Goal: Task Accomplishment & Management: Manage account settings

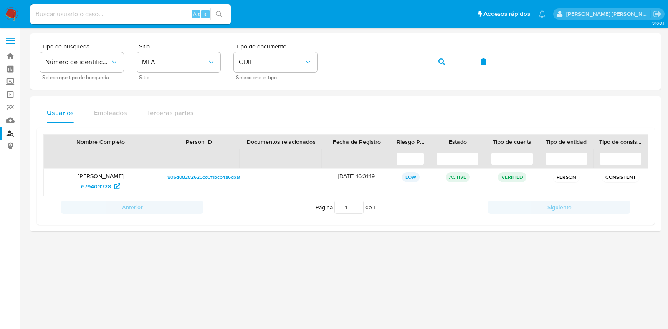
click at [10, 13] on img at bounding box center [11, 14] width 14 height 14
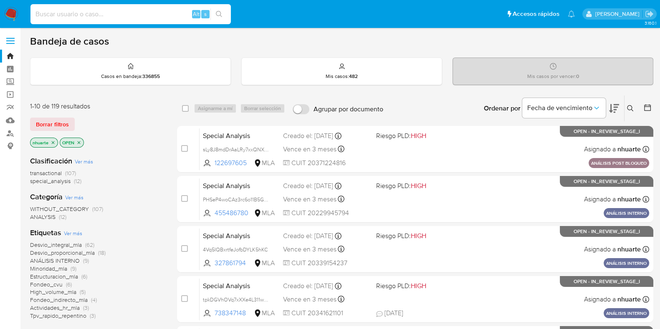
paste input "ZoaU0efuVbTU9lPc7M2acFgn"
type input "ZoaU0efuVbTU9lPc7M2acFgn"
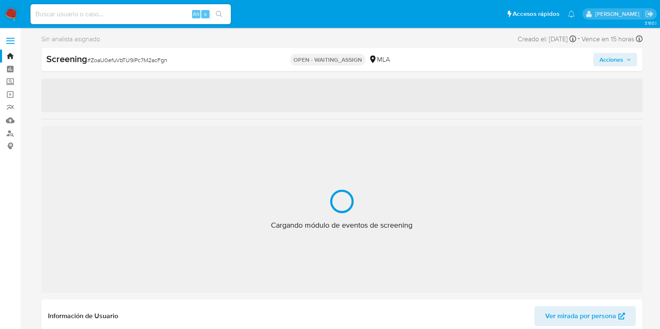
select select "10"
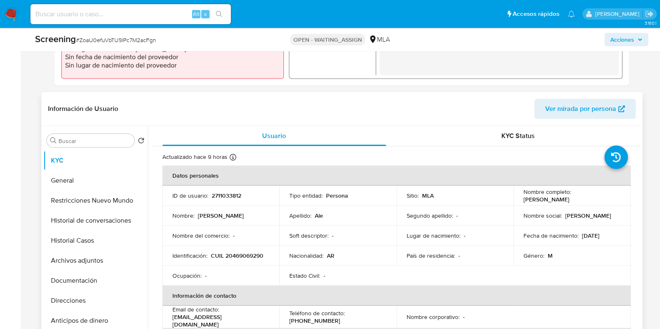
scroll to position [313, 0]
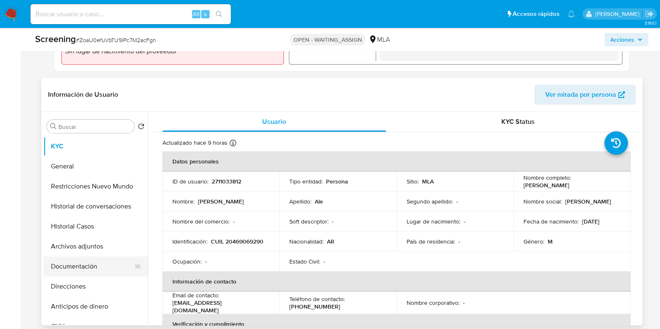
click at [82, 262] on button "Documentación" at bounding box center [92, 267] width 98 height 20
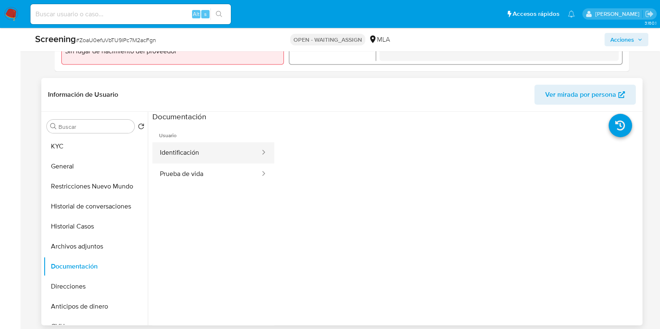
click at [236, 162] on button "Identificación" at bounding box center [206, 152] width 109 height 21
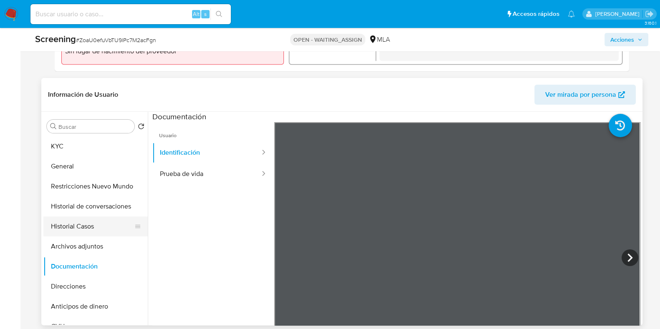
click at [87, 226] on button "Historial Casos" at bounding box center [92, 227] width 98 height 20
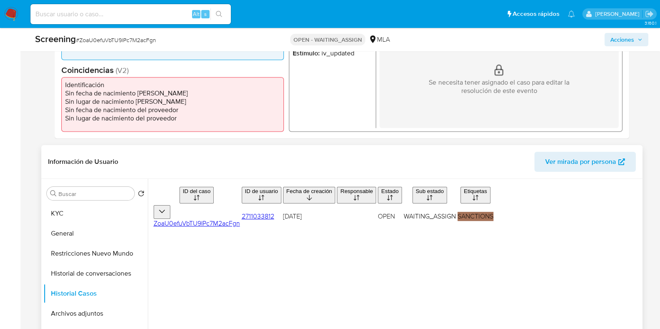
scroll to position [0, 0]
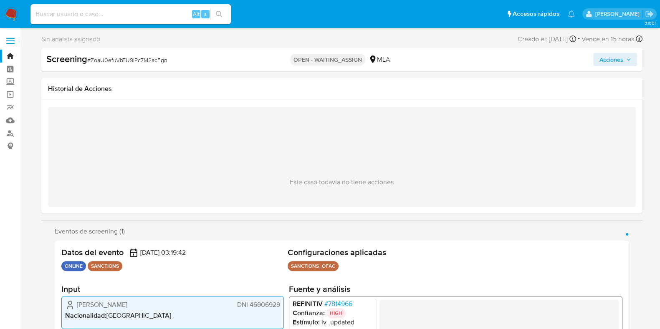
click at [125, 60] on span "# ZoaU0efuVbTU9lPc7M2acFgn" at bounding box center [127, 60] width 80 height 8
copy span "ZoaU0efuVbTU9lPc7M2acFgn"
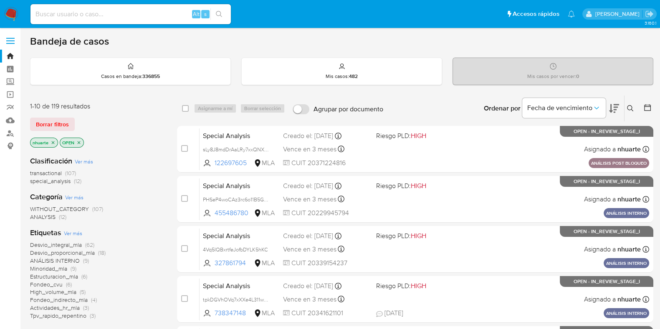
click at [631, 105] on icon at bounding box center [630, 108] width 7 height 7
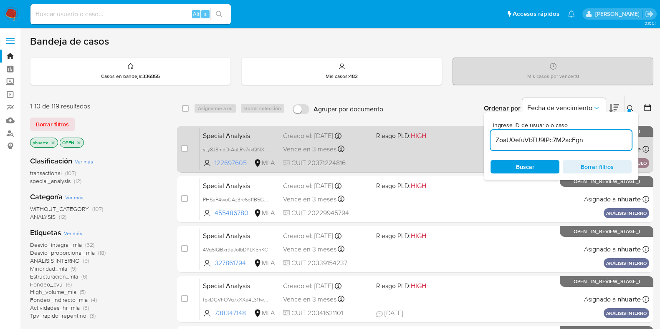
type input "ZoaU0efuVbTU9lPc7M2acFgn"
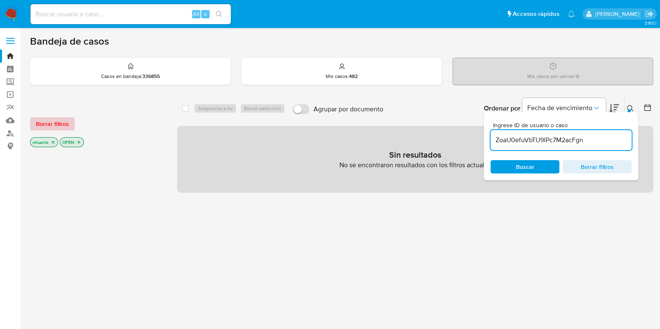
click at [53, 128] on span "Borrar filtros" at bounding box center [52, 124] width 33 height 12
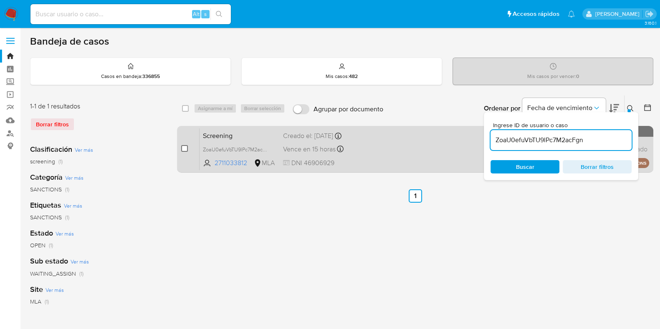
click at [182, 146] on input "checkbox" at bounding box center [184, 148] width 7 height 7
checkbox input "true"
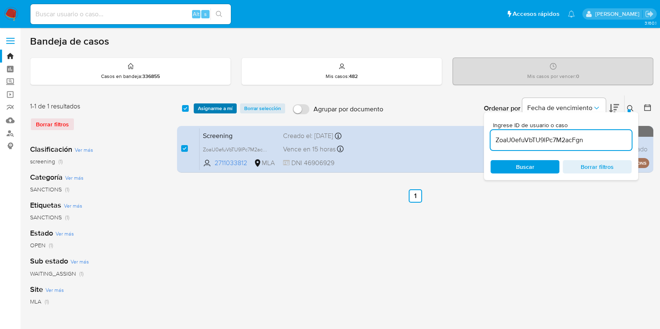
click at [210, 104] on span "Asignarme a mí" at bounding box center [215, 108] width 35 height 8
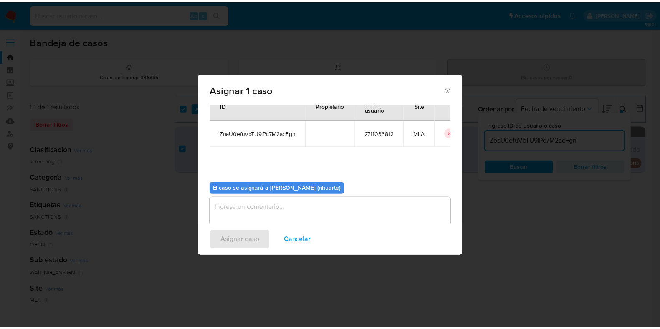
scroll to position [43, 0]
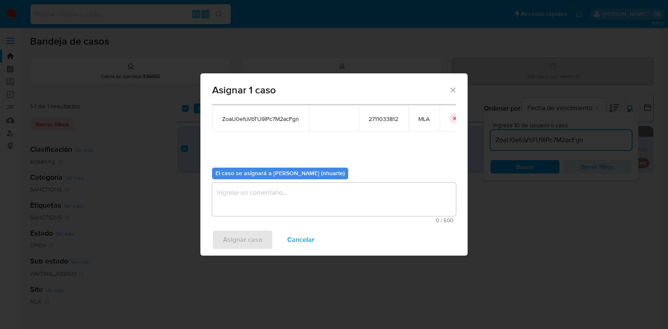
click at [303, 211] on textarea "assign-modal" at bounding box center [334, 199] width 244 height 33
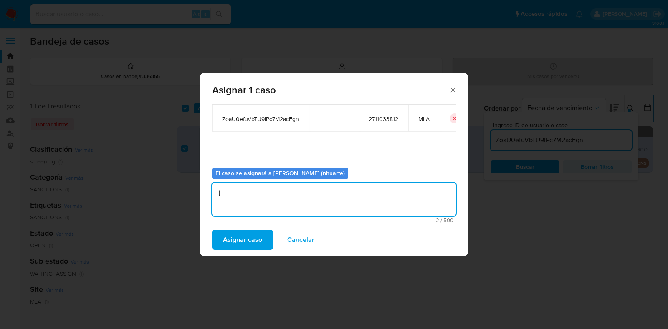
type textarea ","
type textarea "Asignación"
click at [256, 246] on span "Asignar caso" at bounding box center [242, 240] width 39 height 18
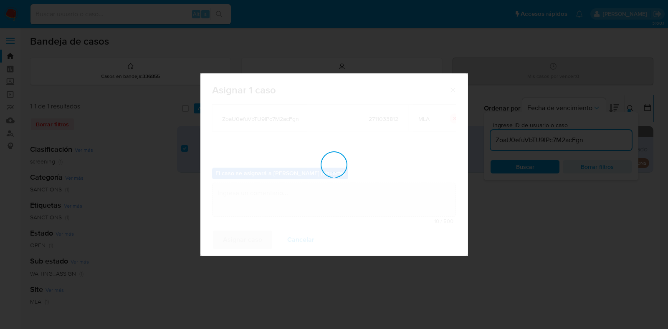
checkbox input "false"
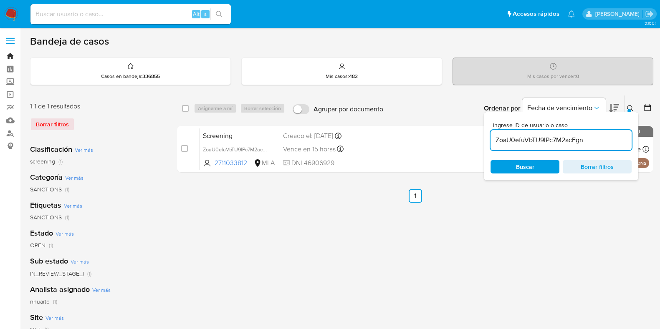
click at [10, 57] on link "Bandeja" at bounding box center [49, 56] width 99 height 13
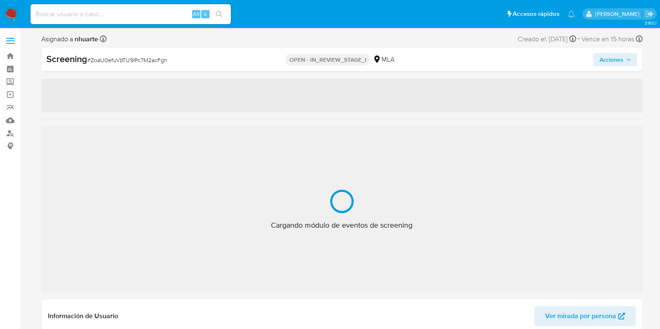
select select "10"
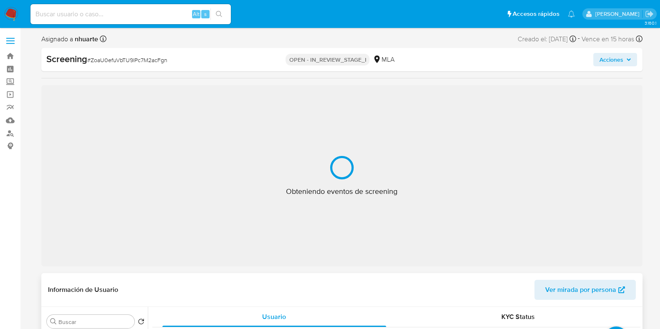
select select "10"
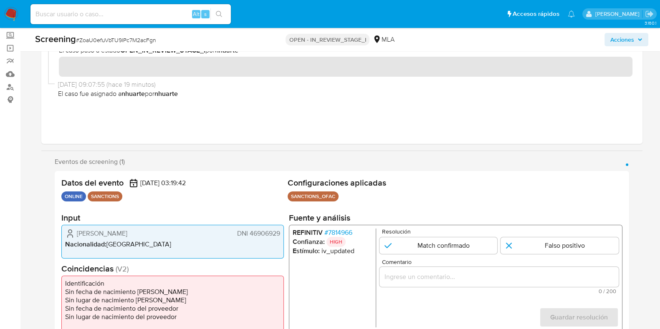
scroll to position [104, 0]
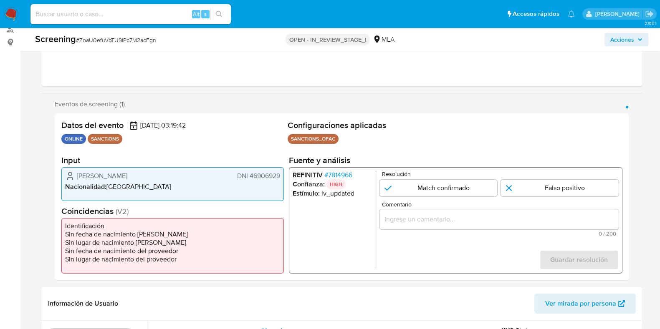
click at [343, 172] on span "# 7814966" at bounding box center [338, 175] width 28 height 8
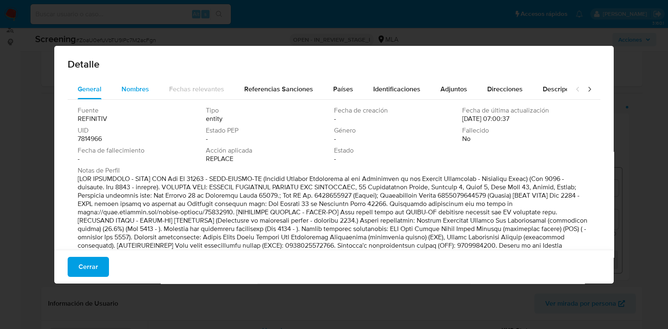
click at [138, 86] on span "Nombres" at bounding box center [135, 89] width 28 height 10
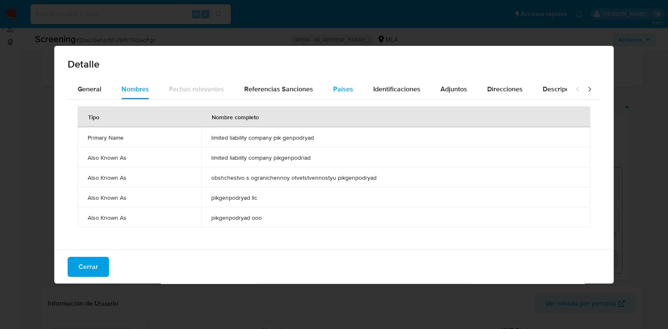
click at [343, 91] on span "Países" at bounding box center [343, 89] width 20 height 10
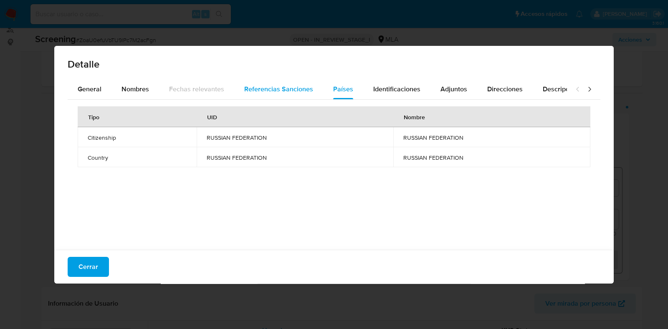
click at [273, 91] on span "Referencias Sanciones" at bounding box center [278, 89] width 69 height 10
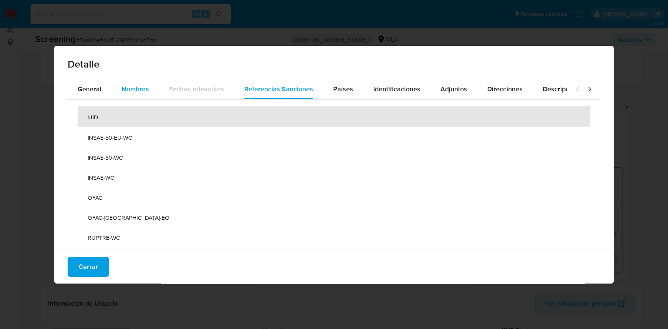
click at [145, 88] on span "Nombres" at bounding box center [135, 89] width 28 height 10
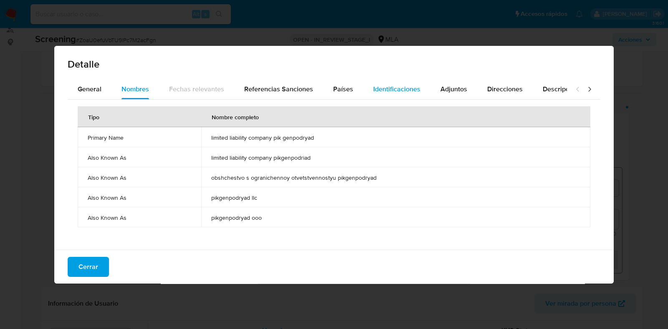
click at [376, 88] on span "Identificaciones" at bounding box center [396, 89] width 47 height 10
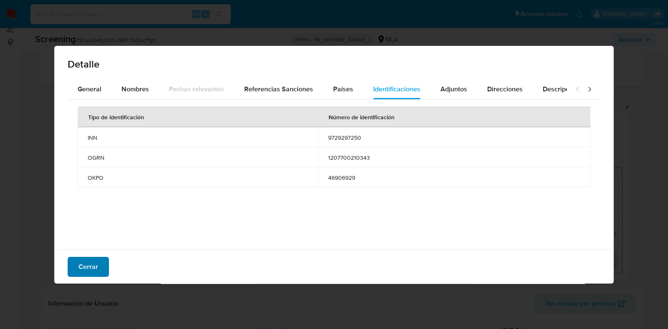
click at [84, 270] on span "Cerrar" at bounding box center [88, 267] width 20 height 18
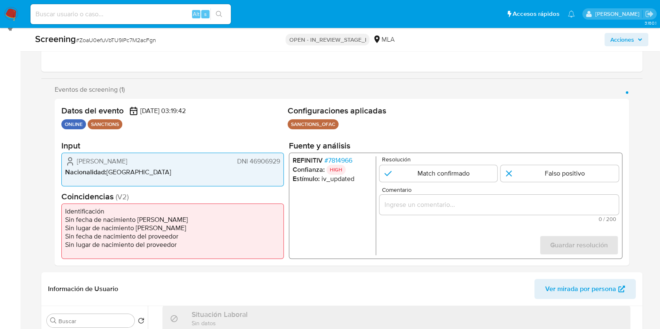
scroll to position [87, 0]
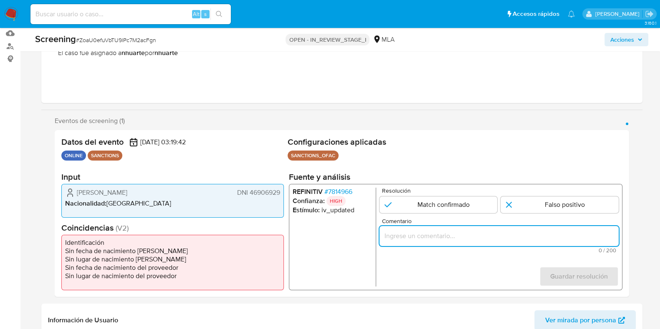
drag, startPoint x: 407, startPoint y: 230, endPoint x: 402, endPoint y: 233, distance: 5.4
paste input "Se desestima ya que no coincide tipo de persona, ni el mencionado nombre del us…"
type input "Se desestima ya que no coincide tipo de persona, ni el mencionado nombre del us…"
click at [575, 206] on input "1 de 1" at bounding box center [559, 205] width 118 height 17
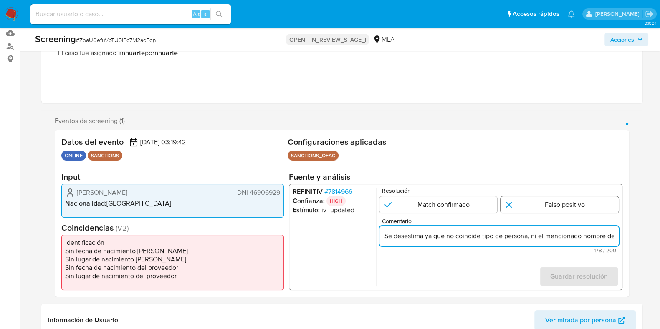
radio input "true"
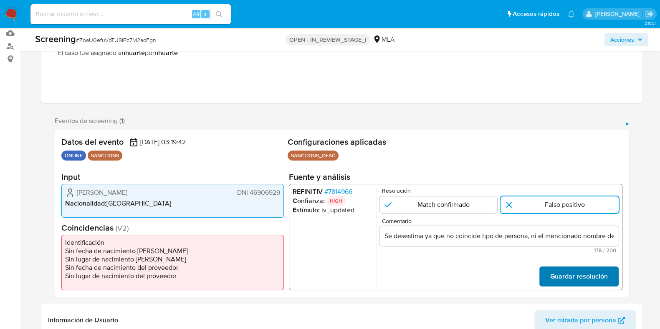
click at [576, 275] on span "Guardar resolución" at bounding box center [579, 277] width 58 height 18
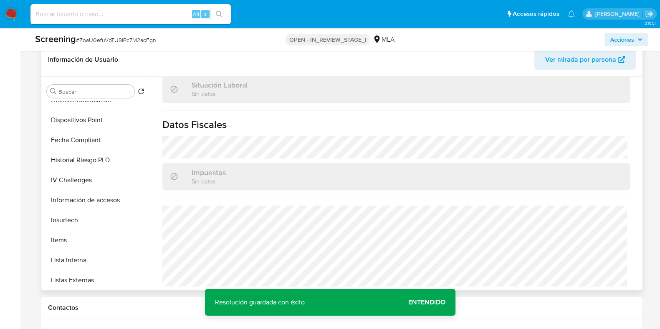
scroll to position [313, 0]
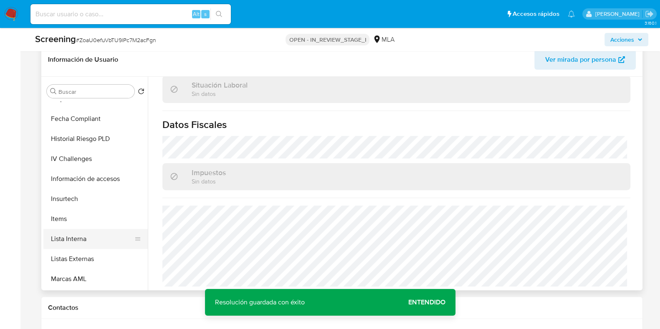
click at [76, 240] on button "Lista Interna" at bounding box center [92, 239] width 98 height 20
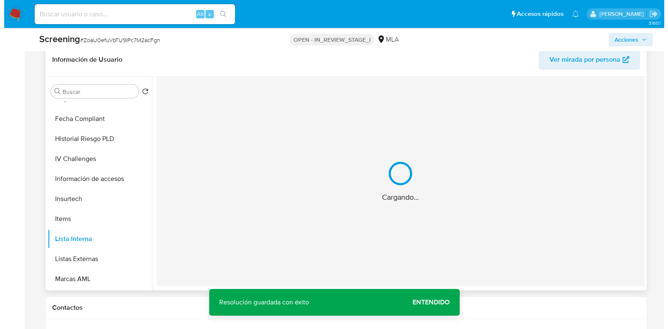
scroll to position [0, 0]
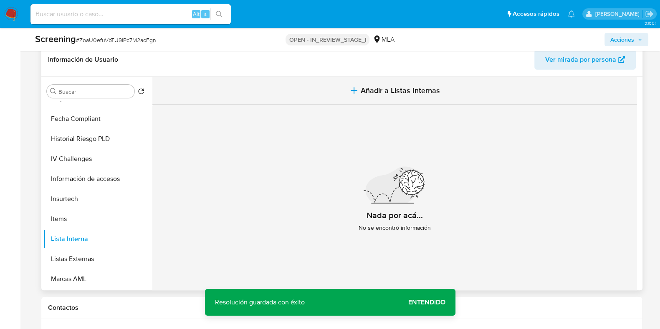
click at [390, 95] on span "Añadir a Listas Internas" at bounding box center [400, 90] width 79 height 9
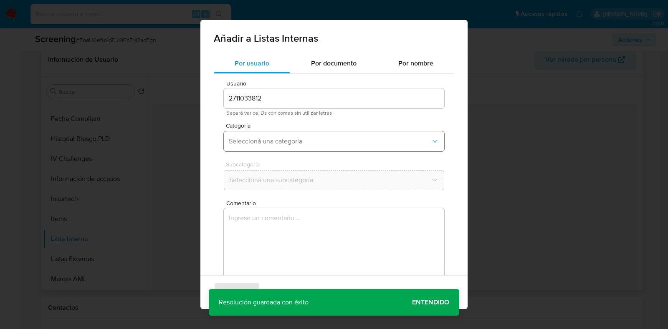
click at [283, 139] on span "Seleccioná una categoría" at bounding box center [330, 141] width 202 height 8
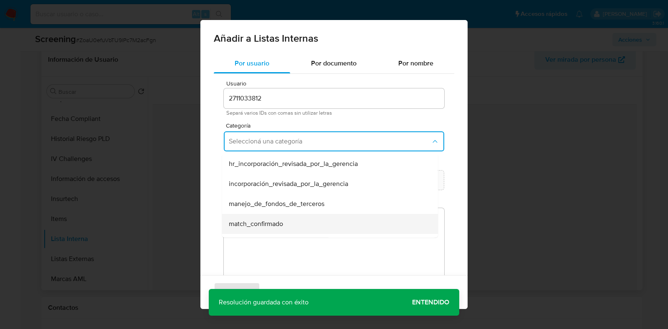
scroll to position [52, 0]
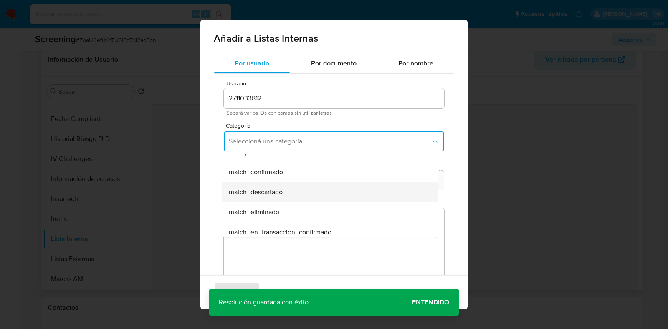
click at [265, 190] on span "match_descartado" at bounding box center [256, 192] width 54 height 8
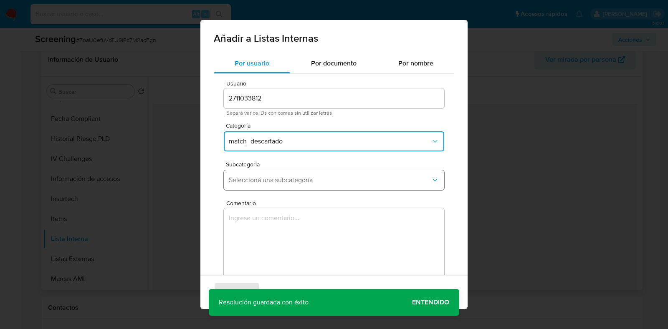
click at [265, 180] on span "Seleccioná una subcategoría" at bounding box center [330, 180] width 202 height 8
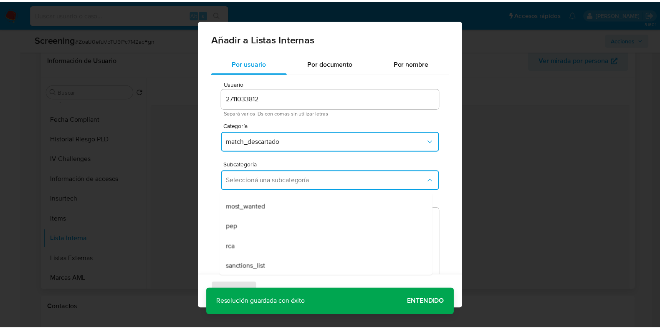
scroll to position [56, 0]
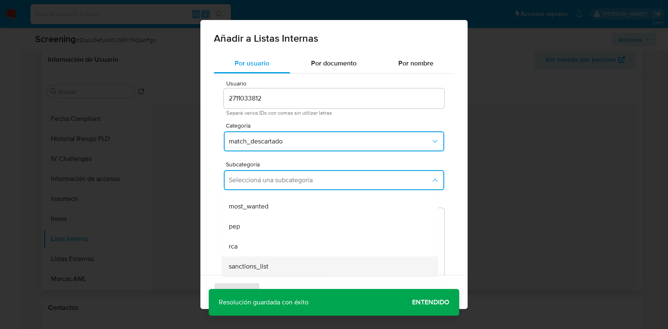
click at [264, 264] on span "sanctions_list" at bounding box center [249, 267] width 40 height 8
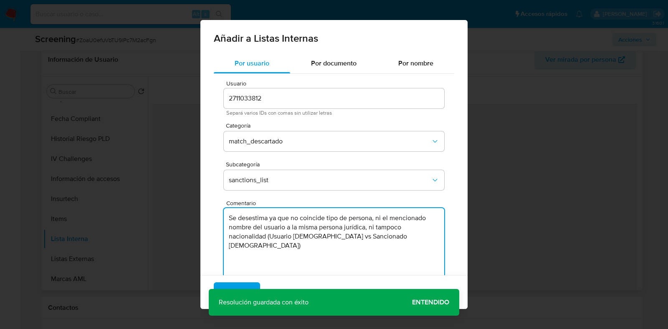
paste textarea "no logrando establecer coincidencias."
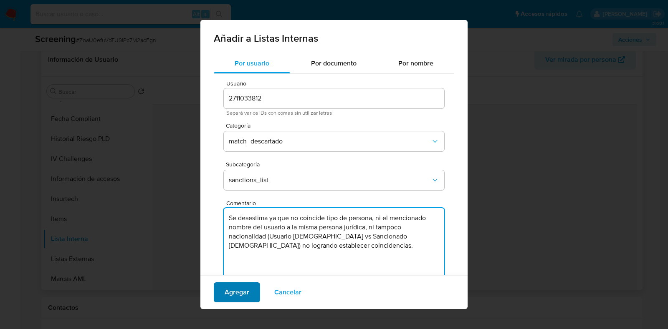
type textarea "Se desestima ya que no coincide tipo de persona, ni el mencionado nombre del us…"
click at [246, 290] on span "Agregar" at bounding box center [237, 292] width 25 height 18
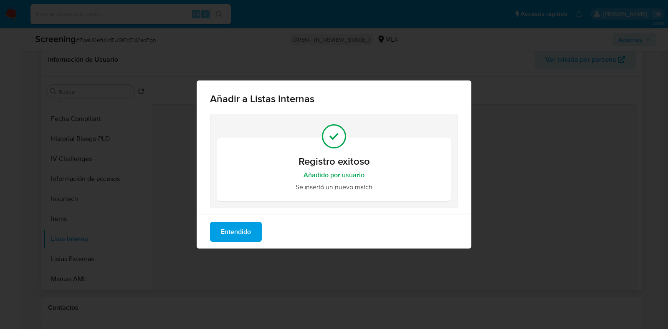
click at [245, 238] on span "Entendido" at bounding box center [236, 232] width 30 height 18
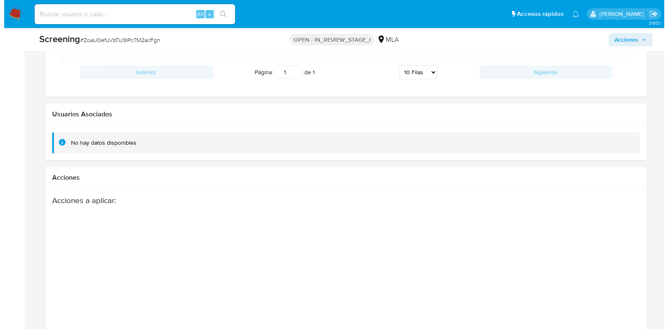
scroll to position [1235, 0]
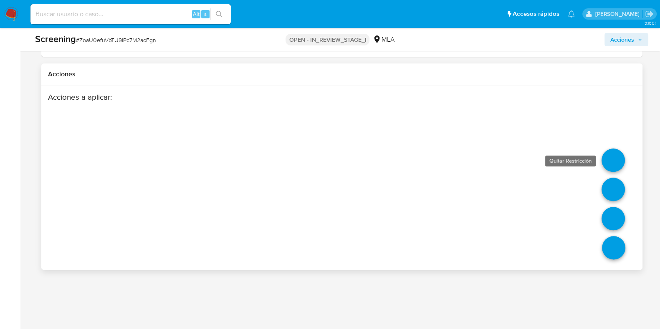
click at [612, 157] on link at bounding box center [612, 160] width 23 height 23
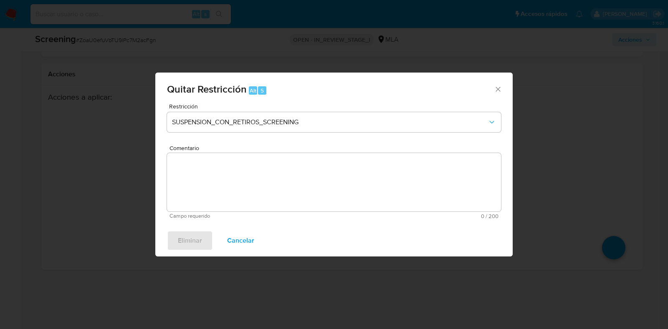
click at [237, 237] on span "Cancelar" at bounding box center [240, 241] width 27 height 18
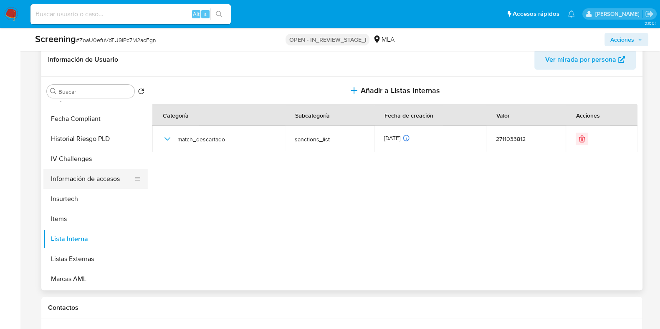
scroll to position [0, 0]
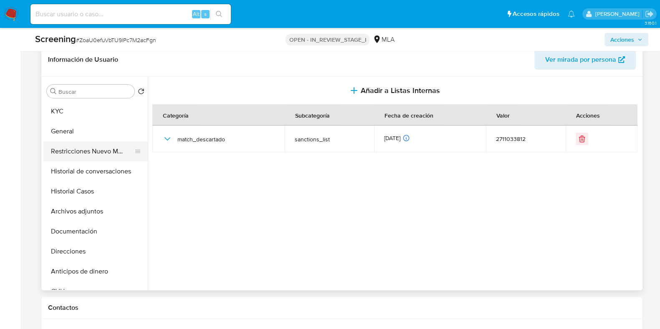
click at [98, 151] on button "Restricciones Nuevo Mundo" at bounding box center [92, 152] width 98 height 20
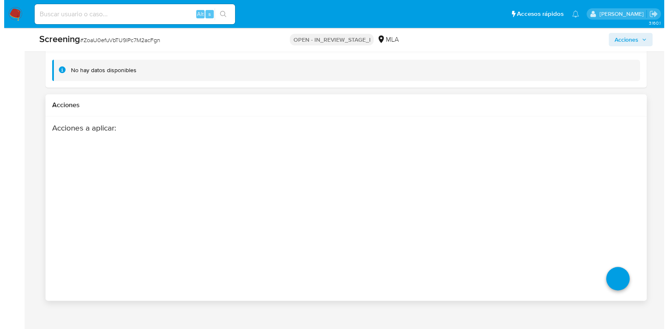
scroll to position [1235, 0]
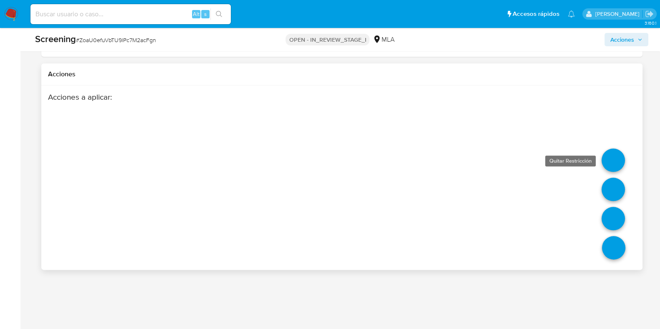
click at [613, 155] on link at bounding box center [612, 160] width 23 height 23
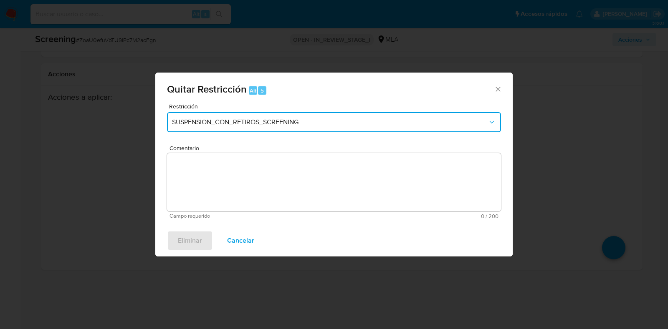
click at [267, 119] on span "SUSPENSION_CON_RETIROS_SCREENING" at bounding box center [330, 122] width 316 height 8
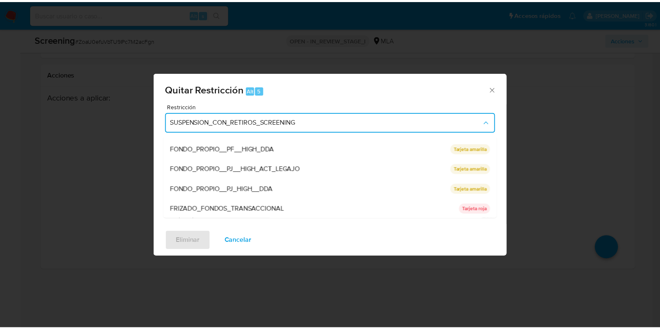
scroll to position [0, 0]
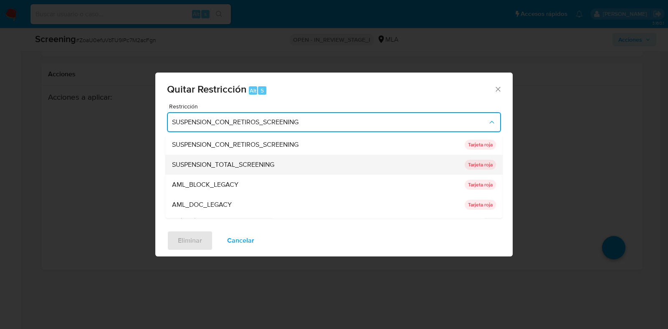
click at [241, 169] on span "SUSPENSION_TOTAL_SCREENING" at bounding box center [223, 165] width 102 height 8
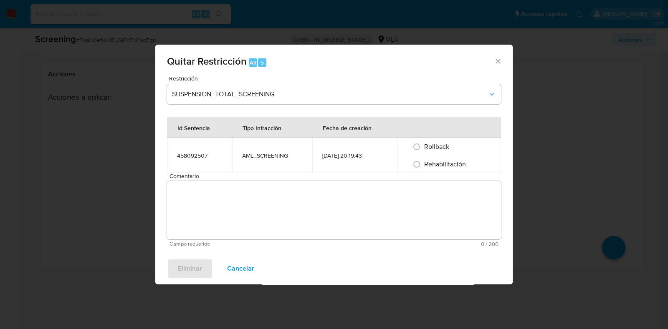
drag, startPoint x: 418, startPoint y: 167, endPoint x: 372, endPoint y: 203, distance: 58.5
click at [419, 167] on input "Rehabilitación" at bounding box center [416, 164] width 13 height 13
radio input "true"
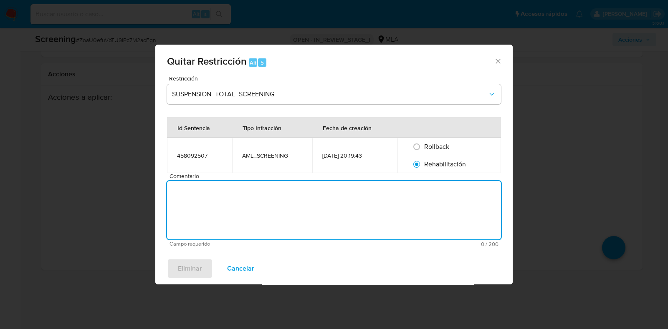
click at [372, 205] on textarea "Comentario" at bounding box center [334, 210] width 334 height 58
type textarea "AML"
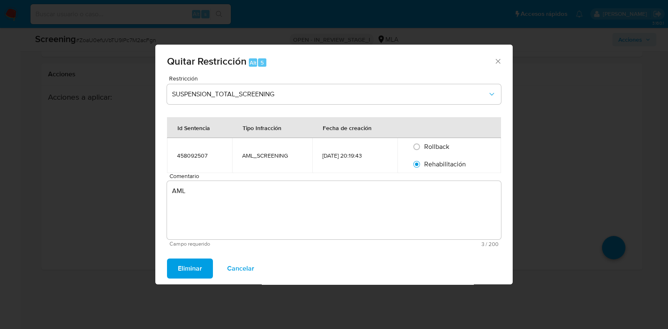
click at [194, 268] on span "Eliminar" at bounding box center [190, 269] width 24 height 18
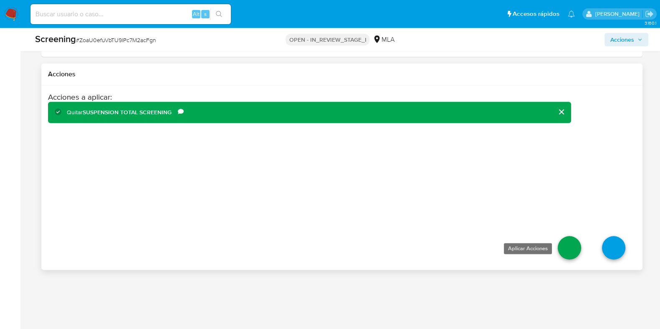
click at [565, 250] on link at bounding box center [569, 247] width 23 height 23
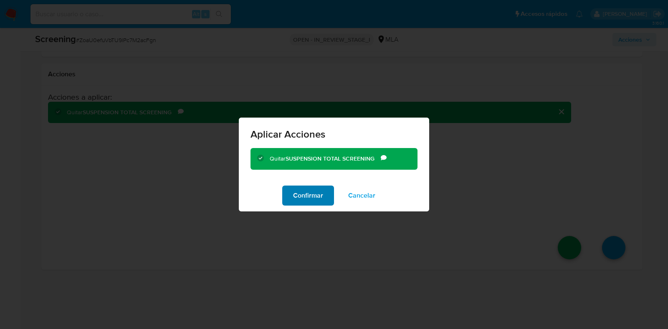
click at [313, 199] on span "Confirmar" at bounding box center [308, 196] width 30 height 18
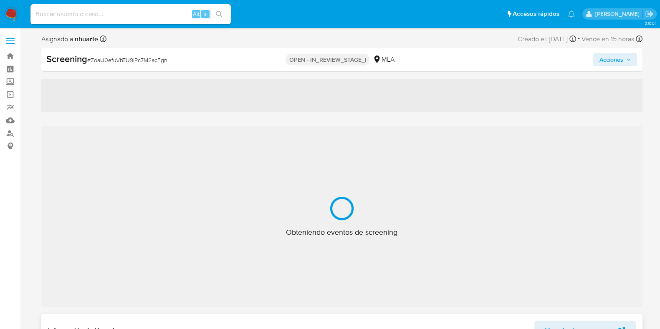
select select "10"
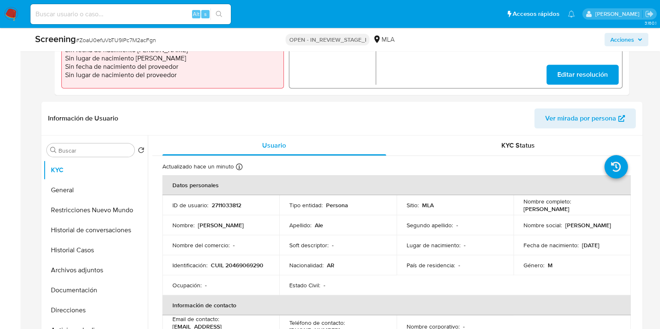
scroll to position [313, 0]
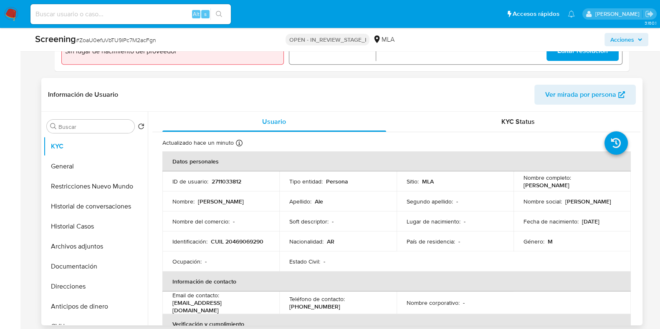
click at [221, 180] on p "2711033812" at bounding box center [227, 182] width 30 height 8
copy p "2711033812"
click at [114, 38] on span "# ZoaU0efuVbTU9lPc7M2acFgn" at bounding box center [116, 40] width 80 height 8
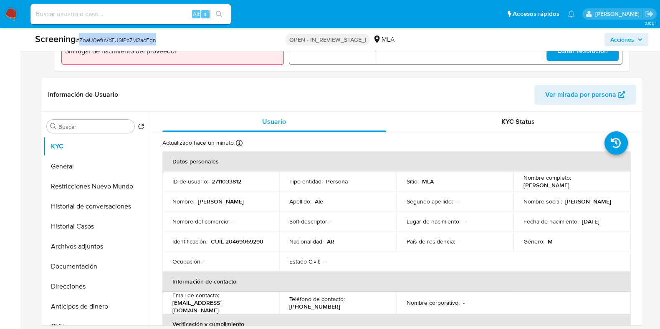
copy span "ZoaU0efuVbTU9lPc7M2acFgn"
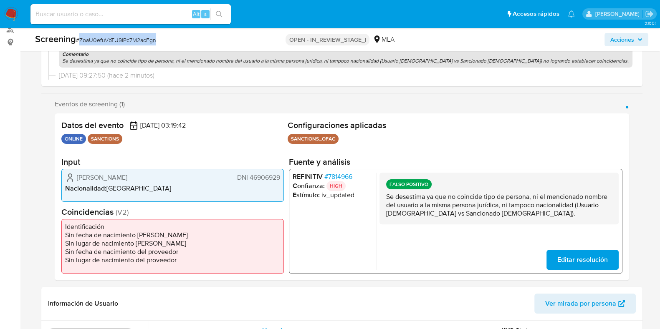
scroll to position [261, 0]
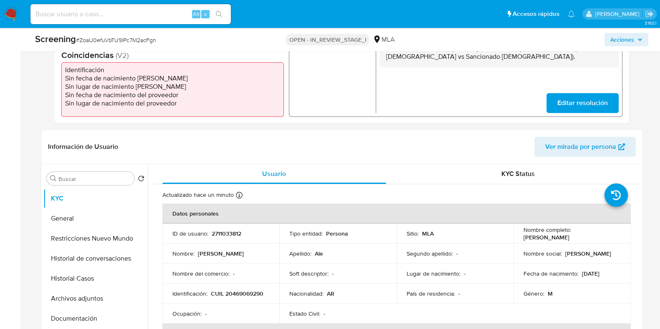
click at [247, 111] on ul "Identificación Sin fecha de nacimiento de Meli Sin lugar de nacimiento Meli Sin…" at bounding box center [172, 89] width 222 height 55
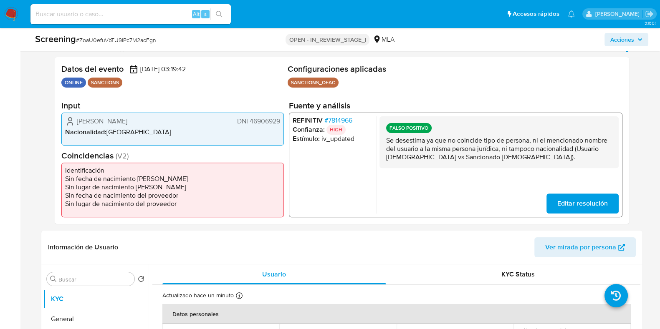
scroll to position [157, 0]
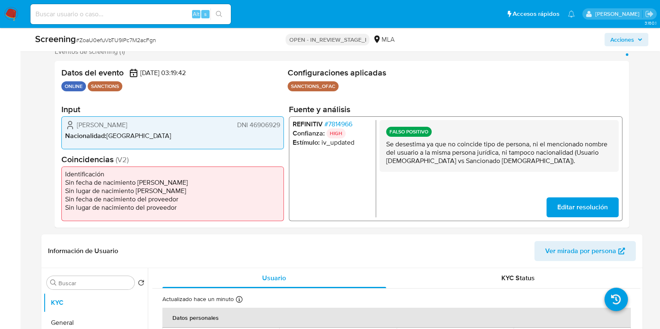
click at [337, 120] on span "# 7814966" at bounding box center [338, 124] width 28 height 8
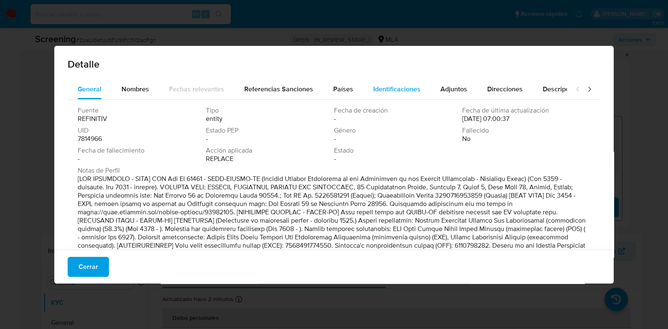
click at [378, 93] on span "Identificaciones" at bounding box center [396, 89] width 47 height 10
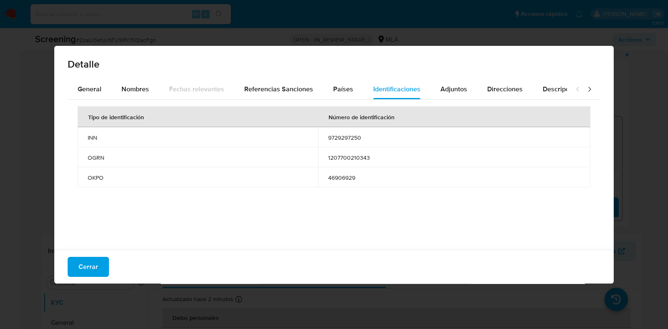
drag, startPoint x: 323, startPoint y: 179, endPoint x: 356, endPoint y: 178, distance: 32.1
click at [356, 178] on td "46906929" at bounding box center [454, 177] width 272 height 20
click at [89, 263] on span "Cerrar" at bounding box center [88, 267] width 20 height 18
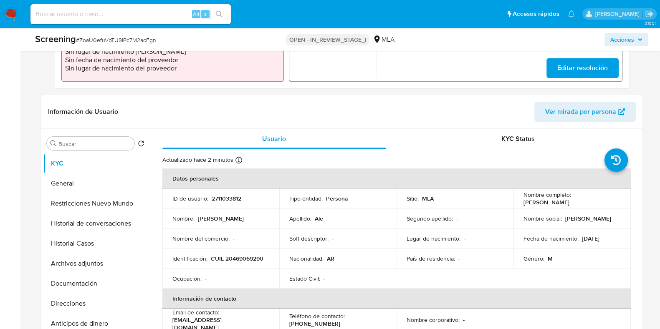
scroll to position [313, 0]
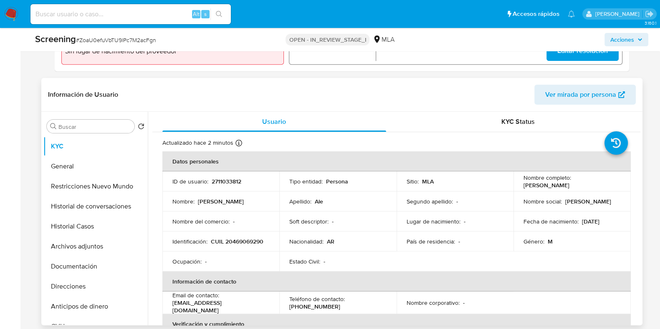
drag, startPoint x: 522, startPoint y: 184, endPoint x: 586, endPoint y: 184, distance: 64.3
click at [586, 184] on div "Nombre completo : Nazareno Juan Cruz Ale" at bounding box center [571, 181] width 97 height 15
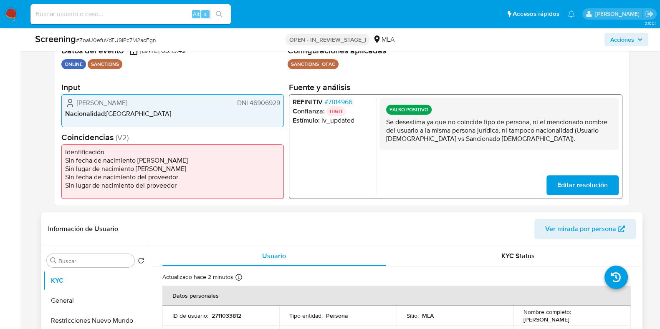
scroll to position [104, 0]
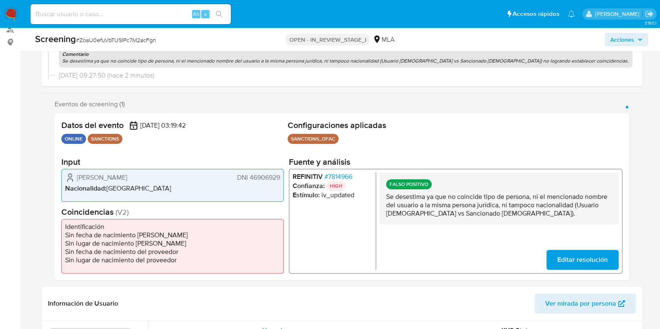
click at [344, 175] on span "# 7814966" at bounding box center [338, 176] width 28 height 8
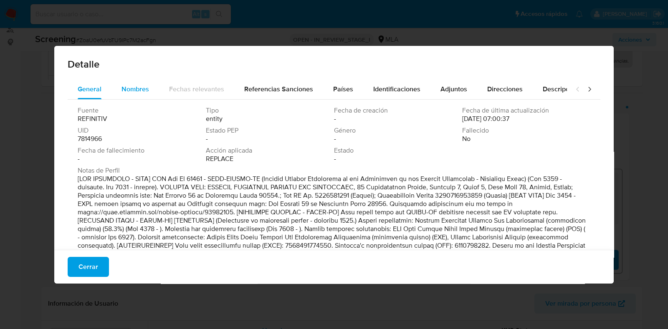
click at [139, 87] on span "Nombres" at bounding box center [135, 89] width 28 height 10
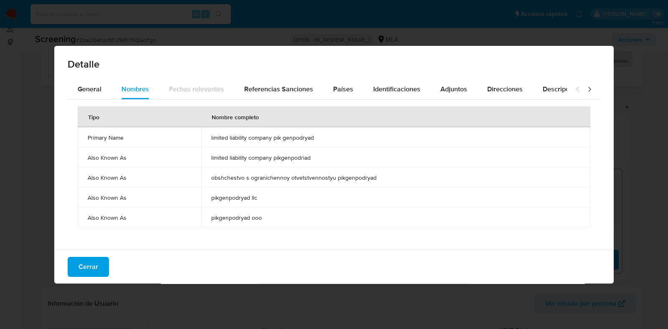
drag, startPoint x: 209, startPoint y: 136, endPoint x: 319, endPoint y: 136, distance: 110.2
click at [319, 136] on td "limited liability company pik genpodryad" at bounding box center [395, 137] width 389 height 20
click at [79, 262] on span "Cerrar" at bounding box center [88, 267] width 20 height 18
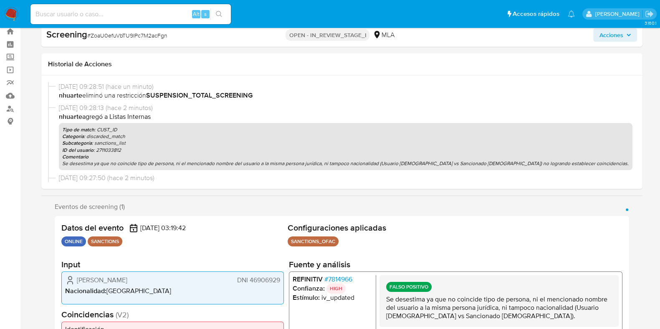
scroll to position [0, 0]
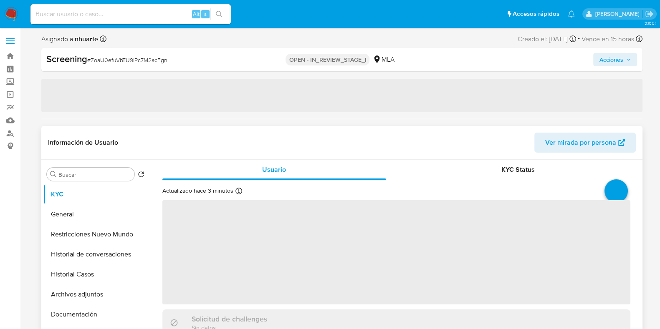
select select "10"
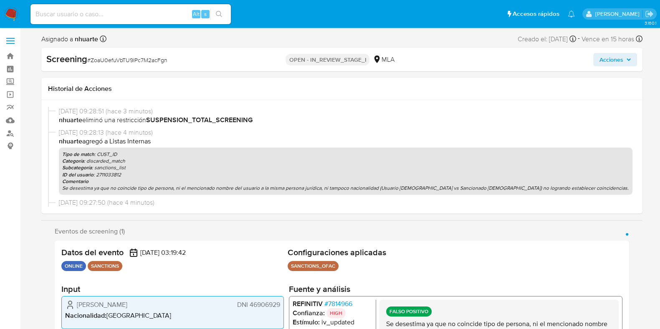
click at [619, 62] on span "Acciones" at bounding box center [611, 59] width 24 height 13
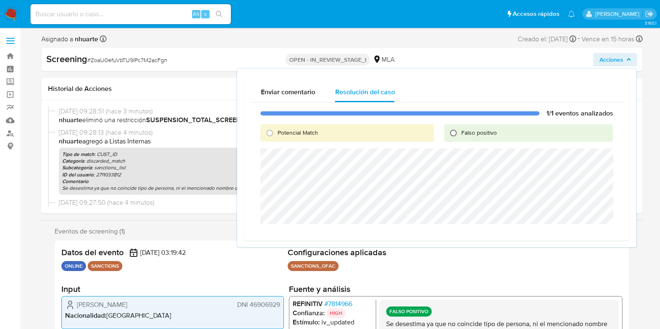
click at [455, 133] on input "Falso positivo" at bounding box center [453, 132] width 13 height 13
radio input "true"
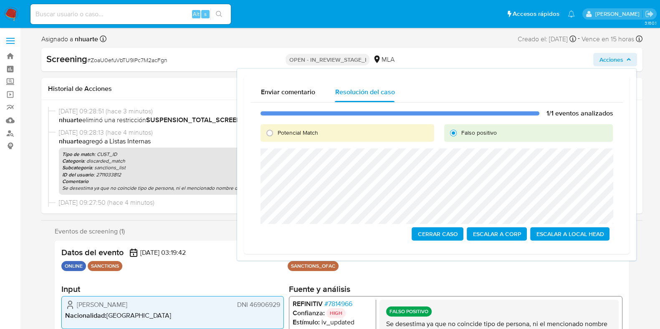
click at [564, 234] on span "Escalar a Local Head" at bounding box center [570, 234] width 68 height 12
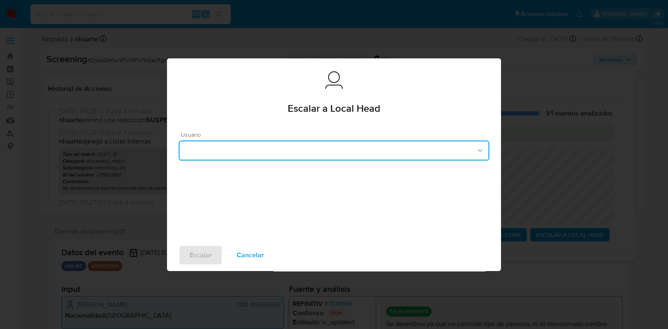
click at [318, 153] on button "button" at bounding box center [334, 151] width 311 height 20
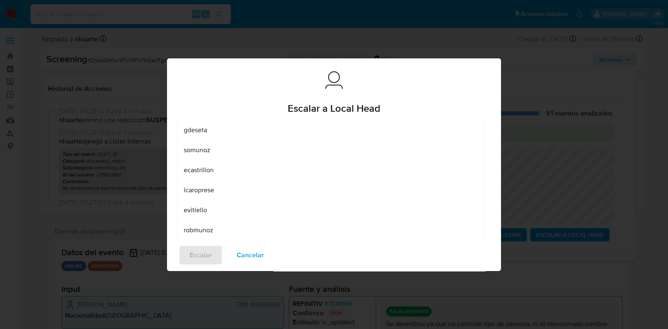
scroll to position [104, 0]
click at [247, 190] on div "lcaroprese" at bounding box center [330, 186] width 293 height 20
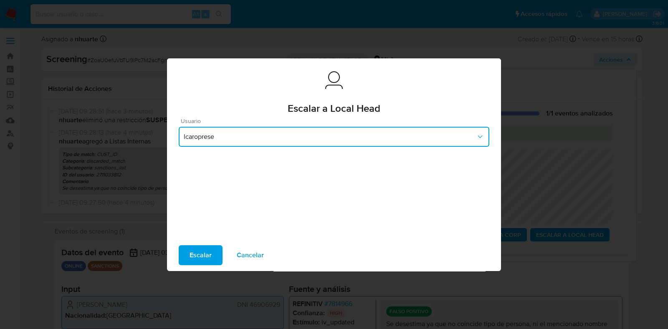
scroll to position [11, 0]
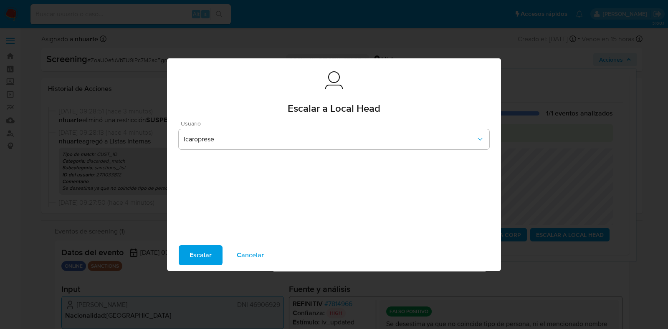
click at [200, 258] on span "Escalar" at bounding box center [201, 255] width 22 height 18
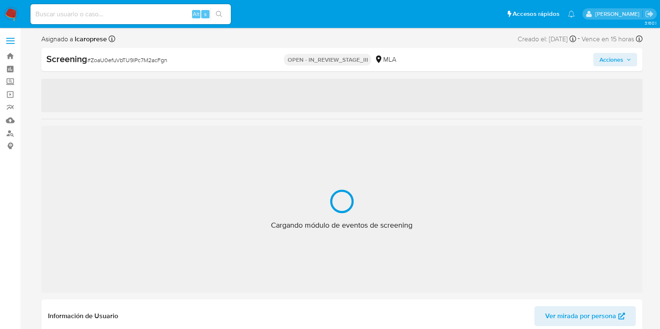
select select "10"
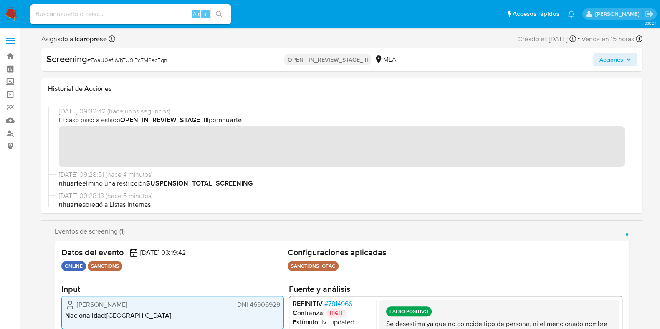
click at [123, 60] on span "# ZoaU0efuVbTU9lPc7M2acFgn" at bounding box center [127, 60] width 80 height 8
copy span "ZoaU0efuVbTU9lPc7M2acFgn"
drag, startPoint x: 12, startPoint y: 54, endPoint x: 27, endPoint y: 54, distance: 14.6
click at [12, 54] on link "Bandeja" at bounding box center [49, 56] width 99 height 13
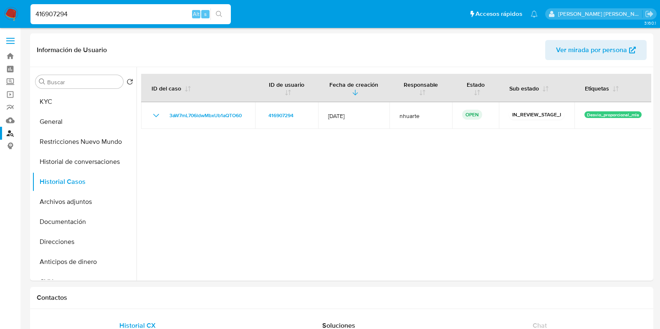
select select "10"
click at [61, 96] on button "KYC" at bounding box center [81, 102] width 98 height 20
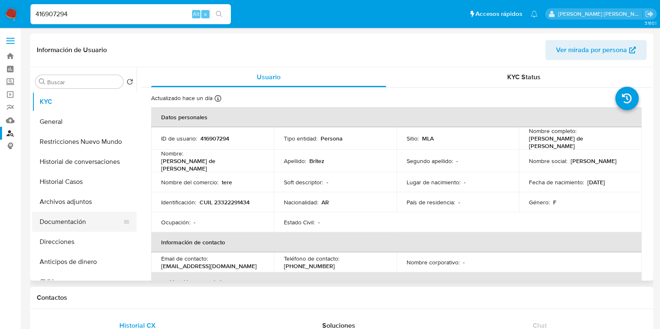
click at [77, 214] on button "Documentación" at bounding box center [81, 222] width 98 height 20
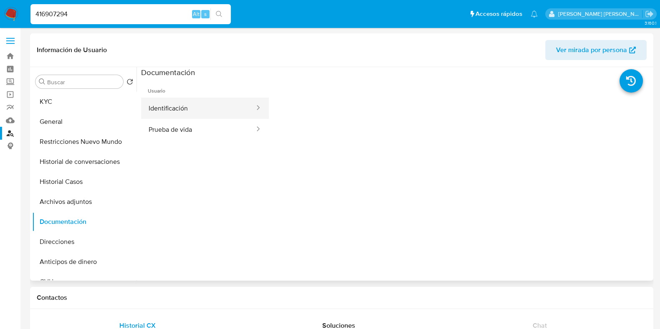
click at [195, 101] on button "Identificación" at bounding box center [198, 108] width 114 height 21
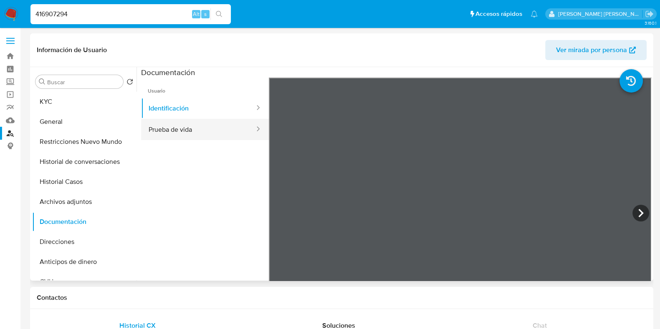
click at [198, 132] on button "Prueba de vida" at bounding box center [198, 129] width 114 height 21
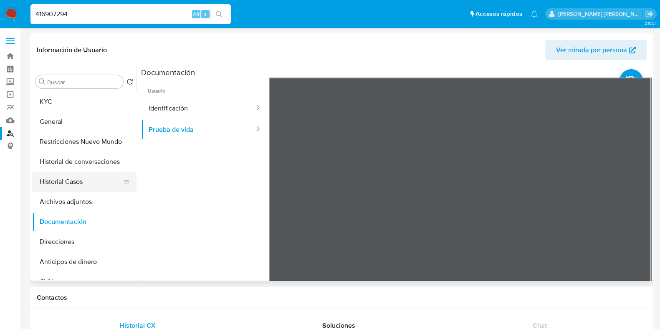
click at [58, 184] on button "Historial Casos" at bounding box center [81, 182] width 98 height 20
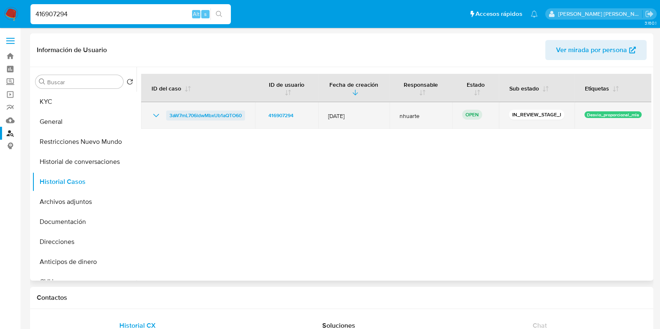
click at [213, 111] on span "3aW7mL706ldwMbxUb1aQTO60" at bounding box center [205, 116] width 72 height 10
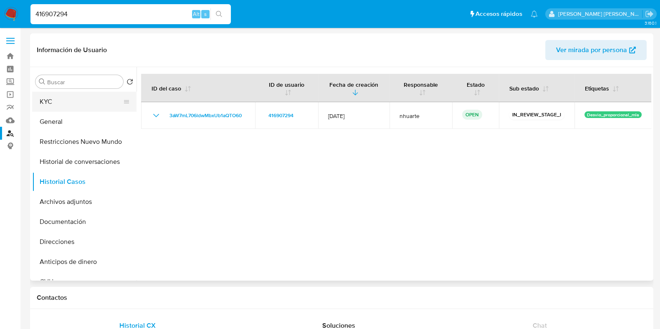
click at [65, 103] on button "KYC" at bounding box center [81, 102] width 98 height 20
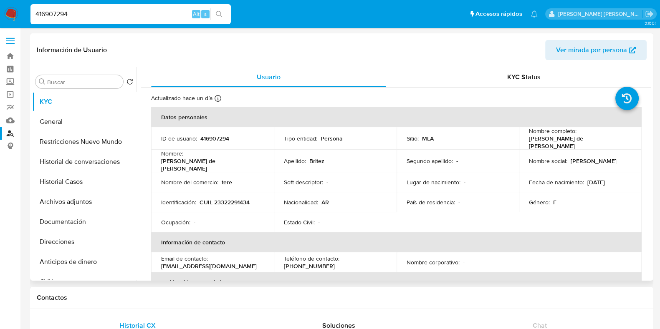
click at [238, 199] on p "CUIL 23322291434" at bounding box center [225, 203] width 50 height 8
copy p "23322291434"
drag, startPoint x: 72, startPoint y: 13, endPoint x: 28, endPoint y: 8, distance: 43.7
click at [28, 8] on li "416907294 Alt s" at bounding box center [130, 13] width 205 height 21
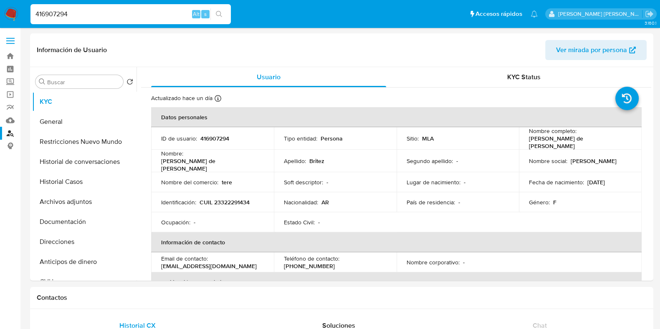
paste input "292914110"
type input "292914110"
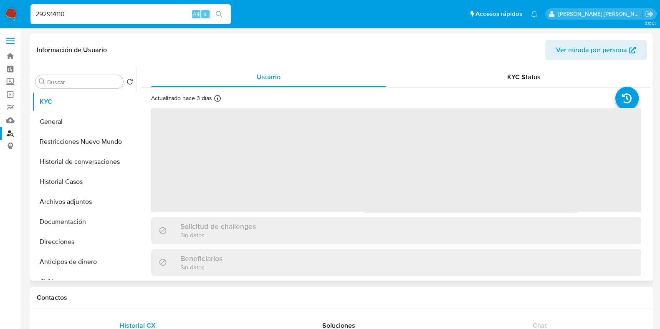
select select "10"
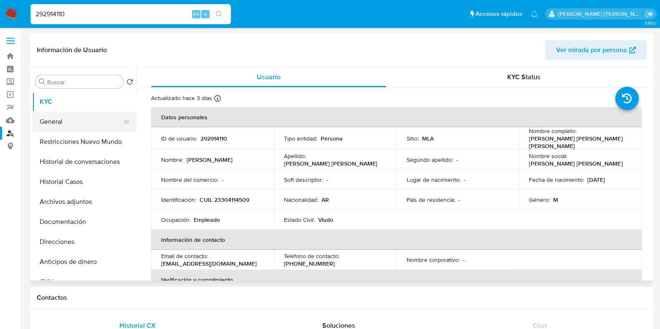
click at [83, 124] on button "General" at bounding box center [81, 122] width 98 height 20
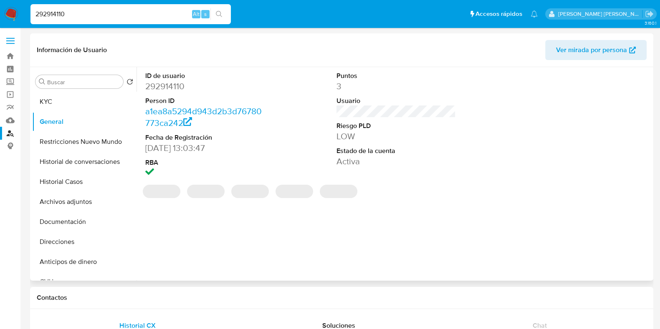
click at [169, 88] on dd "292914110" at bounding box center [204, 87] width 119 height 12
copy dd "292914110"
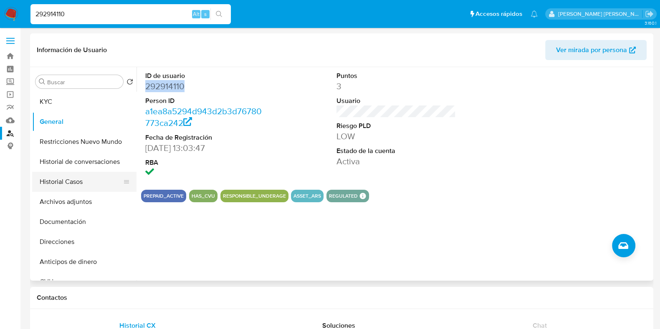
click at [76, 184] on button "Historial Casos" at bounding box center [81, 182] width 98 height 20
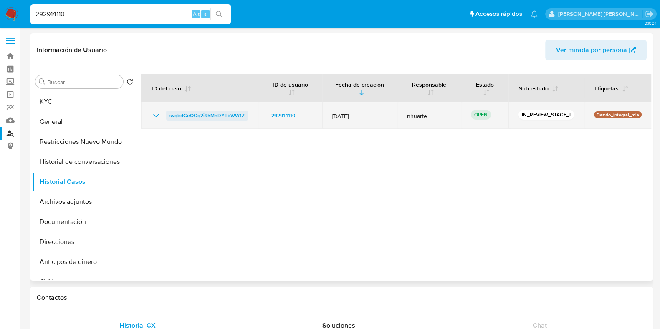
click at [217, 114] on span "svqbdGeOOq2i95MnDYTbWW1Z" at bounding box center [206, 116] width 75 height 10
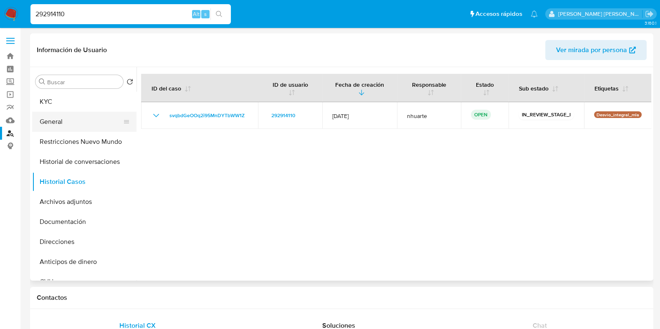
click at [74, 124] on button "General" at bounding box center [81, 122] width 98 height 20
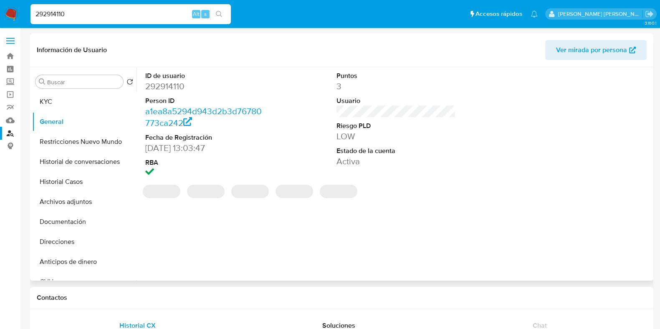
click at [175, 85] on dd "292914110" at bounding box center [204, 87] width 119 height 12
copy dd "292914110"
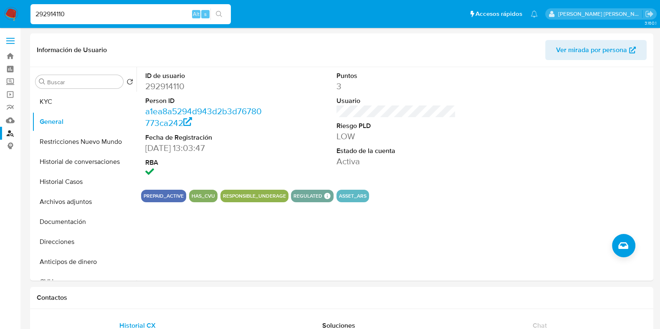
drag, startPoint x: 70, startPoint y: 15, endPoint x: 25, endPoint y: 12, distance: 45.2
click at [25, 12] on nav "Pausado Ver notificaciones 292914110 Alt s Accesos rápidos Presiona las siguien…" at bounding box center [330, 14] width 660 height 28
paste input "591889595"
type input "2591889595"
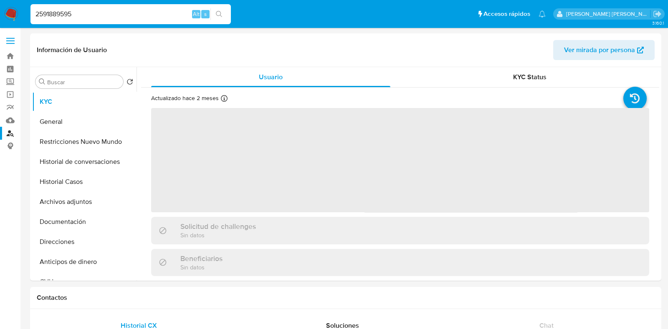
select select "10"
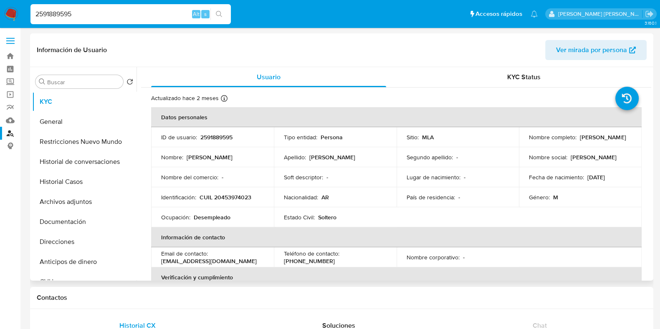
click at [219, 137] on p "2591889595" at bounding box center [216, 138] width 32 height 8
copy p "2591889595"
click at [234, 196] on p "CUIL 20453974023" at bounding box center [226, 198] width 52 height 8
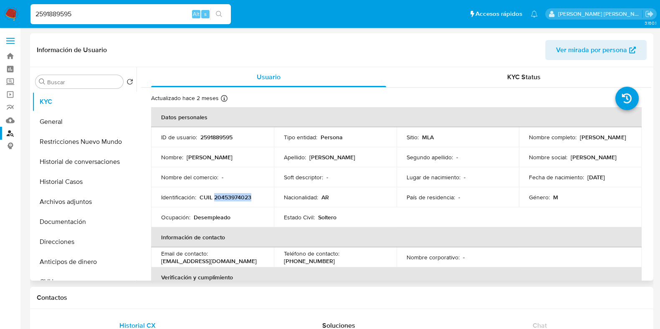
click at [234, 196] on p "CUIL 20453974023" at bounding box center [226, 198] width 52 height 8
copy p "20453974023"
click at [69, 224] on button "Documentación" at bounding box center [81, 222] width 98 height 20
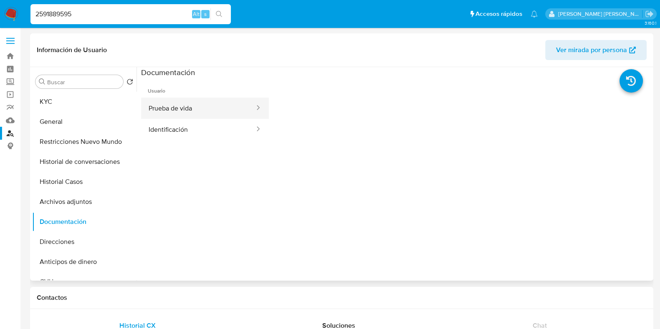
click at [185, 107] on button "Prueba de vida" at bounding box center [198, 108] width 114 height 21
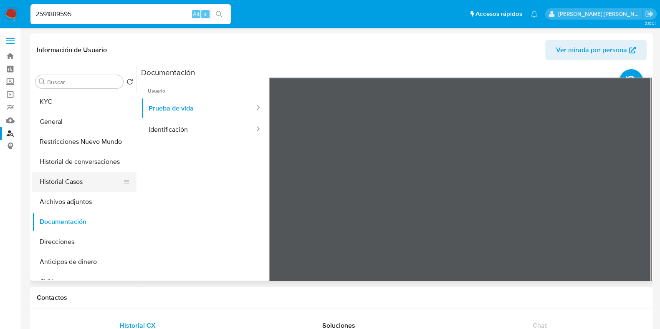
click at [83, 184] on button "Historial Casos" at bounding box center [81, 182] width 98 height 20
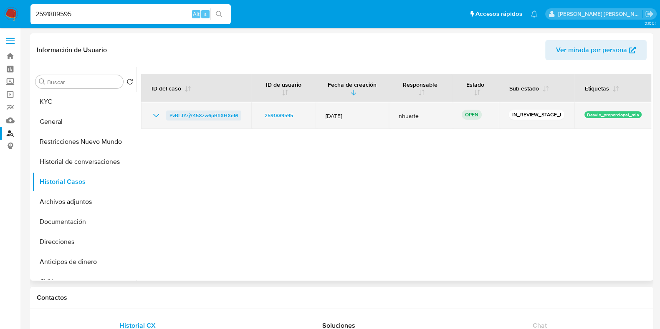
click at [200, 114] on span "PvBLJYzjY45Xzw6pBfIXHXeM" at bounding box center [203, 116] width 68 height 10
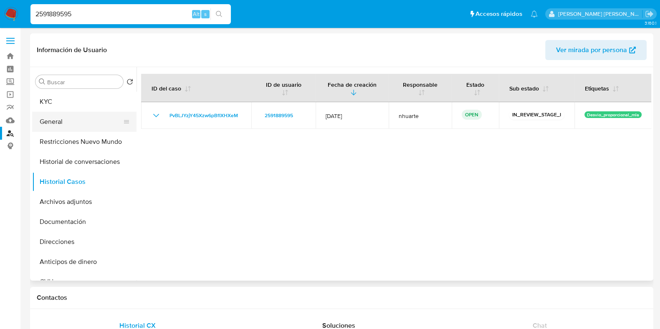
click at [66, 115] on button "General" at bounding box center [81, 122] width 98 height 20
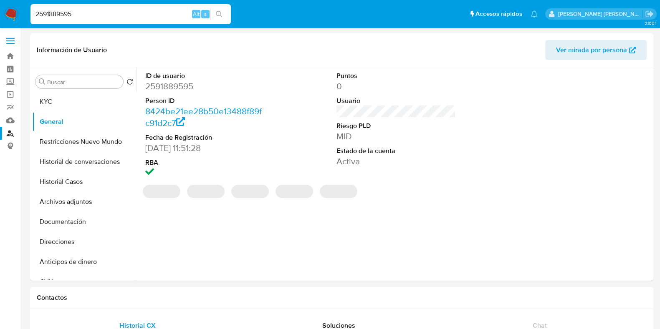
click at [165, 82] on dd "2591889595" at bounding box center [204, 87] width 119 height 12
copy dd "2591889595"
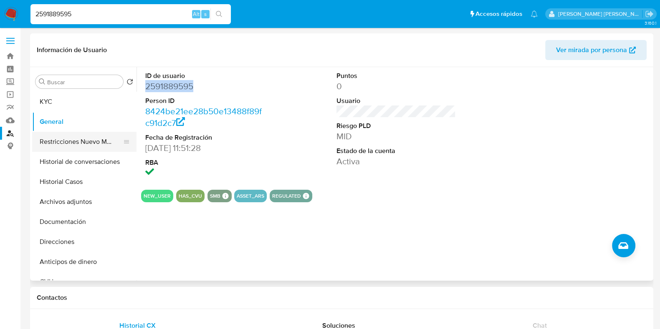
click at [75, 138] on button "Restricciones Nuevo Mundo" at bounding box center [81, 142] width 98 height 20
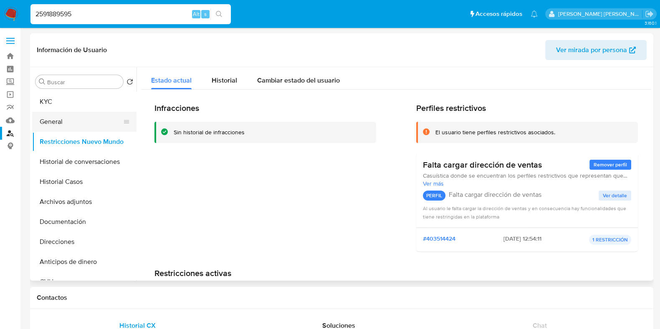
click at [82, 114] on button "General" at bounding box center [81, 122] width 98 height 20
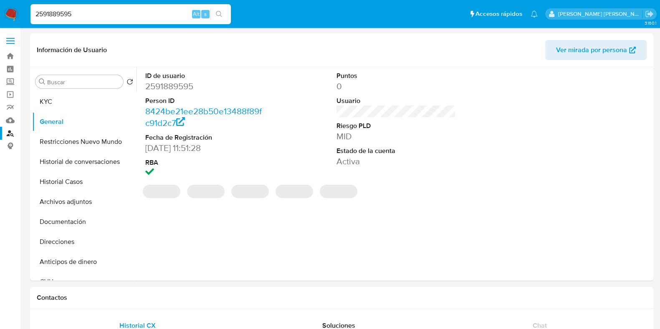
click at [161, 90] on dd "2591889595" at bounding box center [204, 87] width 119 height 12
copy dd "2591889595"
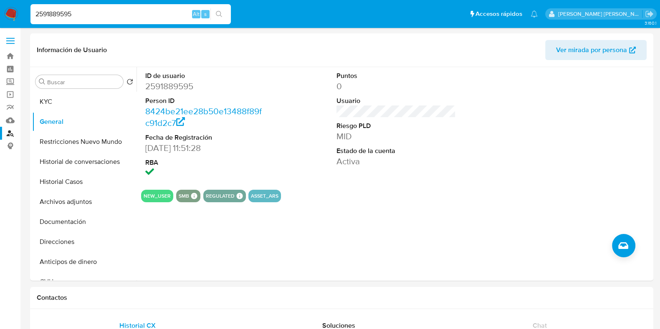
drag, startPoint x: 76, startPoint y: 15, endPoint x: 19, endPoint y: 9, distance: 57.6
click at [19, 9] on nav "Pausado Ver notificaciones 2591889595 Alt s Accesos rápidos Presiona las siguie…" at bounding box center [330, 14] width 660 height 28
paste input "630521213"
type input "630521213"
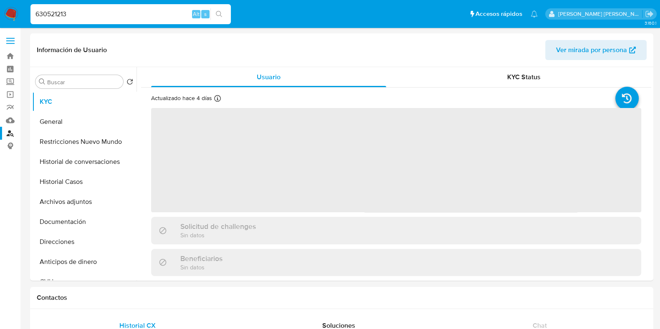
select select "10"
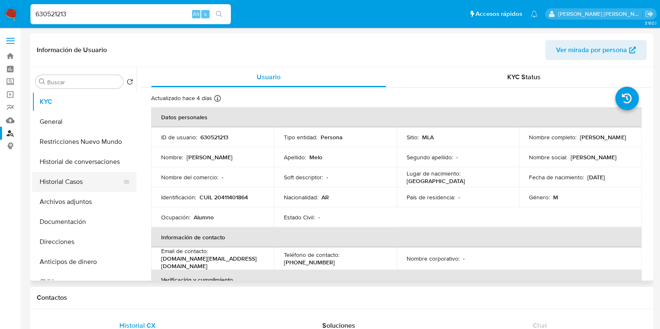
click at [95, 183] on button "Historial Casos" at bounding box center [81, 182] width 98 height 20
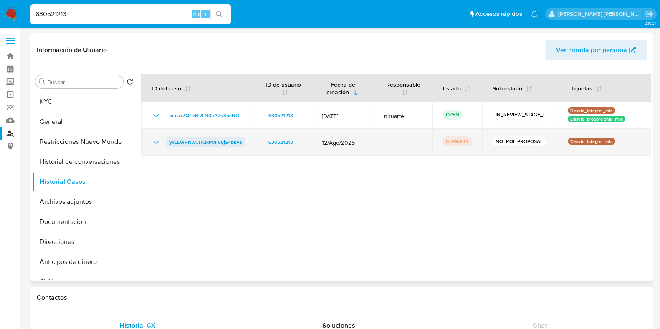
click at [203, 142] on span "ycLEWRNwCHQxPVF58jS4bbva" at bounding box center [205, 142] width 72 height 10
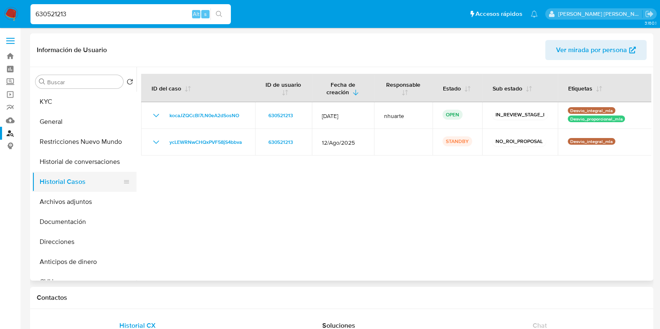
drag, startPoint x: 78, startPoint y: 200, endPoint x: 117, endPoint y: 188, distance: 41.1
click at [78, 200] on button "Archivos adjuntos" at bounding box center [84, 202] width 104 height 20
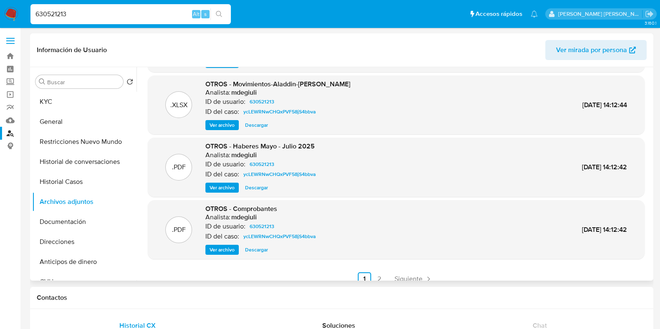
scroll to position [70, 0]
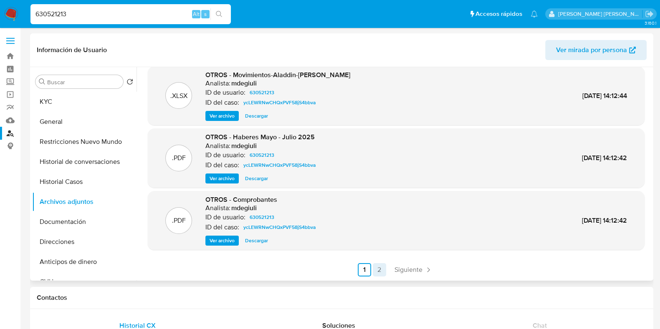
click at [374, 266] on link "2" at bounding box center [379, 269] width 13 height 13
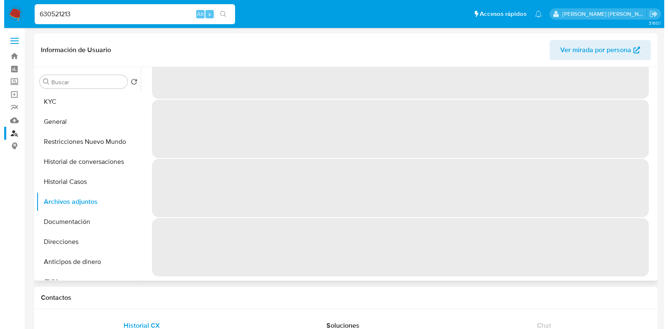
scroll to position [0, 0]
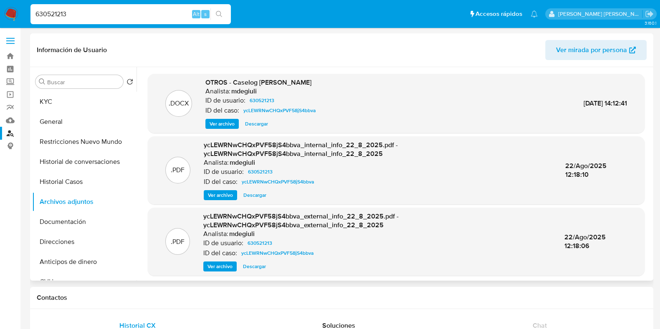
click at [219, 123] on span "Ver archivo" at bounding box center [222, 124] width 25 height 8
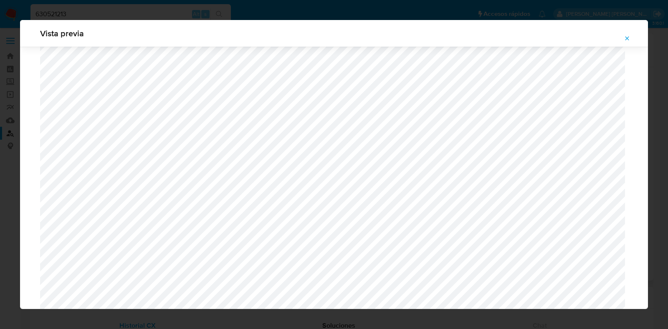
scroll to position [713, 0]
click at [627, 36] on icon "Attachment preview" at bounding box center [627, 38] width 7 height 7
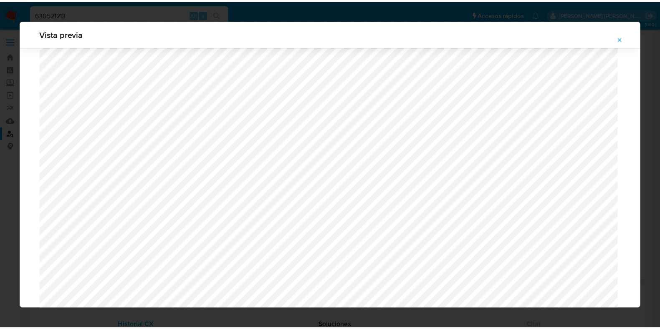
scroll to position [21, 0]
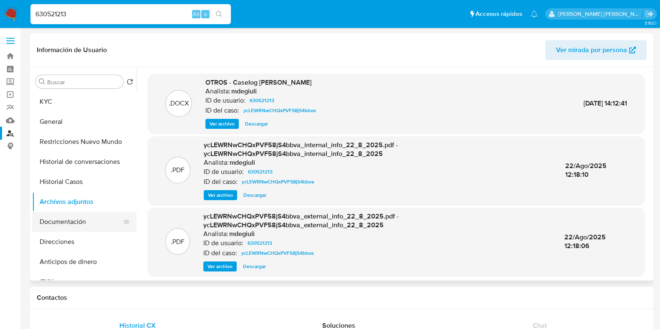
click at [59, 225] on button "Documentación" at bounding box center [81, 222] width 98 height 20
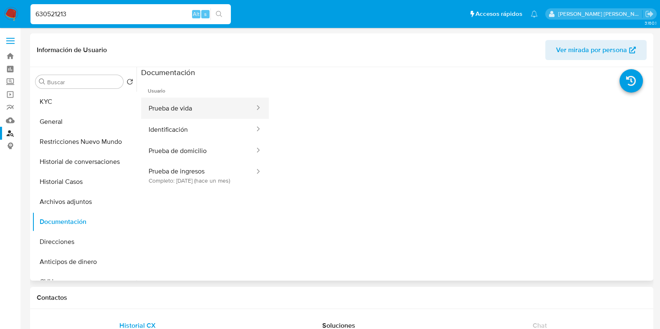
click at [179, 106] on button "Prueba de vida" at bounding box center [198, 108] width 114 height 21
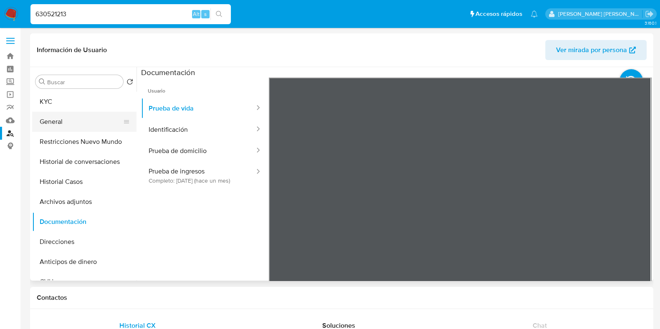
click at [67, 126] on button "General" at bounding box center [81, 122] width 98 height 20
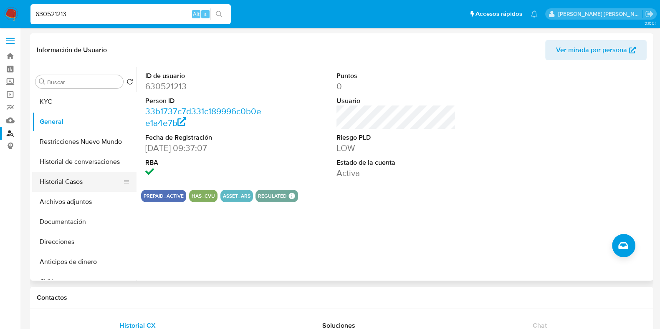
click at [64, 187] on button "Historial Casos" at bounding box center [81, 182] width 98 height 20
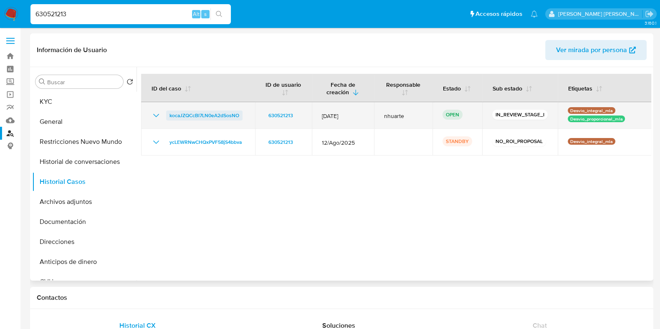
click at [231, 114] on span "kocaJZQCcBl7LN0eA2dSosNO" at bounding box center [204, 116] width 70 height 10
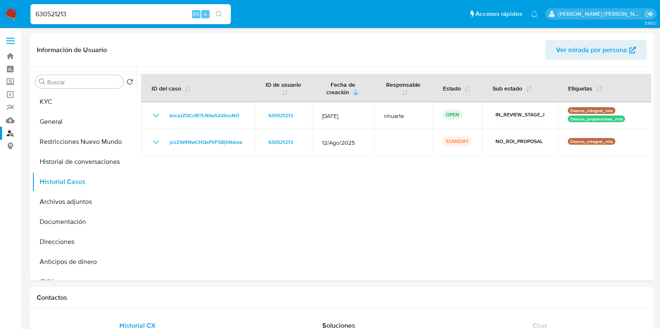
drag, startPoint x: 72, startPoint y: 13, endPoint x: 18, endPoint y: 15, distance: 54.3
click at [18, 15] on nav "Pausado Ver notificaciones 630521213 Alt s Accesos rápidos Presiona las siguien…" at bounding box center [330, 14] width 660 height 28
paste input "483352676"
type input "483352676"
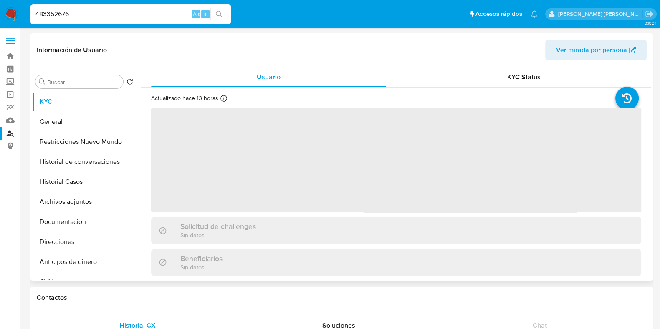
select select "10"
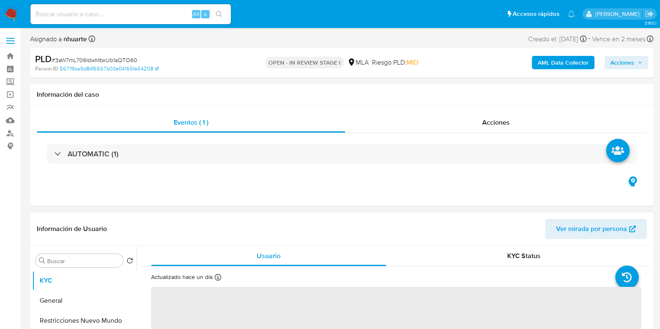
select select "10"
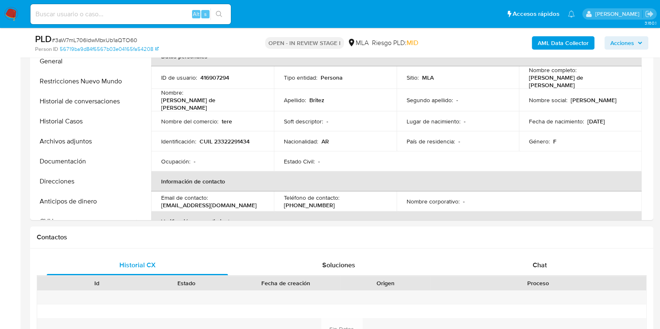
scroll to position [261, 0]
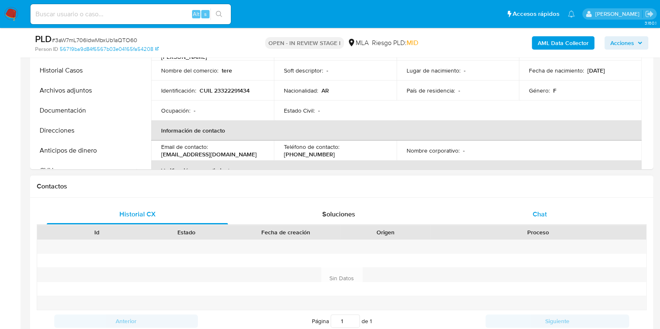
click at [533, 217] on span "Chat" at bounding box center [540, 215] width 14 height 10
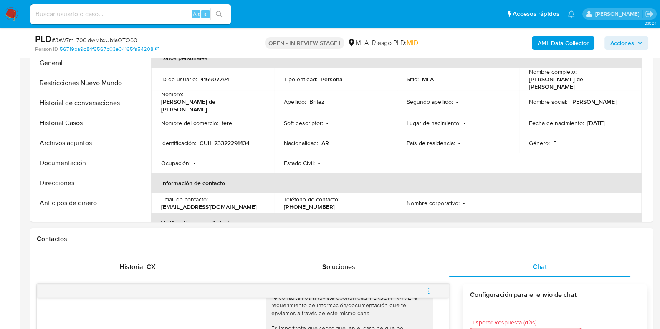
scroll to position [157, 0]
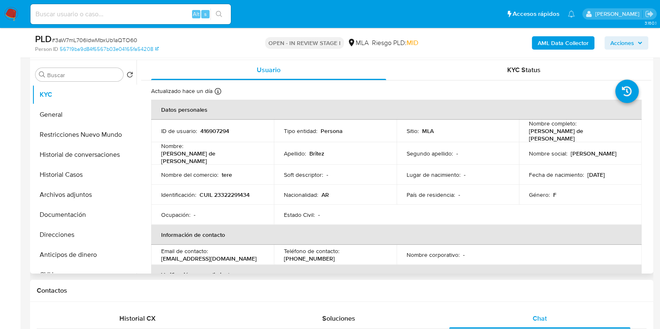
click at [215, 129] on p "416907294" at bounding box center [214, 131] width 29 height 8
copy p "416907294"
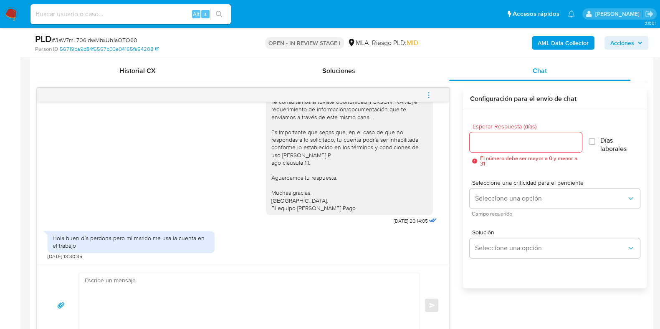
scroll to position [417, 0]
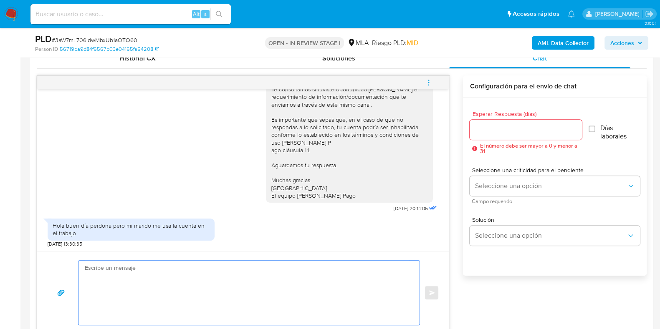
click at [187, 277] on textarea at bounding box center [247, 293] width 324 height 64
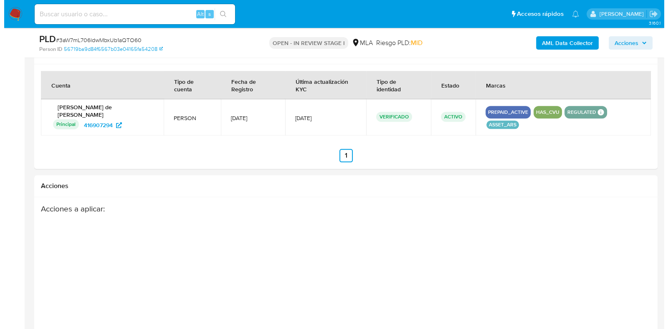
scroll to position [1275, 0]
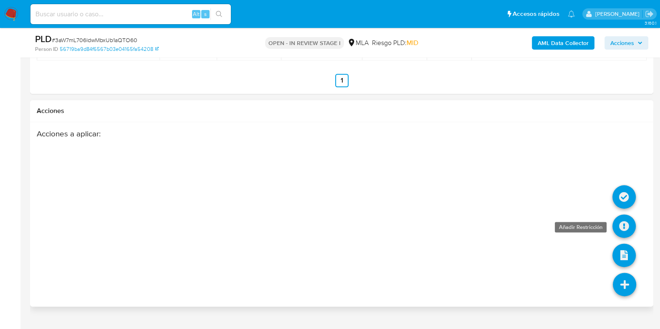
click at [624, 215] on icon at bounding box center [623, 226] width 23 height 23
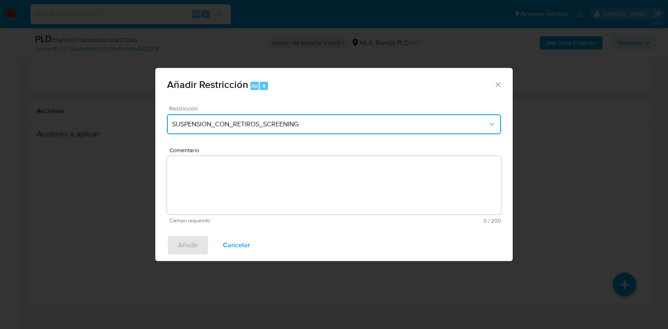
click at [221, 126] on span "SUSPENSION_CON_RETIROS_SCREENING" at bounding box center [330, 124] width 316 height 8
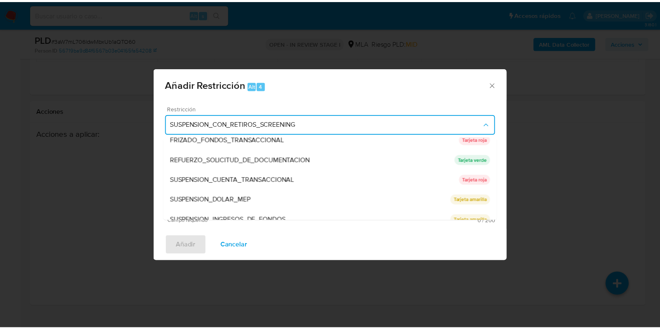
scroll to position [177, 0]
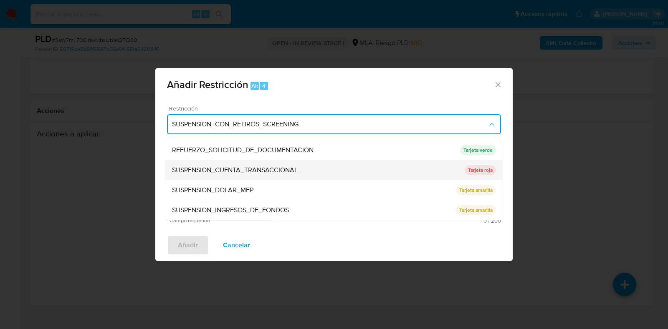
click at [252, 174] on span "SUSPENSION_CUENTA_TRANSACCIONAL" at bounding box center [235, 171] width 126 height 8
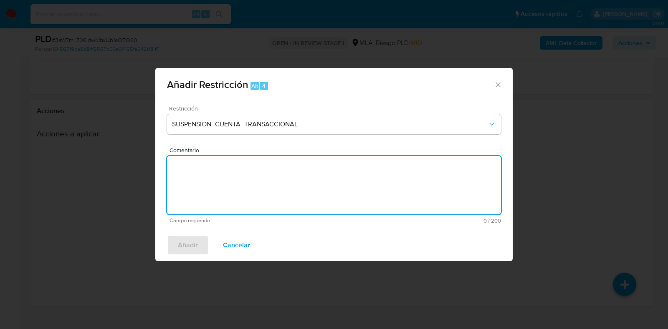
click at [252, 174] on textarea "Comentario" at bounding box center [334, 185] width 334 height 58
type textarea "AML"
click at [191, 241] on span "Añadir" at bounding box center [188, 245] width 20 height 18
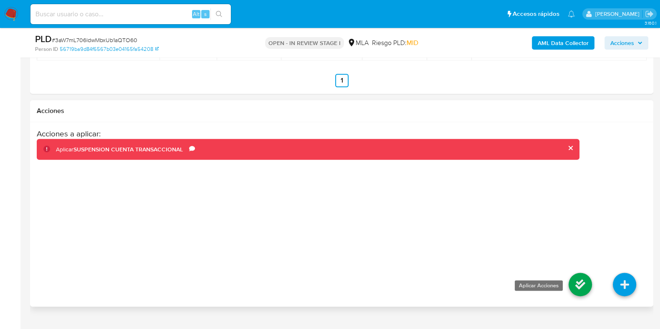
click at [579, 273] on icon at bounding box center [580, 284] width 23 height 23
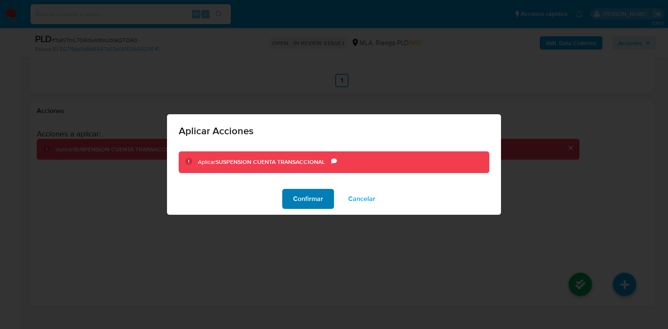
click at [316, 197] on span "Confirmar" at bounding box center [308, 199] width 30 height 18
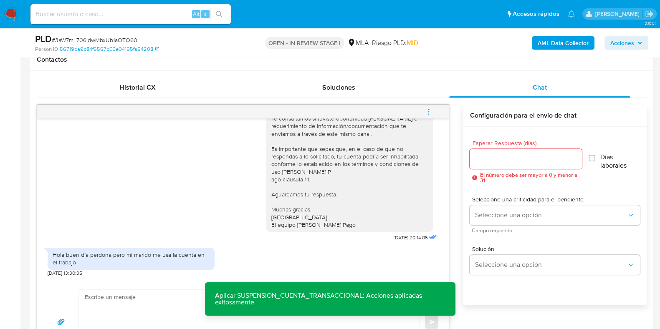
scroll to position [597, 0]
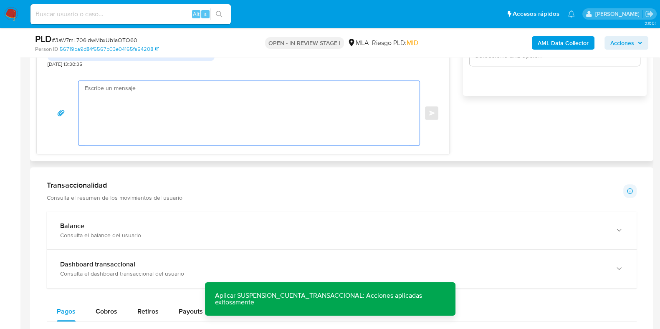
paste textarea "Hola, Muchas gracias por la respuesta. Analizamos tu caso y notamos que la info…"
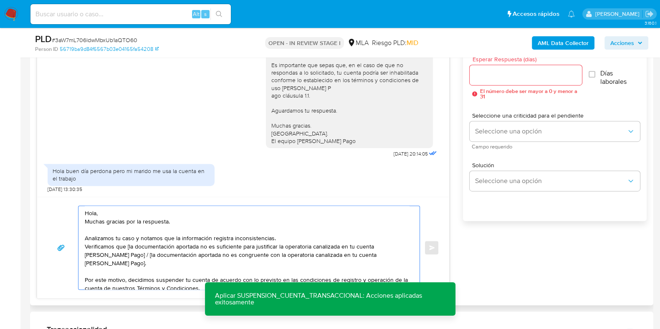
scroll to position [493, 0]
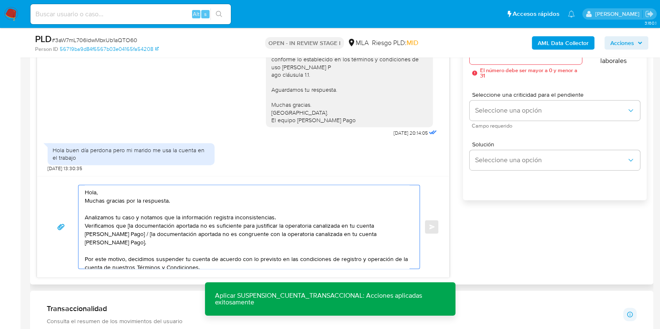
drag, startPoint x: 127, startPoint y: 225, endPoint x: 173, endPoint y: 225, distance: 45.5
click at [173, 225] on textarea "Hola, Muchas gracias por la respuesta. Analizamos tu caso y notamos que la info…" at bounding box center [247, 226] width 324 height 83
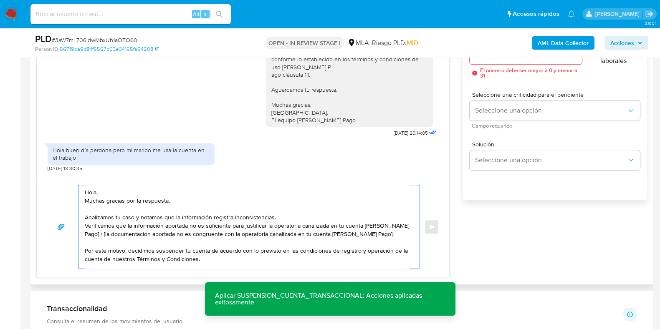
drag, startPoint x: 98, startPoint y: 229, endPoint x: 88, endPoint y: 227, distance: 10.3
click at [104, 236] on textarea "Hola, Muchas gracias por la respuesta. Analizamos tu caso y notamos que la info…" at bounding box center [247, 226] width 324 height 83
drag, startPoint x: 96, startPoint y: 232, endPoint x: 392, endPoint y: 235, distance: 296.0
click at [392, 235] on textarea "Hola, Muchas gracias por la respuesta. Analizamos tu caso y notamos que la info…" at bounding box center [247, 226] width 324 height 83
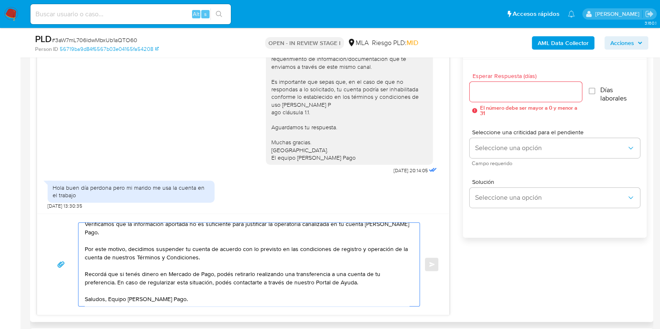
scroll to position [440, 0]
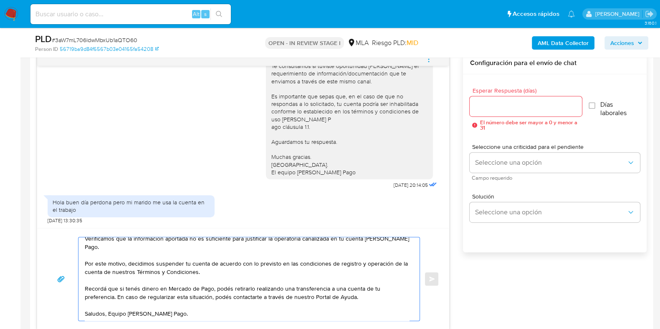
type textarea "Hola, Muchas gracias por la respuesta. Analizamos tu caso y notamos que la info…"
click at [497, 101] on input "Esperar Respuesta (días)" at bounding box center [526, 106] width 112 height 11
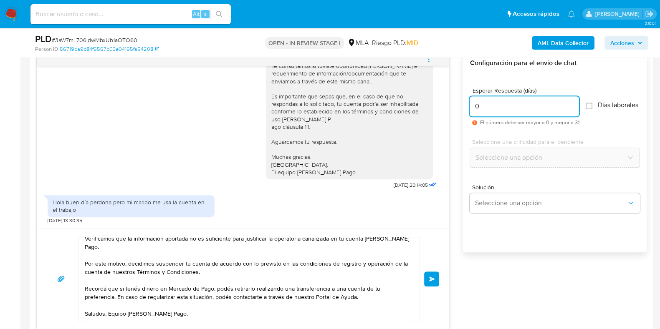
type input "0"
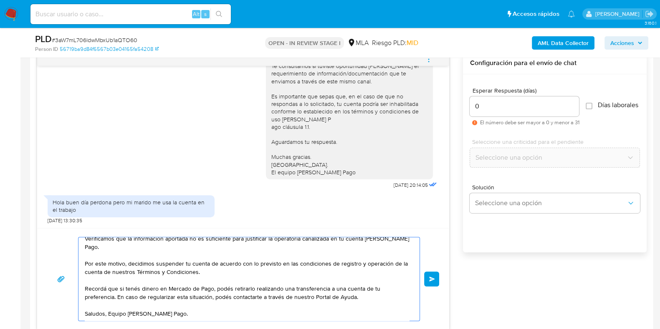
scroll to position [48, 0]
click at [430, 282] on button "Enviar" at bounding box center [431, 279] width 15 height 15
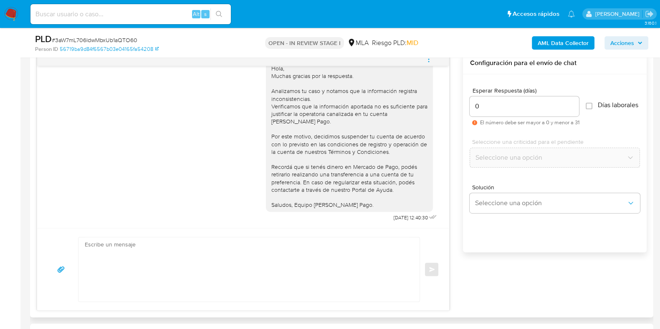
scroll to position [336, 0]
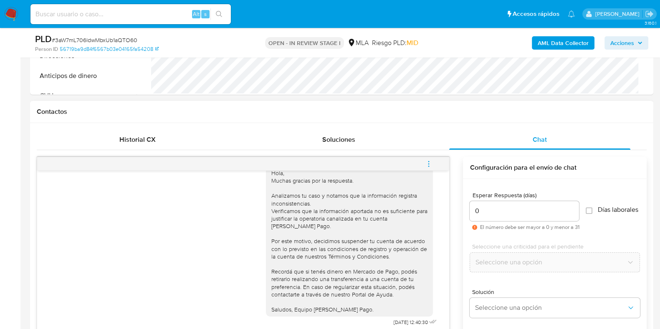
click at [427, 168] on span "menu-action" at bounding box center [429, 164] width 8 height 20
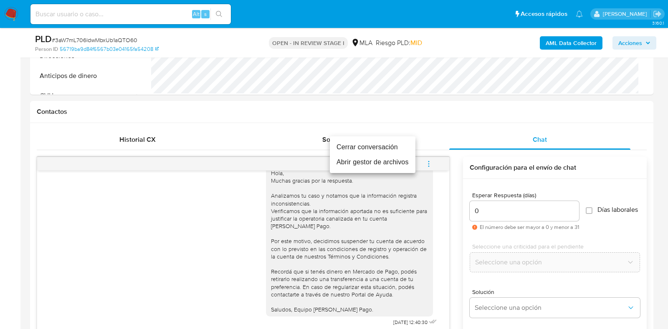
click at [376, 147] on li "Cerrar conversación" at bounding box center [373, 147] width 86 height 15
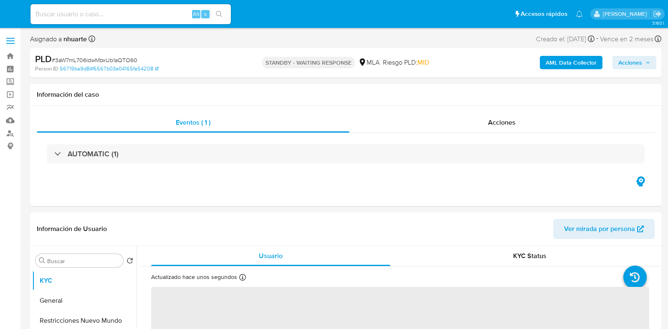
select select "10"
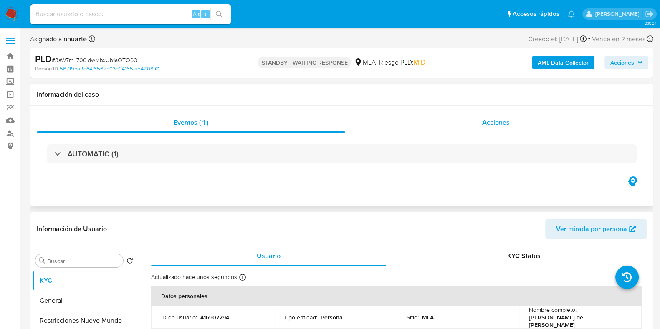
click at [495, 123] on span "Acciones" at bounding box center [496, 123] width 28 height 10
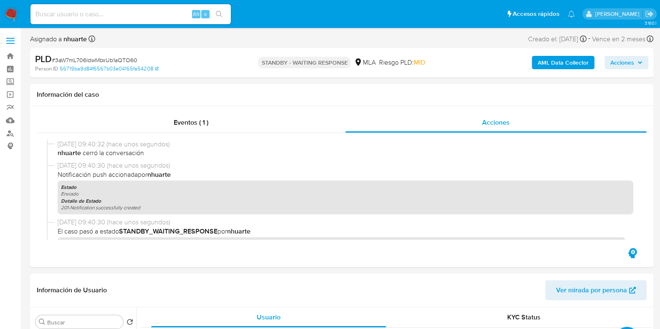
click at [554, 59] on b "AML Data Collector" at bounding box center [563, 62] width 51 height 13
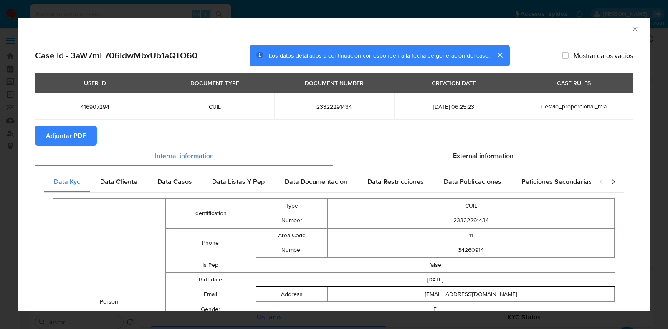
click at [83, 139] on span "Adjuntar PDF" at bounding box center [66, 135] width 40 height 18
click at [632, 28] on icon "Cerrar ventana" at bounding box center [634, 29] width 5 height 5
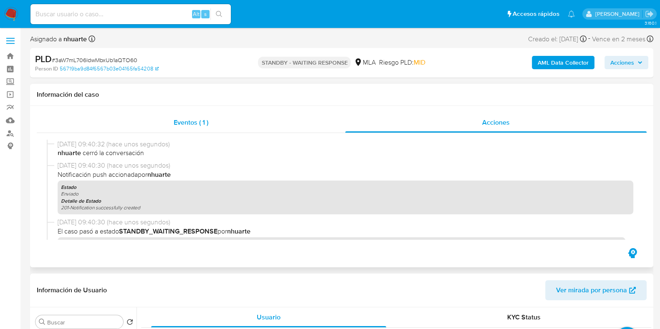
click at [196, 126] on span "Eventos ( 1 )" at bounding box center [191, 123] width 35 height 10
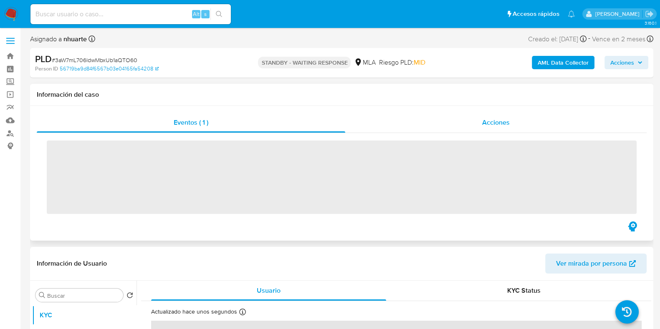
click at [498, 126] on span "Acciones" at bounding box center [496, 123] width 28 height 10
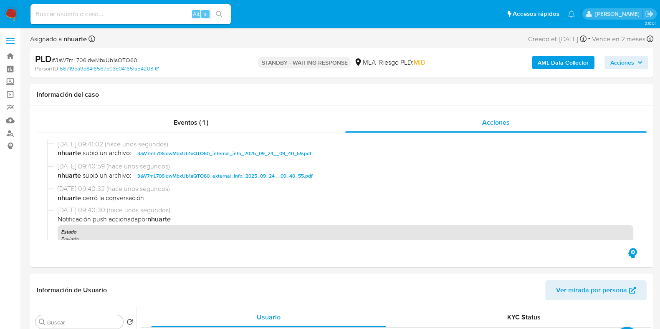
click at [106, 57] on span "# 3aW7mL706ldwMbxUb1aQTO60" at bounding box center [95, 60] width 86 height 8
copy span "3aW7mL706ldwMbxUb1aQTO60"
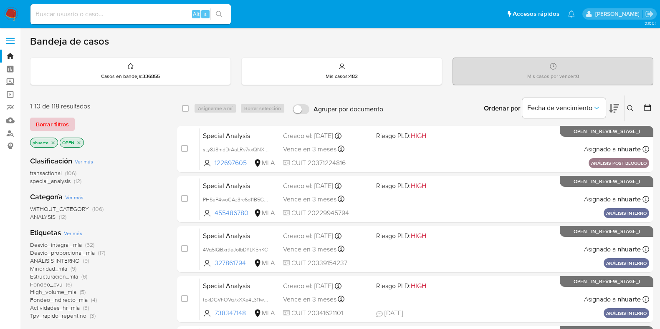
click at [54, 121] on span "Borrar filtros" at bounding box center [52, 125] width 33 height 12
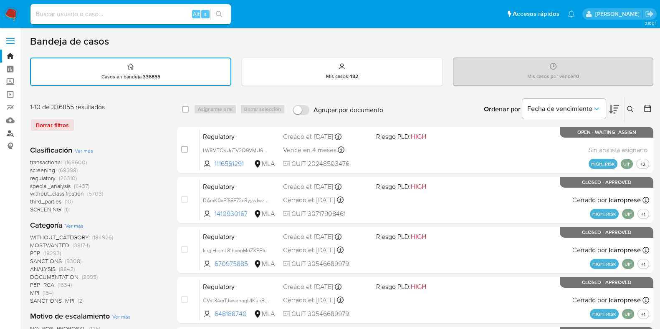
click at [8, 133] on link "Buscador de personas" at bounding box center [49, 133] width 99 height 13
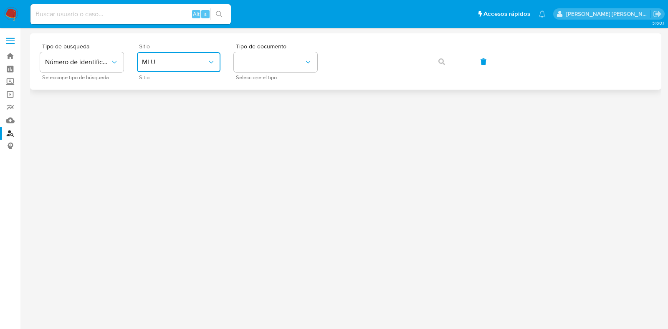
click at [174, 63] on span "MLU" at bounding box center [174, 62] width 65 height 8
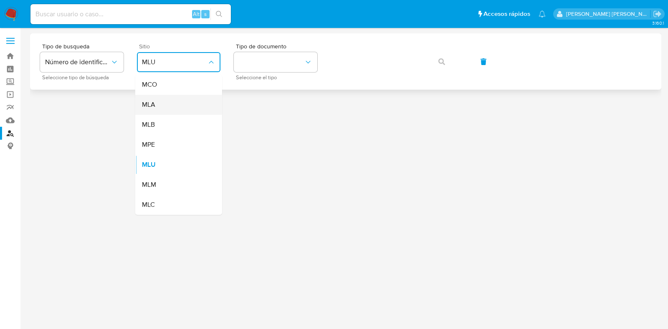
click at [171, 106] on div "MLA" at bounding box center [176, 105] width 68 height 20
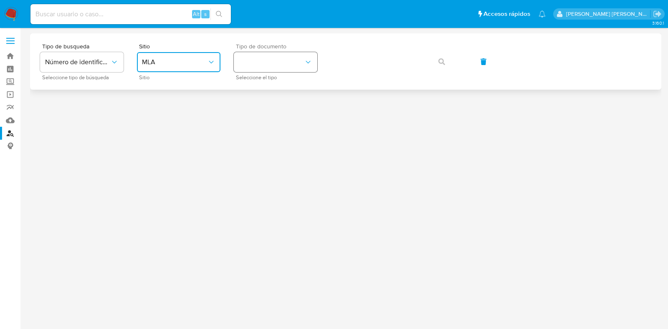
click at [268, 66] on button "identificationType" at bounding box center [275, 62] width 83 height 20
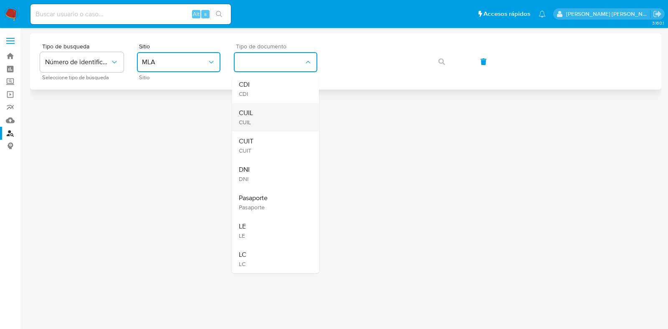
click at [261, 120] on div "CUIL CUIL" at bounding box center [273, 117] width 68 height 28
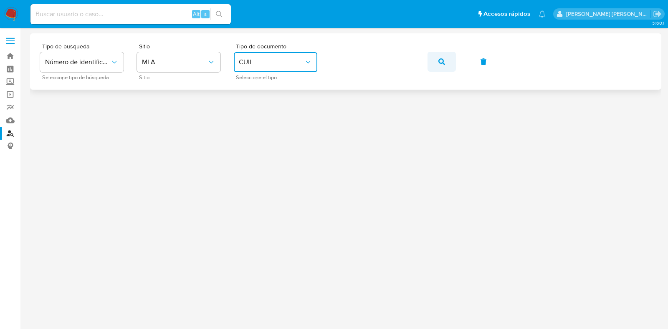
click at [439, 62] on icon "button" at bounding box center [441, 61] width 7 height 7
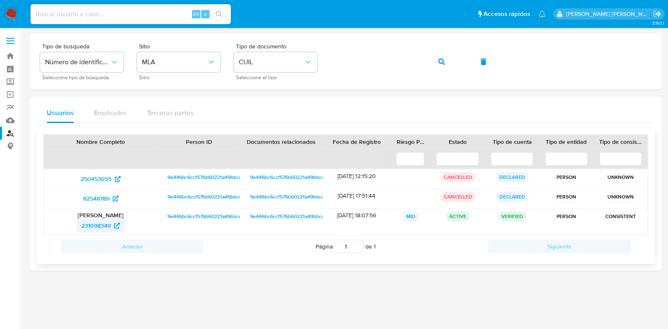
click at [93, 224] on span "231098349" at bounding box center [95, 225] width 29 height 13
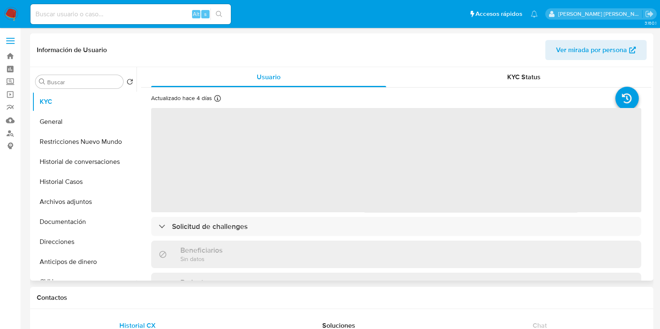
select select "10"
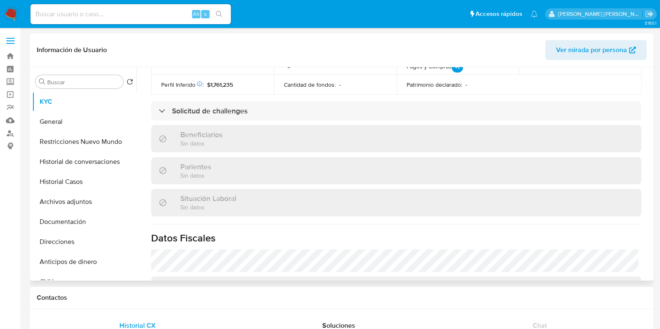
scroll to position [460, 0]
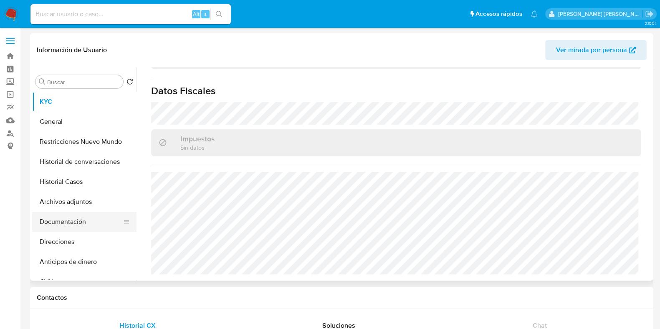
click at [69, 223] on button "Documentación" at bounding box center [81, 222] width 98 height 20
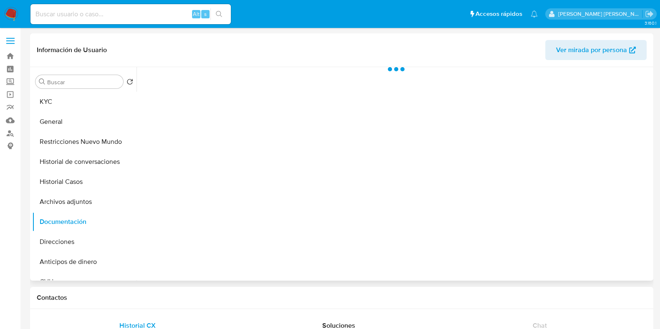
scroll to position [0, 0]
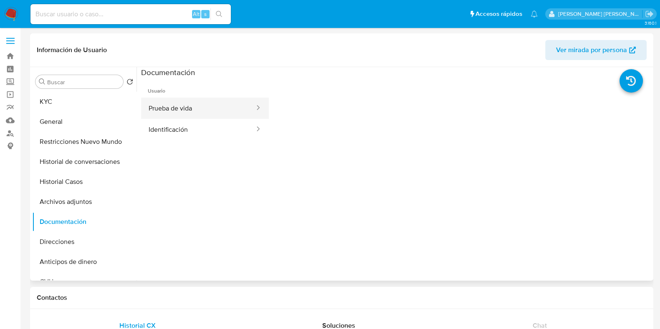
click at [206, 105] on button "Prueba de vida" at bounding box center [198, 108] width 114 height 21
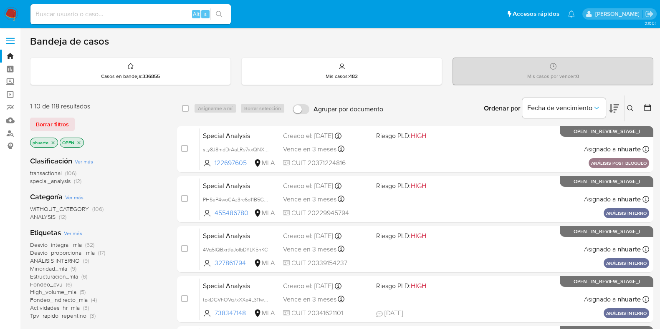
click at [629, 110] on icon at bounding box center [630, 108] width 7 height 7
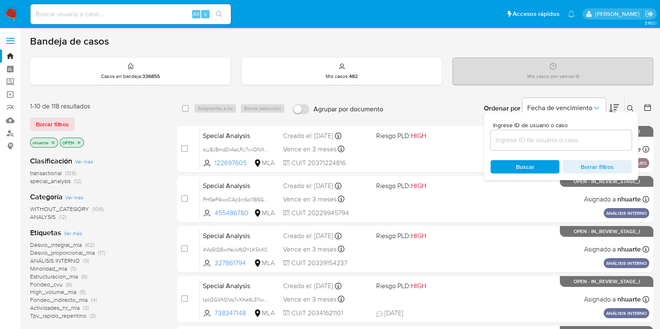
click at [557, 142] on input at bounding box center [560, 140] width 141 height 11
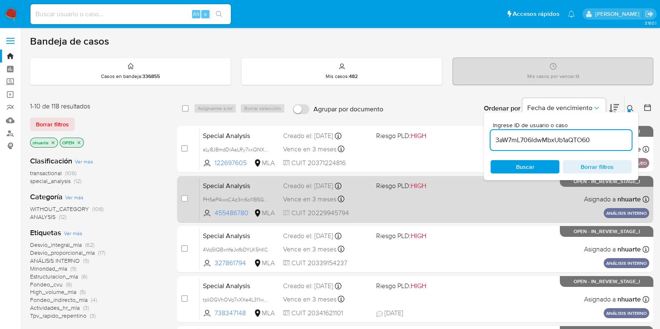
type input "3aW7mL706ldwMbxUb1aQTO60"
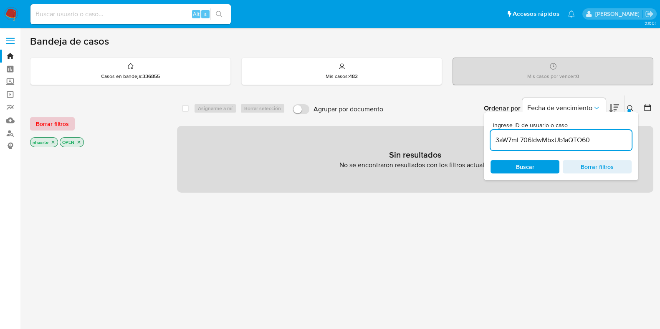
click at [72, 128] on button "Borrar filtros" at bounding box center [52, 123] width 45 height 13
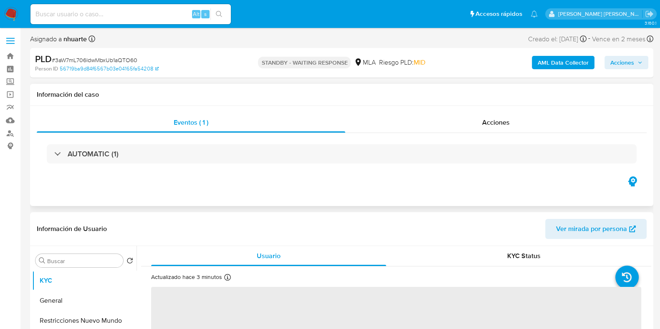
select select "10"
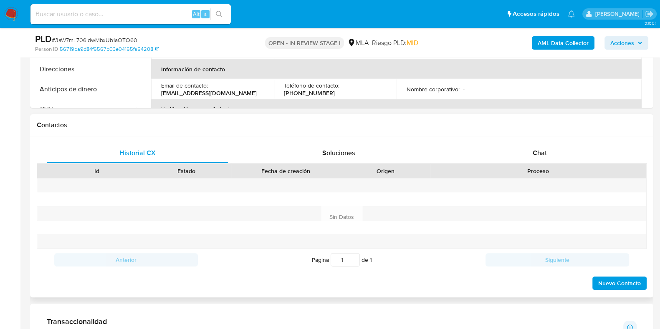
scroll to position [365, 0]
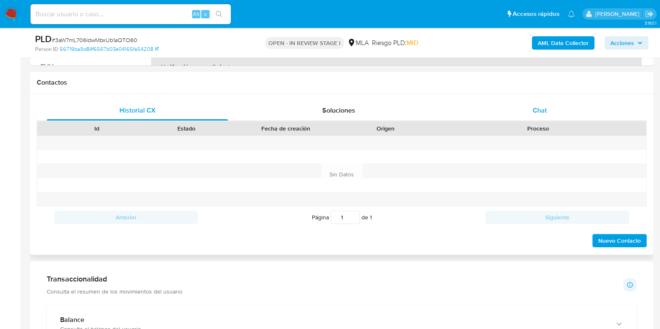
click at [540, 113] on span "Chat" at bounding box center [540, 111] width 14 height 10
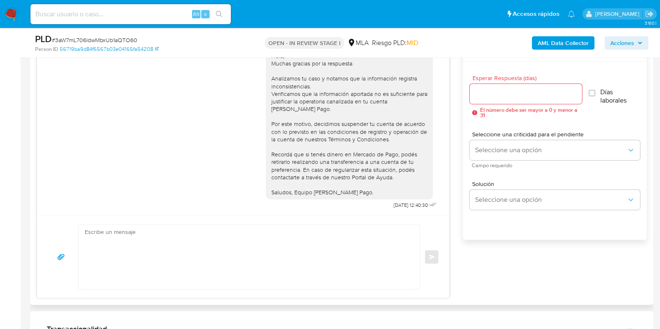
scroll to position [470, 0]
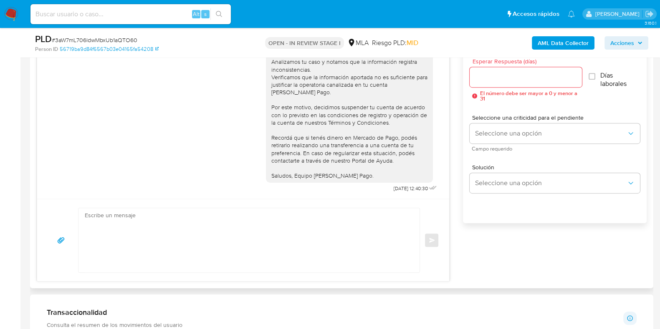
click at [188, 237] on textarea at bounding box center [247, 240] width 324 height 64
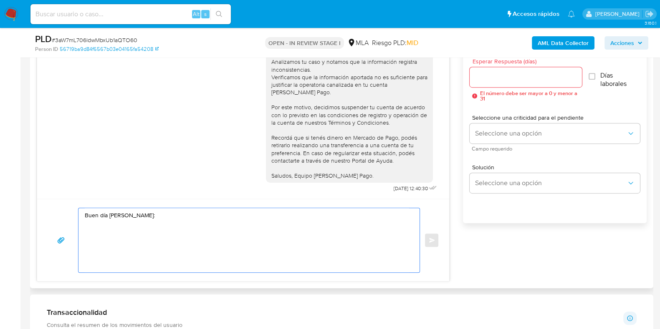
click at [136, 217] on textarea "Buen día Teresa:" at bounding box center [247, 240] width 324 height 64
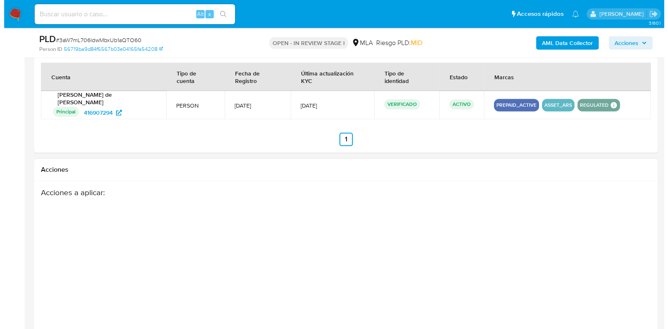
scroll to position [1275, 0]
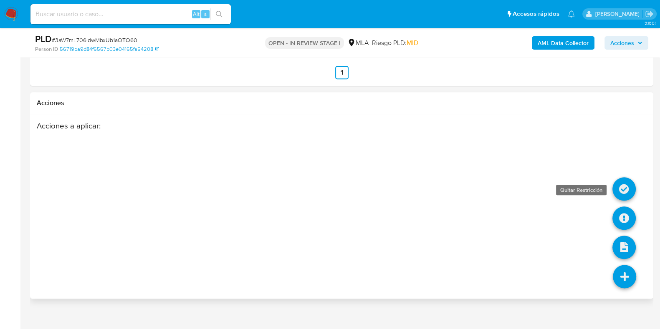
type textarea "Buen día Teresa: En razon de lo que nos informas, te solicitamos que nos propor…"
click at [626, 177] on icon at bounding box center [623, 188] width 23 height 23
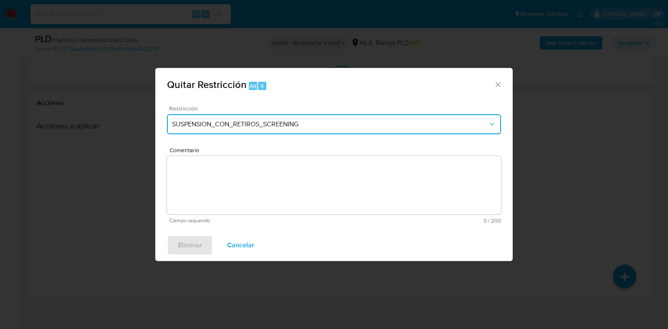
click at [221, 127] on span "SUSPENSION_CON_RETIROS_SCREENING" at bounding box center [330, 124] width 316 height 8
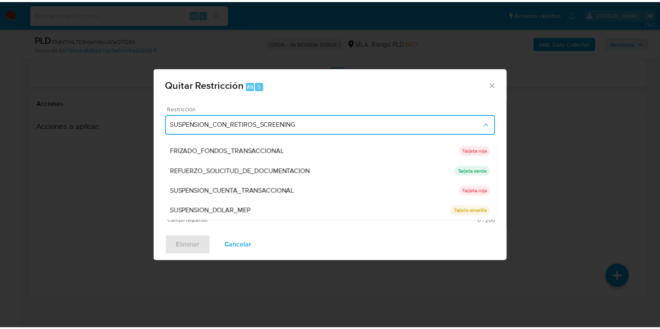
scroll to position [177, 0]
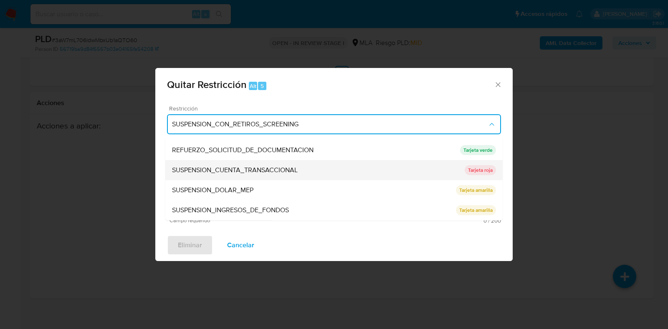
click at [240, 164] on div "SUSPENSION_CUENTA_TRANSACCIONAL" at bounding box center [318, 171] width 293 height 20
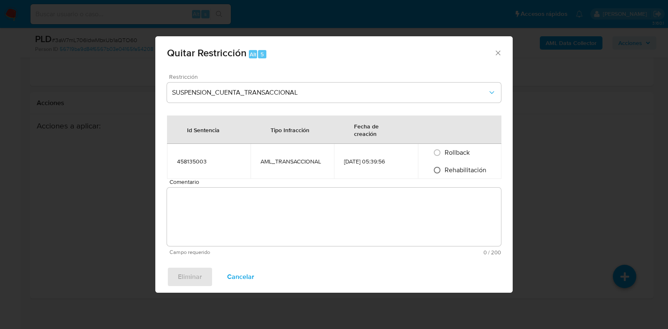
click at [437, 168] on input "Rehabilitación" at bounding box center [436, 170] width 13 height 13
radio input "true"
click at [439, 197] on textarea "Comentario" at bounding box center [334, 217] width 334 height 58
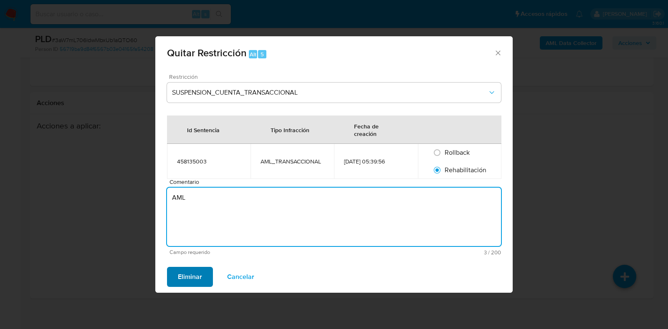
type textarea "AML"
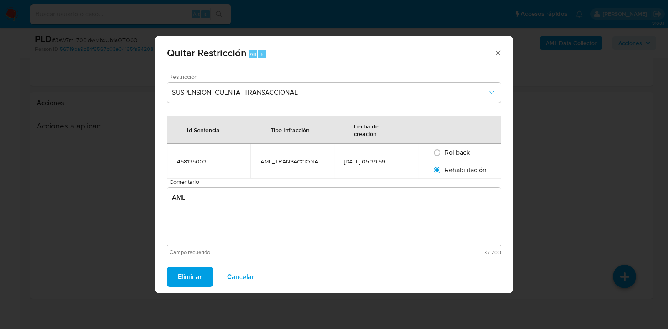
click at [194, 281] on span "Eliminar" at bounding box center [190, 277] width 24 height 18
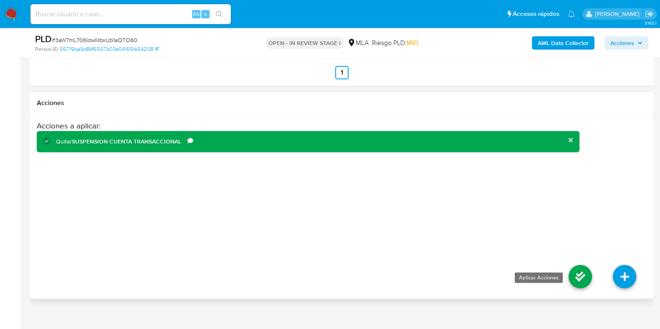
click at [574, 265] on icon at bounding box center [580, 276] width 23 height 23
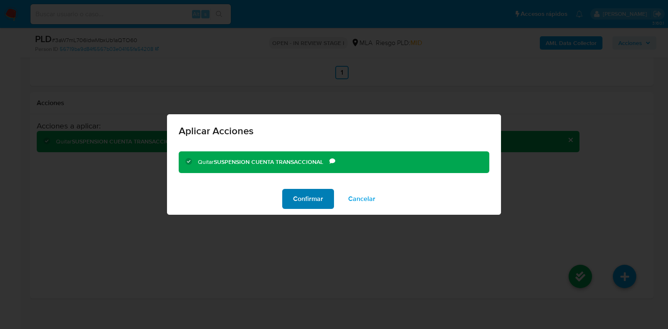
click at [306, 193] on span "Confirmar" at bounding box center [308, 199] width 30 height 18
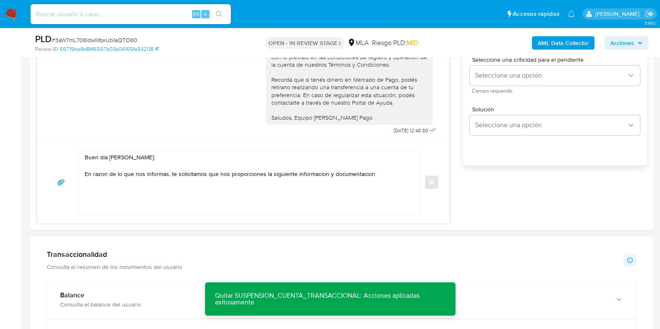
scroll to position [493, 0]
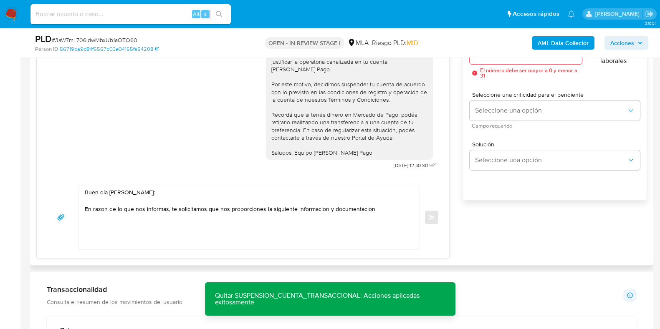
click at [122, 199] on textarea "Buen día Teresa: En razon de lo que nos informas, te solicitamos que nos propor…" at bounding box center [247, 217] width 324 height 64
paste textarea "Queremos informarte que el uso de la cuenta es personal y no se deben canalizar…"
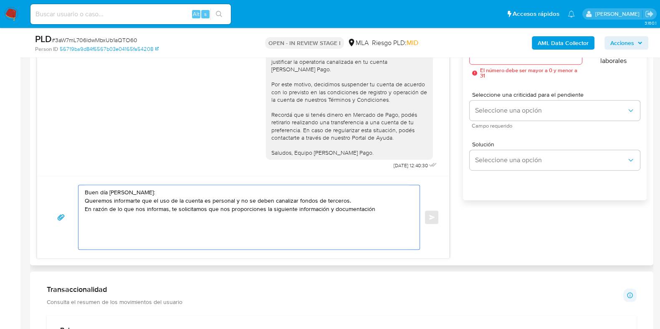
click at [123, 225] on textarea "Buen día Teresa: Queremos informarte que el uso de la cuenta es personal y no s…" at bounding box center [247, 217] width 324 height 64
paste textarea "1. Descripción de la actividad: - Detalla la actividad que realizas a través de…"
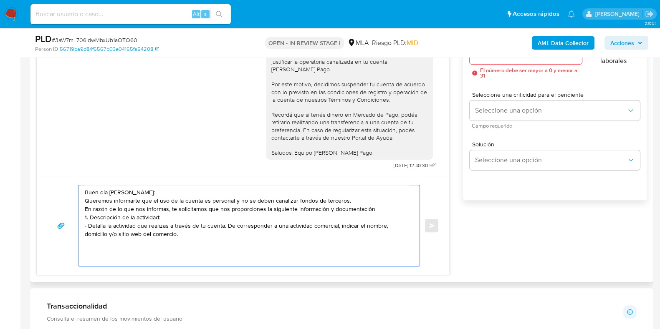
click at [223, 224] on textarea "Buen día Teresa: Queremos informarte que el uso de la cuenta es personal y no s…" at bounding box center [247, 225] width 324 height 81
click at [337, 225] on textarea "Buen día Teresa: Queremos informarte que el uso de la cuenta es personal y no s…" at bounding box center [247, 225] width 324 height 81
click at [205, 231] on textarea "Buen día Teresa: Queremos informarte que el uso de la cuenta es personal y no s…" at bounding box center [247, 225] width 324 height 81
click at [106, 245] on textarea "Buen día Teresa: Queremos informarte que el uso de la cuenta es personal y no s…" at bounding box center [247, 225] width 324 height 81
paste textarea "2. De acuerdo a la actividad que realices en tu cuenta, adjunta la siguiente do…"
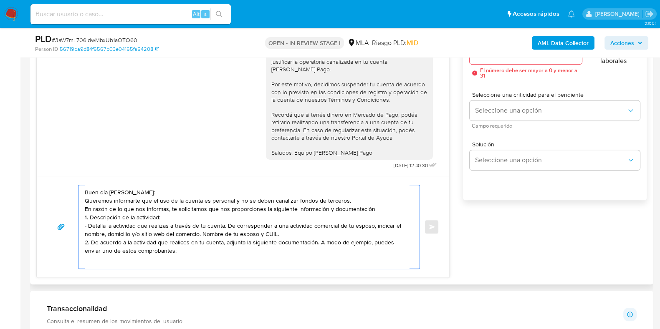
scroll to position [28, 0]
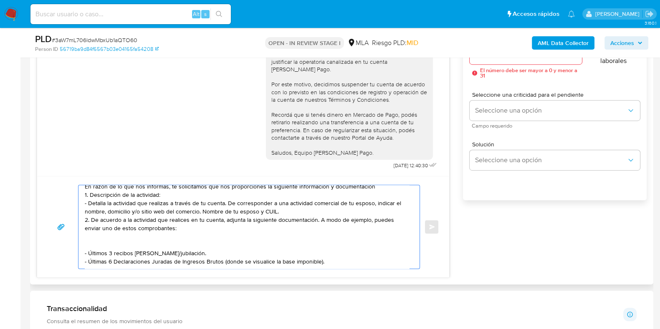
drag, startPoint x: 85, startPoint y: 246, endPoint x: 127, endPoint y: 272, distance: 50.0
click at [85, 246] on textarea "Buen día Teresa: Queremos informarte que el uso de la cuenta es personal y no s…" at bounding box center [247, 226] width 324 height 83
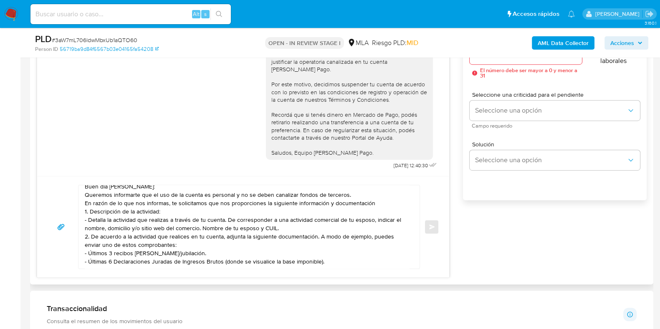
drag, startPoint x: 97, startPoint y: 230, endPoint x: 170, endPoint y: 228, distance: 73.5
click at [170, 228] on div "Buen día Teresa: Queremos informarte que el uso de la cuenta es personal y no s…" at bounding box center [246, 226] width 337 height 83
drag, startPoint x: 188, startPoint y: 228, endPoint x: 81, endPoint y: 228, distance: 106.9
click at [81, 228] on div "Buen día Teresa: Queremos informarte que el uso de la cuenta es personal y no s…" at bounding box center [246, 226] width 337 height 83
click at [84, 239] on div "Buen día Teresa: Queremos informarte que el uso de la cuenta es personal y no s…" at bounding box center [246, 226] width 337 height 83
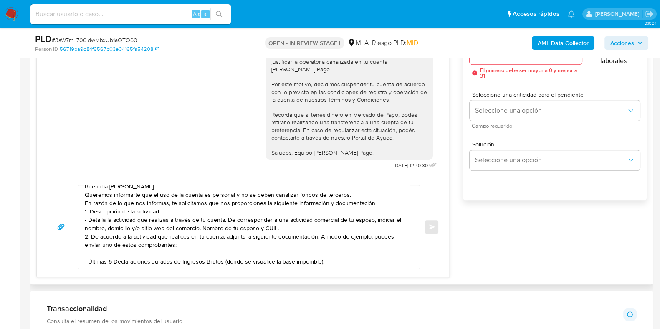
click at [85, 238] on textarea "Buen día Teresa: Queremos informarte que el uso de la cuenta es personal y no s…" at bounding box center [247, 226] width 324 height 83
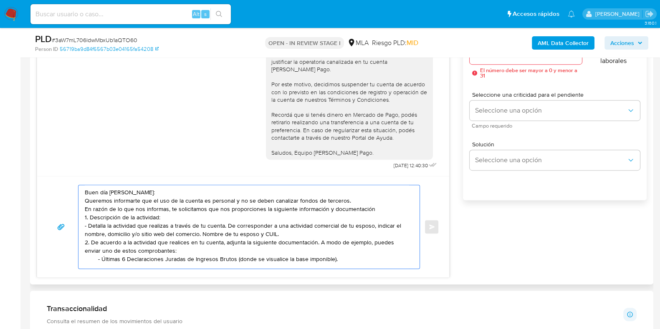
scroll to position [23, 0]
click at [93, 254] on textarea "Buen día Teresa: Queremos informarte que el uso de la cuenta es personal y no s…" at bounding box center [247, 226] width 324 height 83
paste textarea "3. Proporciona el vínculo con las siguientes contrapartes con las que operaste,…"
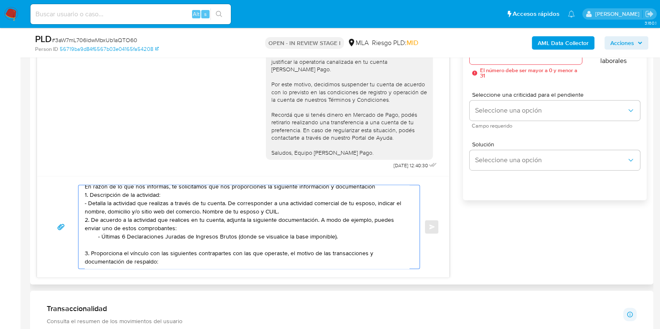
scroll to position [28, 0]
paste textarea "20274096862 Sergio Eduardo Ligorria"
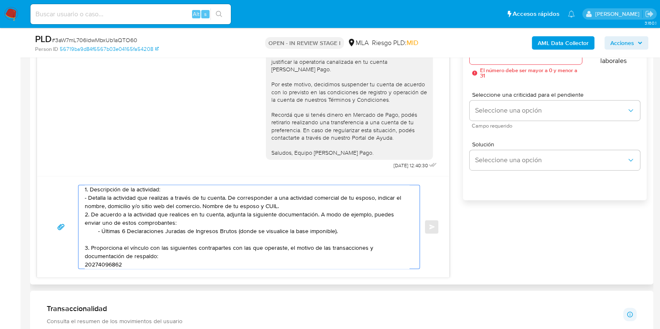
scroll to position [45, 0]
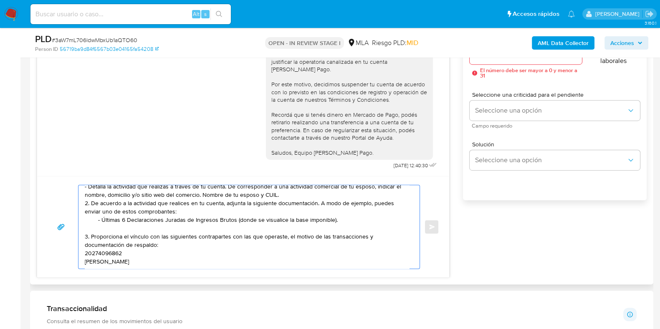
paste textarea "20360851800 Lucas Ezequiel Galarza"
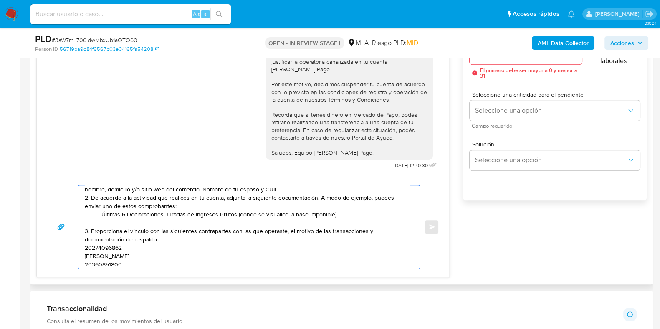
scroll to position [61, 0]
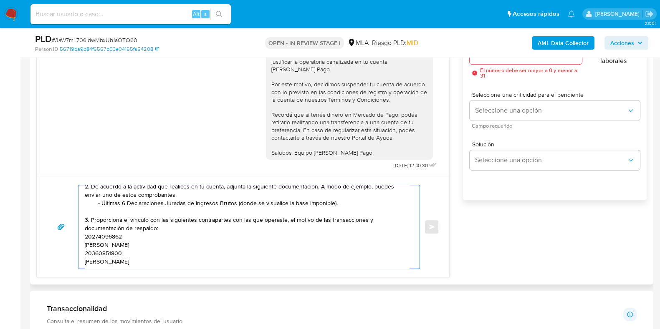
click at [131, 230] on textarea "Buen día Teresa: Queremos informarte que el uso de la cuenta es personal y no s…" at bounding box center [247, 226] width 324 height 83
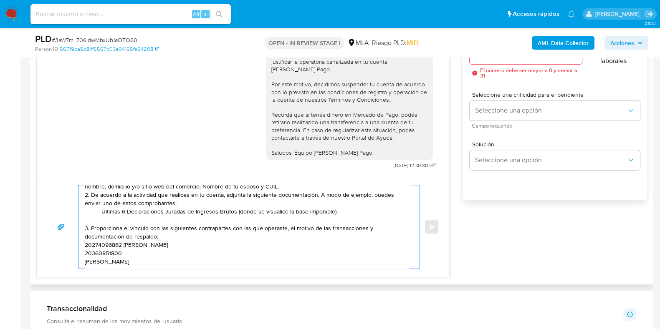
click at [129, 241] on textarea "Buen día Teresa: Queremos informarte que el uso de la cuenta es personal y no s…" at bounding box center [247, 226] width 324 height 83
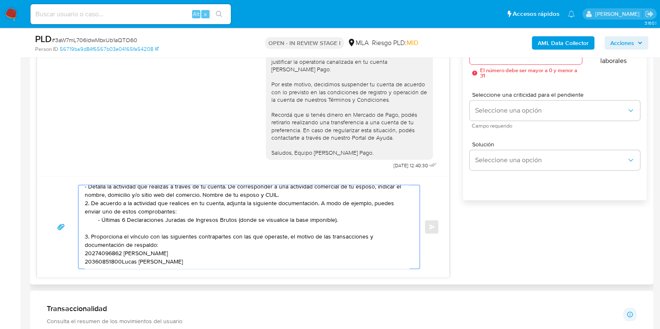
scroll to position [56, 0]
click at [85, 233] on textarea "Buen día Teresa: Queremos informarte que el uso de la cuenta es personal y no s…" at bounding box center [247, 226] width 324 height 83
click at [88, 255] on textarea "Buen día Teresa: Queremos informarte que el uso de la cuenta es personal y no s…" at bounding box center [247, 226] width 324 height 83
paste textarea "Es importante que sepas que, en caso de no responder a lo solicitado o si lo pr…"
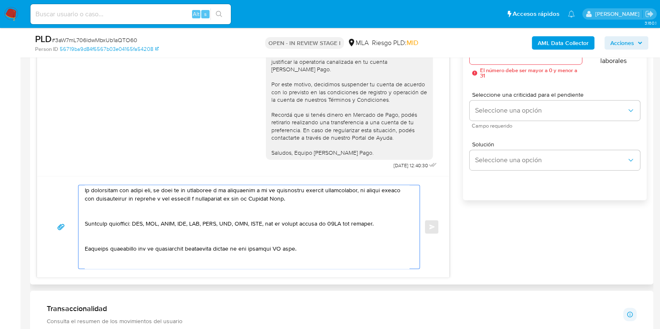
scroll to position [134, 0]
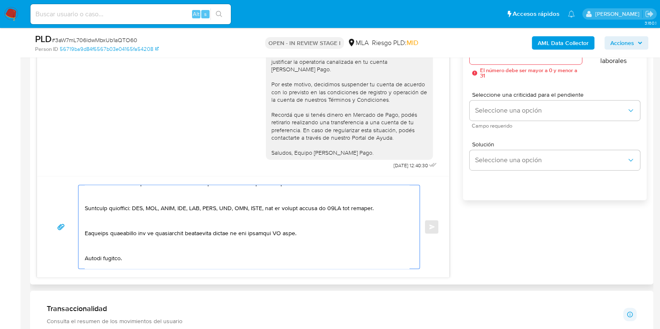
click at [288, 232] on textarea at bounding box center [247, 226] width 324 height 83
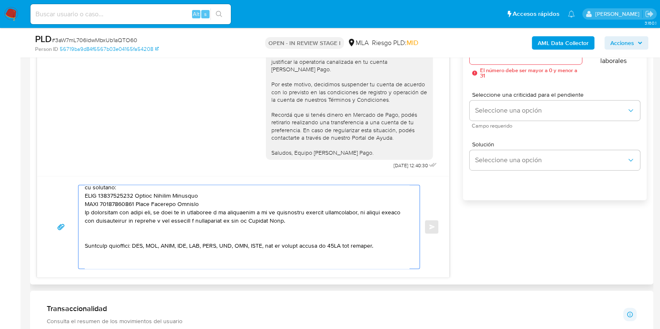
scroll to position [82, 0]
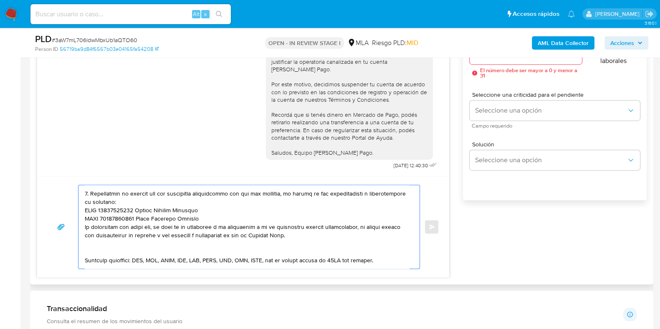
click at [85, 226] on textarea at bounding box center [247, 226] width 324 height 83
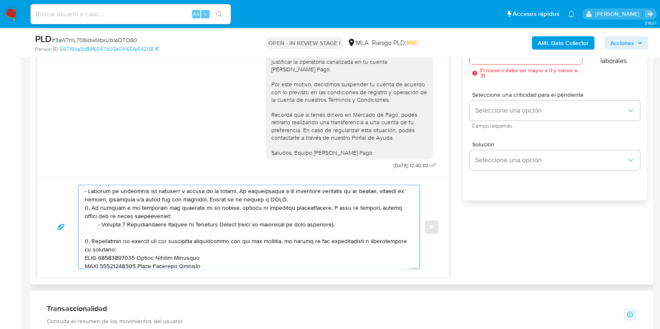
scroll to position [0, 0]
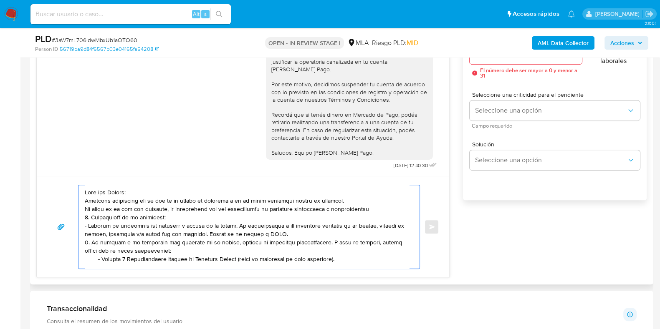
click at [144, 187] on textarea at bounding box center [247, 226] width 324 height 83
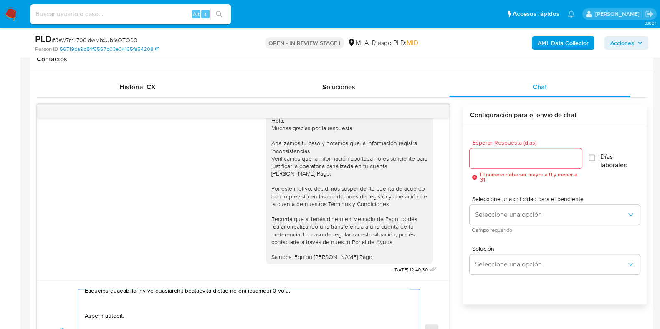
scroll to position [388, 0]
type textarea "Buen día Teresa: Queremos informarte que el uso de la cuenta es personal y no s…"
click at [485, 159] on input "Esperar Respuesta (días)" at bounding box center [526, 159] width 112 height 11
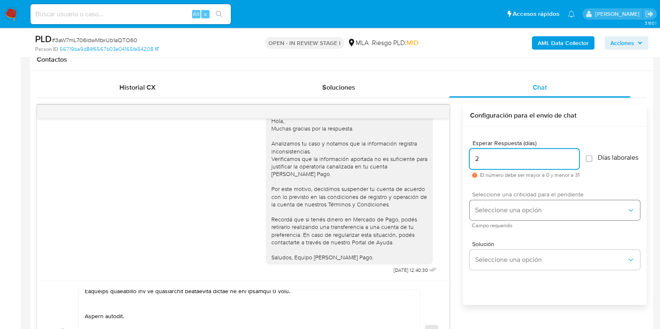
type input "2"
click at [488, 220] on button "Seleccione una opción" at bounding box center [555, 210] width 170 height 20
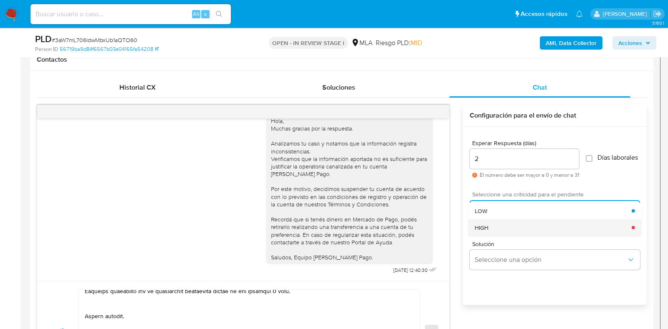
click at [489, 227] on div "HIGH" at bounding box center [553, 227] width 157 height 17
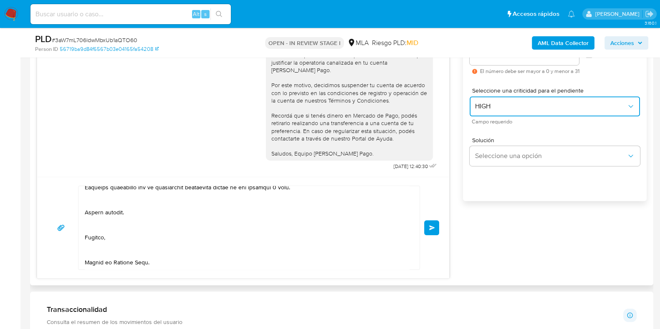
scroll to position [493, 0]
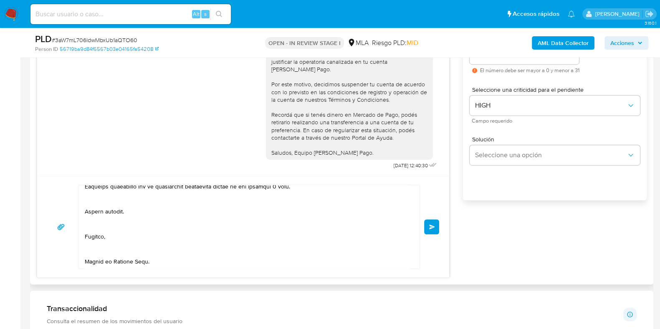
click at [428, 232] on button "Enviar" at bounding box center [431, 227] width 15 height 15
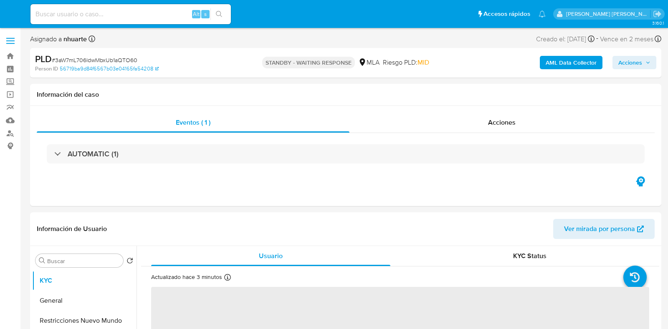
select select "10"
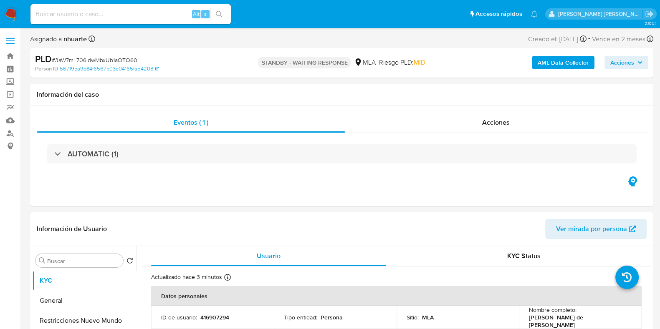
click at [98, 60] on span "# 3aW7mL706ldwMbxUb1aQTO60" at bounding box center [95, 60] width 86 height 8
copy span "3aW7mL706ldwMbxUb1aQTO60"
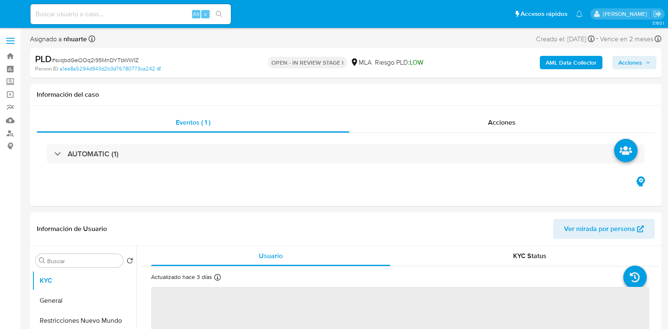
select select "10"
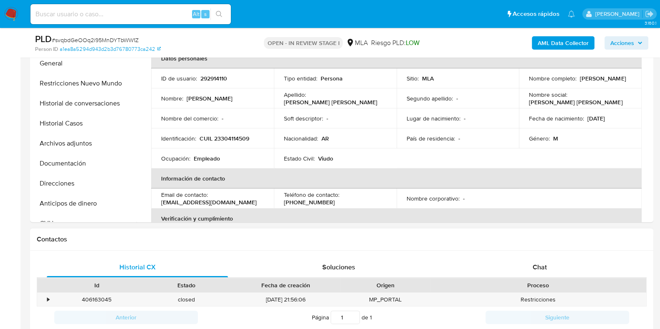
scroll to position [208, 0]
click at [221, 134] on p "CUIL 23304114509" at bounding box center [225, 138] width 50 height 8
copy p "23304114509"
click at [546, 265] on span "Chat" at bounding box center [540, 267] width 14 height 10
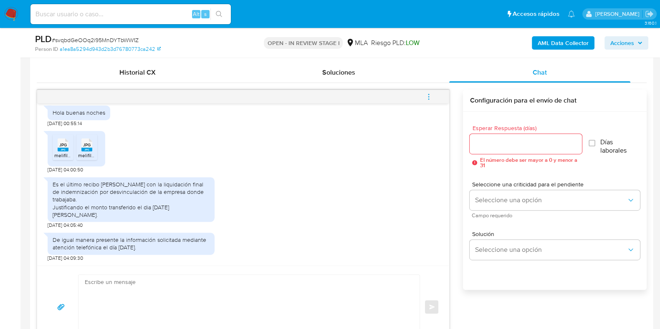
scroll to position [417, 0]
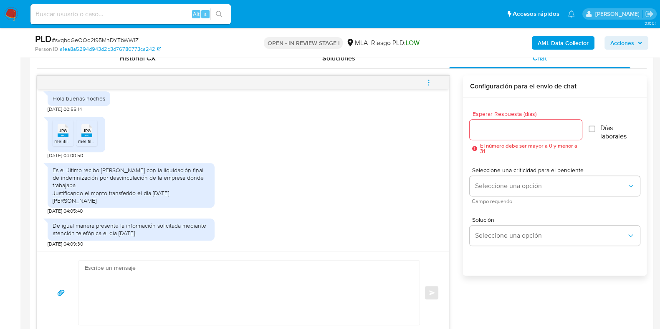
click at [55, 145] on span "melifile479666934852919091.jpg" at bounding box center [91, 141] width 74 height 7
click at [86, 138] on icon "JPG" at bounding box center [86, 131] width 11 height 15
paste textarea "Hola, ¡Muchas gracias por tu respuesta! Confirmamos la recepción de la document…"
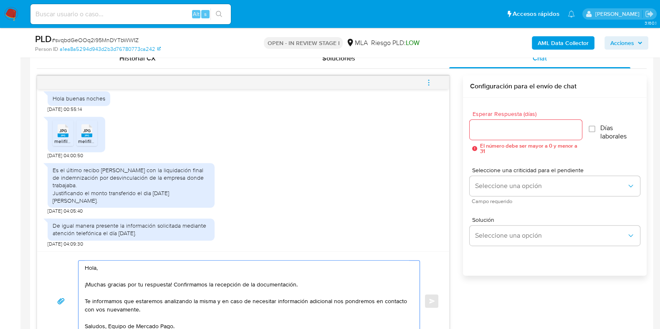
scroll to position [426, 0]
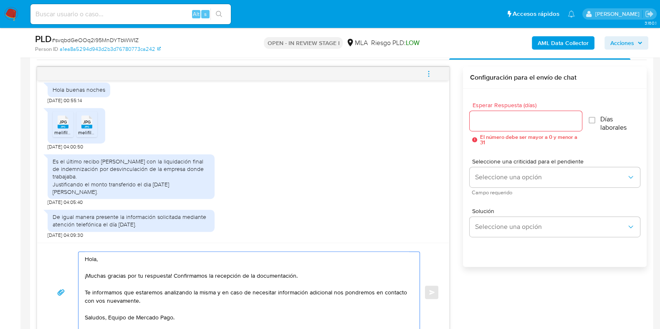
type textarea "Hola, ¡Muchas gracias por tu respuesta! Confirmamos la recepción de la document…"
click at [498, 119] on input "Esperar Respuesta (días)" at bounding box center [526, 121] width 112 height 11
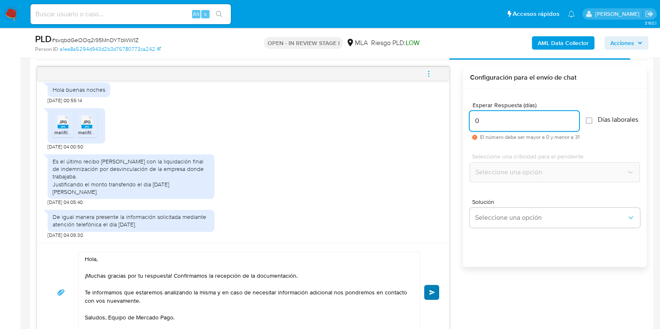
type input "0"
click at [432, 287] on button "Enviar" at bounding box center [431, 292] width 15 height 15
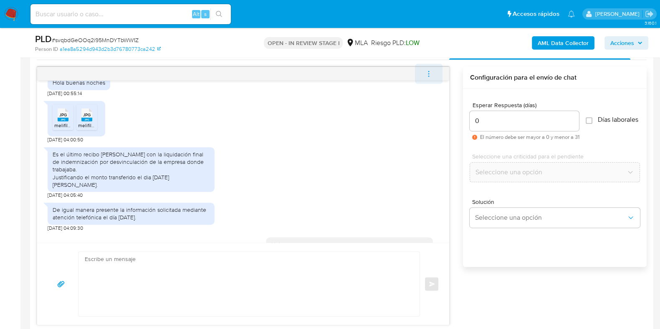
scroll to position [570, 0]
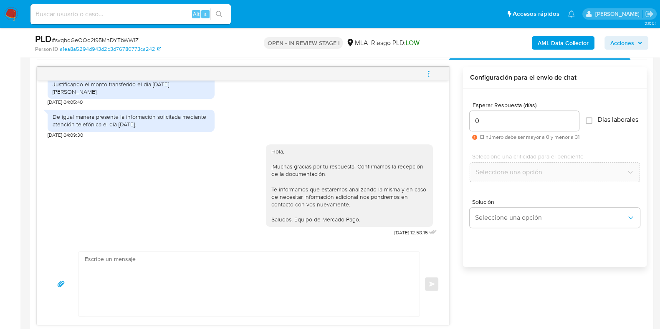
click at [430, 71] on icon "menu-action" at bounding box center [429, 74] width 8 height 8
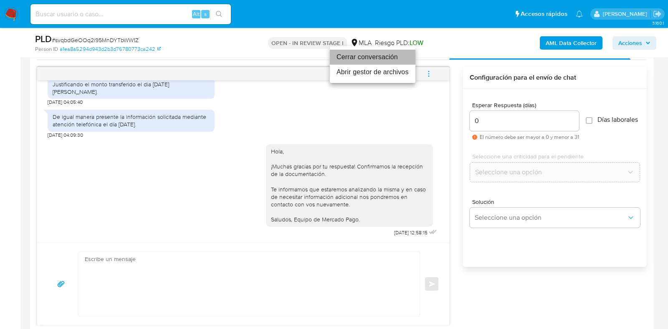
click at [382, 58] on li "Cerrar conversación" at bounding box center [373, 57] width 86 height 15
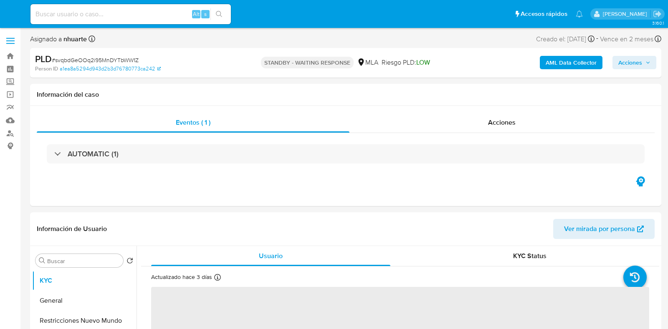
select select "10"
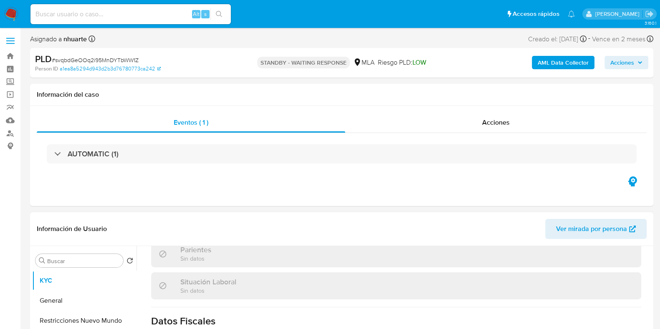
scroll to position [447, 0]
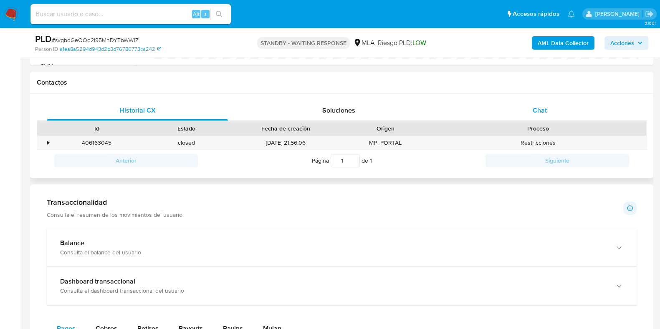
click at [533, 107] on span "Chat" at bounding box center [540, 111] width 14 height 10
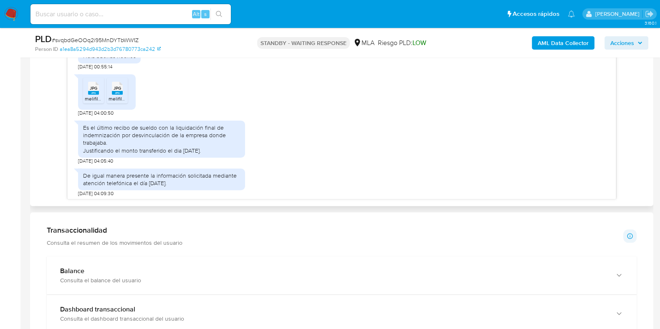
scroll to position [466, 0]
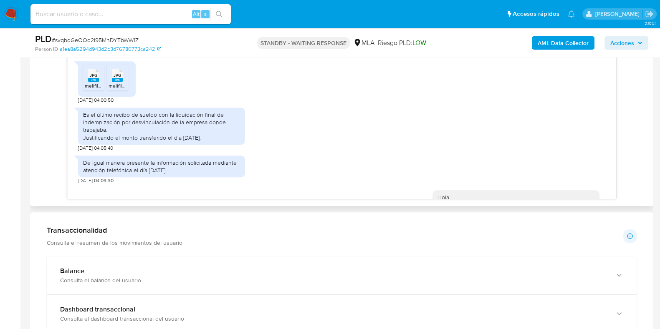
drag, startPoint x: 85, startPoint y: 129, endPoint x: 220, endPoint y: 158, distance: 138.0
click at [220, 145] on div "Es el último recibo de sueldo con la liquidación final de indemnización por des…" at bounding box center [161, 126] width 167 height 37
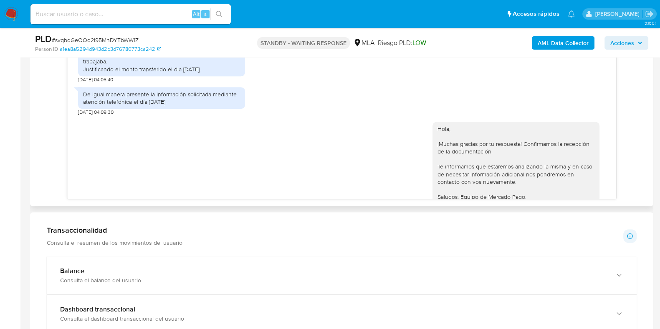
scroll to position [518, 0]
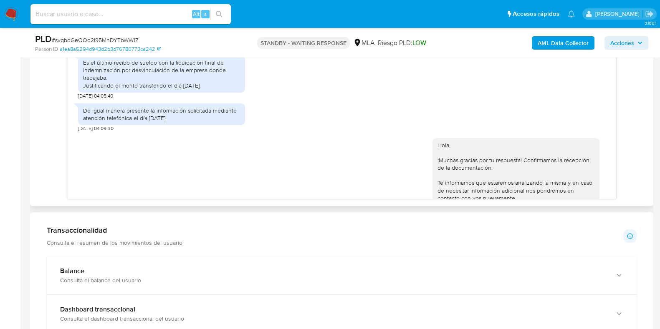
copy div "Es el último recibo de sueldo con la liquidación final de indemnización por des…"
drag, startPoint x: 83, startPoint y: 125, endPoint x: 174, endPoint y: 132, distance: 92.1
click at [174, 122] on div "De igual manera presente la información solicitada mediante atención telefónica…" at bounding box center [161, 114] width 157 height 15
copy div "De igual manera presente la información solicitada mediante atención telefónica…"
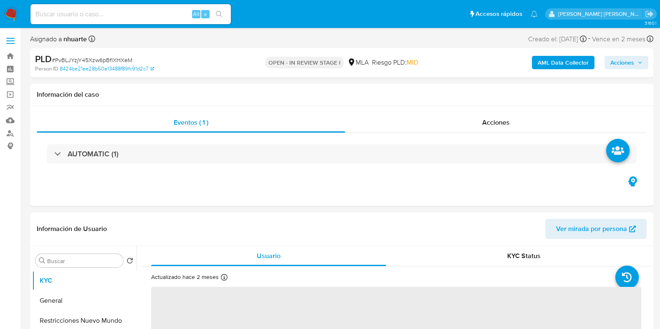
select select "10"
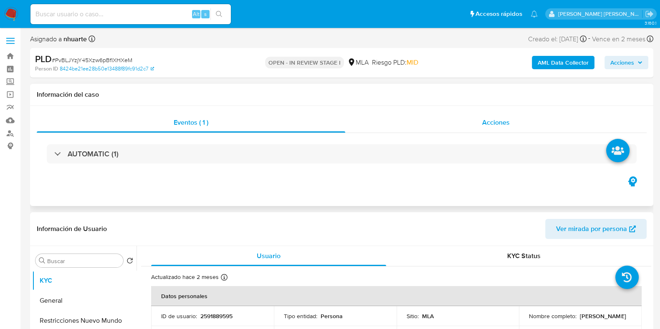
click at [486, 121] on span "Acciones" at bounding box center [496, 123] width 28 height 10
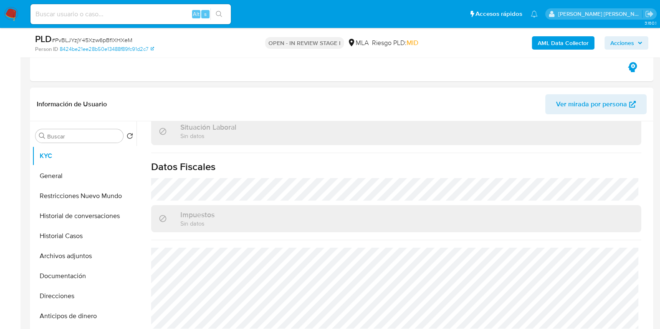
scroll to position [417, 0]
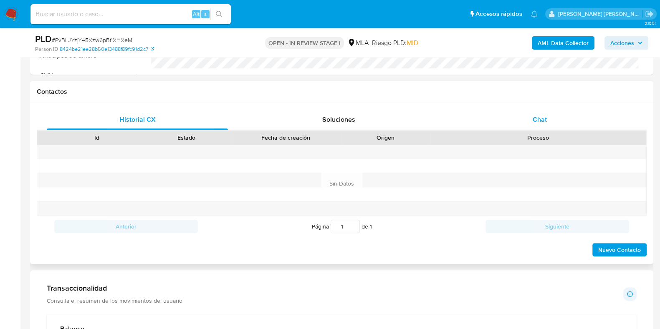
click at [544, 116] on span "Chat" at bounding box center [540, 120] width 14 height 10
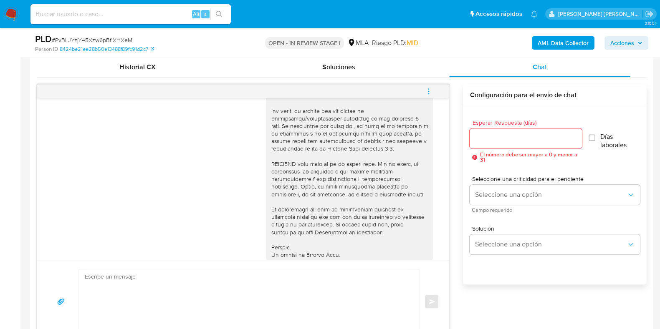
scroll to position [233, 0]
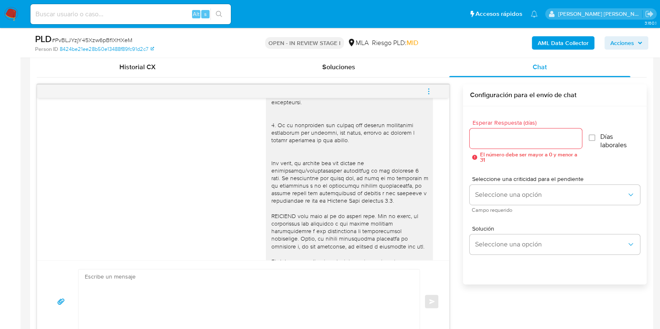
click at [429, 91] on icon "menu-action" at bounding box center [428, 91] width 1 height 1
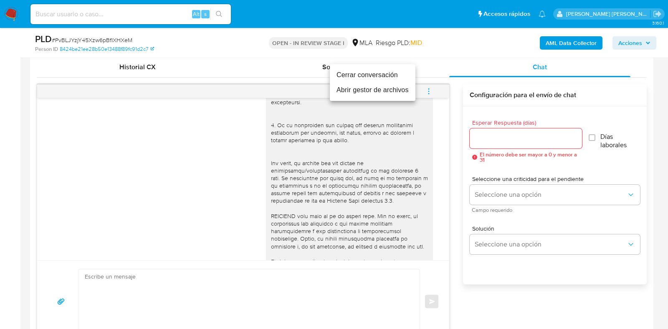
click at [392, 72] on li "Cerrar conversación" at bounding box center [373, 75] width 86 height 15
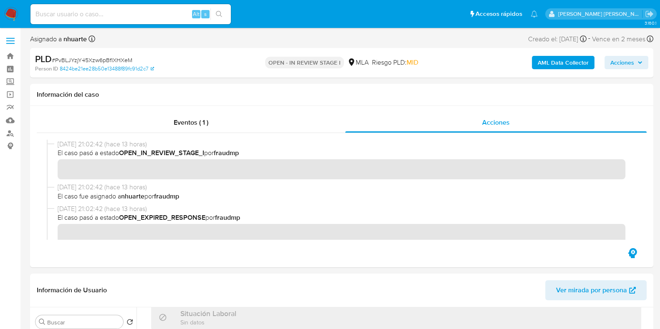
scroll to position [0, 0]
click at [206, 123] on span "Eventos ( 1 )" at bounding box center [191, 123] width 35 height 10
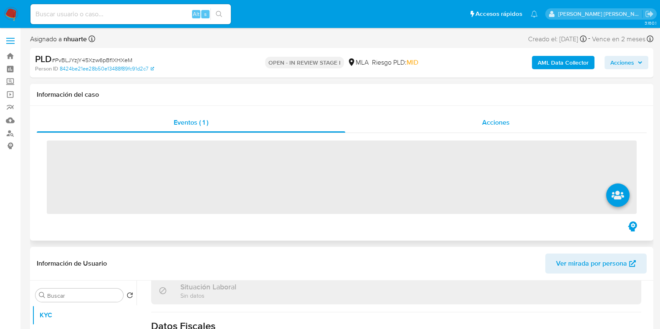
click at [499, 126] on span "Acciones" at bounding box center [496, 123] width 28 height 10
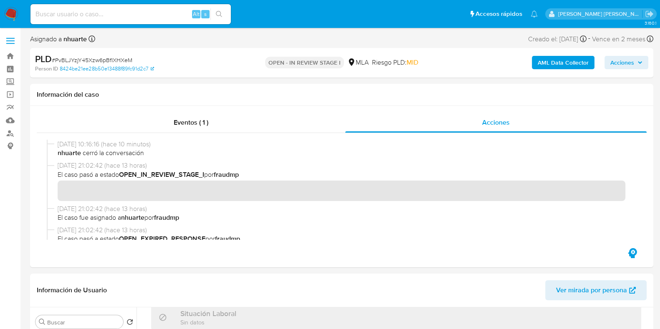
click at [548, 59] on b "AML Data Collector" at bounding box center [563, 62] width 51 height 13
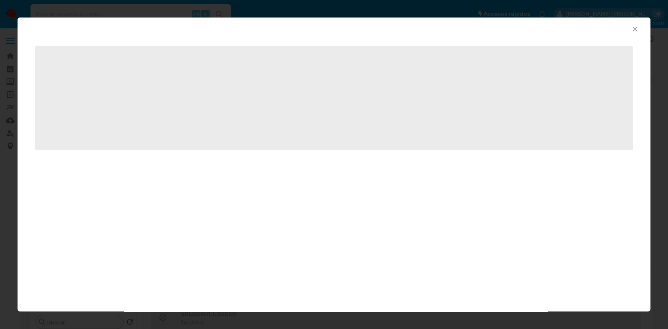
click at [634, 29] on icon "Cerrar ventana" at bounding box center [634, 29] width 5 height 5
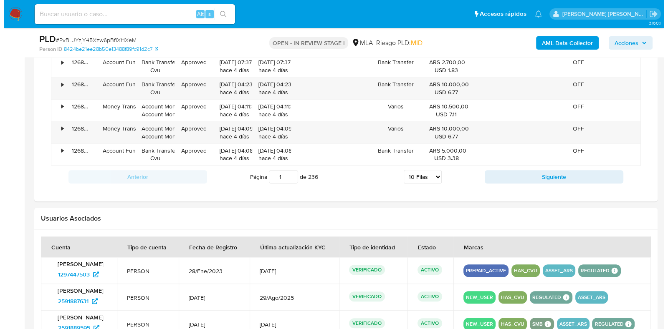
scroll to position [1390, 0]
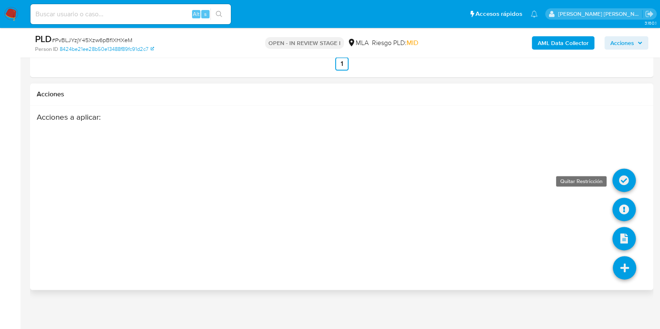
click at [623, 185] on icon at bounding box center [623, 180] width 23 height 23
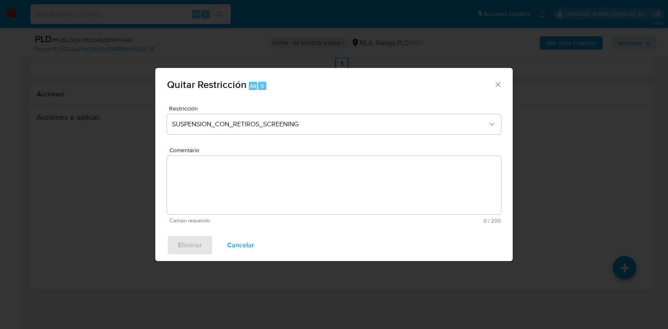
click at [496, 86] on icon "Cerrar ventana" at bounding box center [497, 84] width 5 height 5
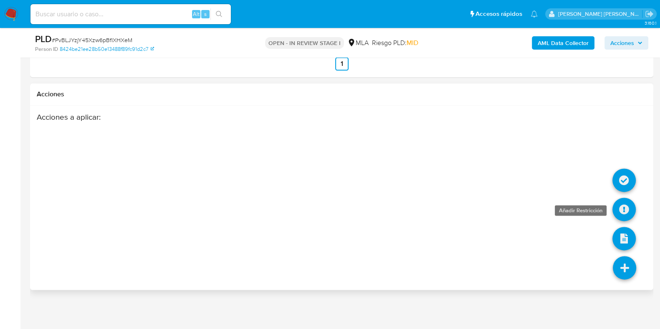
click at [627, 207] on icon at bounding box center [623, 209] width 23 height 23
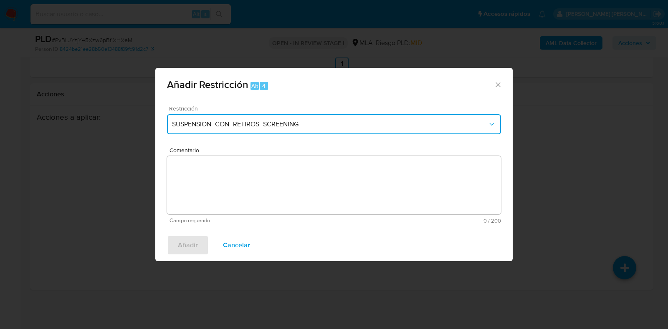
click at [194, 125] on span "SUSPENSION_CON_RETIROS_SCREENING" at bounding box center [330, 124] width 316 height 8
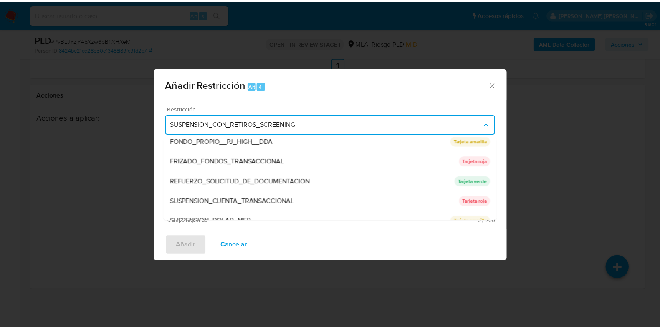
scroll to position [177, 0]
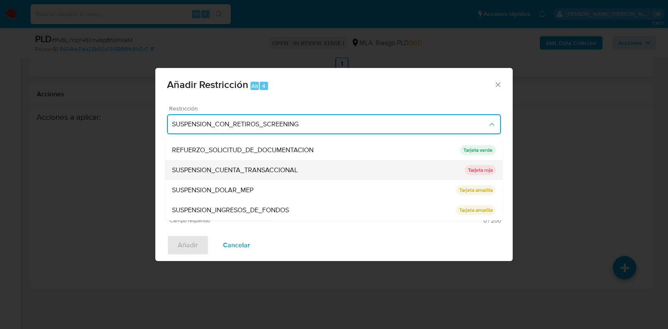
click at [202, 172] on span "SUSPENSION_CUENTA_TRANSACCIONAL" at bounding box center [235, 171] width 126 height 8
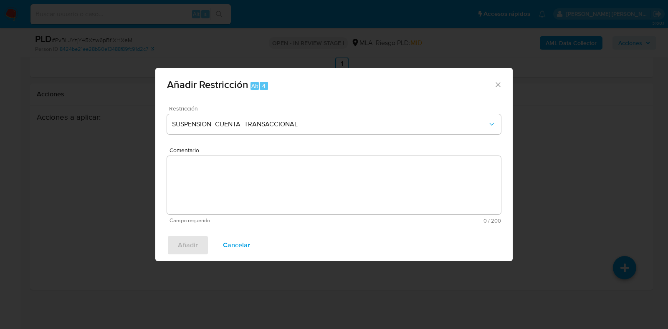
click at [205, 183] on textarea "Comentario" at bounding box center [334, 185] width 334 height 58
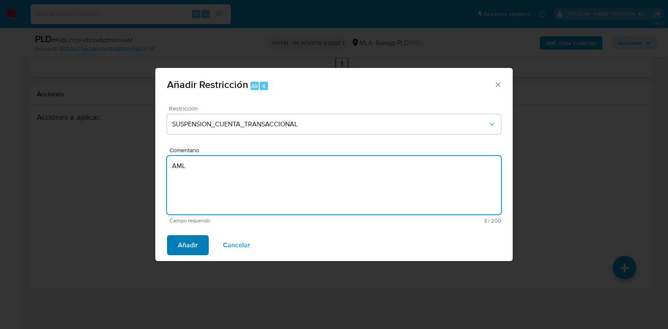
type textarea "AML"
click at [190, 245] on span "Añadir" at bounding box center [188, 245] width 20 height 18
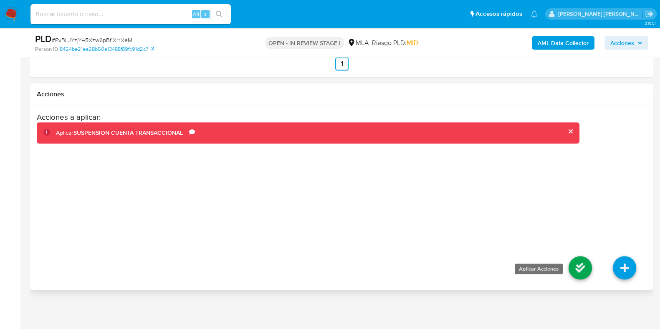
click at [585, 270] on icon at bounding box center [580, 267] width 23 height 23
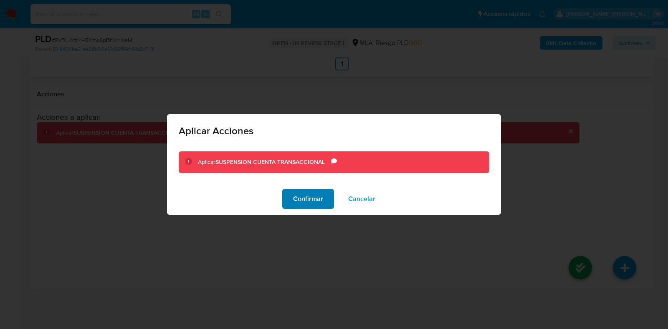
click at [318, 199] on span "Confirmar" at bounding box center [308, 199] width 30 height 18
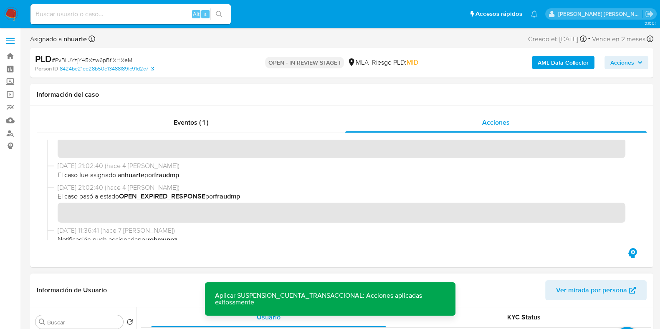
scroll to position [0, 0]
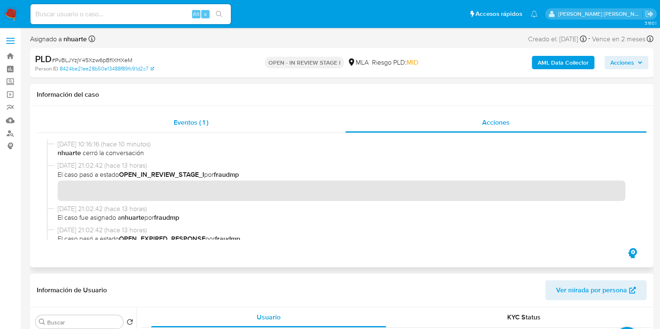
click at [175, 119] on span "Eventos ( 1 )" at bounding box center [191, 123] width 35 height 10
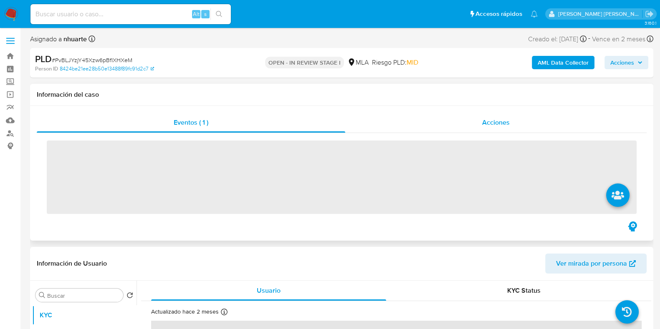
click at [507, 124] on span "Acciones" at bounding box center [496, 123] width 28 height 10
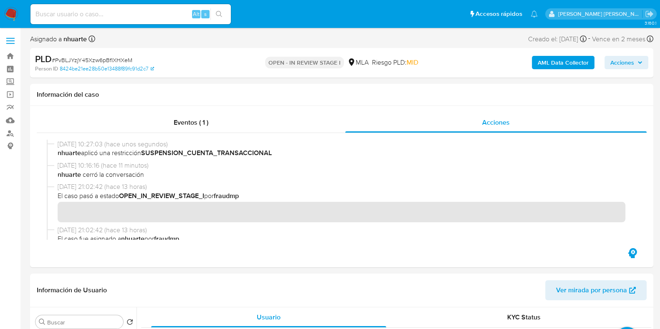
click at [543, 66] on b "AML Data Collector" at bounding box center [563, 62] width 51 height 13
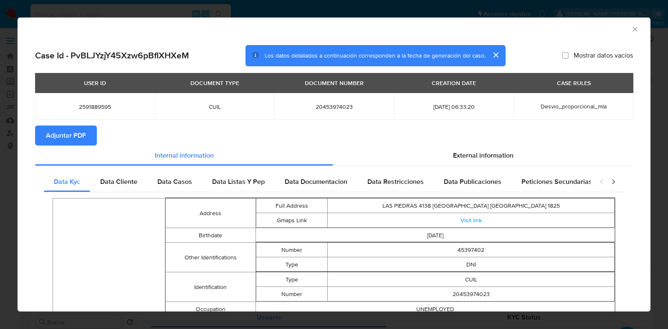
click at [81, 128] on span "Adjuntar PDF" at bounding box center [66, 135] width 40 height 18
click at [632, 28] on icon "Cerrar ventana" at bounding box center [634, 29] width 5 height 5
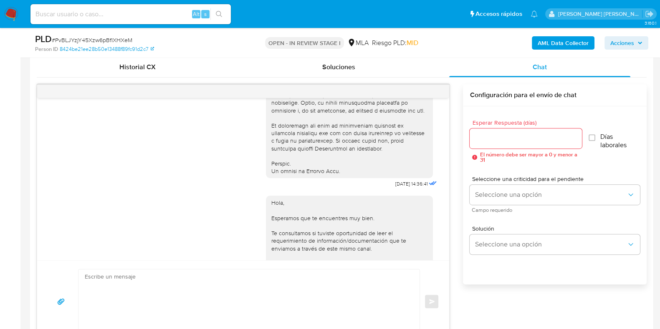
scroll to position [417, 0]
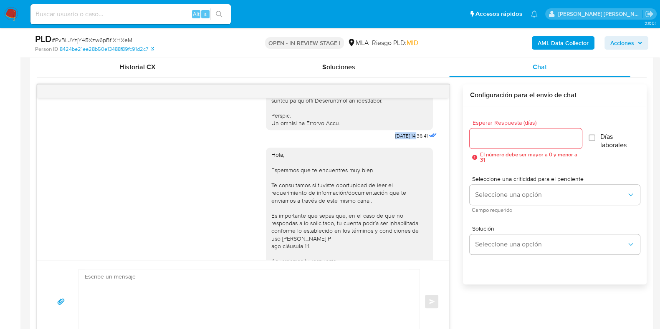
drag, startPoint x: 377, startPoint y: 152, endPoint x: 402, endPoint y: 151, distance: 25.0
copy span "17/09/2025"
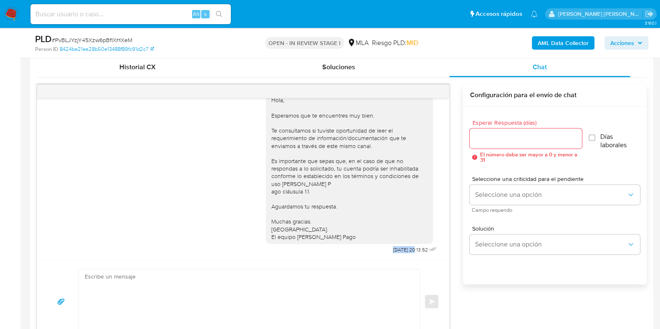
drag, startPoint x: 372, startPoint y: 249, endPoint x: 399, endPoint y: 250, distance: 26.3
click at [399, 250] on div "Hola, Esperamos que te encuentres muy bien. Te consultamos si tuviste oportunid…" at bounding box center [352, 171] width 173 height 169
copy span "22/09/202"
click at [393, 251] on span "22/09/2025 20:13:52" at bounding box center [410, 250] width 35 height 7
drag, startPoint x: 373, startPoint y: 251, endPoint x: 400, endPoint y: 250, distance: 26.8
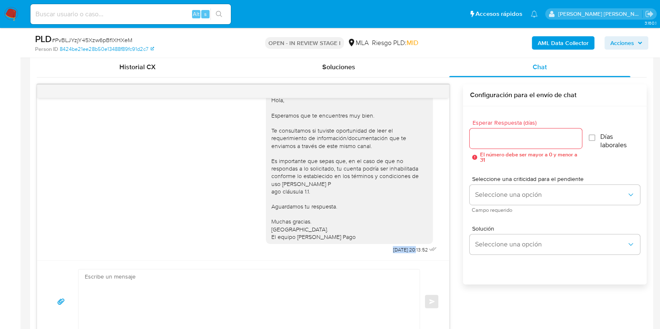
click at [400, 250] on div "Hola, Esperamos que te encuentres muy bien. Te consultamos si tuviste oportunid…" at bounding box center [352, 171] width 173 height 169
copy span "22/09/2025"
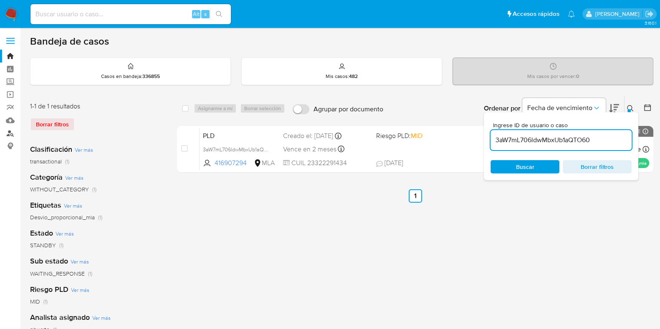
click at [11, 131] on link "Buscador de personas" at bounding box center [49, 133] width 99 height 13
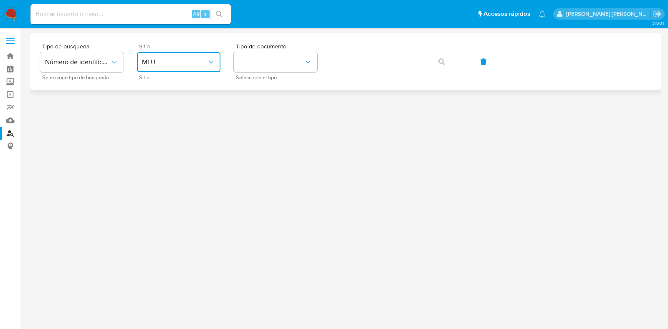
click at [210, 58] on icon "site_id" at bounding box center [211, 62] width 8 height 8
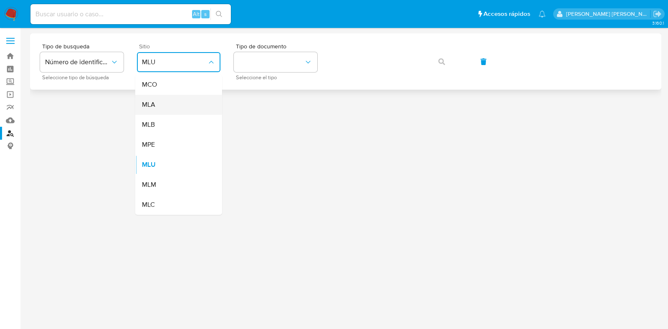
click at [193, 101] on div "MLA" at bounding box center [176, 105] width 68 height 20
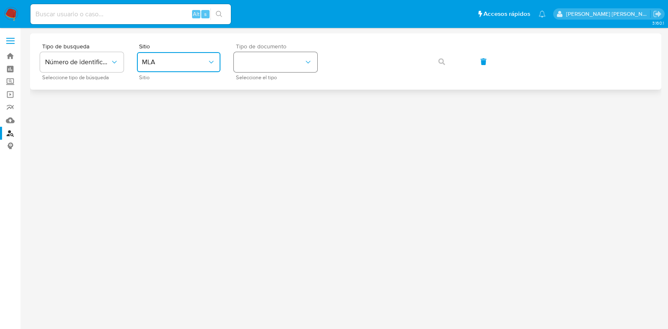
click at [269, 54] on button "identificationType" at bounding box center [275, 62] width 83 height 20
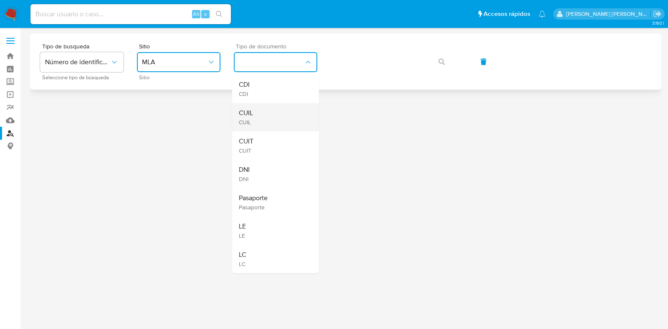
click at [265, 116] on div "CUIL CUIL" at bounding box center [273, 117] width 68 height 28
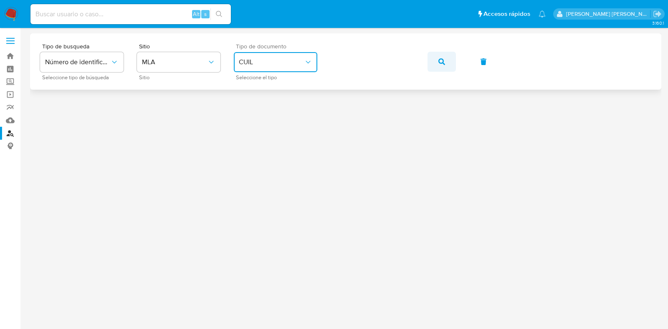
click at [445, 63] on button "button" at bounding box center [441, 62] width 28 height 20
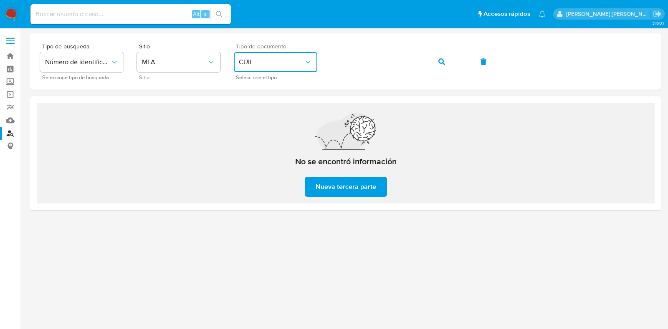
click at [295, 68] on button "CUIL" at bounding box center [275, 62] width 83 height 20
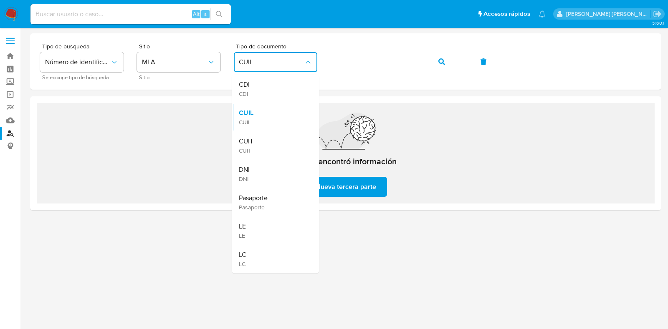
click at [284, 142] on div "CUIT CUIT" at bounding box center [273, 145] width 68 height 28
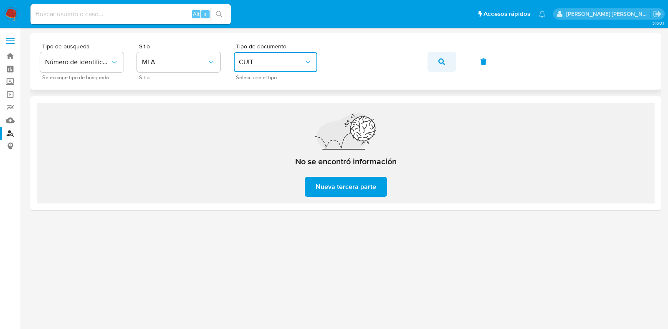
click at [441, 57] on span "button" at bounding box center [441, 62] width 7 height 18
click at [317, 62] on div "Tipo de busqueda Número de identificación Seleccione tipo de búsqueda Sitio MLA…" at bounding box center [345, 61] width 611 height 36
click at [442, 59] on icon "button" at bounding box center [441, 61] width 7 height 7
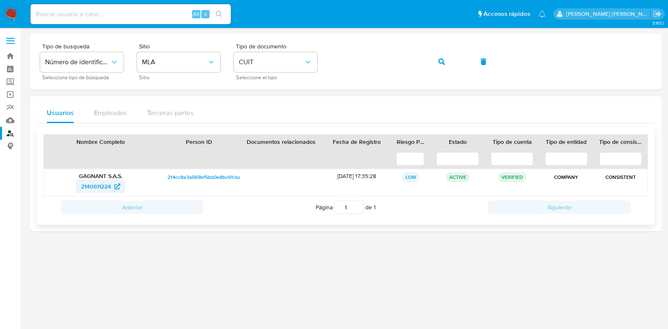
click at [106, 185] on span "2140611224" at bounding box center [96, 186] width 30 height 13
click at [323, 61] on div "Tipo de busqueda Número de identificación Seleccione tipo de búsqueda Sitio MLA…" at bounding box center [345, 61] width 611 height 36
click at [443, 59] on icon "button" at bounding box center [441, 61] width 7 height 7
click at [99, 188] on span "1432028209" at bounding box center [96, 186] width 33 height 13
click at [319, 61] on div "Tipo de busqueda Número de identificación Seleccione tipo de búsqueda Sitio MLA…" at bounding box center [345, 61] width 611 height 36
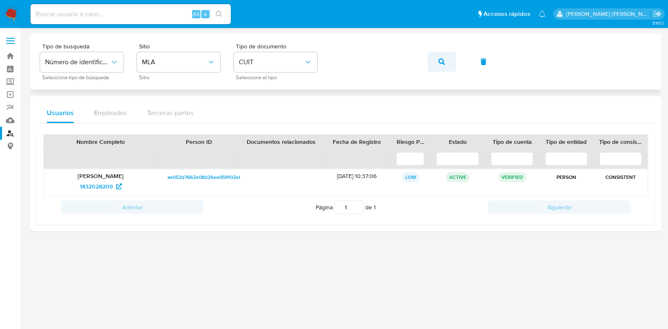
click at [443, 63] on icon "button" at bounding box center [441, 61] width 7 height 7
click at [107, 183] on span "2360517605" at bounding box center [96, 186] width 33 height 13
click at [328, 70] on div "Tipo de busqueda Número de identificación Seleccione tipo de búsqueda Sitio MLA…" at bounding box center [345, 61] width 611 height 36
click at [428, 57] on button "button" at bounding box center [441, 62] width 28 height 20
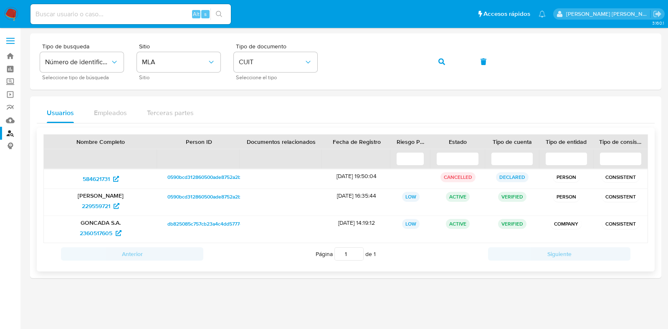
click at [100, 219] on p "GONCADA S.A." at bounding box center [101, 223] width 102 height 8
click at [100, 208] on span "229559721" at bounding box center [96, 206] width 28 height 13
click at [326, 65] on div "Tipo de busqueda Número de identificación Seleccione tipo de búsqueda Sitio MLA…" at bounding box center [345, 61] width 611 height 36
click at [441, 62] on icon "button" at bounding box center [441, 61] width 7 height 7
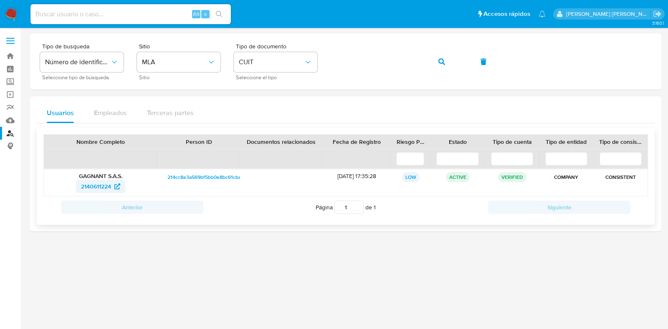
click at [114, 184] on span "2140611224" at bounding box center [100, 186] width 39 height 13
click at [330, 61] on div "Tipo de busqueda Número de identificación Seleccione tipo de búsqueda Sitio MLA…" at bounding box center [345, 61] width 611 height 36
click at [440, 63] on icon "button" at bounding box center [441, 61] width 7 height 7
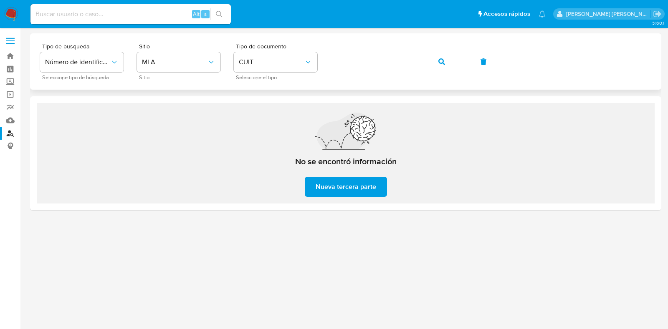
click at [322, 64] on div "Tipo de busqueda Número de identificación Seleccione tipo de búsqueda Sitio MLA…" at bounding box center [345, 61] width 611 height 36
click at [445, 59] on icon "button" at bounding box center [441, 61] width 7 height 7
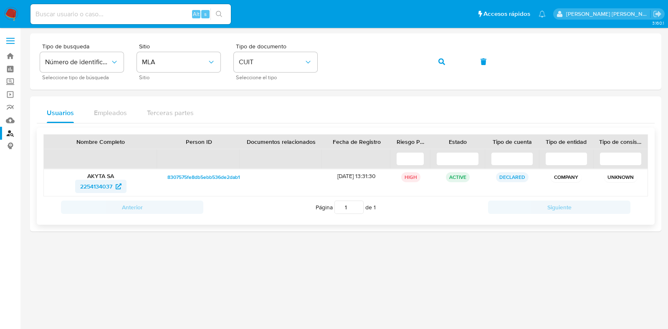
click at [103, 187] on span "2254134037" at bounding box center [96, 186] width 32 height 13
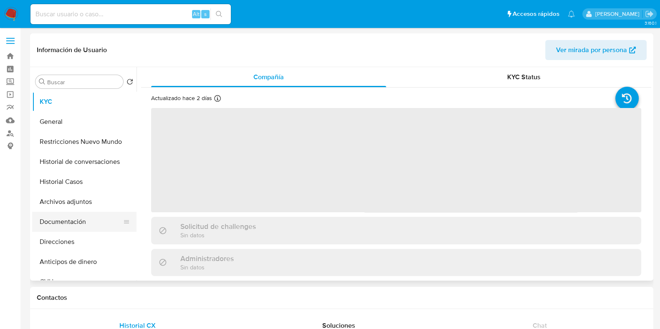
select select "10"
click at [77, 230] on button "Documentación" at bounding box center [81, 222] width 98 height 20
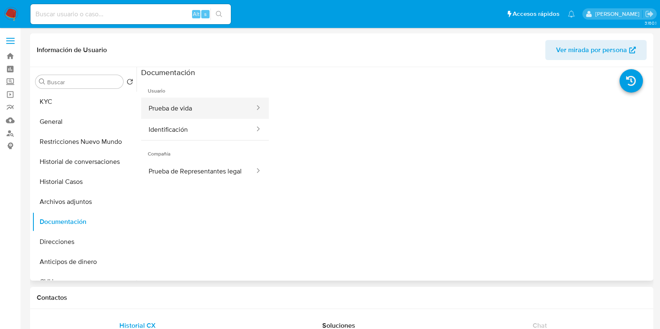
click at [219, 109] on button "Prueba de vida" at bounding box center [198, 108] width 114 height 21
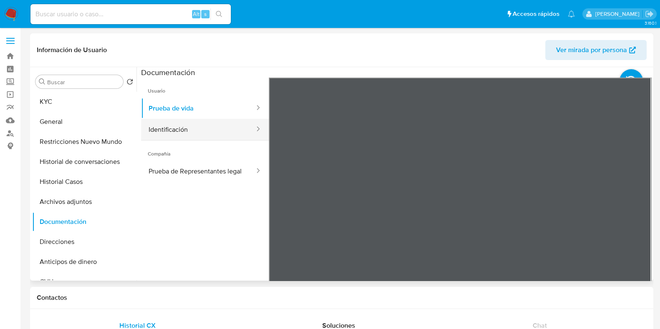
click at [215, 134] on button "Identificación" at bounding box center [198, 129] width 114 height 21
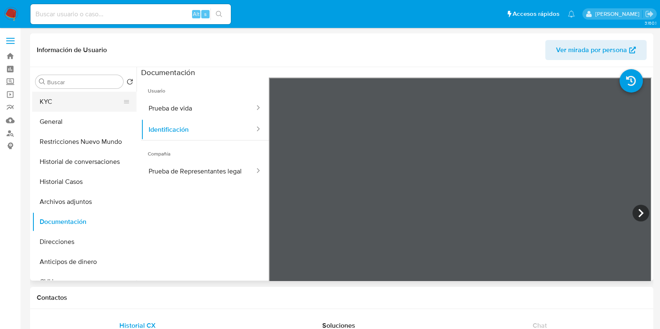
click at [76, 104] on button "KYC" at bounding box center [81, 102] width 98 height 20
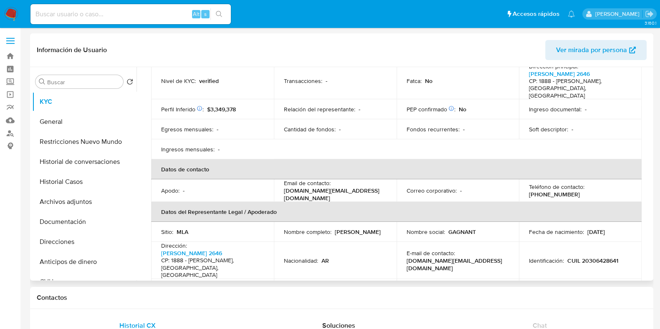
scroll to position [261, 0]
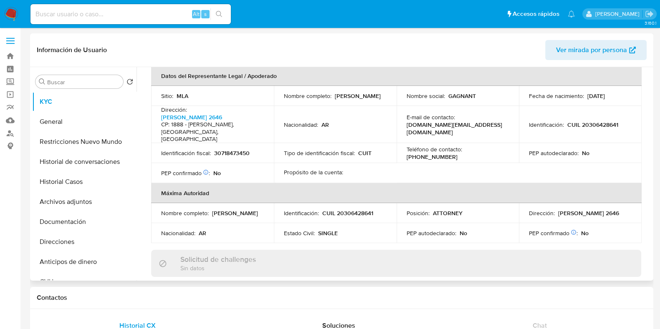
click at [355, 210] on p "CUIL 20306428641" at bounding box center [347, 214] width 51 height 8
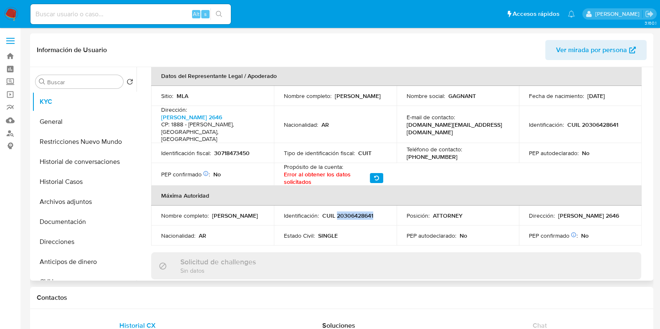
copy p "20306428641"
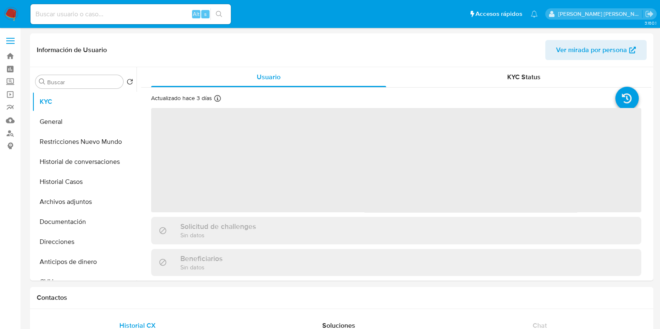
scroll to position [250, 0]
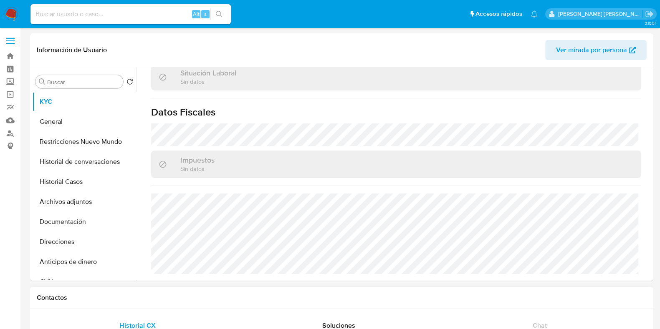
select select "10"
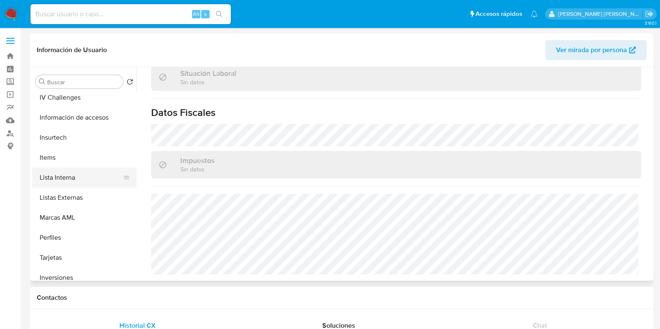
click at [75, 183] on button "Lista Interna" at bounding box center [81, 178] width 98 height 20
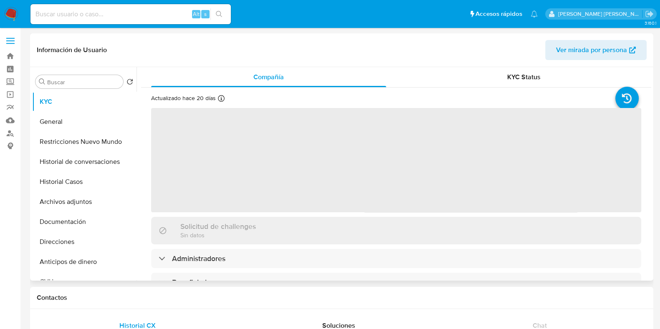
select select "10"
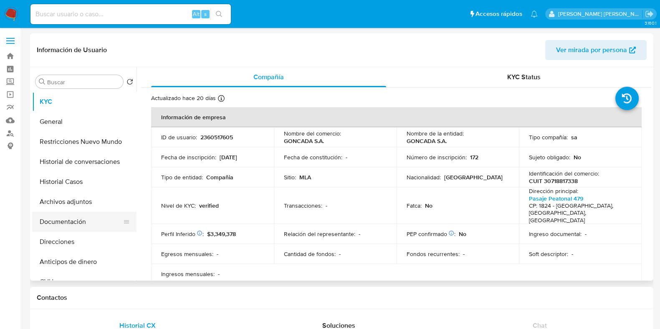
click at [66, 227] on button "Documentación" at bounding box center [81, 222] width 98 height 20
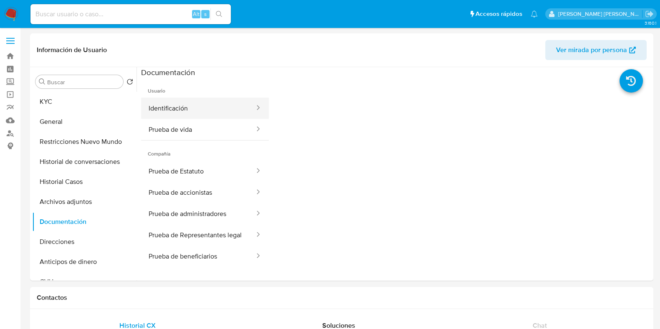
click at [197, 115] on button "Identificación" at bounding box center [198, 108] width 114 height 21
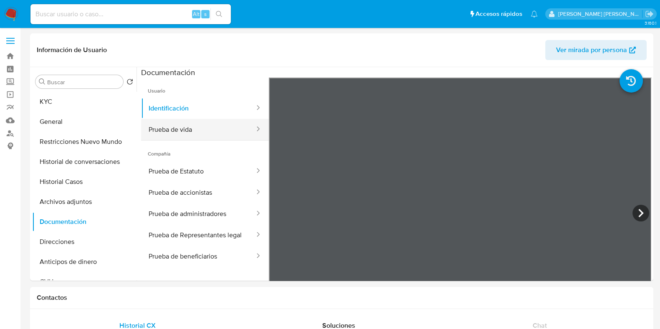
click at [190, 128] on button "Prueba de vida" at bounding box center [198, 129] width 114 height 21
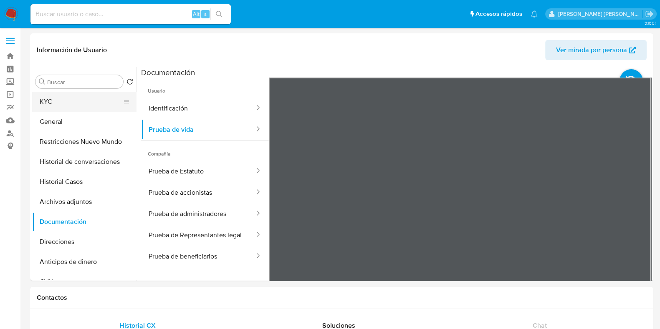
click at [87, 97] on button "KYC" at bounding box center [81, 102] width 98 height 20
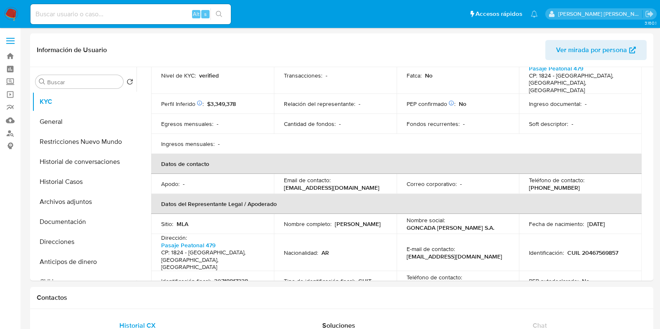
scroll to position [208, 0]
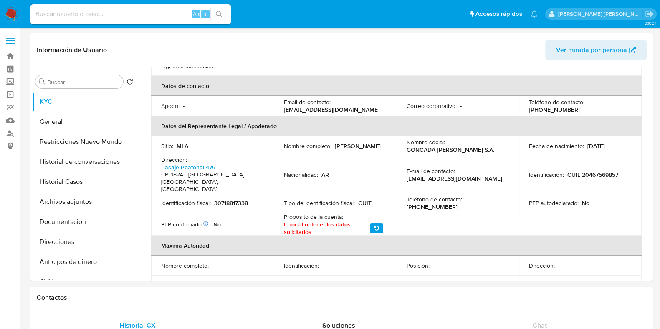
click at [591, 171] on p "CUIL 20467569857" at bounding box center [592, 175] width 51 height 8
copy p "20467569857"
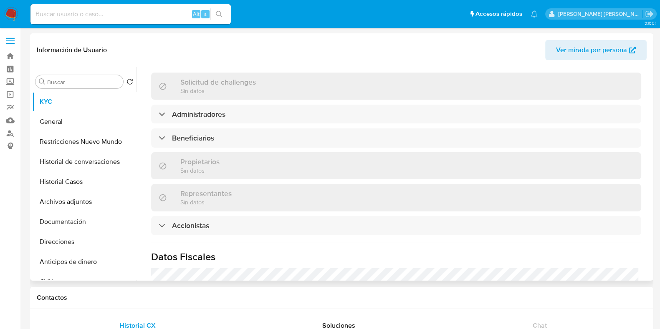
scroll to position [437, 0]
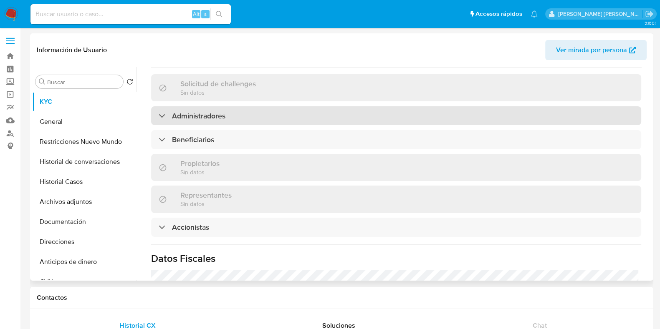
click at [238, 110] on div "Administradores" at bounding box center [396, 115] width 490 height 19
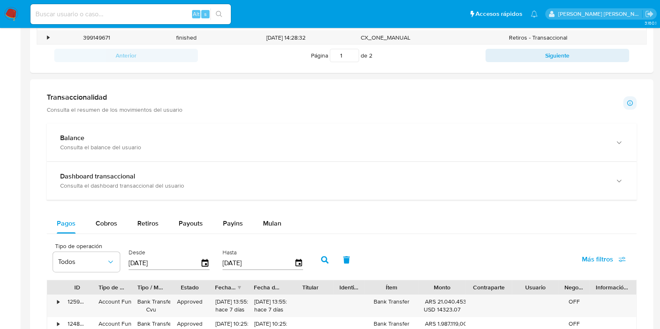
scroll to position [313, 0]
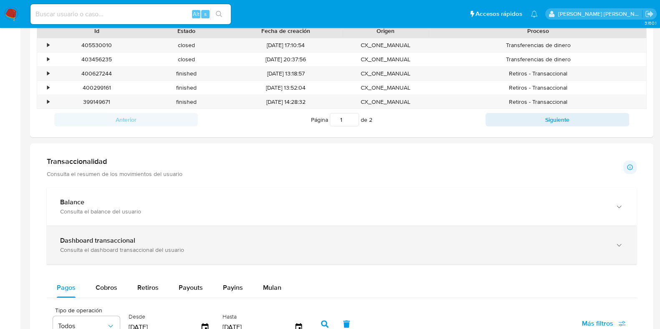
click at [174, 248] on div "Consulta el dashboard transaccional del usuario" at bounding box center [333, 250] width 546 height 8
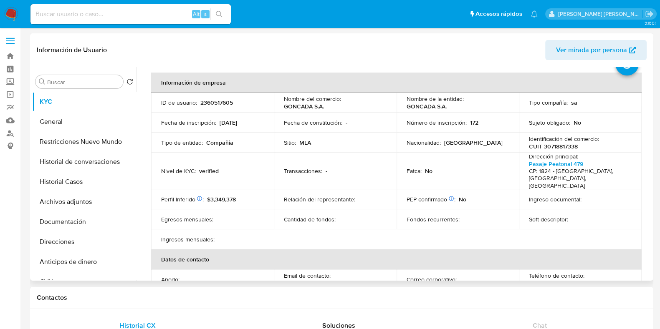
scroll to position [29, 0]
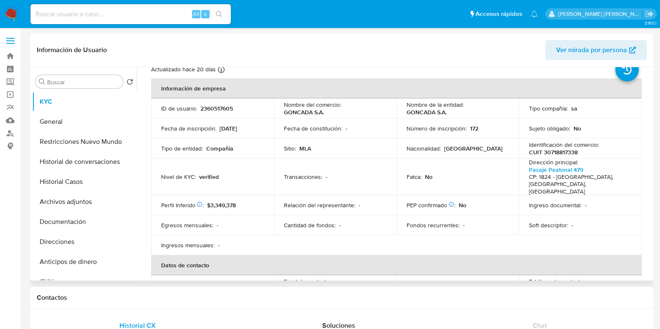
click at [557, 152] on p "CUIT 30718817338" at bounding box center [553, 153] width 49 height 8
copy p "30718817338"
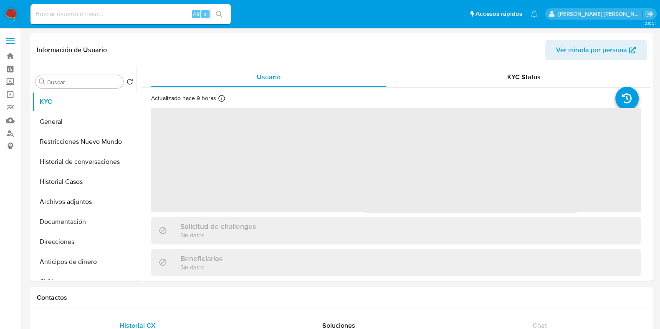
select select "10"
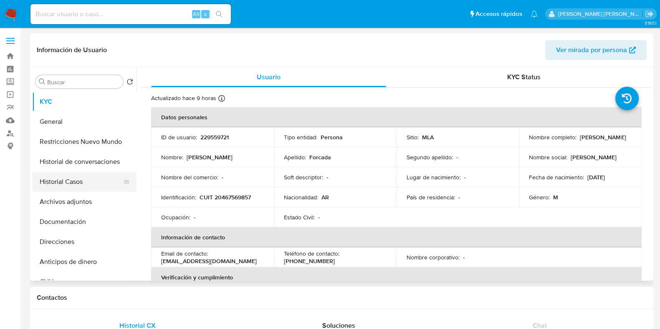
click at [91, 183] on button "Historial Casos" at bounding box center [81, 182] width 98 height 20
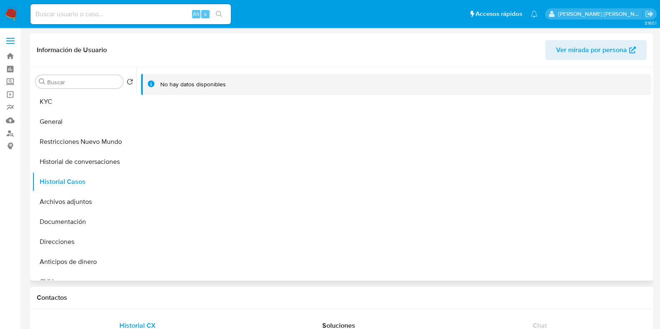
click at [583, 50] on span "Ver mirada por persona" at bounding box center [591, 50] width 71 height 20
click at [68, 101] on button "KYC" at bounding box center [81, 102] width 98 height 20
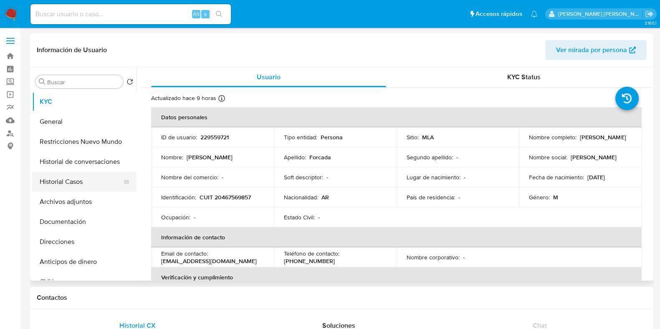
click at [94, 179] on button "Historial Casos" at bounding box center [81, 182] width 98 height 20
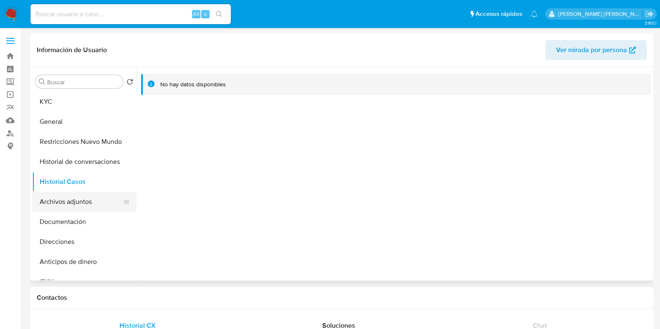
click at [67, 203] on button "Archivos adjuntos" at bounding box center [81, 202] width 98 height 20
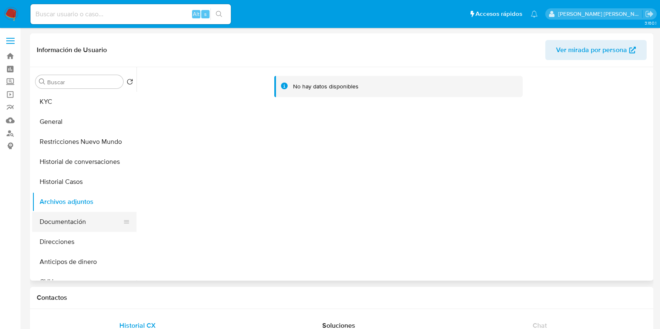
click at [92, 217] on button "Documentación" at bounding box center [81, 222] width 98 height 20
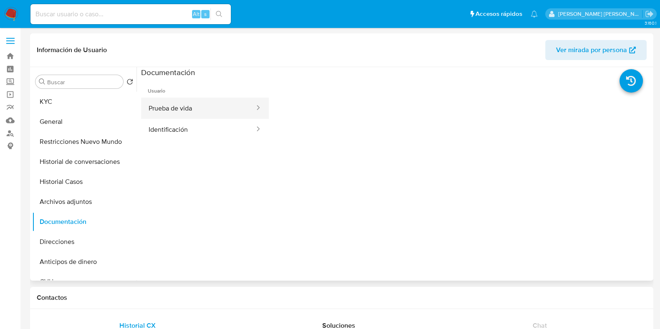
click at [190, 88] on span "Usuario" at bounding box center [205, 88] width 128 height 20
click at [190, 109] on button "Prueba de vida" at bounding box center [198, 108] width 114 height 21
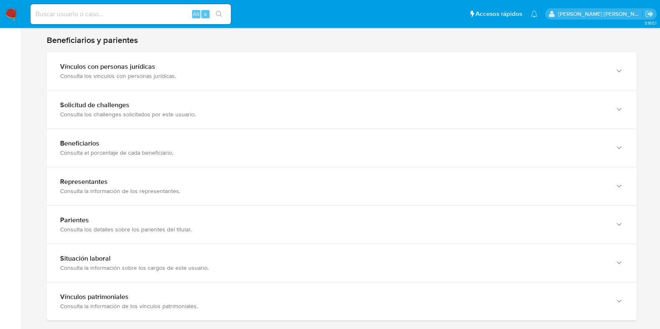
scroll to position [470, 0]
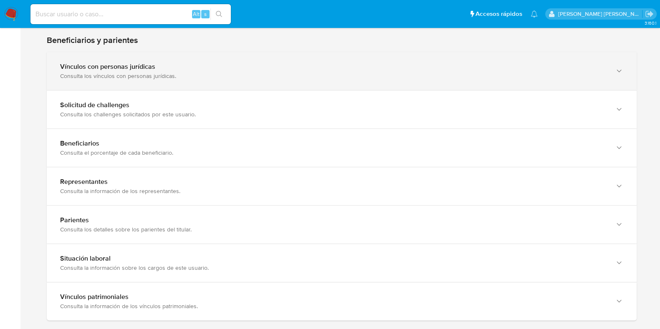
click at [152, 88] on div "Vínculos con personas jurídicas Consulta los vínculos con personas jurídicas." at bounding box center [342, 71] width 590 height 38
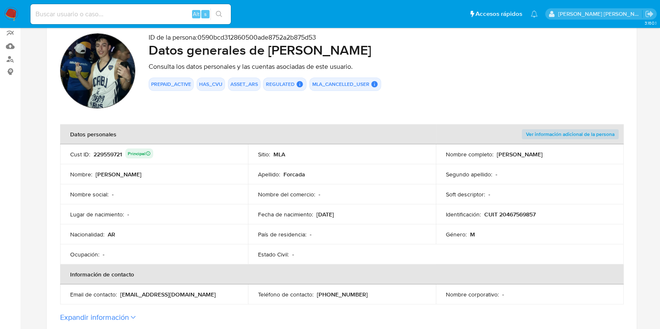
scroll to position [0, 0]
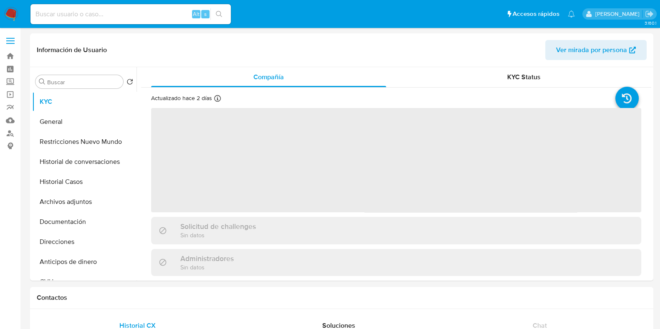
select select "10"
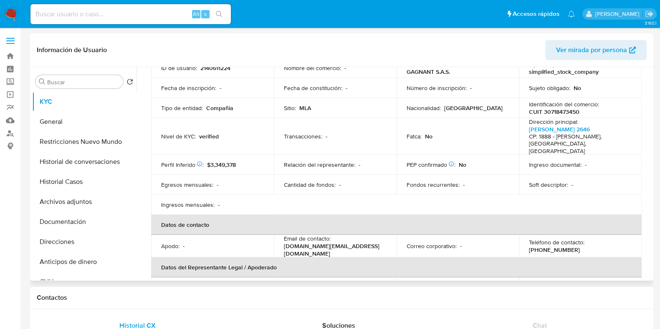
scroll to position [8, 0]
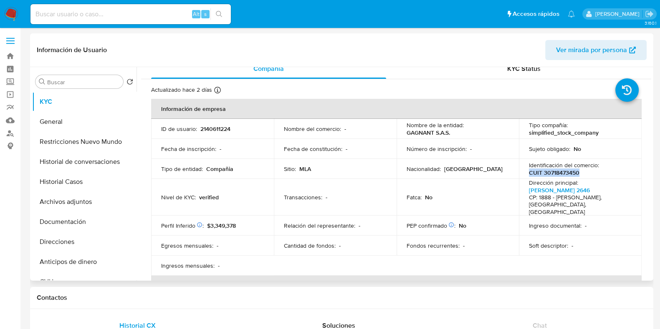
drag, startPoint x: 528, startPoint y: 170, endPoint x: 578, endPoint y: 172, distance: 50.5
click at [578, 172] on div "Identificación del comercio : CUIT 30718473450" at bounding box center [580, 169] width 103 height 15
copy p "CUIT 30718473450"
drag, startPoint x: 405, startPoint y: 134, endPoint x: 450, endPoint y: 131, distance: 45.2
click at [450, 131] on div "Nombre de la entidad : GAGNANT S.A.S." at bounding box center [458, 128] width 103 height 15
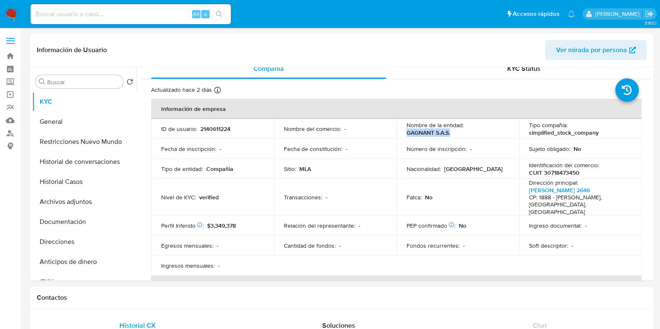
copy p "GAGNANT S.A.S."
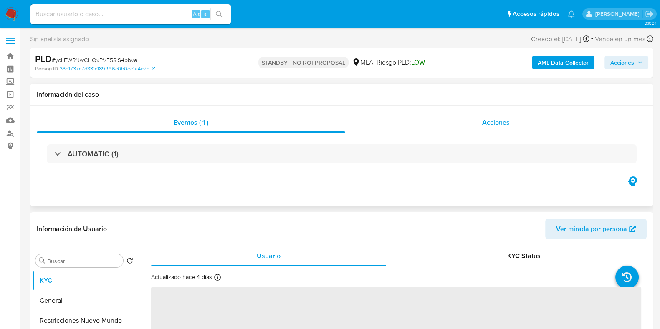
click at [483, 126] on span "Acciones" at bounding box center [496, 123] width 28 height 10
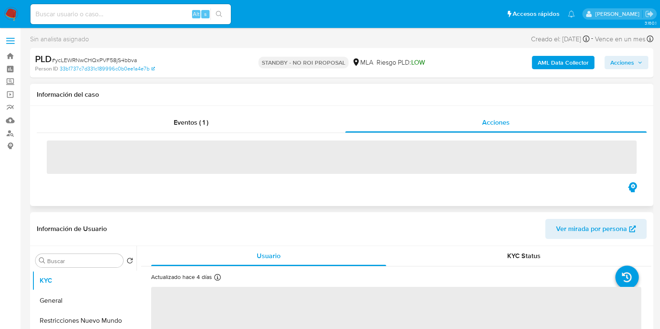
select select "10"
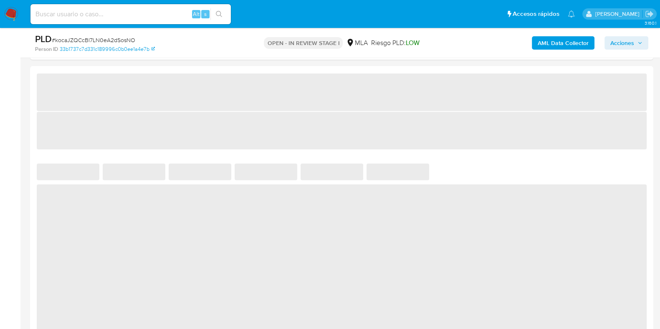
scroll to position [730, 0]
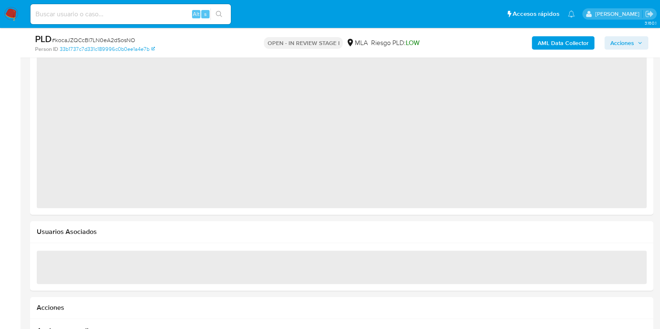
select select "10"
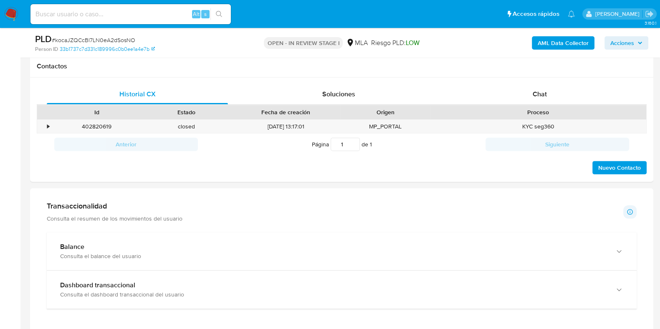
scroll to position [365, 0]
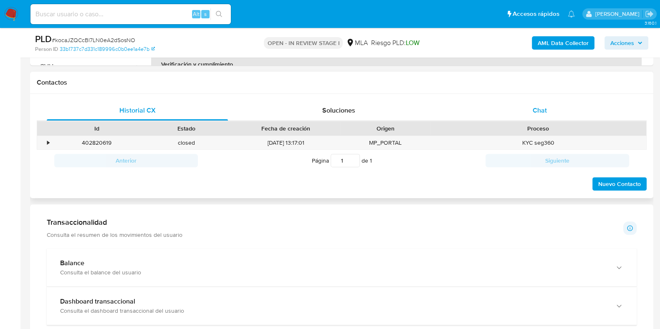
click at [540, 106] on span "Chat" at bounding box center [540, 111] width 14 height 10
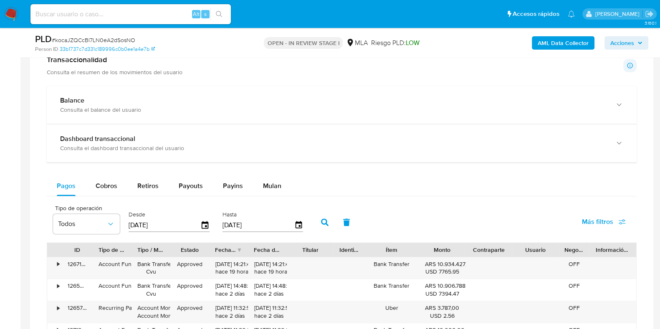
scroll to position [782, 0]
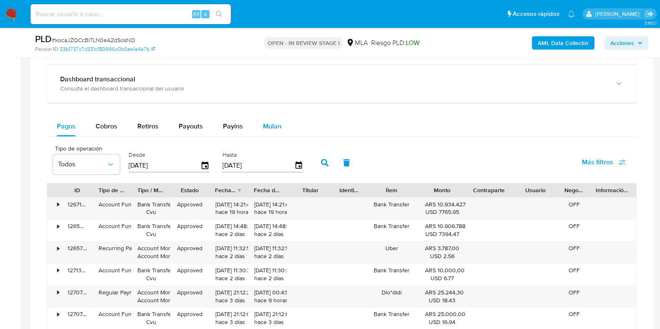
click at [268, 130] on div "Mulan" at bounding box center [272, 126] width 18 height 20
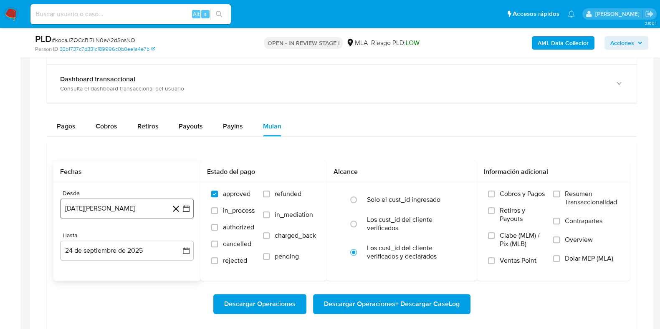
click at [106, 205] on button "24 de agosto de 2024" at bounding box center [127, 209] width 134 height 20
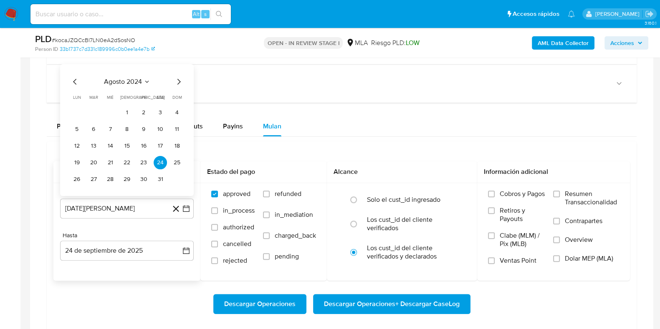
click at [178, 82] on icon "Mes siguiente" at bounding box center [179, 81] width 10 height 10
click at [178, 94] on span "dom" at bounding box center [177, 97] width 10 height 6
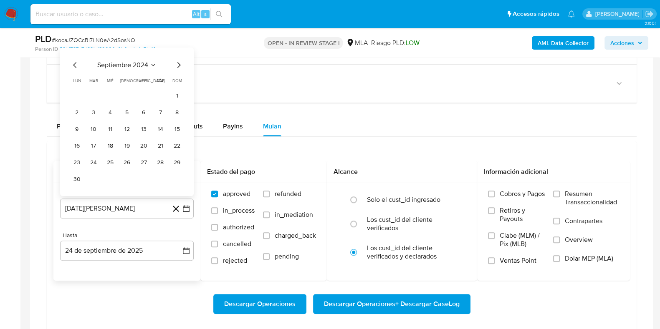
click at [177, 65] on icon "Mes siguiente" at bounding box center [179, 65] width 10 height 10
click at [177, 78] on icon "Mes siguiente" at bounding box center [179, 81] width 10 height 10
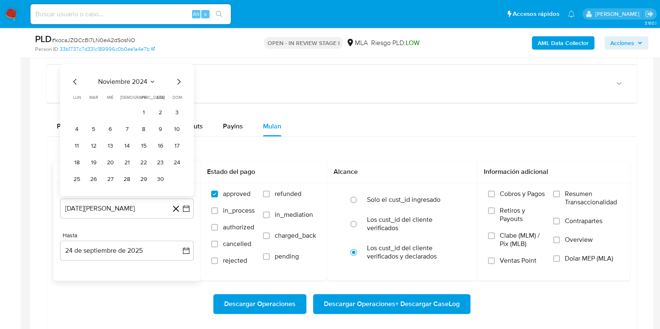
click at [177, 78] on icon "Mes siguiente" at bounding box center [179, 81] width 10 height 10
click at [177, 78] on span "dom" at bounding box center [177, 80] width 10 height 6
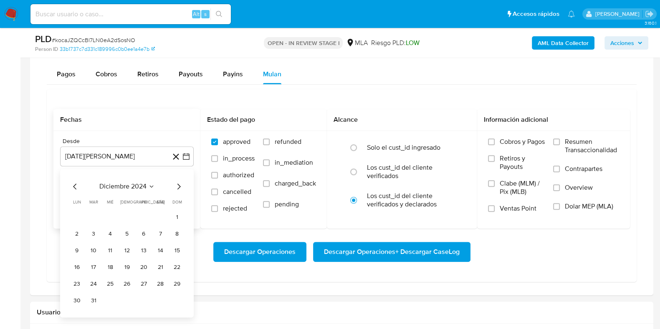
scroll to position [887, 0]
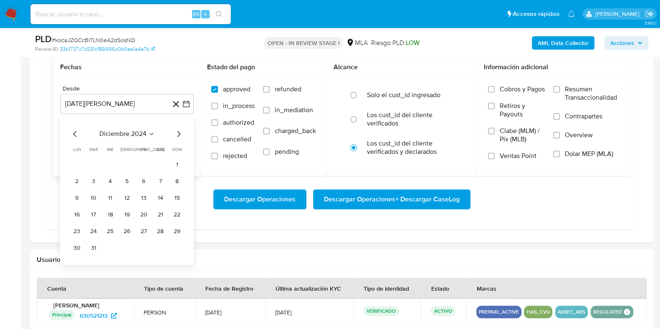
click at [177, 136] on icon "Mes siguiente" at bounding box center [179, 134] width 10 height 10
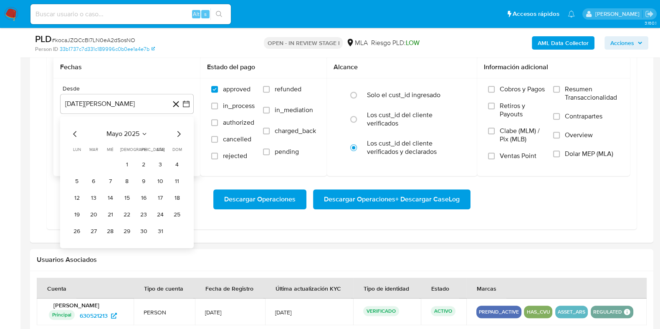
click at [177, 136] on icon "Mes siguiente" at bounding box center [179, 134] width 10 height 10
click at [76, 131] on icon "Mes anterior" at bounding box center [75, 134] width 10 height 10
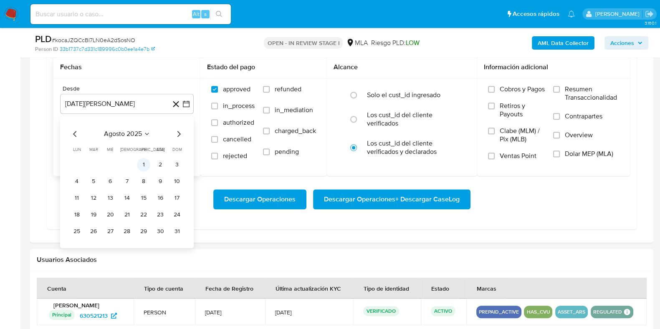
click at [142, 160] on button "1" at bounding box center [143, 164] width 13 height 13
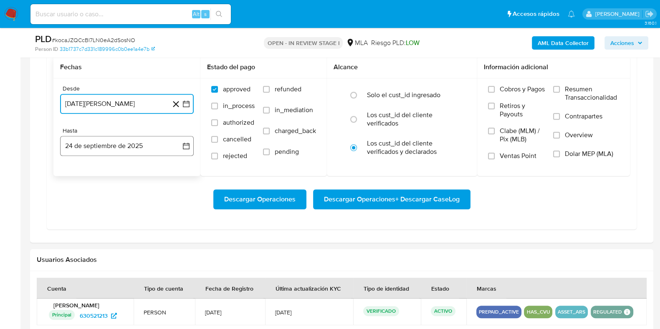
click at [132, 147] on button "24 de septiembre de 2025" at bounding box center [127, 146] width 134 height 20
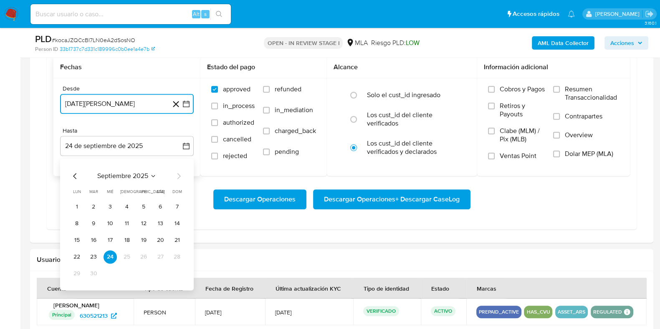
click at [77, 175] on icon "Mes anterior" at bounding box center [75, 176] width 10 height 10
click at [179, 274] on button "31" at bounding box center [176, 273] width 13 height 13
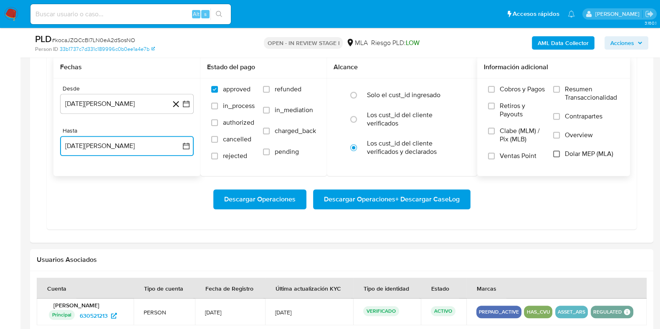
click at [559, 154] on input "Dolar MEP (MLA)" at bounding box center [556, 154] width 7 height 7
click at [356, 193] on span "Descargar Operaciones + Descargar CaseLog" at bounding box center [392, 199] width 136 height 18
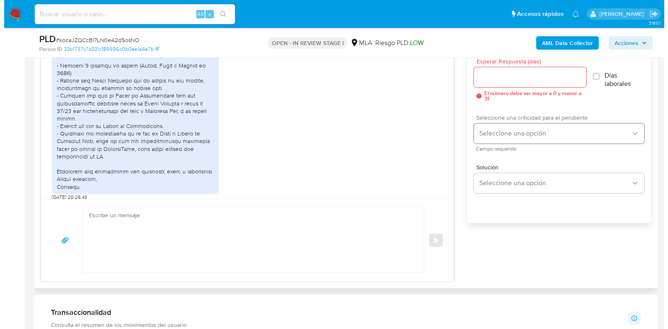
scroll to position [365, 0]
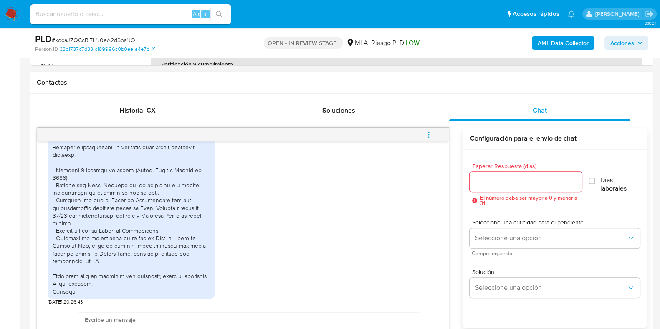
click at [429, 139] on span "menu-action" at bounding box center [429, 135] width 8 height 20
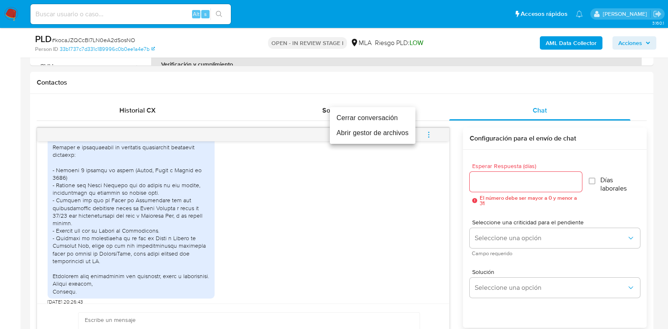
click at [381, 136] on li "Abrir gestor de archivos" at bounding box center [373, 133] width 86 height 15
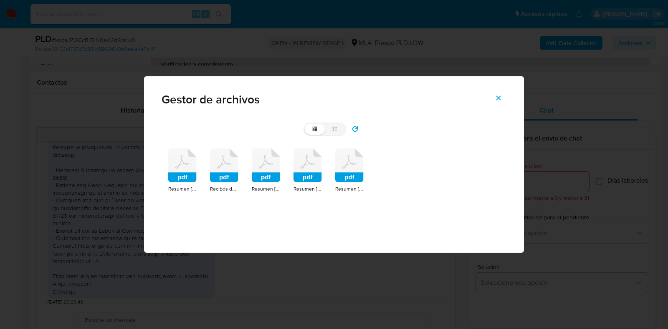
click at [184, 167] on icon at bounding box center [182, 166] width 28 height 34
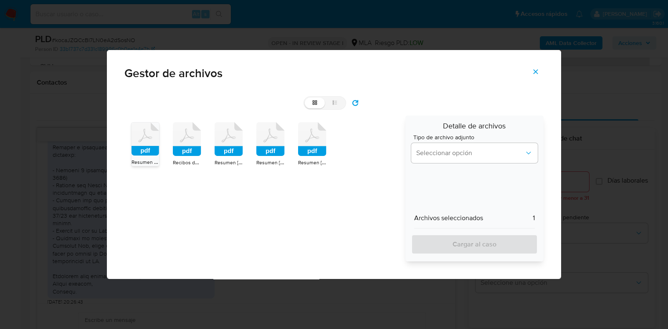
click at [156, 138] on icon at bounding box center [145, 139] width 28 height 33
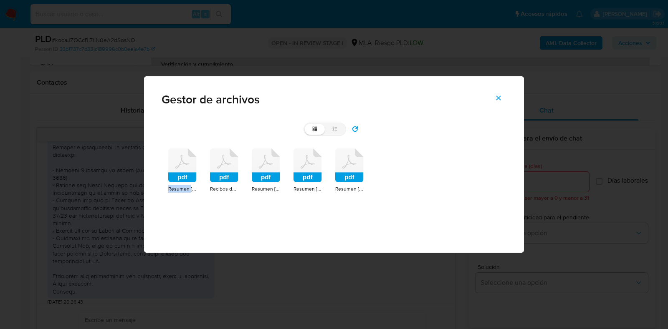
click at [156, 138] on div "grid list pdf Resumen Agosto 2025 Mercadopago.pdf pdf Recibos de sueldo Melo Ag…" at bounding box center [334, 166] width 380 height 101
click at [182, 169] on icon at bounding box center [182, 166] width 28 height 34
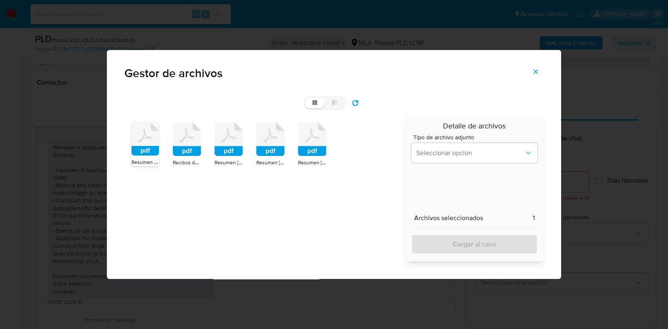
drag, startPoint x: 152, startPoint y: 147, endPoint x: 141, endPoint y: 142, distance: 12.7
click at [141, 142] on icon "pdf" at bounding box center [145, 139] width 28 height 33
click at [141, 142] on div "Gestor de archivos grid list pdf Resumen Agosto 2025 Mercadopago.pdf pdf Recibo…" at bounding box center [334, 164] width 668 height 329
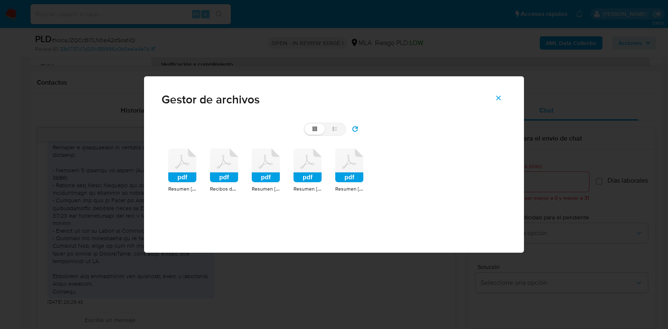
click at [341, 170] on icon at bounding box center [349, 166] width 28 height 34
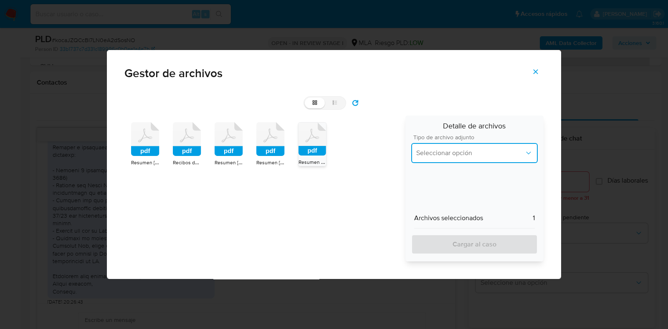
click at [520, 152] on span "Seleccionar opción" at bounding box center [470, 153] width 108 height 8
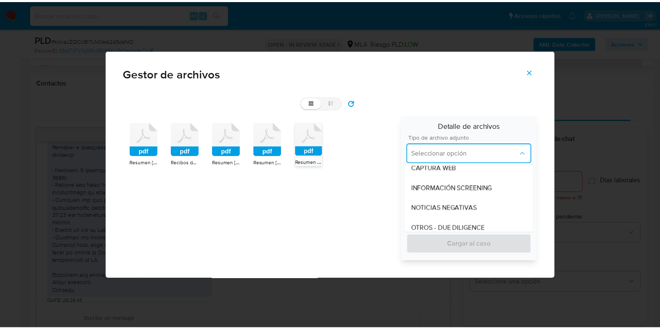
scroll to position [104, 0]
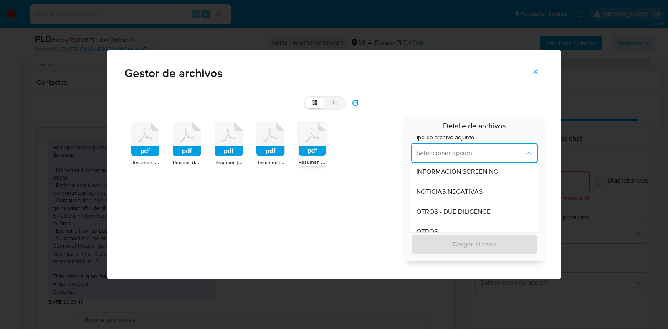
click at [278, 190] on div "pdf Resumen Agosto 2025 Mercadopago.pdf pdf Recibos de sueldo Melo Agustín.pdf …" at bounding box center [261, 189] width 275 height 146
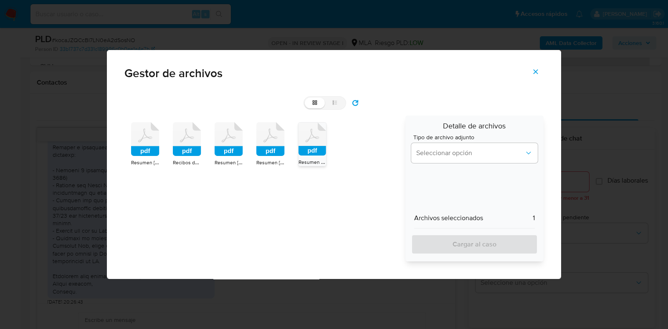
click at [309, 146] on rect at bounding box center [312, 151] width 28 height 10
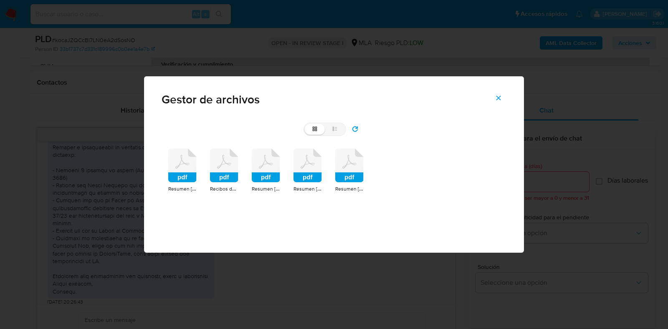
click at [344, 183] on div "pdf" at bounding box center [349, 167] width 28 height 36
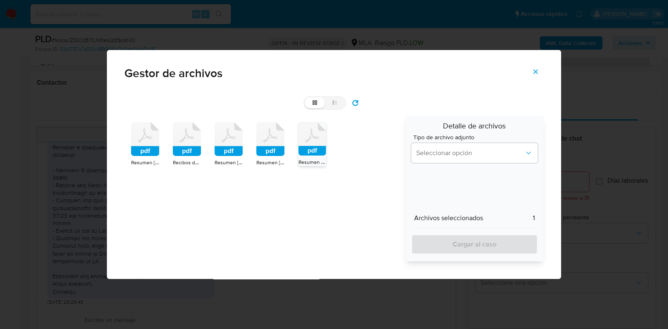
drag, startPoint x: 308, startPoint y: 147, endPoint x: 296, endPoint y: 150, distance: 12.2
click at [296, 150] on div "pdf Resumen Agosto 2025 Mercadopago.pdf pdf Recibos de sueldo Melo Agustín.pdf …" at bounding box center [261, 189] width 275 height 146
click at [149, 136] on icon at bounding box center [145, 139] width 28 height 34
click at [149, 136] on icon at bounding box center [145, 139] width 28 height 33
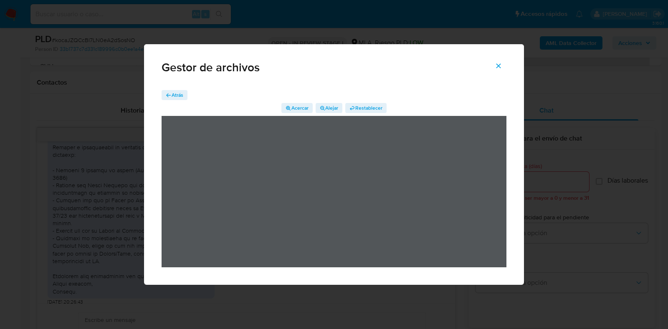
click at [498, 66] on icon "Cerrar" at bounding box center [499, 66] width 8 height 8
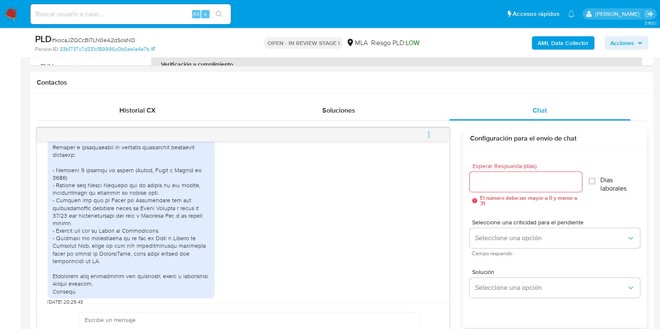
scroll to position [298, 0]
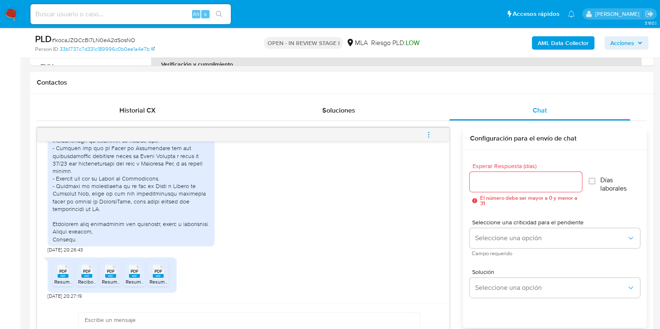
click at [427, 137] on icon "menu-action" at bounding box center [429, 135] width 8 height 8
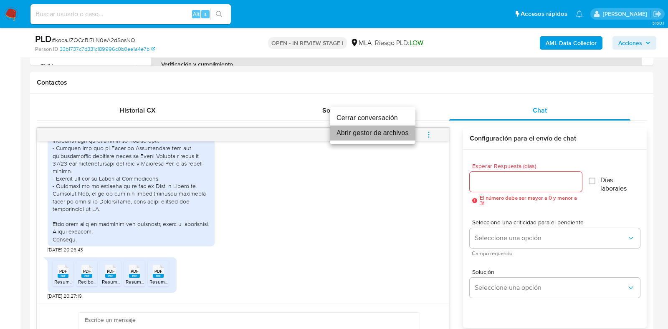
click at [388, 131] on li "Abrir gestor de archivos" at bounding box center [373, 133] width 86 height 15
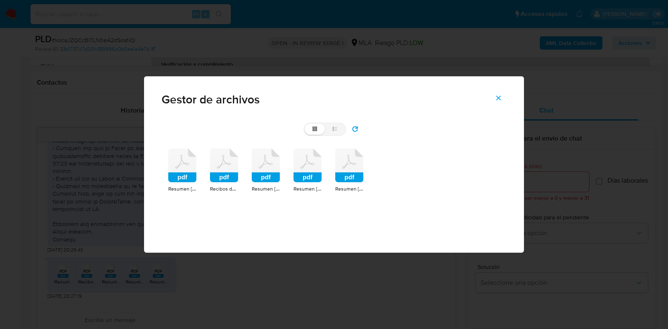
click at [227, 168] on icon at bounding box center [224, 166] width 28 height 34
click at [227, 168] on div "pdf Resumen Agosto 2025 Mercadopago.pdf pdf Recibos de sueldo Melo Agustín.pdf …" at bounding box center [334, 171] width 345 height 58
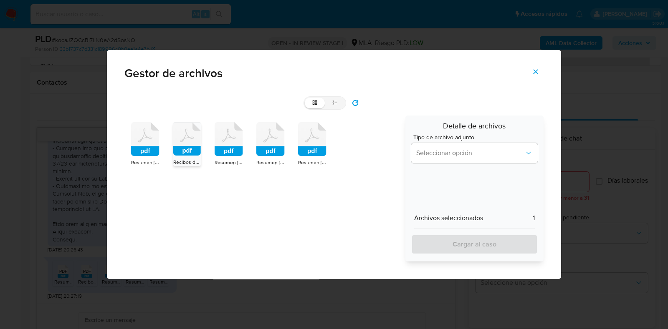
click at [196, 147] on rect at bounding box center [187, 151] width 28 height 10
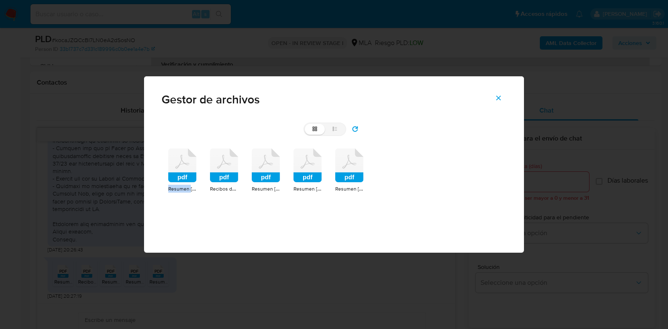
click at [196, 147] on div "pdf Resumen Agosto 2025 Mercadopago.pdf pdf Recibos de sueldo Melo Agustín.pdf …" at bounding box center [334, 171] width 345 height 58
click at [221, 169] on icon at bounding box center [224, 166] width 28 height 34
click at [221, 169] on div "pdf Resumen Agosto 2025 Mercadopago.pdf pdf Recibos de sueldo Melo Agustín.pdf …" at bounding box center [334, 171] width 345 height 58
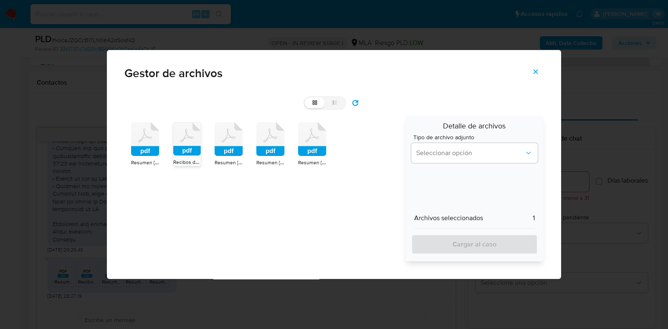
click at [189, 140] on icon at bounding box center [187, 139] width 28 height 33
click at [189, 140] on div "grid list pdf Resumen Agosto 2025 Mercadopago.pdf pdf Recibos de sueldo Melo Ag…" at bounding box center [333, 178] width 419 height 165
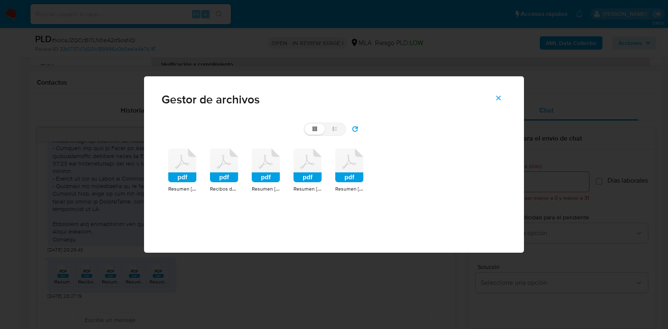
click at [221, 218] on div "Gestor de archivos grid list pdf Resumen Agosto 2025 Mercadopago.pdf pdf Recibo…" at bounding box center [334, 164] width 380 height 177
click at [270, 166] on icon at bounding box center [266, 166] width 28 height 34
click at [293, 185] on div "Resumen Julio 2025 Galicia.pdf" at bounding box center [307, 189] width 28 height 8
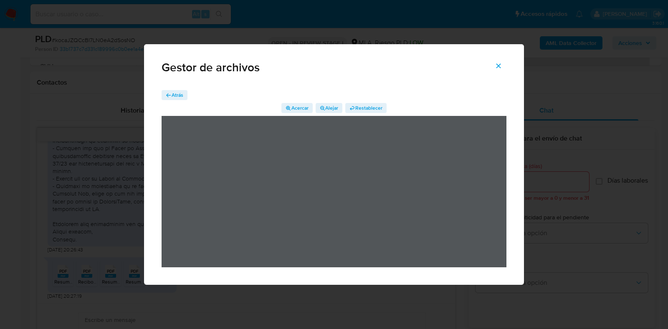
click at [496, 66] on icon "Cerrar" at bounding box center [499, 66] width 8 height 8
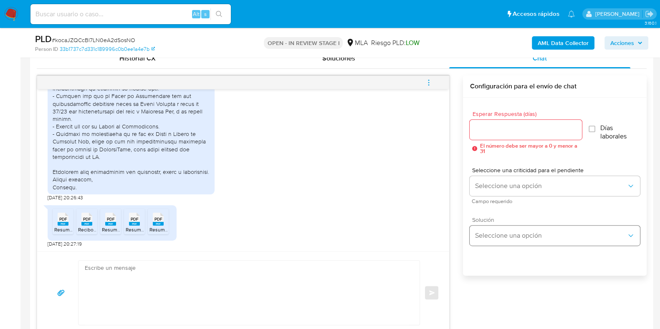
scroll to position [522, 0]
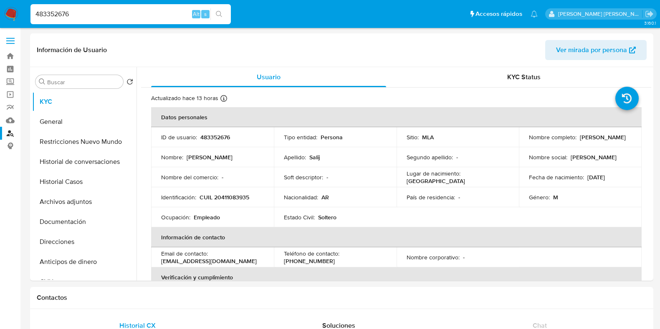
select select "10"
click at [213, 134] on p "483352676" at bounding box center [215, 138] width 30 height 8
copy p "483352676"
click at [112, 184] on button "Historial Casos" at bounding box center [81, 182] width 98 height 20
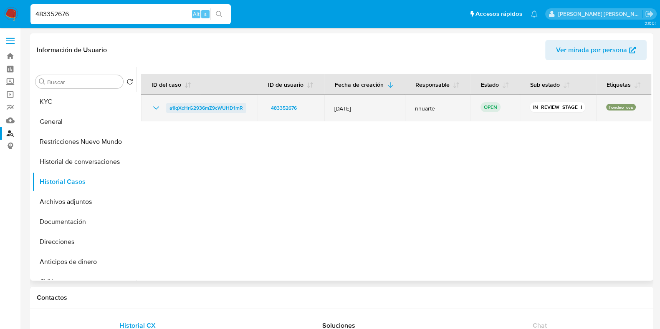
click at [227, 109] on span "a1iqXcHrG2936mZ9cWUHD1mR" at bounding box center [205, 108] width 73 height 10
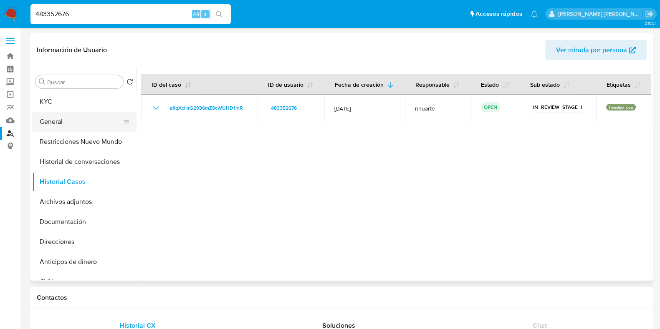
click at [68, 126] on button "General" at bounding box center [81, 122] width 98 height 20
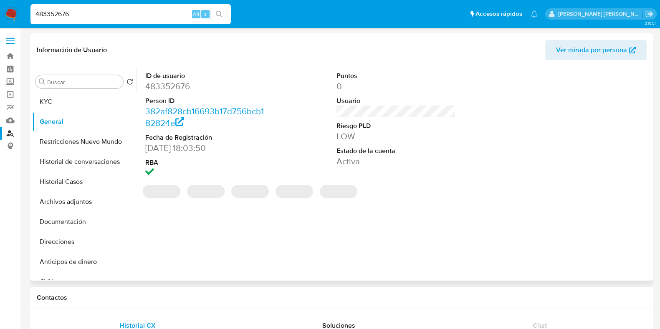
click at [179, 84] on dd "483352676" at bounding box center [204, 87] width 119 height 12
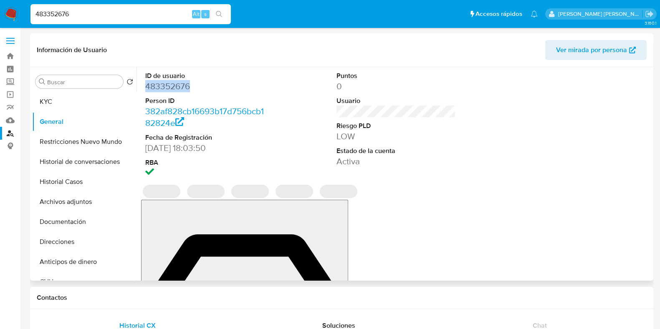
copy dd "483352676"
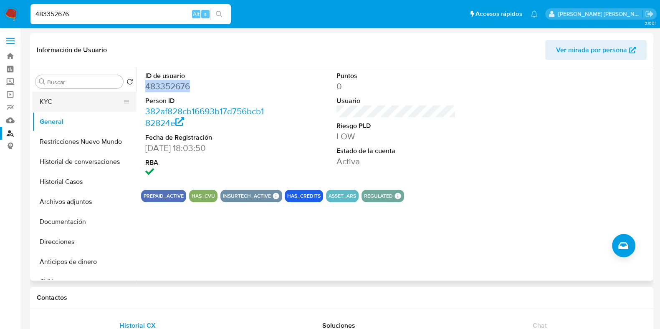
click at [72, 97] on button "KYC" at bounding box center [81, 102] width 98 height 20
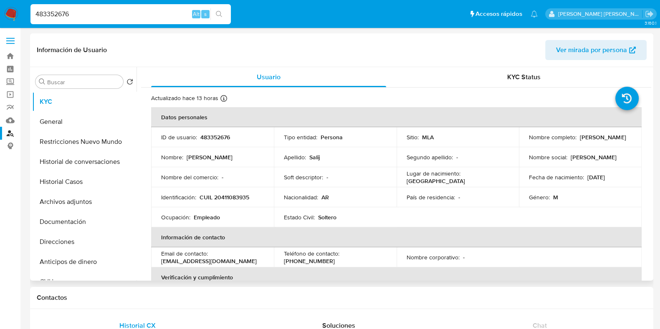
click at [226, 195] on p "CUIL 20411083935" at bounding box center [225, 198] width 50 height 8
copy p "20411083935"
click at [68, 223] on button "Documentación" at bounding box center [81, 222] width 98 height 20
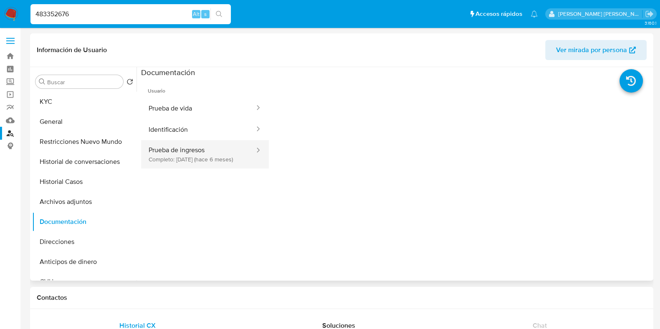
click at [205, 157] on button "Prueba de ingresos Completo: 24/03/2025 (hace 6 meses)" at bounding box center [198, 154] width 114 height 28
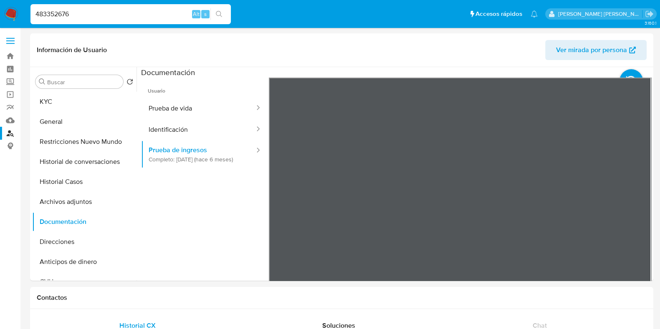
click at [205, 112] on button "Prueba de vida" at bounding box center [198, 108] width 114 height 21
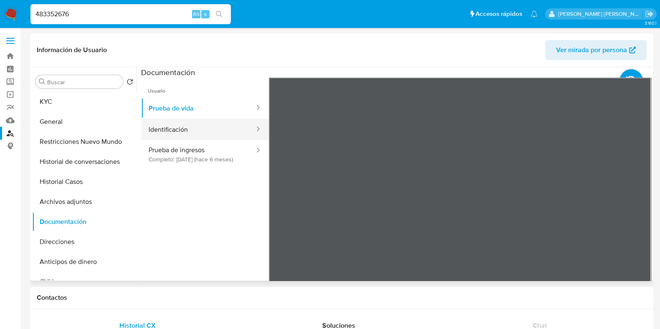
click at [202, 132] on button "Identificación" at bounding box center [198, 129] width 114 height 21
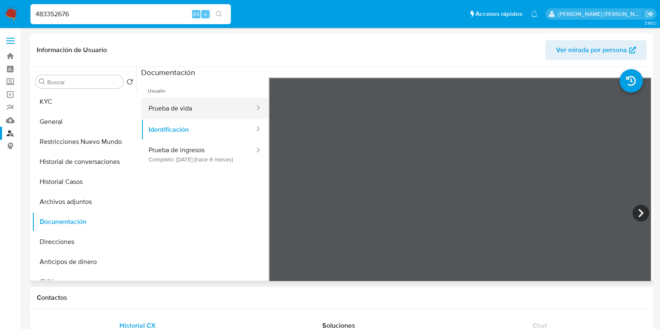
click at [178, 109] on button "Prueba de vida" at bounding box center [198, 108] width 114 height 21
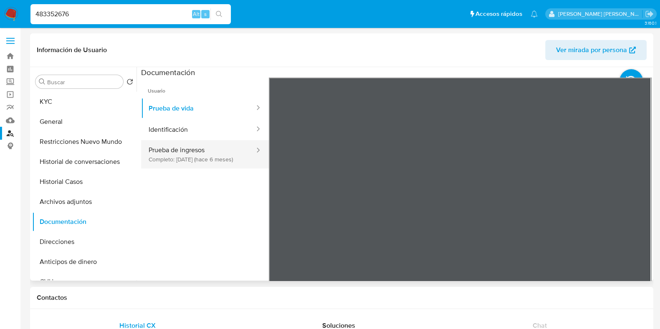
click at [192, 162] on button "Prueba de ingresos Completo: 24/03/2025 (hace 6 meses)" at bounding box center [198, 154] width 114 height 28
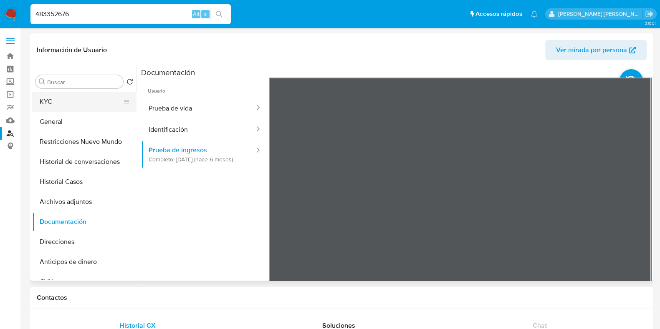
click at [81, 105] on button "KYC" at bounding box center [81, 102] width 98 height 20
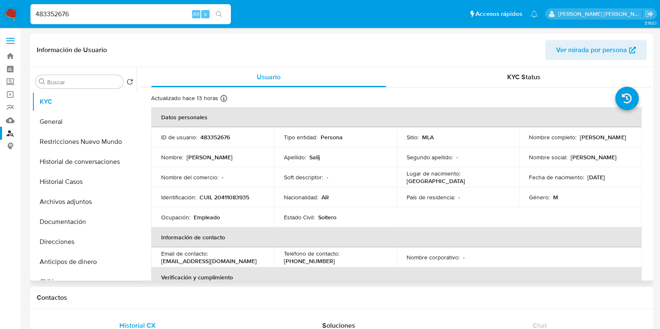
click at [233, 197] on p "CUIL 20411083935" at bounding box center [225, 198] width 50 height 8
copy p "20411083935"
click at [104, 216] on button "Documentación" at bounding box center [81, 222] width 98 height 20
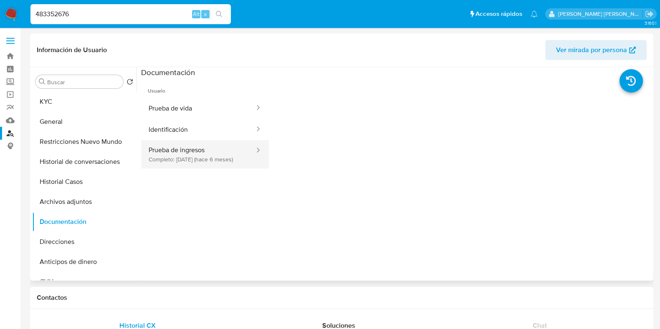
click at [223, 152] on button "Prueba de ingresos Completo: 24/03/2025 (hace 6 meses)" at bounding box center [198, 154] width 114 height 28
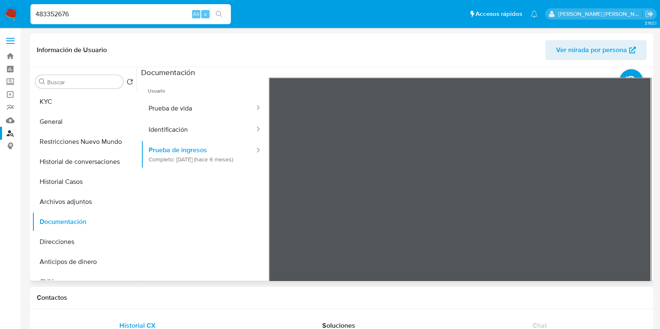
scroll to position [10, 0]
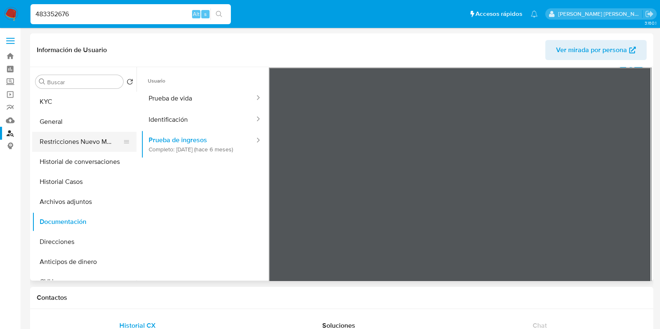
click at [87, 139] on button "Restricciones Nuevo Mundo" at bounding box center [81, 142] width 98 height 20
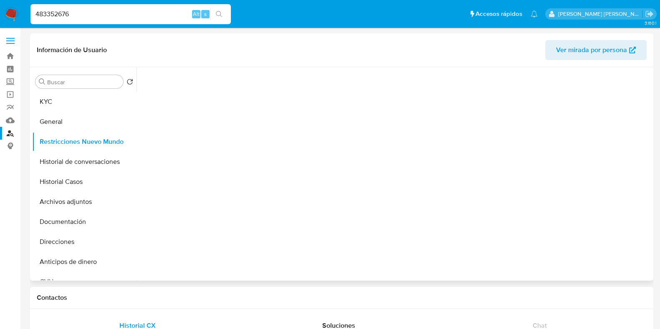
scroll to position [0, 0]
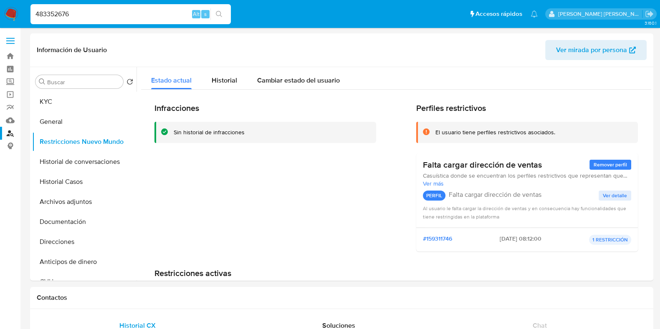
drag, startPoint x: 71, startPoint y: 15, endPoint x: 31, endPoint y: 9, distance: 41.0
click at [31, 9] on div "483352676 Alt s" at bounding box center [130, 14] width 200 height 20
paste input "630521213"
type input "630521213"
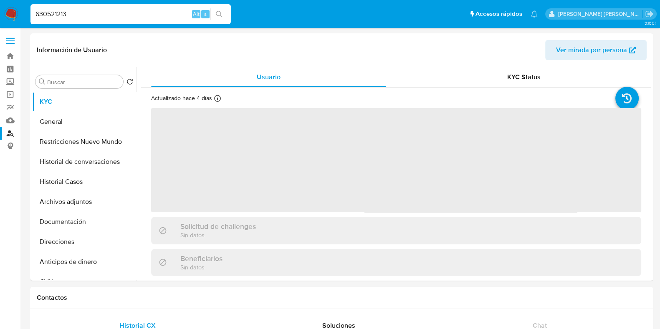
select select "10"
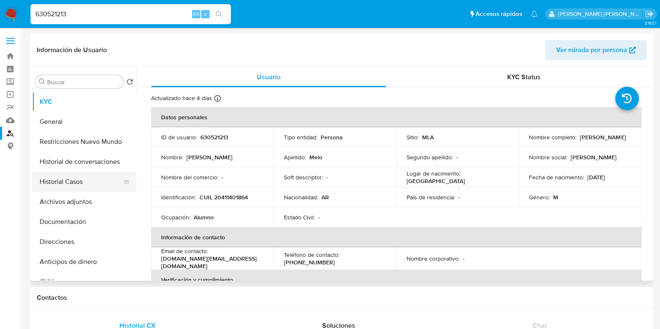
click at [70, 191] on button "Historial Casos" at bounding box center [81, 182] width 98 height 20
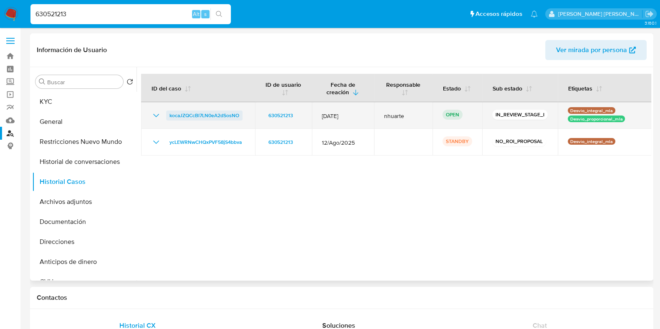
click at [227, 114] on span "kocaJZQCcBl7LN0eA2dSosNO" at bounding box center [204, 116] width 70 height 10
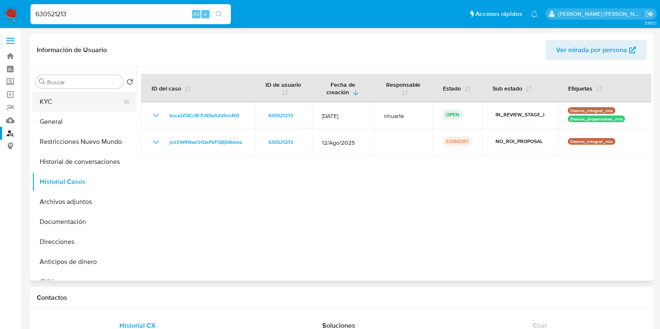
click at [79, 101] on button "KYC" at bounding box center [81, 102] width 98 height 20
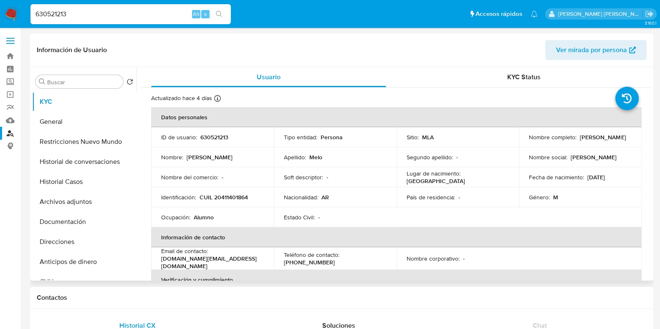
click at [217, 138] on p "630521213" at bounding box center [214, 138] width 28 height 8
copy p "630521213"
click at [75, 177] on button "Historial Casos" at bounding box center [81, 182] width 98 height 20
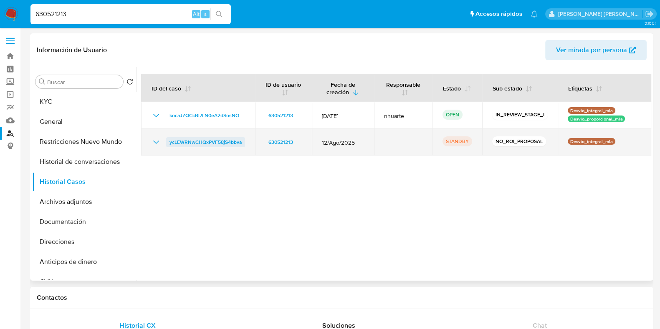
click at [227, 142] on span "ycLEWRNwCHQxPVF58jS4bbva" at bounding box center [205, 142] width 72 height 10
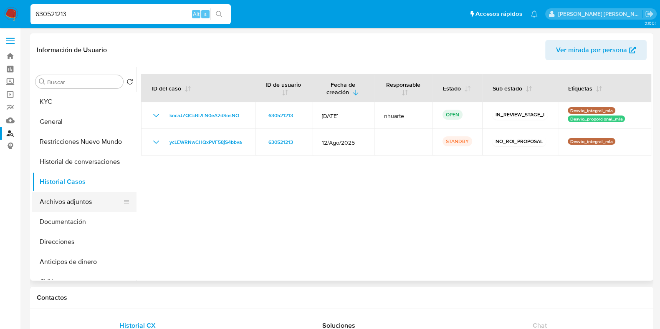
click at [61, 207] on button "Archivos adjuntos" at bounding box center [81, 202] width 98 height 20
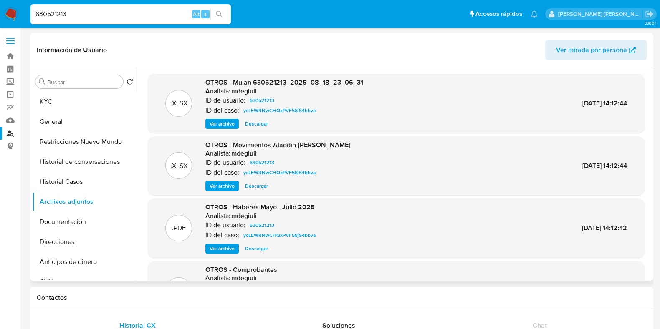
click at [249, 245] on span "Descargar" at bounding box center [256, 249] width 23 height 8
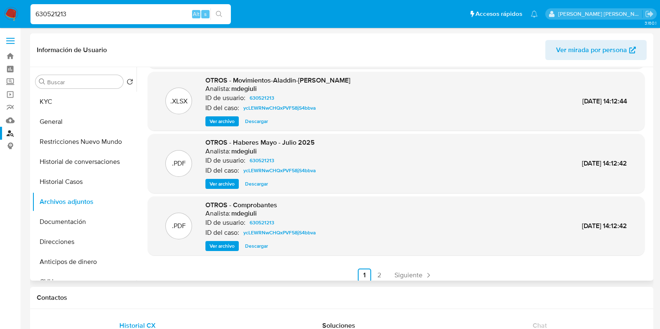
scroll to position [70, 0]
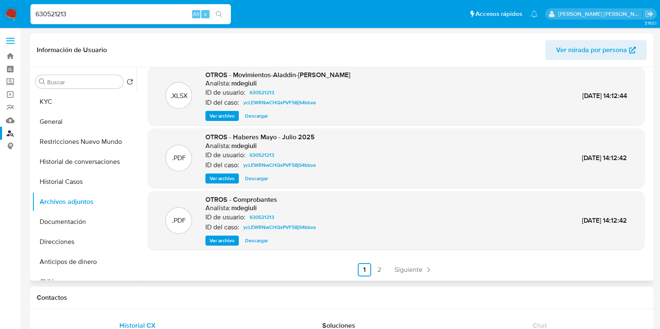
click at [221, 243] on span "Ver archivo" at bounding box center [222, 241] width 25 height 8
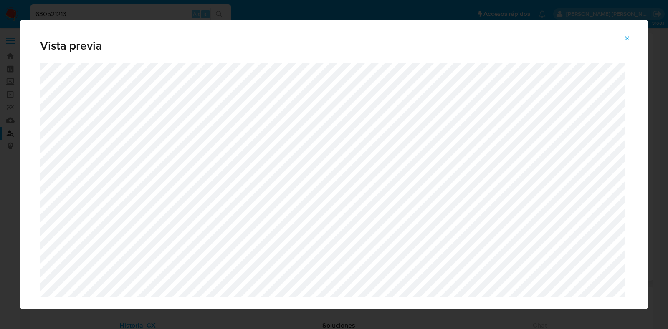
click at [626, 36] on icon "Attachment preview" at bounding box center [627, 38] width 4 height 4
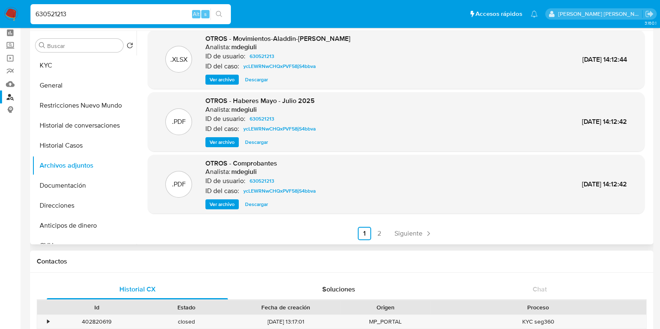
scroll to position [52, 0]
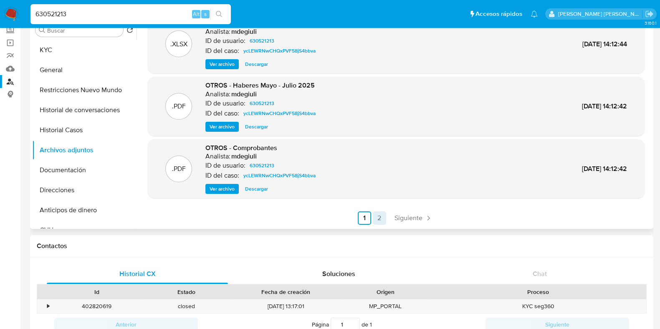
click at [381, 220] on link "2" at bounding box center [379, 218] width 13 height 13
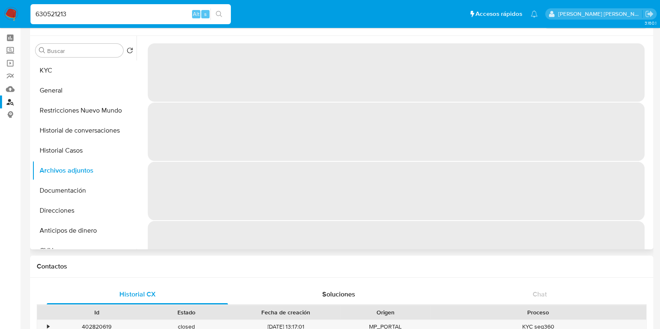
scroll to position [0, 0]
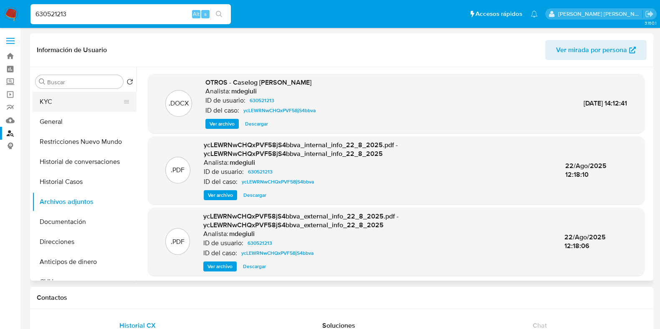
click at [64, 109] on button "KYC" at bounding box center [81, 102] width 98 height 20
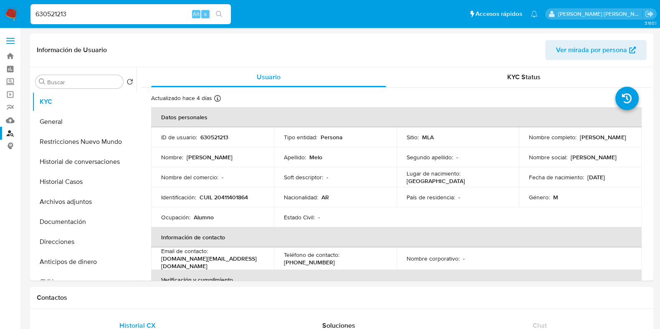
click at [230, 197] on p "CUIL 20411401864" at bounding box center [224, 198] width 48 height 8
copy p "20411401864"
click at [94, 205] on button "Archivos adjuntos" at bounding box center [81, 202] width 98 height 20
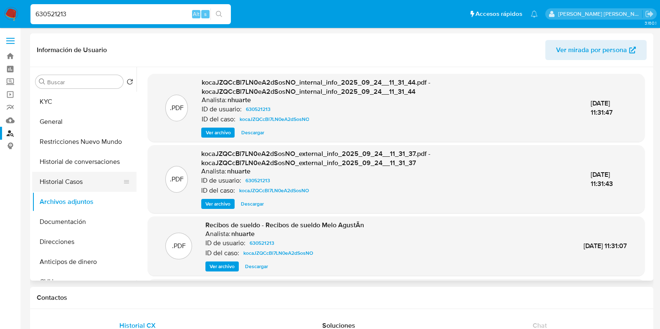
click at [58, 182] on button "Historial Casos" at bounding box center [81, 182] width 98 height 20
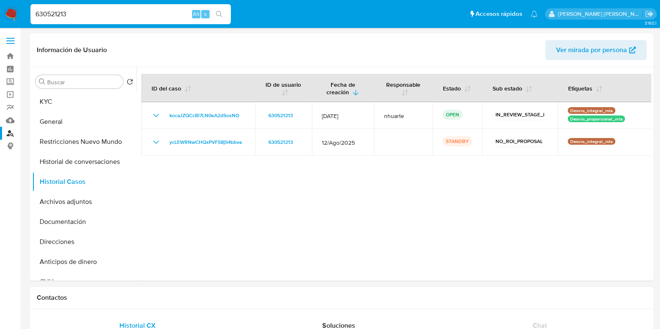
drag, startPoint x: 70, startPoint y: 16, endPoint x: 35, endPoint y: 20, distance: 34.8
click at [35, 20] on div "630521213 Alt s" at bounding box center [130, 14] width 200 height 20
paste input "416907294"
type input "416907294"
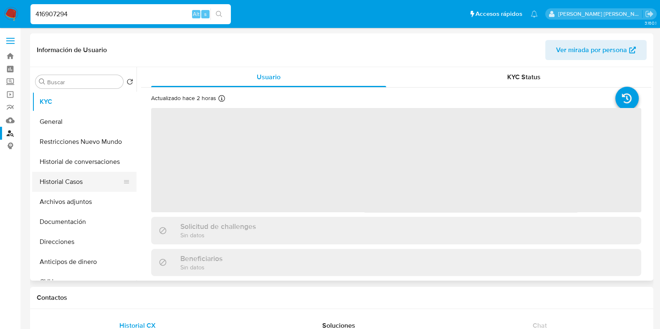
click at [76, 189] on button "Historial Casos" at bounding box center [81, 182] width 98 height 20
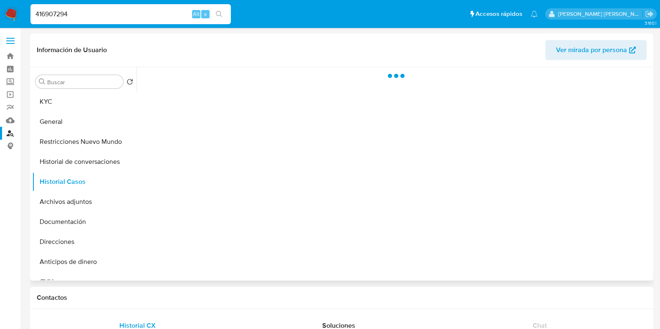
select select "10"
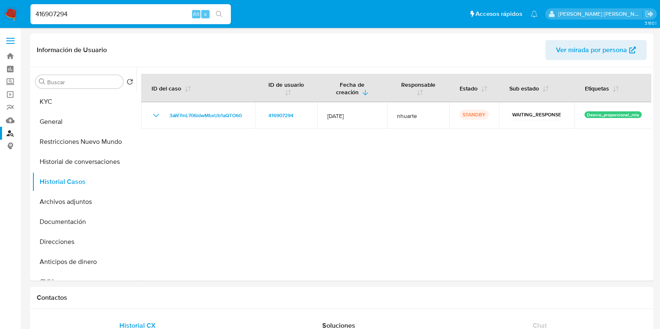
drag, startPoint x: 68, startPoint y: 11, endPoint x: 25, endPoint y: 17, distance: 44.2
click at [25, 17] on nav "Pausado Ver notificaciones 416907294 Alt s Accesos rápidos Presiona las siguien…" at bounding box center [330, 14] width 660 height 28
paste input "185642680"
type input "185642680"
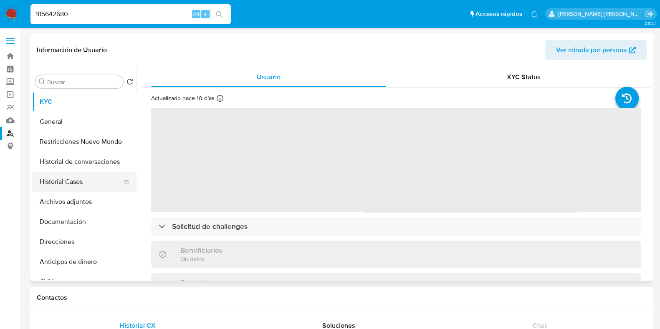
click at [79, 183] on button "Historial Casos" at bounding box center [81, 182] width 98 height 20
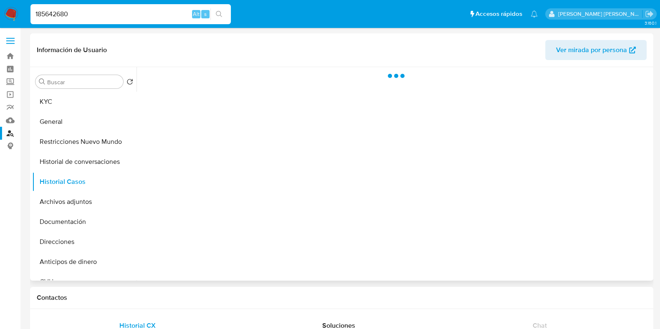
select select "10"
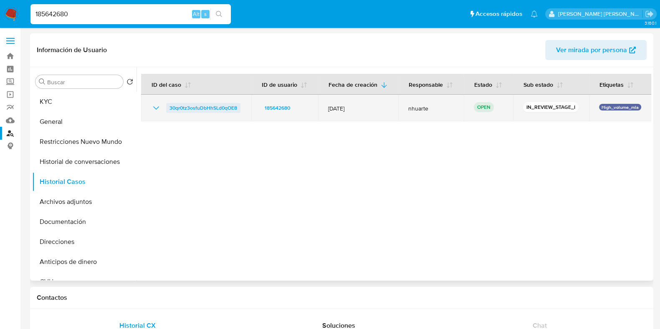
click at [196, 110] on span "30qr0tz3osfuDbHhSLd0qOE8" at bounding box center [203, 108] width 68 height 10
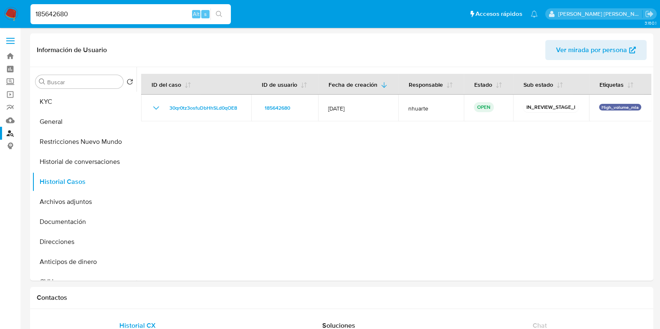
drag, startPoint x: 77, startPoint y: 9, endPoint x: 15, endPoint y: 3, distance: 61.6
click at [15, 3] on nav "Pausado Ver notificaciones 185642680 Alt s Accesos rápidos Presiona las siguien…" at bounding box center [330, 14] width 660 height 28
paste input "24812009"
type input "24812009"
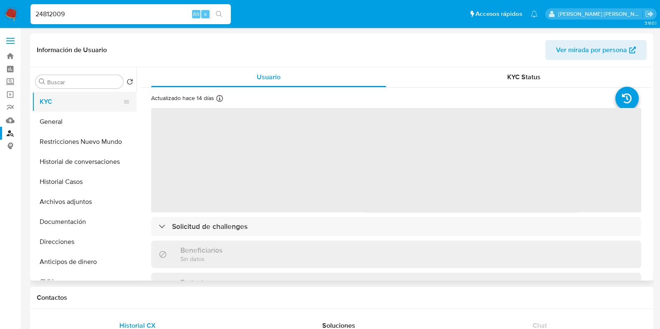
select select "10"
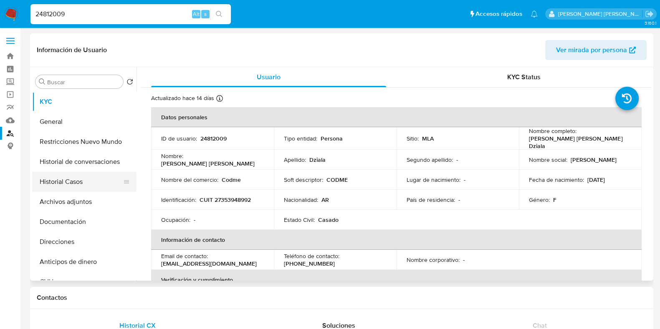
click at [73, 184] on button "Historial Casos" at bounding box center [81, 182] width 98 height 20
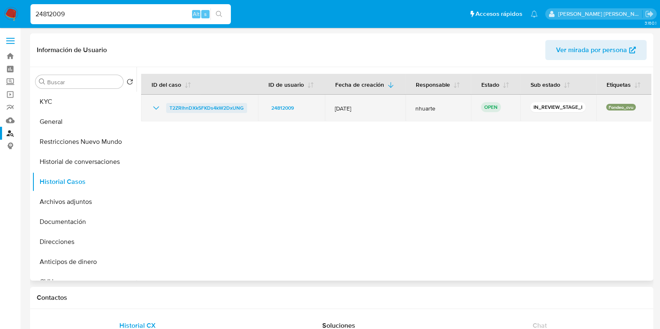
click at [200, 109] on span "T2ZRlhnDXk5FKDs4kW2DxUNG" at bounding box center [206, 108] width 74 height 10
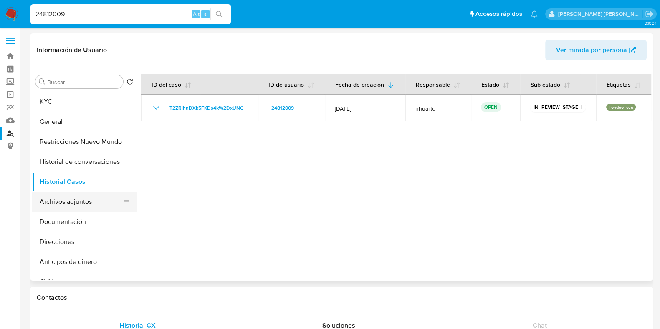
click at [77, 201] on button "Archivos adjuntos" at bounding box center [81, 202] width 98 height 20
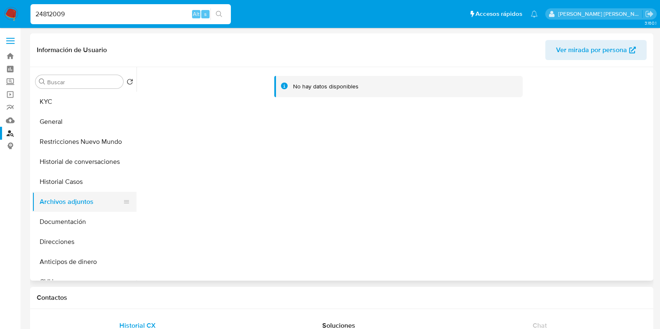
click at [83, 225] on button "Documentación" at bounding box center [84, 222] width 104 height 20
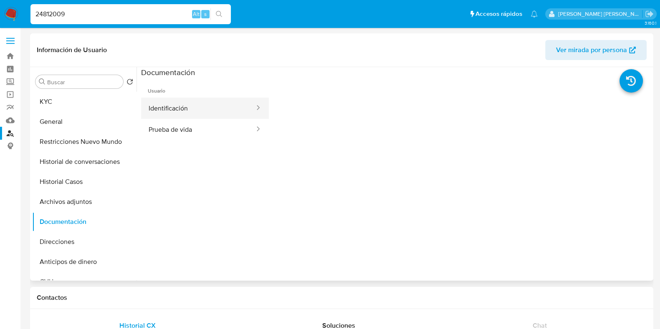
click at [178, 107] on button "Identificación" at bounding box center [198, 108] width 114 height 21
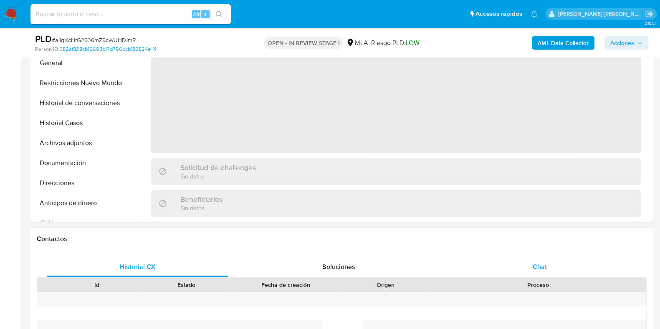
click at [530, 266] on div "Chat" at bounding box center [539, 267] width 181 height 20
select select "10"
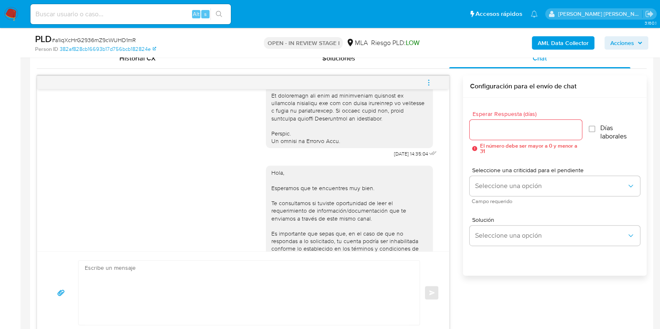
scroll to position [337, 0]
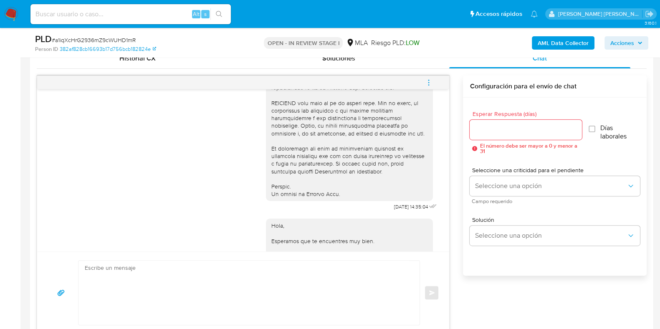
click at [429, 84] on icon "menu-action" at bounding box center [429, 83] width 8 height 8
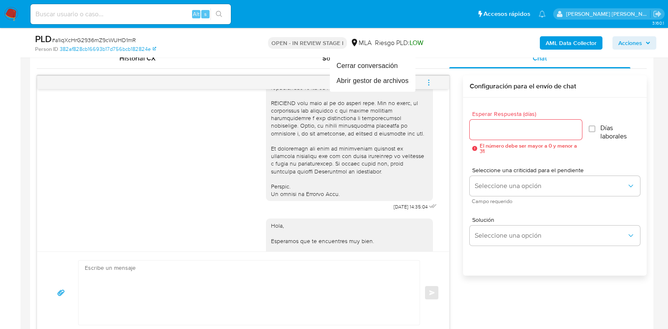
click at [431, 80] on div at bounding box center [334, 164] width 668 height 329
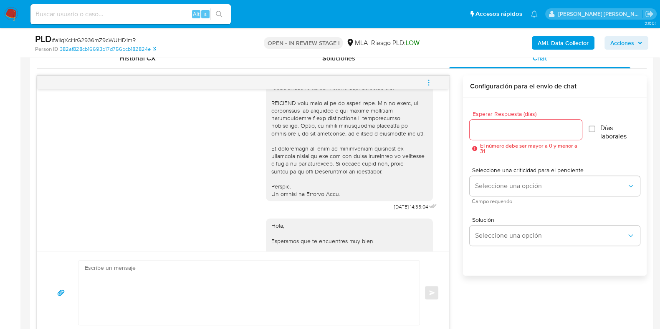
click at [428, 79] on icon "menu-action" at bounding box center [429, 83] width 8 height 8
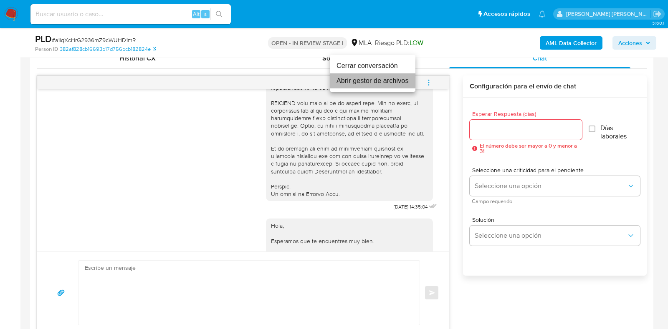
click at [392, 86] on li "Abrir gestor de archivos" at bounding box center [373, 80] width 86 height 15
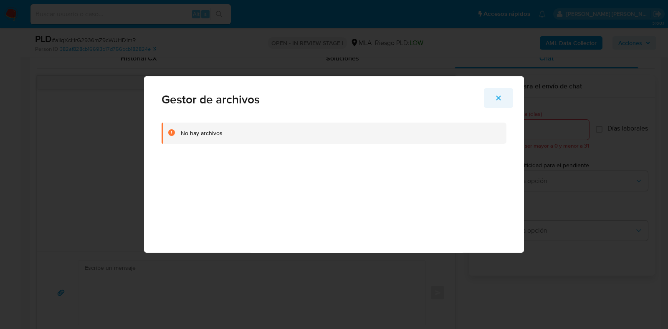
click at [499, 95] on icon "Cerrar" at bounding box center [499, 98] width 8 height 8
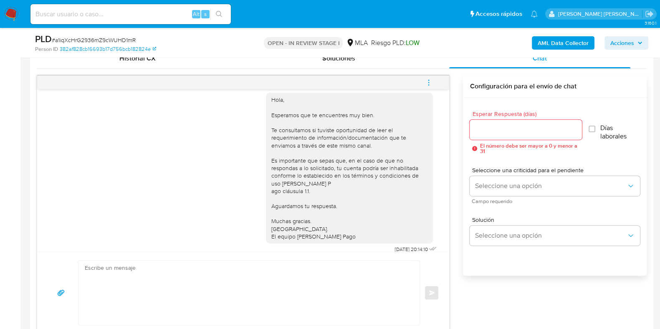
scroll to position [480, 0]
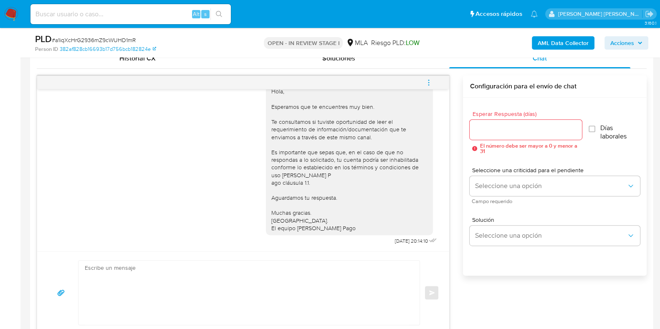
click at [428, 80] on icon "menu-action" at bounding box center [429, 83] width 8 height 8
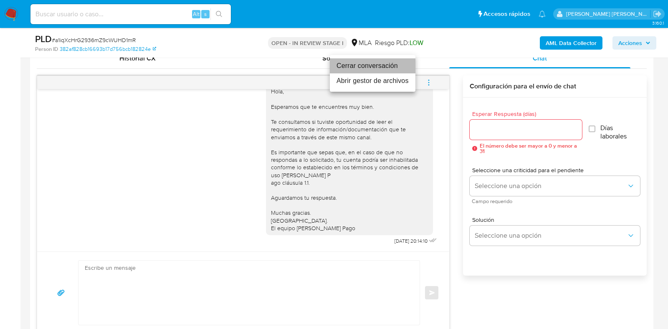
click at [394, 70] on li "Cerrar conversación" at bounding box center [373, 65] width 86 height 15
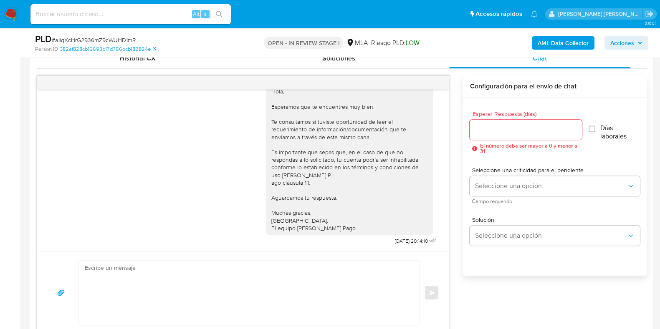
scroll to position [360, 0]
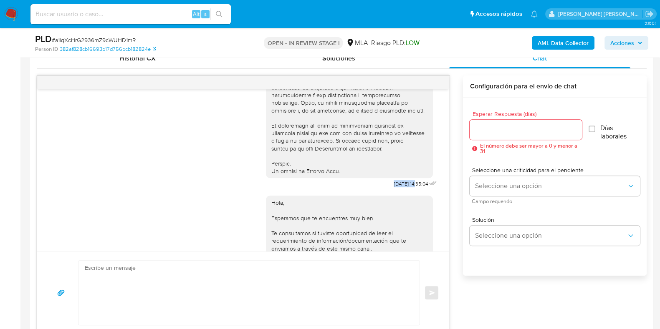
drag, startPoint x: 375, startPoint y: 197, endPoint x: 401, endPoint y: 197, distance: 25.5
copy span "17/09/2025"
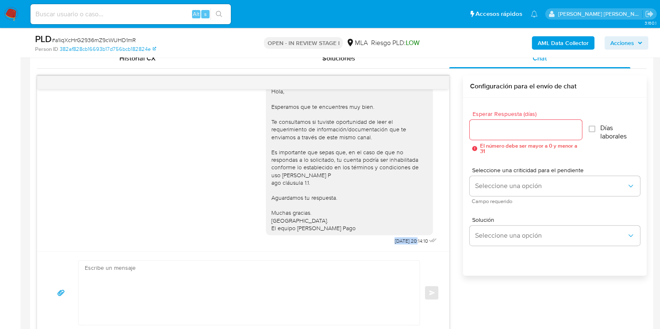
drag, startPoint x: 373, startPoint y: 240, endPoint x: 402, endPoint y: 239, distance: 28.4
click at [402, 239] on div "Hola, Esperamos que te encuentres muy bien. Te consultamos si tuviste oportunid…" at bounding box center [352, 162] width 173 height 169
copy span "22/09/2025"
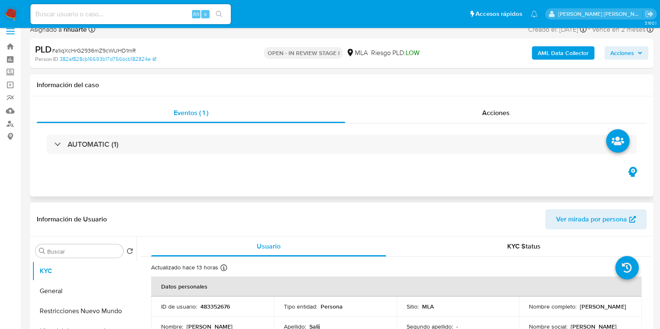
scroll to position [0, 0]
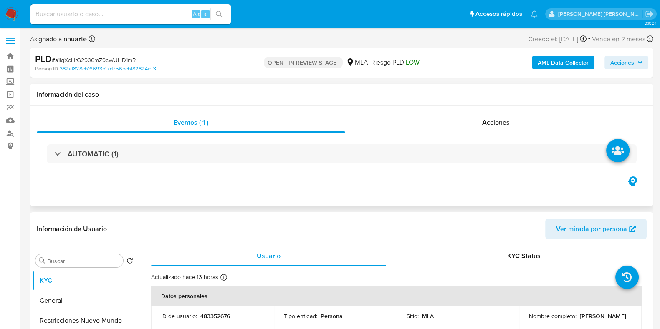
drag, startPoint x: 487, startPoint y: 123, endPoint x: 473, endPoint y: 138, distance: 20.4
click at [487, 123] on span "Acciones" at bounding box center [496, 123] width 28 height 10
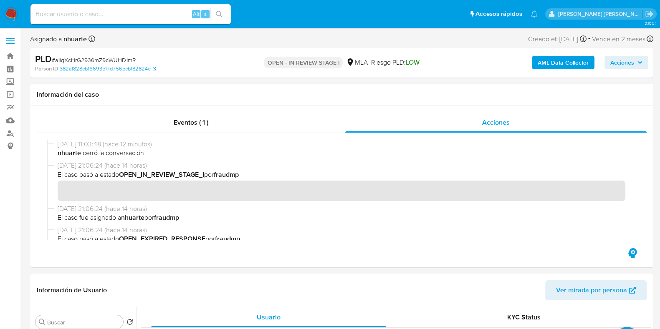
click at [556, 60] on b "AML Data Collector" at bounding box center [563, 62] width 51 height 13
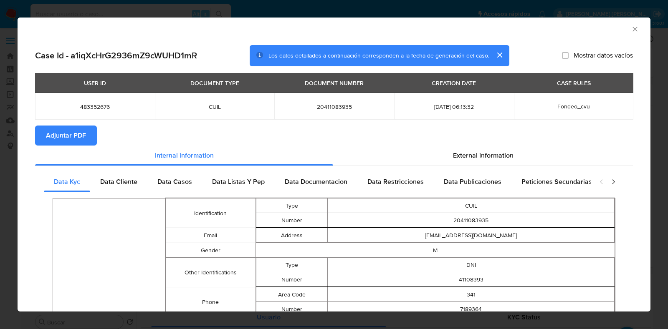
click at [53, 133] on span "Adjuntar PDF" at bounding box center [66, 135] width 40 height 18
click at [631, 28] on icon "Cerrar ventana" at bounding box center [635, 29] width 8 height 8
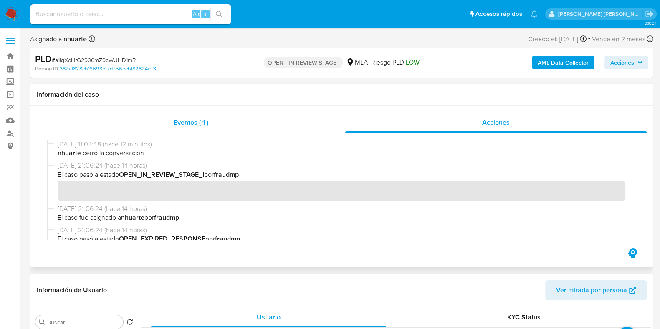
click at [179, 116] on div "Eventos ( 1 )" at bounding box center [191, 123] width 308 height 20
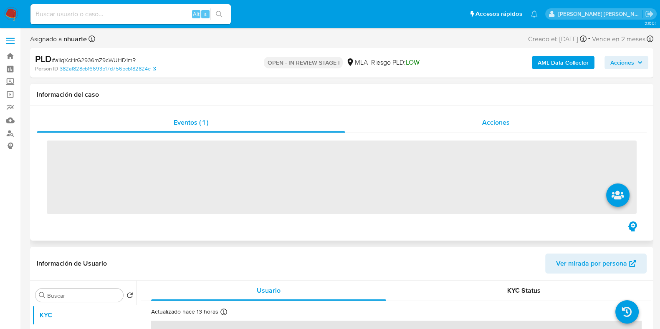
click at [513, 121] on div "Acciones" at bounding box center [495, 123] width 301 height 20
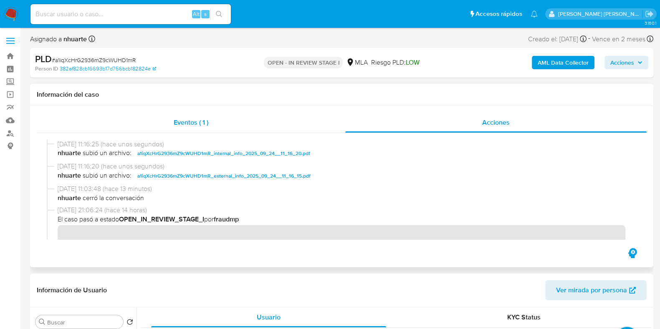
click at [207, 125] on span "Eventos ( 1 )" at bounding box center [191, 123] width 35 height 10
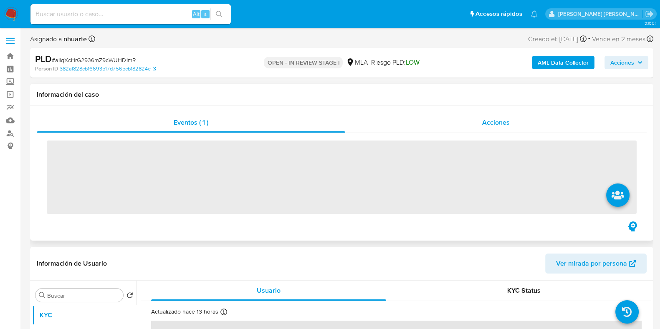
click at [488, 124] on span "Acciones" at bounding box center [496, 123] width 28 height 10
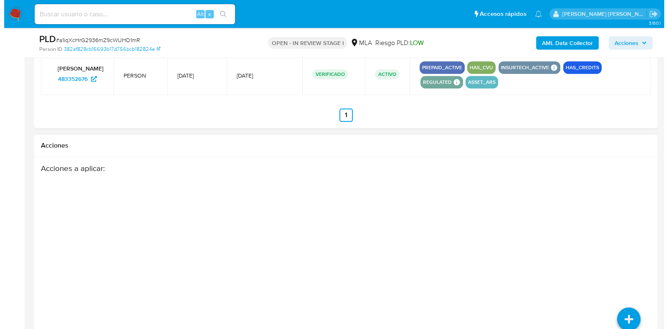
scroll to position [1384, 0]
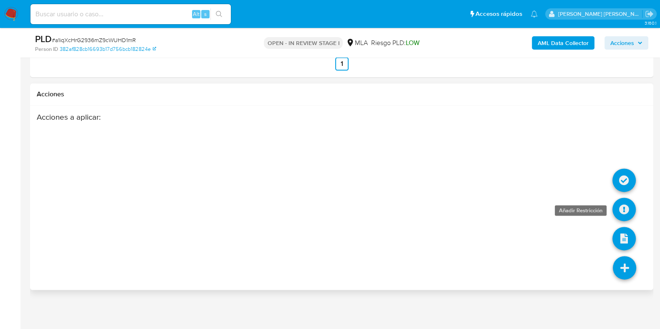
click at [622, 205] on icon at bounding box center [623, 209] width 23 height 23
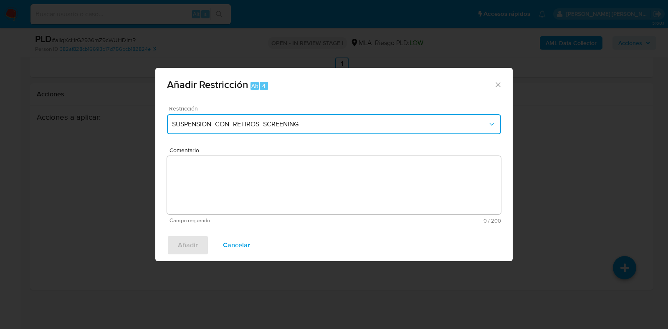
click at [204, 126] on span "SUSPENSION_CON_RETIROS_SCREENING" at bounding box center [330, 124] width 316 height 8
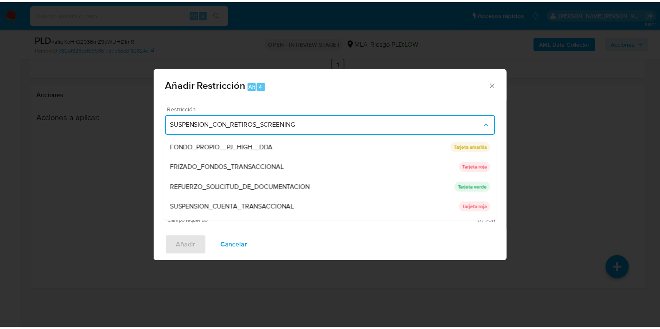
scroll to position [157, 0]
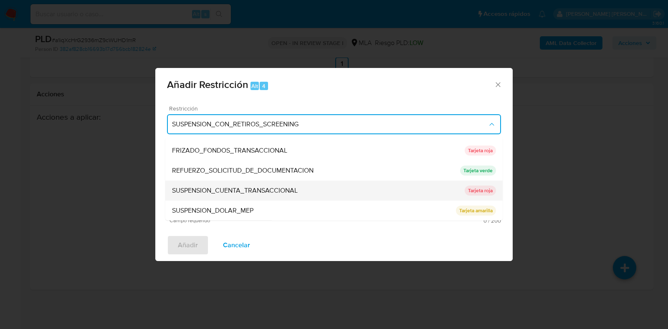
click at [212, 192] on span "SUSPENSION_CUENTA_TRANSACCIONAL" at bounding box center [235, 191] width 126 height 8
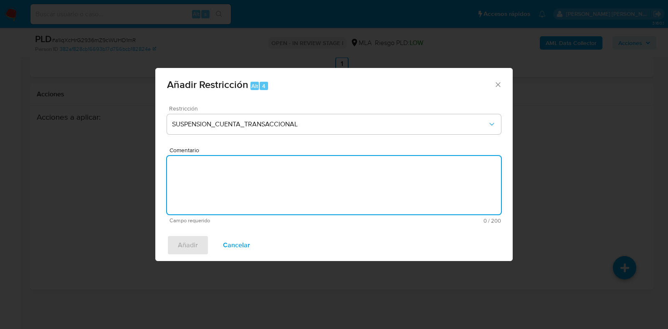
click at [213, 191] on textarea "Comentario" at bounding box center [334, 185] width 334 height 58
type textarea "AML"
click at [196, 246] on span "Añadir" at bounding box center [188, 245] width 20 height 18
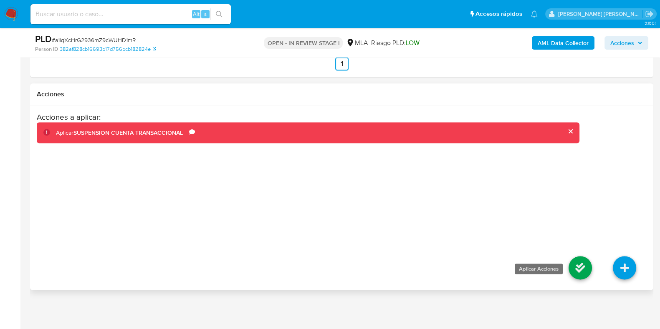
click at [586, 267] on icon at bounding box center [580, 267] width 23 height 23
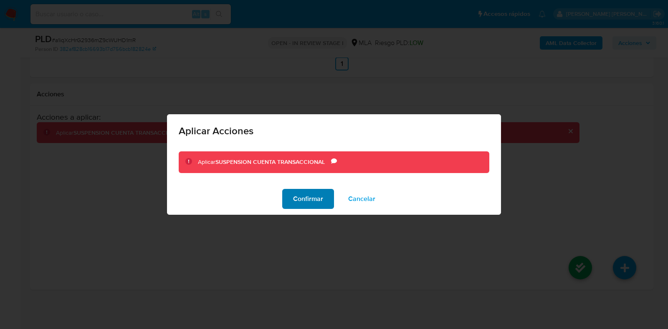
click at [305, 197] on span "Confirmar" at bounding box center [308, 199] width 30 height 18
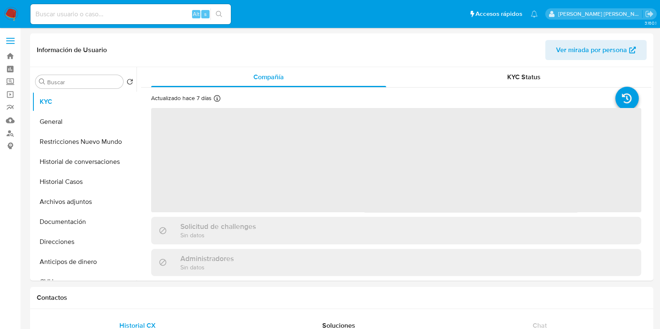
select select "10"
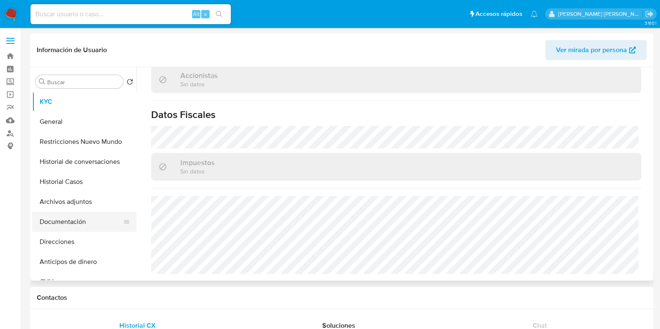
click at [76, 222] on button "Documentación" at bounding box center [81, 222] width 98 height 20
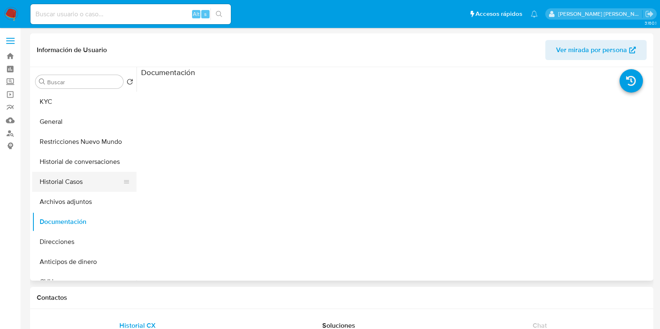
click at [94, 184] on button "Historial Casos" at bounding box center [81, 182] width 98 height 20
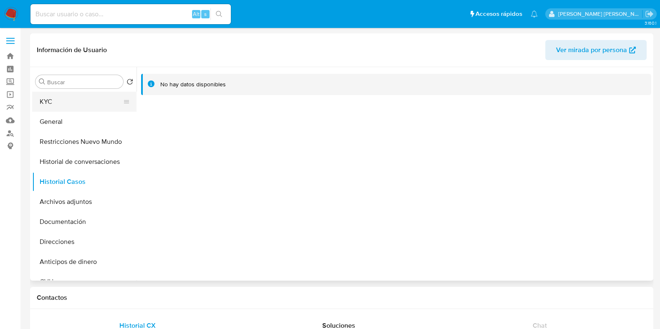
click at [79, 95] on button "KYC" at bounding box center [81, 102] width 98 height 20
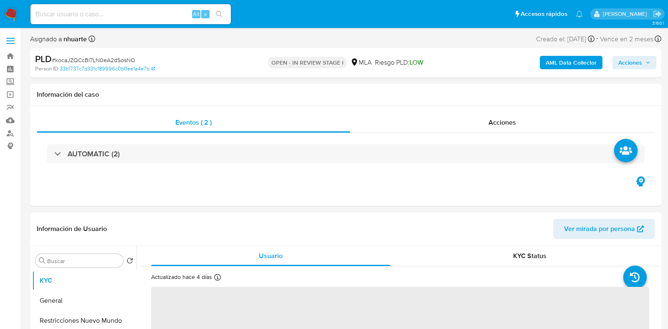
select select "10"
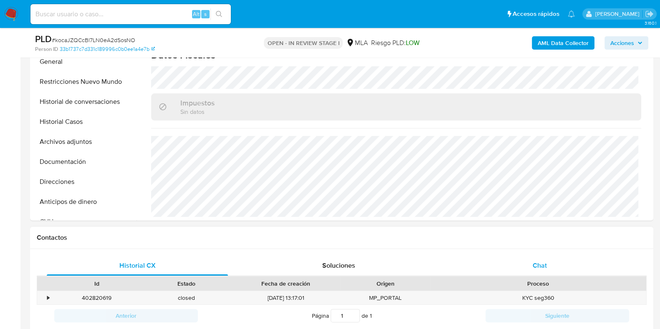
scroll to position [261, 0]
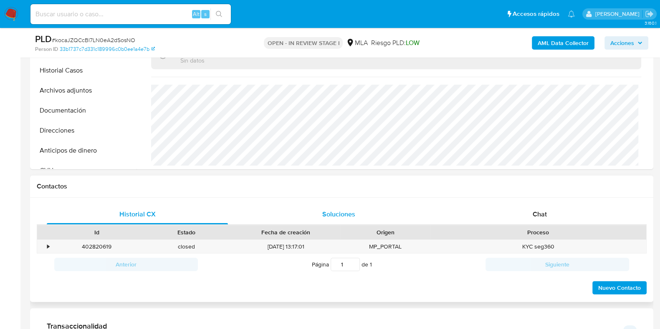
click at [535, 207] on div "Chat" at bounding box center [539, 215] width 181 height 20
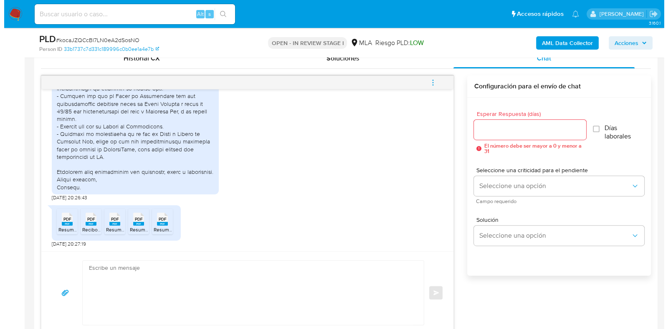
scroll to position [246, 0]
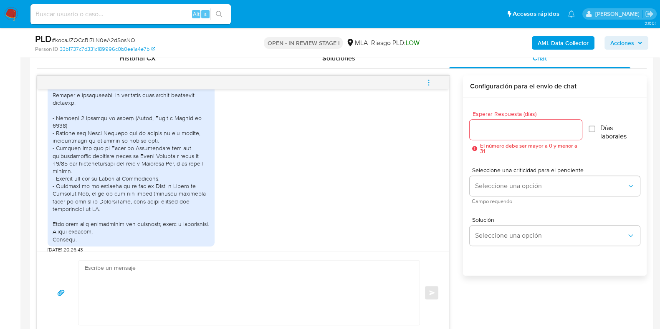
click at [430, 81] on icon "menu-action" at bounding box center [429, 83] width 8 height 8
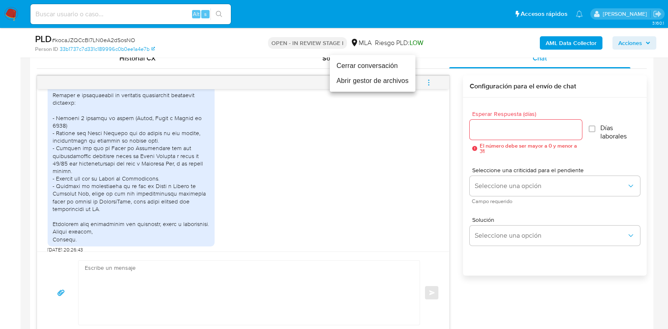
click at [379, 81] on li "Abrir gestor de archivos" at bounding box center [373, 80] width 86 height 15
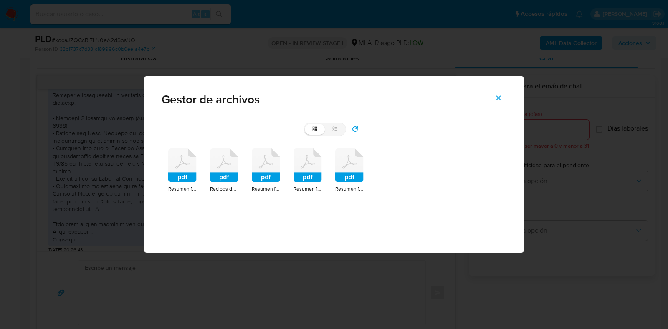
click at [225, 159] on icon at bounding box center [224, 166] width 28 height 34
click at [252, 184] on span "Resumen Julio 2025 Mercadopago.pdf" at bounding box center [310, 188] width 116 height 8
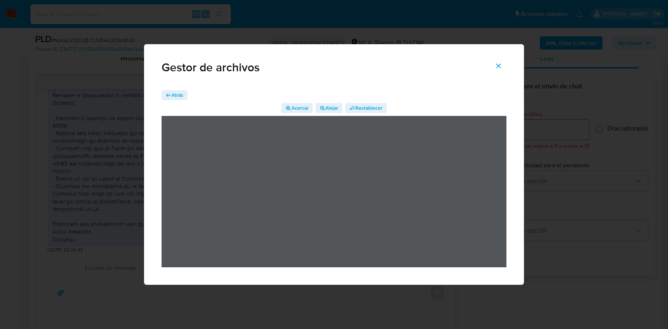
click at [499, 68] on icon "Cerrar" at bounding box center [499, 66] width 8 height 8
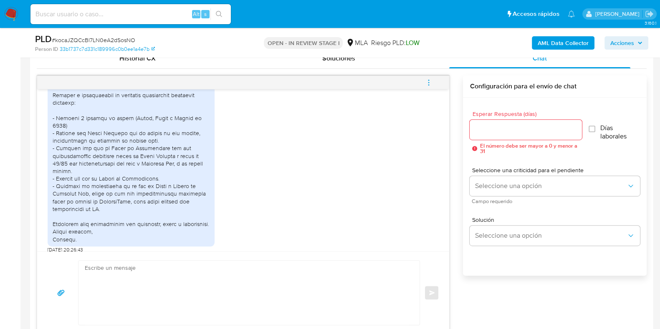
click at [429, 84] on icon "menu-action" at bounding box center [428, 84] width 1 height 1
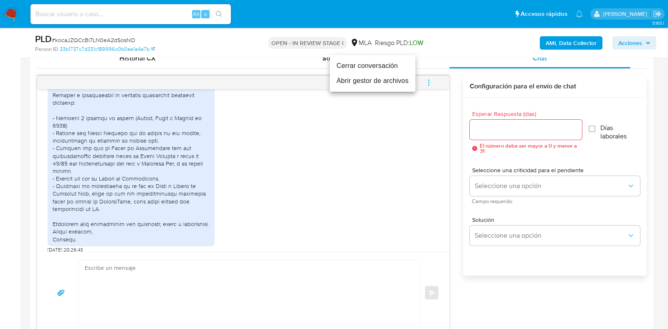
click at [393, 82] on li "Abrir gestor de archivos" at bounding box center [373, 80] width 86 height 15
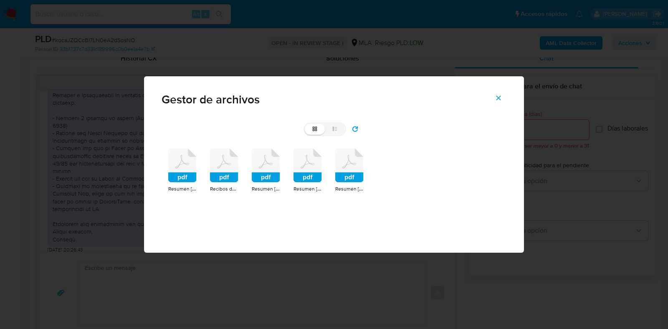
click at [187, 161] on icon at bounding box center [182, 166] width 28 height 34
click at [210, 184] on span "Recibos de sueldo Melo Agustín.pdf" at bounding box center [246, 188] width 73 height 8
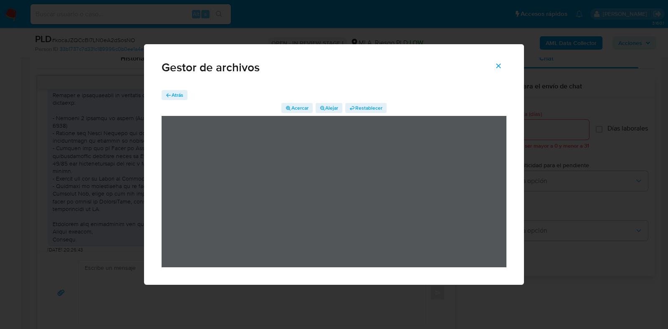
click at [496, 67] on icon "Cerrar" at bounding box center [499, 66] width 8 height 8
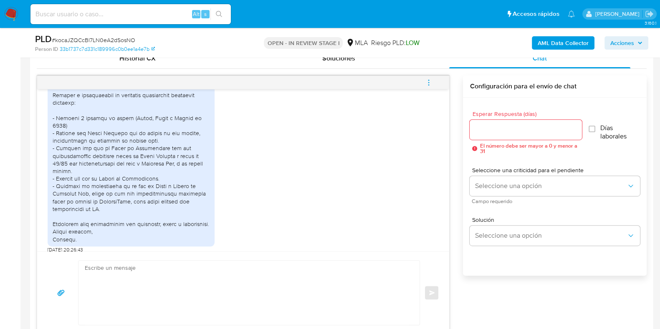
click at [428, 82] on icon "menu-action" at bounding box center [429, 83] width 8 height 8
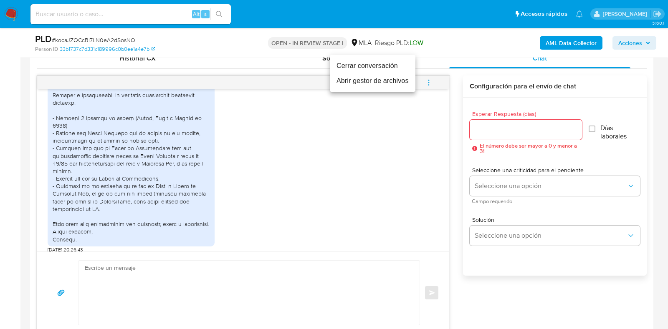
click at [363, 83] on li "Abrir gestor de archivos" at bounding box center [373, 80] width 86 height 15
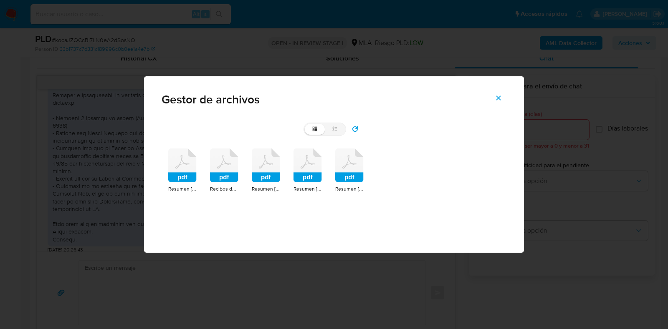
click at [220, 168] on icon at bounding box center [224, 166] width 28 height 34
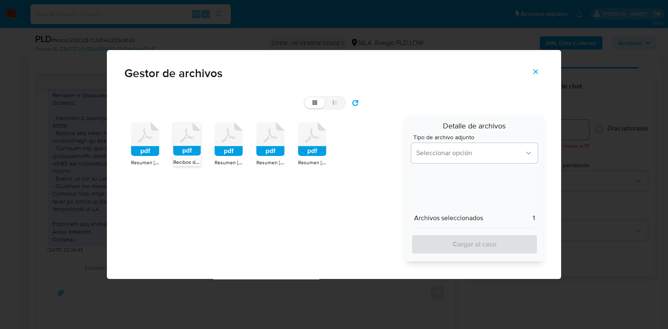
click at [195, 131] on icon at bounding box center [187, 139] width 28 height 33
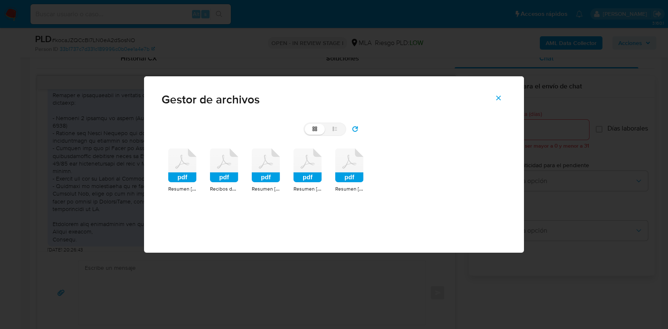
click at [217, 172] on rect at bounding box center [224, 177] width 28 height 10
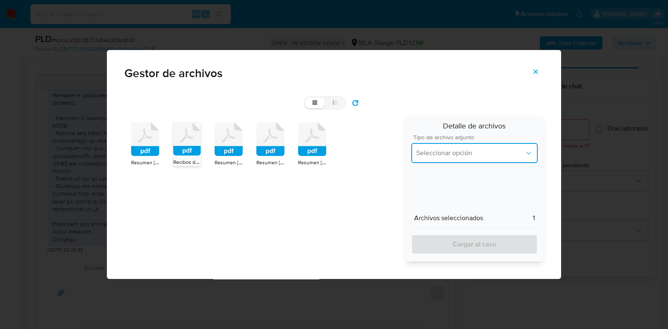
click at [445, 154] on span "Seleccionar opción" at bounding box center [470, 153] width 108 height 8
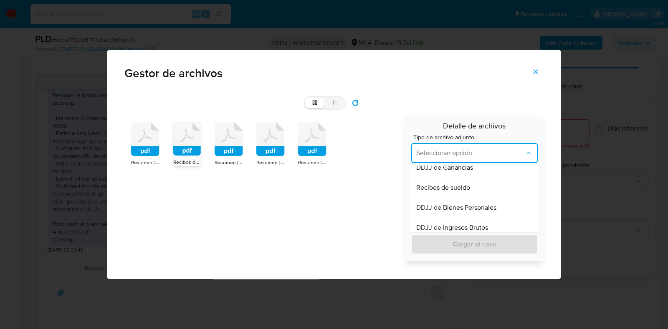
click at [189, 147] on rect at bounding box center [187, 151] width 28 height 10
click at [189, 147] on div "pdf Resumen Agosto 2025 Mercadopago.pdf pdf Recibos de sueldo Melo Agustín.pdf …" at bounding box center [261, 189] width 275 height 146
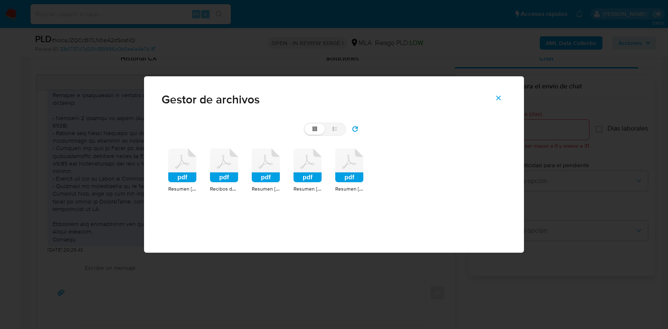
click at [224, 172] on icon at bounding box center [224, 166] width 28 height 34
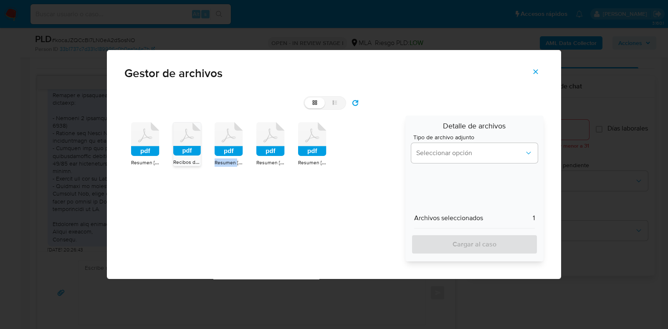
click at [224, 172] on div "pdf Resumen Agosto 2025 Mercadopago.pdf pdf Recibos de sueldo Melo Agustín.pdf …" at bounding box center [261, 189] width 275 height 146
click at [195, 145] on icon at bounding box center [187, 139] width 28 height 33
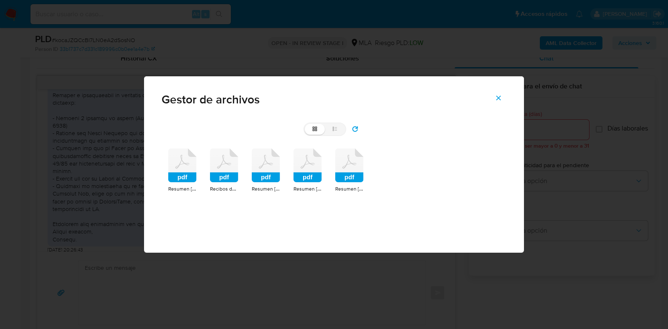
click at [221, 171] on icon at bounding box center [224, 166] width 28 height 34
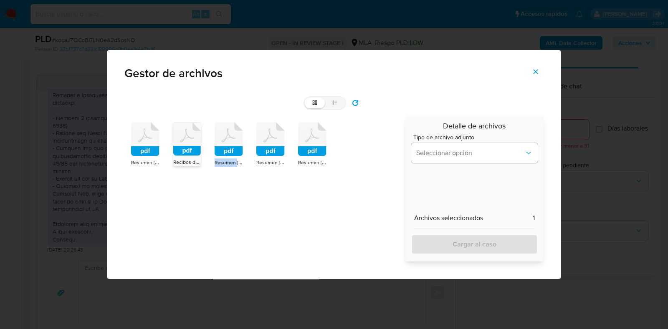
click at [221, 171] on div "pdf Resumen Agosto 2025 Mercadopago.pdf pdf Recibos de sueldo Melo Agustín.pdf …" at bounding box center [261, 189] width 275 height 146
click at [185, 144] on icon at bounding box center [187, 139] width 28 height 33
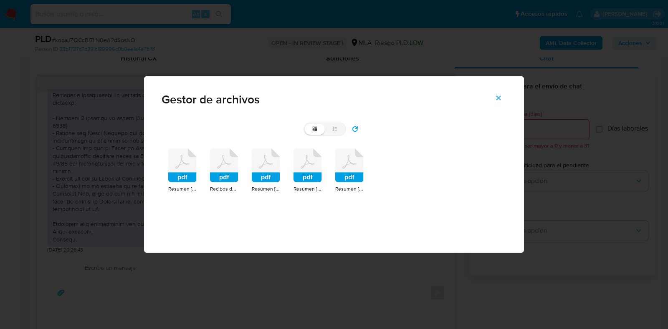
click at [221, 168] on icon at bounding box center [224, 166] width 28 height 34
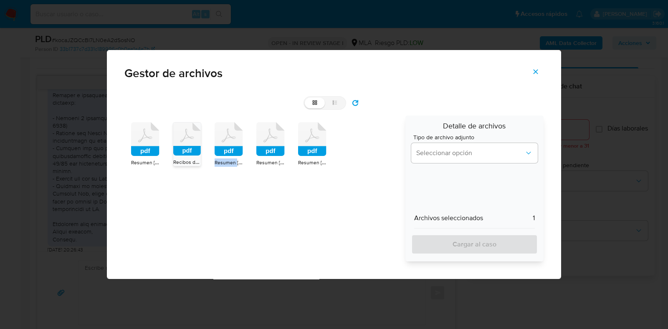
click at [221, 168] on div "pdf Resumen Agosto 2025 Mercadopago.pdf pdf Recibos de sueldo Melo Agustín.pdf …" at bounding box center [261, 189] width 275 height 146
click at [184, 141] on icon at bounding box center [187, 139] width 28 height 33
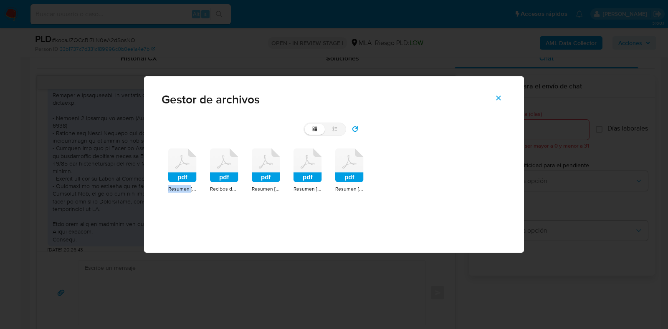
click at [184, 141] on div "grid list pdf Resumen Agosto 2025 Mercadopago.pdf pdf Recibos de sueldo Melo Ag…" at bounding box center [334, 161] width 345 height 77
click at [500, 97] on icon "Cerrar" at bounding box center [499, 98] width 8 height 8
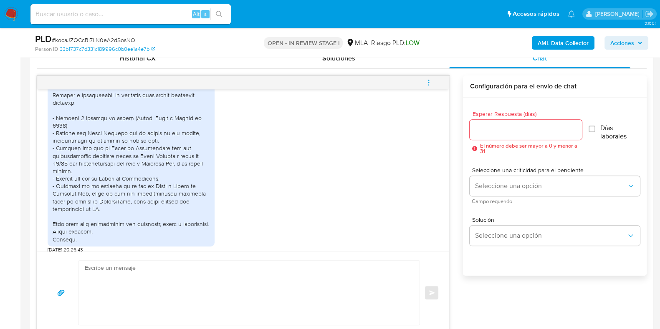
click at [430, 85] on icon "menu-action" at bounding box center [429, 83] width 8 height 8
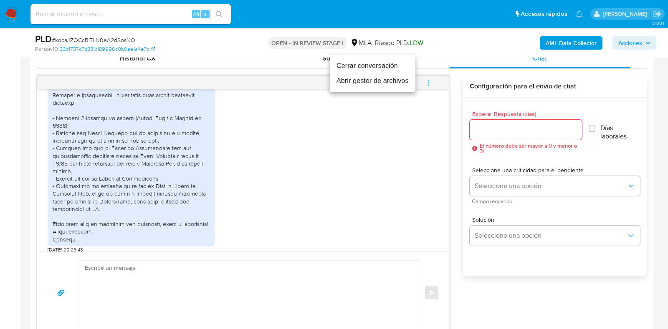
click at [378, 81] on li "Abrir gestor de archivos" at bounding box center [373, 80] width 86 height 15
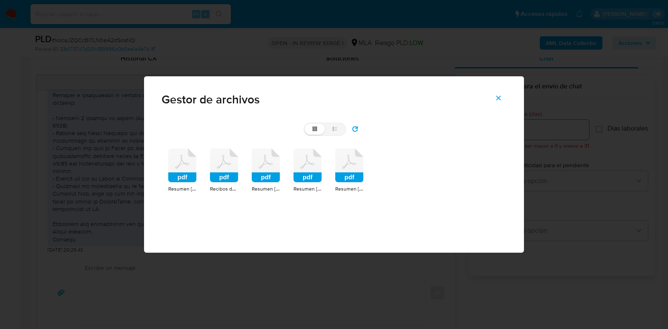
click at [217, 170] on icon at bounding box center [224, 166] width 28 height 34
click at [217, 170] on div "pdf Resumen Agosto 2025 Mercadopago.pdf pdf Recibos de sueldo Melo Agustín.pdf …" at bounding box center [334, 171] width 345 height 58
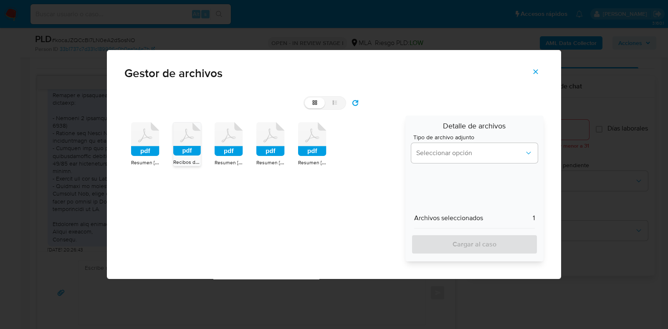
click at [182, 143] on icon at bounding box center [187, 139] width 28 height 33
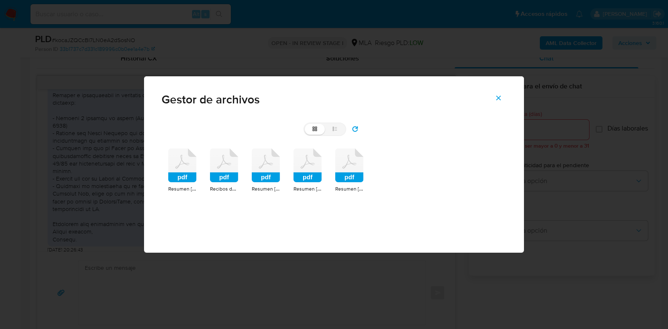
click at [215, 171] on icon at bounding box center [224, 166] width 28 height 34
click at [215, 171] on div "pdf Resumen Agosto 2025 Mercadopago.pdf pdf Recibos de sueldo Melo Agustín.pdf …" at bounding box center [334, 171] width 345 height 58
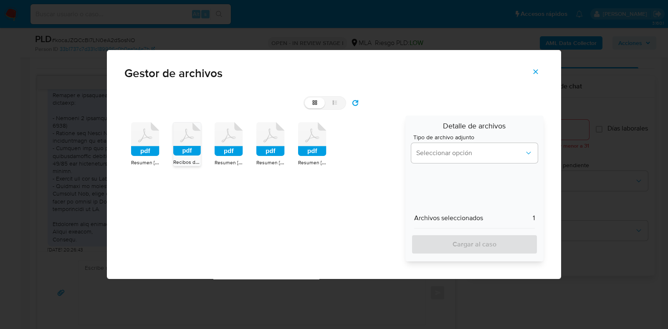
click at [192, 149] on rect at bounding box center [187, 151] width 28 height 10
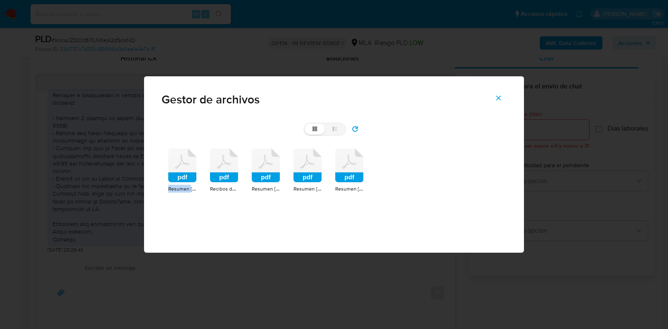
click at [192, 149] on icon "pdf" at bounding box center [182, 166] width 28 height 34
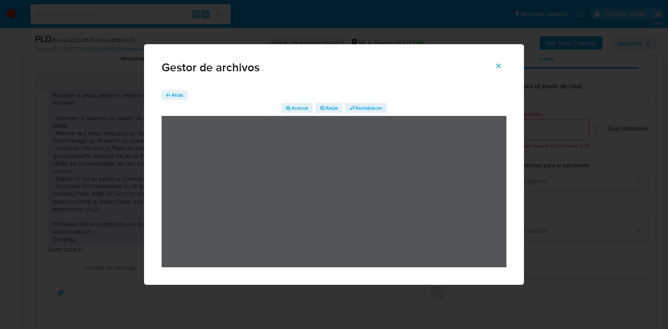
click at [500, 63] on icon "Cerrar" at bounding box center [499, 66] width 8 height 8
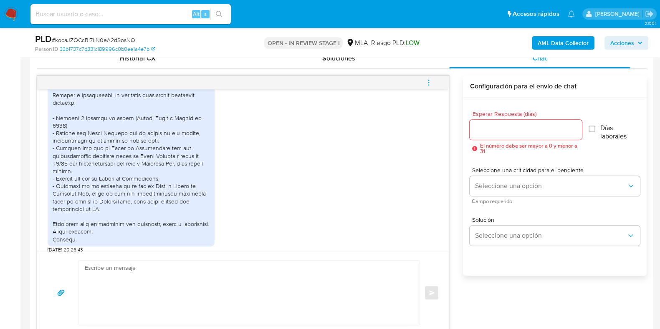
click at [429, 80] on icon "menu-action" at bounding box center [429, 83] width 8 height 8
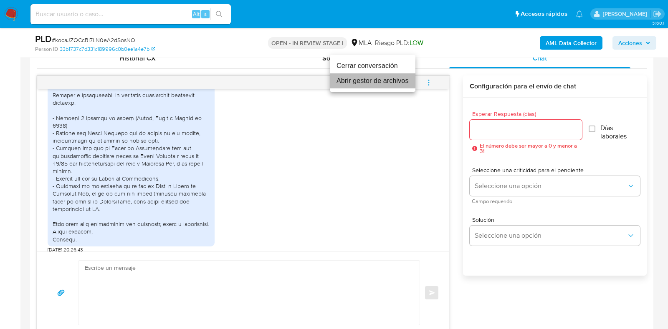
click at [371, 80] on li "Abrir gestor de archivos" at bounding box center [373, 80] width 86 height 15
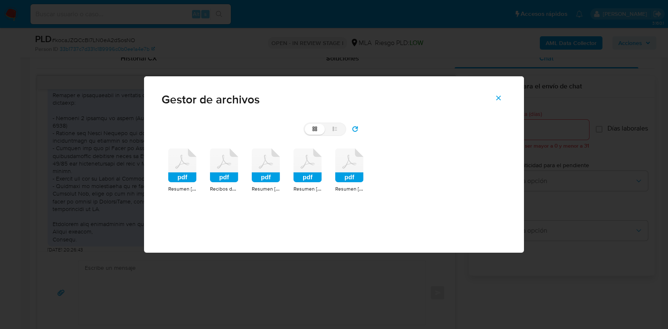
click at [229, 174] on rect at bounding box center [224, 177] width 28 height 10
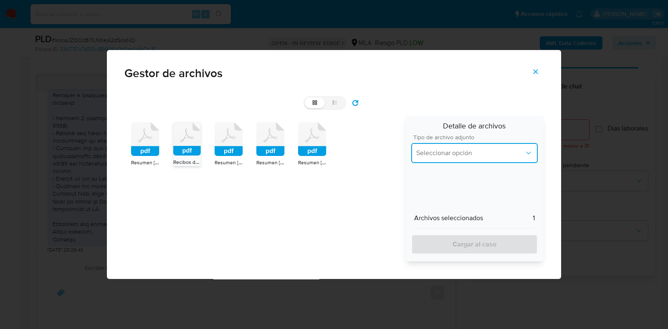
click at [453, 153] on span "Seleccionar opción" at bounding box center [470, 153] width 108 height 8
click at [447, 194] on span "INGRESOS" at bounding box center [431, 196] width 31 height 8
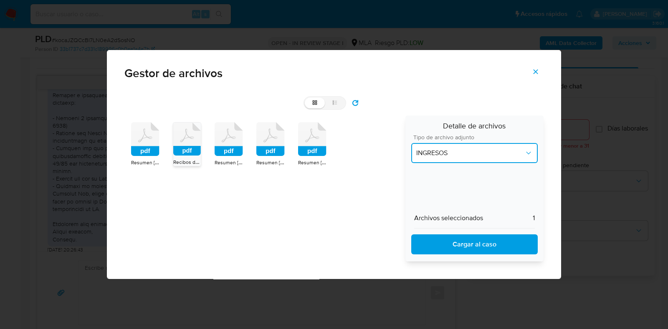
click at [475, 151] on span "INGRESOS" at bounding box center [470, 153] width 108 height 8
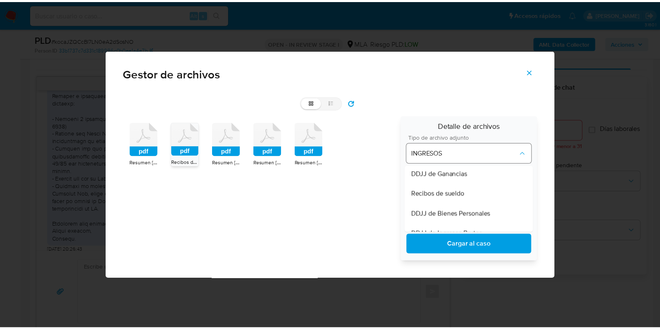
scroll to position [208, 0]
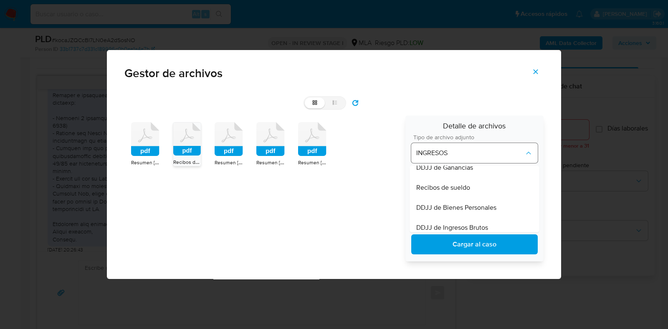
click at [460, 189] on span "Recibos de sueldo" at bounding box center [443, 188] width 54 height 8
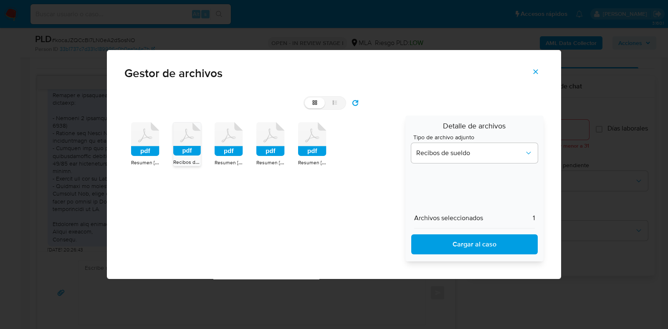
click at [454, 245] on span "Cargar al caso" at bounding box center [474, 244] width 105 height 18
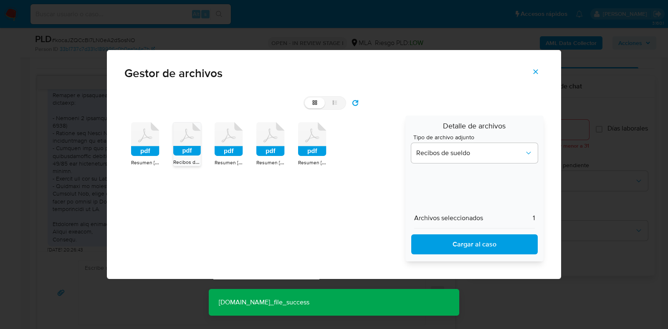
click at [538, 71] on icon "Cerrar" at bounding box center [536, 72] width 8 height 8
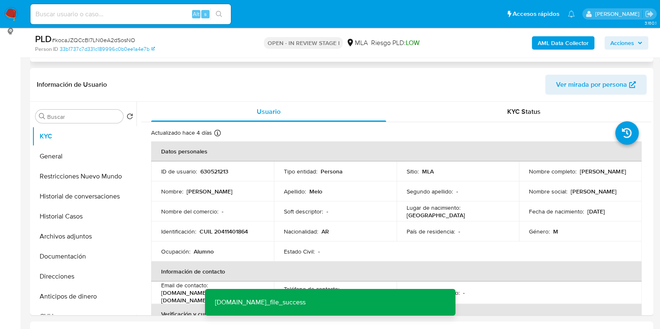
scroll to position [0, 0]
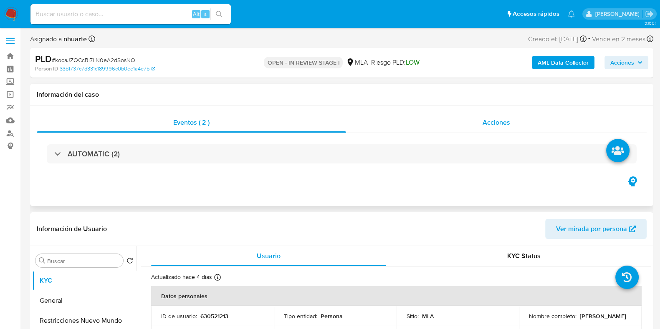
click at [508, 124] on span "Acciones" at bounding box center [497, 123] width 28 height 10
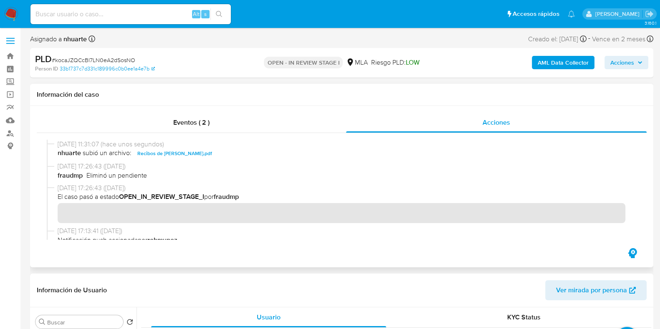
click at [185, 152] on span "Recibos de sueldo Melo AgustÃ­n.pdf" at bounding box center [174, 154] width 75 height 10
click at [560, 64] on b "AML Data Collector" at bounding box center [563, 62] width 51 height 13
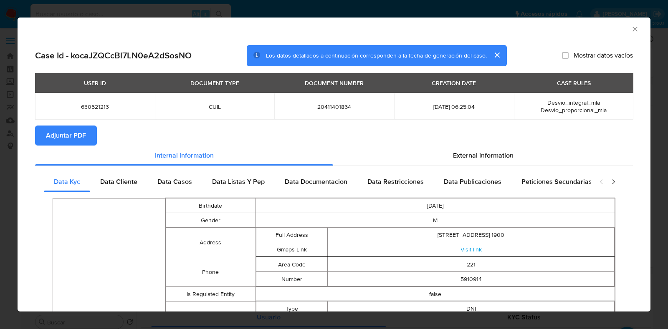
click at [50, 131] on span "Adjuntar PDF" at bounding box center [66, 135] width 40 height 18
click at [631, 32] on icon "Cerrar ventana" at bounding box center [635, 29] width 8 height 8
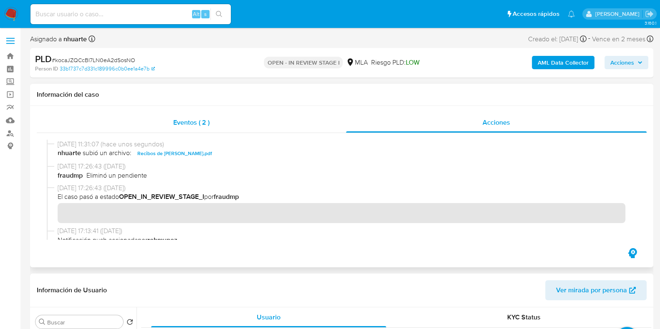
click at [174, 126] on span "Eventos ( 2 )" at bounding box center [191, 123] width 36 height 10
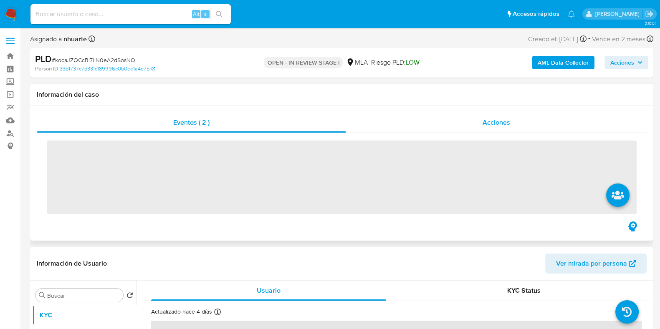
click at [490, 119] on span "Acciones" at bounding box center [497, 123] width 28 height 10
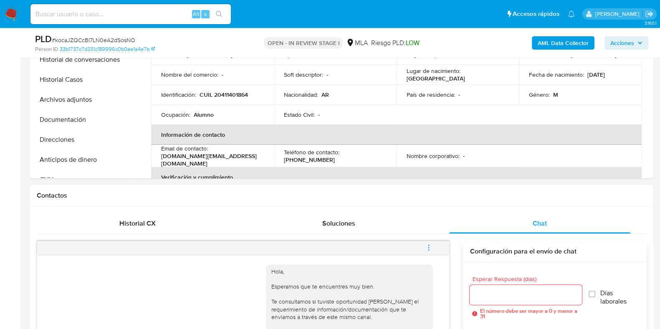
scroll to position [365, 0]
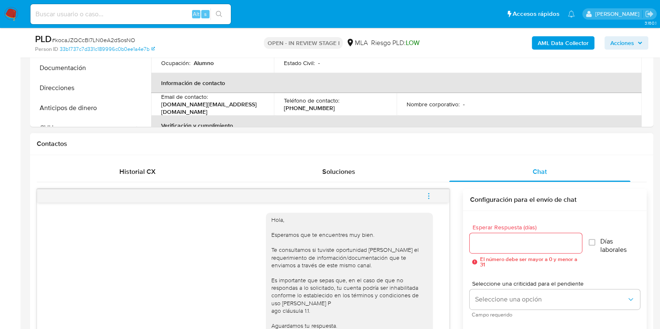
click at [426, 193] on icon "menu-action" at bounding box center [429, 196] width 8 height 8
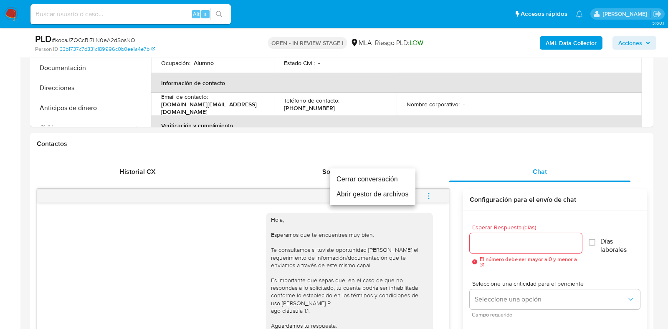
click at [398, 193] on li "Abrir gestor de archivos" at bounding box center [373, 194] width 86 height 15
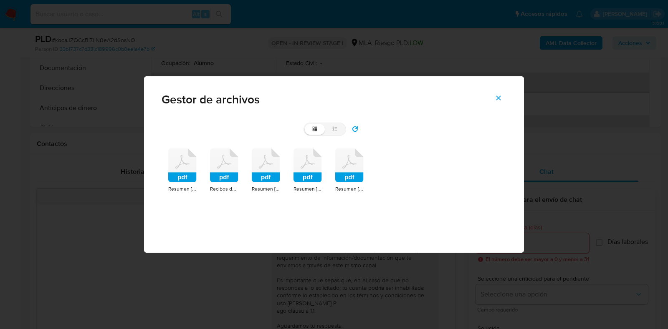
click at [352, 164] on icon at bounding box center [349, 166] width 28 height 34
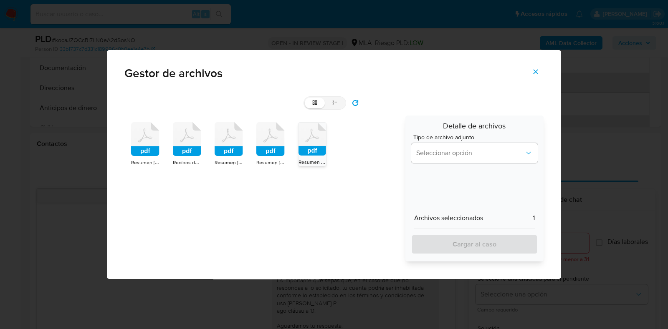
click at [352, 164] on div "pdf Resumen Agosto 2025 Mercadopago.pdf pdf Recibos de sueldo Melo Agustín.pdf …" at bounding box center [261, 189] width 275 height 146
click at [335, 99] on label "list" at bounding box center [335, 103] width 20 height 11
click at [305, 98] on input "list" at bounding box center [305, 98] width 0 height 0
radio input "true"
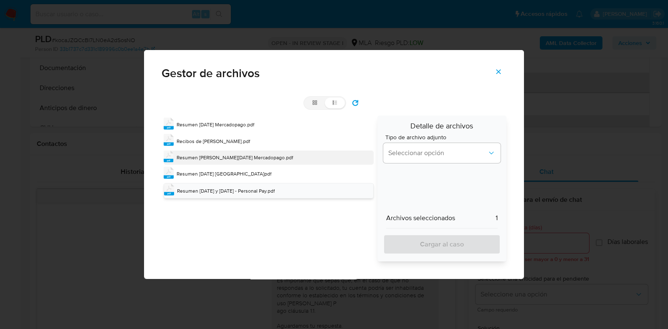
click at [222, 160] on span "Resumen Julio 2025 Mercadopago.pdf" at bounding box center [235, 157] width 116 height 7
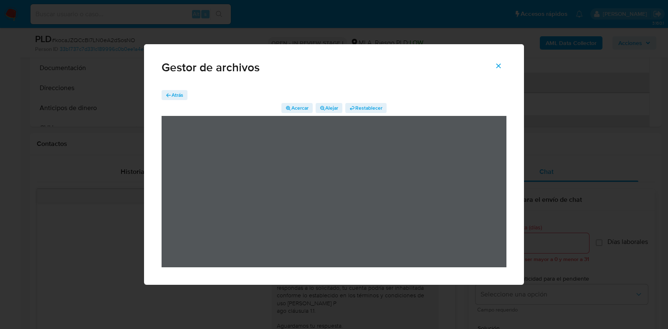
click at [499, 67] on icon "Cerrar" at bounding box center [498, 65] width 5 height 5
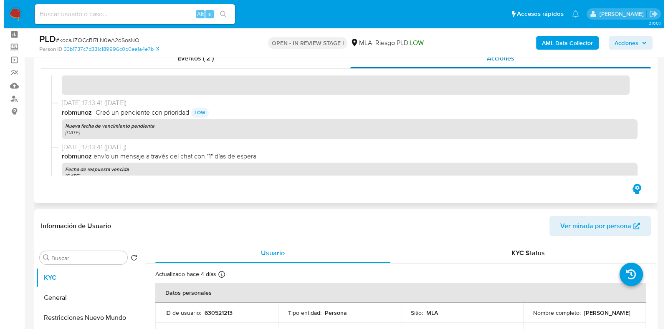
scroll to position [0, 0]
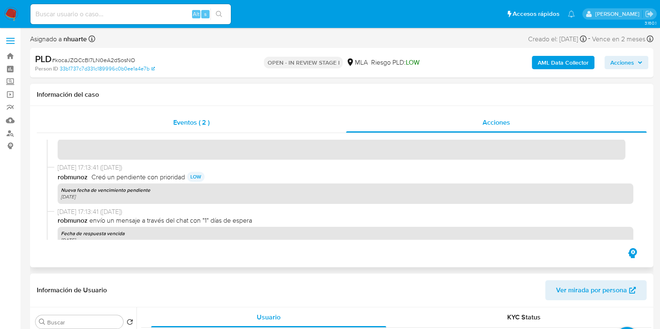
click at [209, 129] on div "Eventos ( 2 )" at bounding box center [191, 123] width 309 height 20
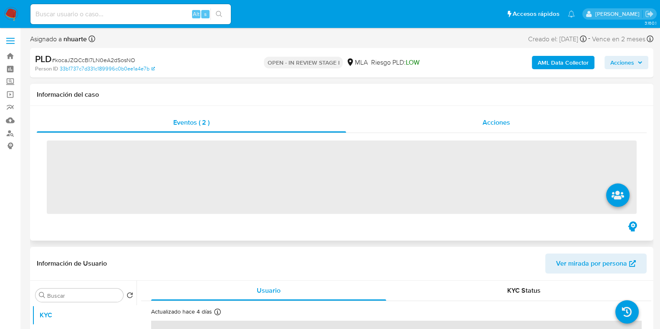
click at [488, 122] on span "Acciones" at bounding box center [497, 123] width 28 height 10
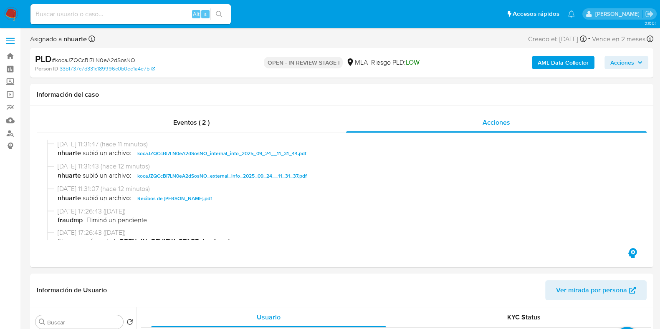
click at [569, 65] on b "AML Data Collector" at bounding box center [563, 62] width 51 height 13
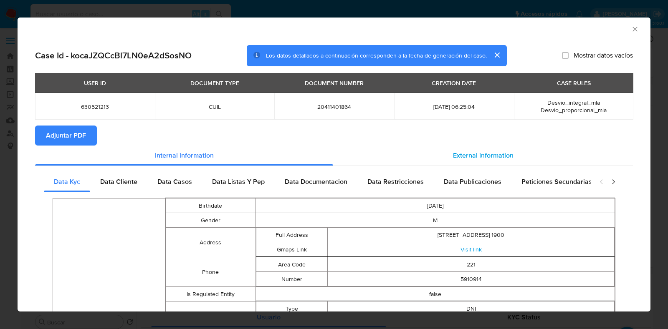
click at [460, 159] on span "External information" at bounding box center [483, 156] width 61 height 10
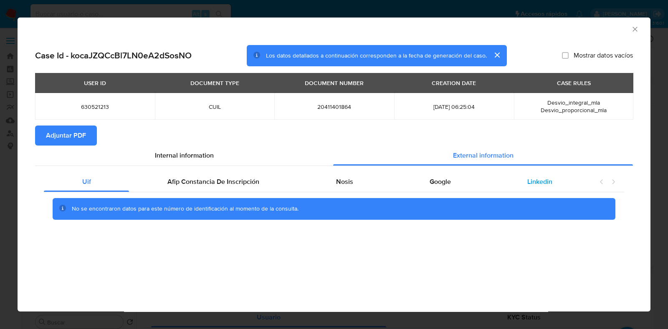
click at [513, 182] on div "Linkedin" at bounding box center [539, 182] width 101 height 20
click at [434, 184] on span "Google" at bounding box center [440, 182] width 21 height 10
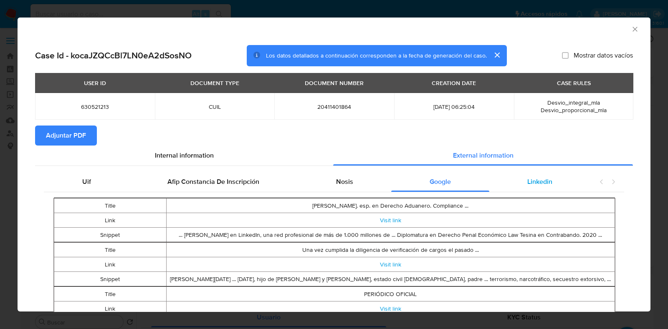
click at [547, 184] on div "Linkedin" at bounding box center [539, 182] width 101 height 20
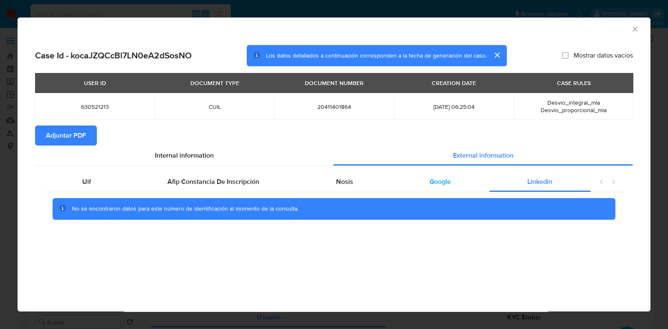
click at [453, 184] on div "Google" at bounding box center [440, 182] width 98 height 20
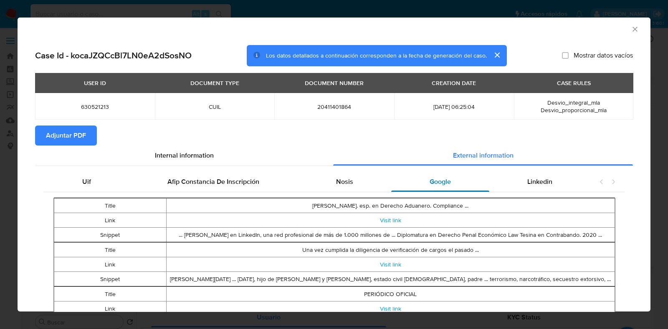
scroll to position [50, 0]
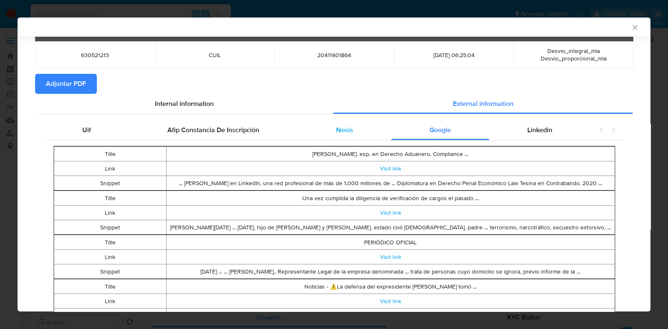
click at [357, 132] on div "Nosis" at bounding box center [344, 130] width 93 height 20
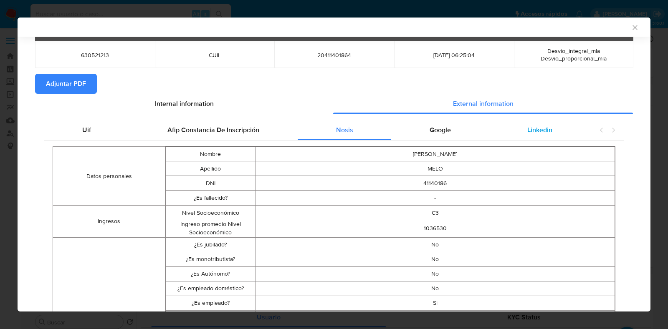
click at [541, 126] on span "Linkedin" at bounding box center [539, 130] width 25 height 10
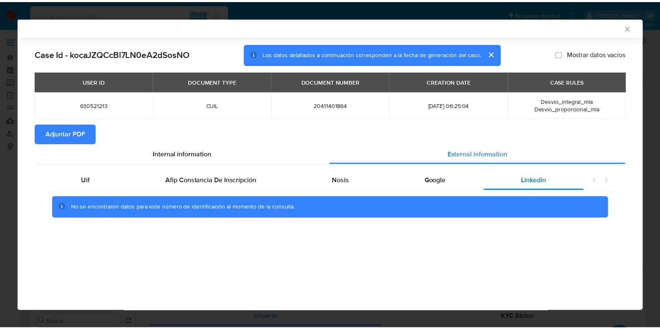
scroll to position [0, 0]
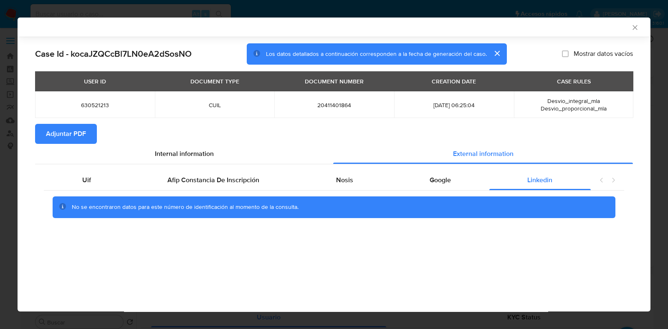
click at [632, 26] on icon "Cerrar ventana" at bounding box center [635, 27] width 8 height 8
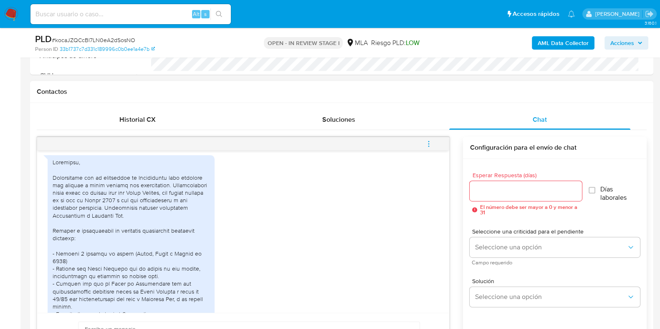
scroll to position [157, 0]
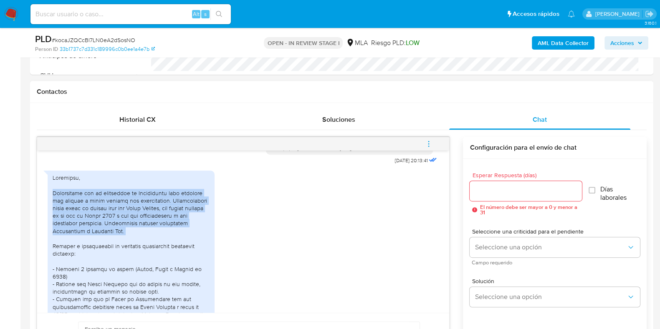
drag, startPoint x: 53, startPoint y: 199, endPoint x: 135, endPoint y: 243, distance: 93.2
click at [135, 243] on div at bounding box center [131, 284] width 157 height 220
copy div "Actualmente uso la aplicación de Mercadopago para invertir mis ahorros y poder …"
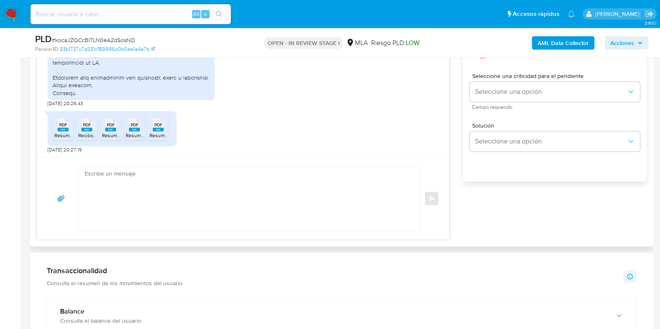
scroll to position [522, 0]
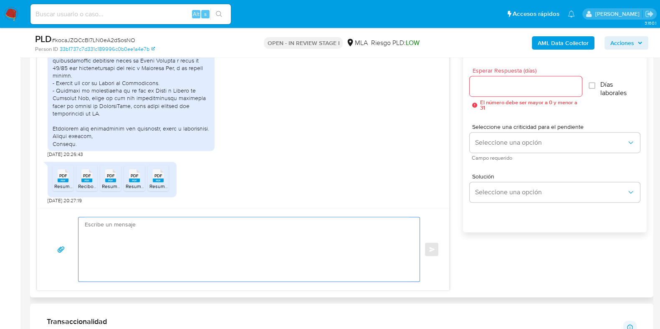
paste textarea "Hola, ¡Muchas gracias por tu respuesta! Confirmamos la recepción de la document…"
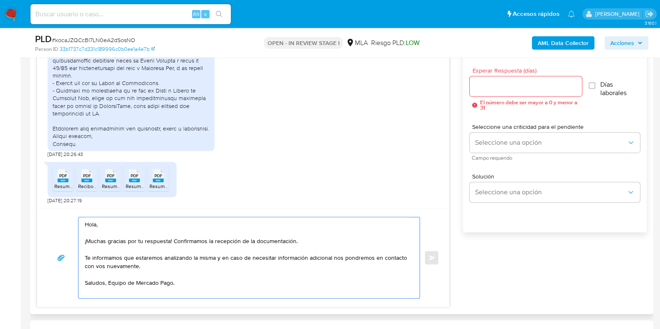
type textarea "Hola, ¡Muchas gracias por tu respuesta! Confirmamos la recepción de la document…"
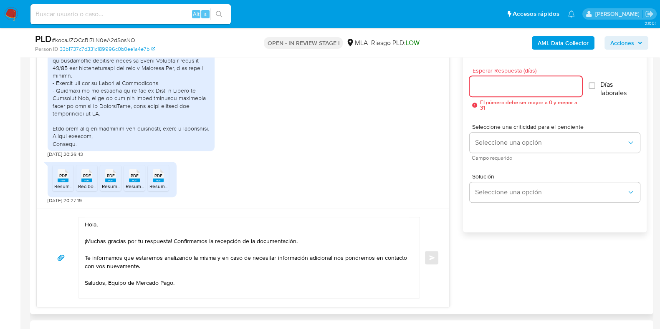
click at [499, 84] on input "Esperar Respuesta (días)" at bounding box center [526, 86] width 112 height 11
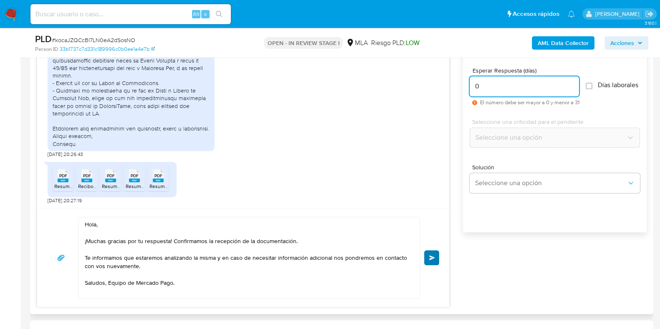
type input "0"
click at [435, 258] on span "Enviar" at bounding box center [432, 257] width 6 height 5
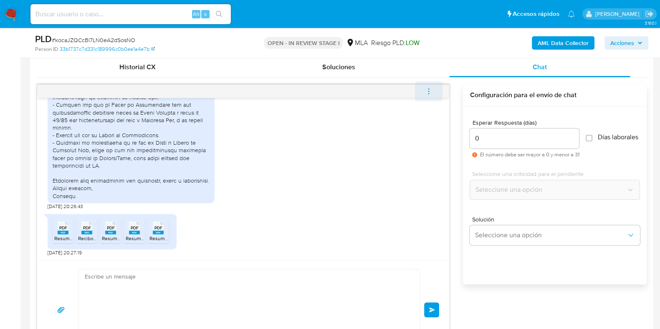
scroll to position [398, 0]
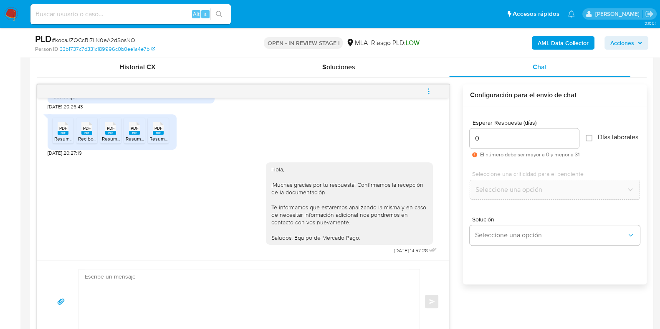
click at [431, 92] on icon "menu-action" at bounding box center [429, 92] width 8 height 8
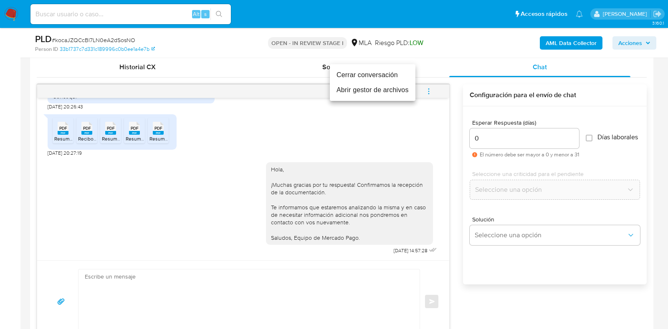
click at [396, 78] on li "Cerrar conversación" at bounding box center [373, 75] width 86 height 15
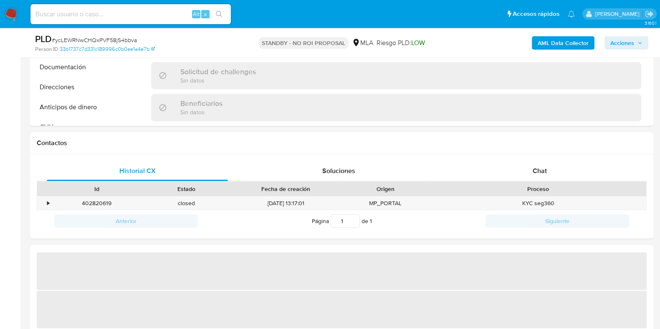
scroll to position [365, 0]
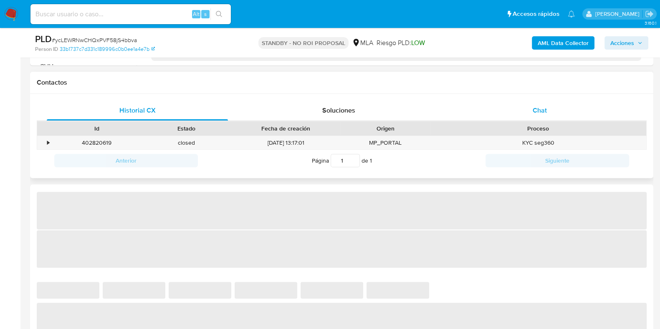
click at [531, 114] on div "Chat" at bounding box center [539, 111] width 181 height 20
select select "10"
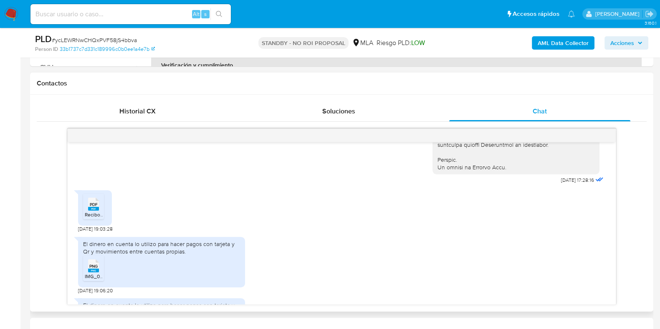
scroll to position [313, 0]
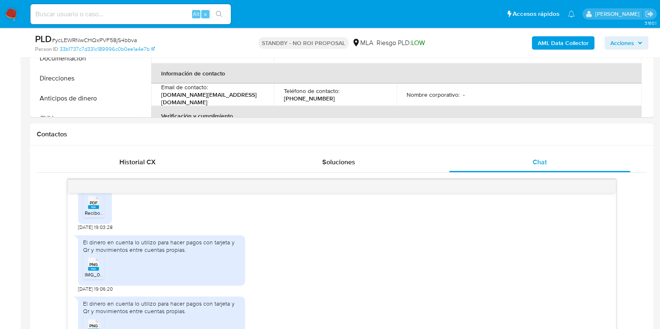
click at [388, 231] on div "PDF PDF Recibos de [PERSON_NAME].pdf [DATE] 19:03:28" at bounding box center [341, 207] width 527 height 46
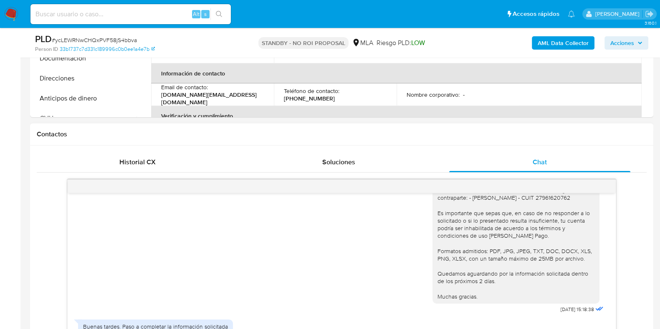
scroll to position [678, 0]
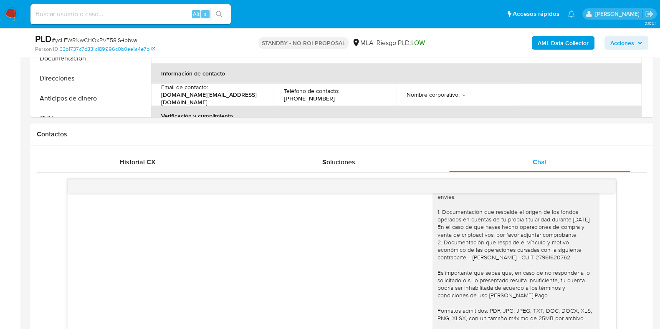
click at [653, 269] on div "Historial CX Soluciones Chat Id Estado Fecha de creación Origen Proceso • 40282…" at bounding box center [341, 254] width 623 height 217
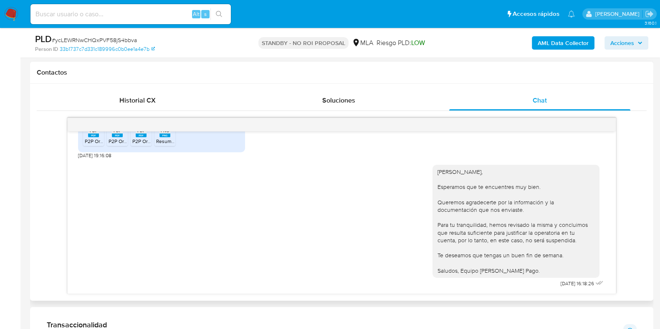
scroll to position [365, 0]
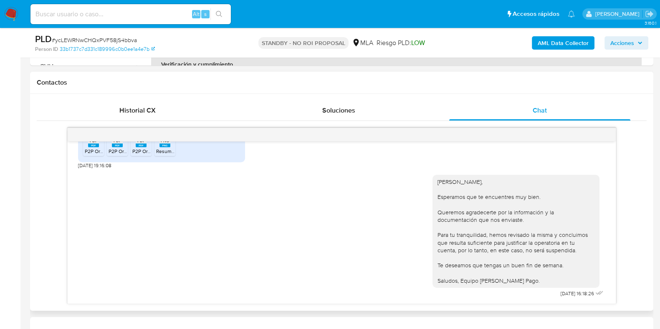
click at [340, 227] on div "[PERSON_NAME], Esperamos que te encuentres muy bien. Queremos agradecerte por l…" at bounding box center [341, 234] width 527 height 131
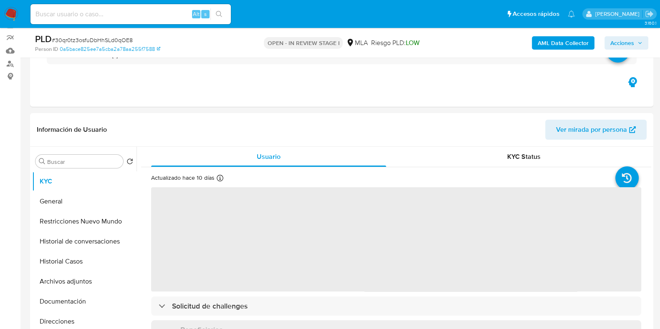
scroll to position [261, 0]
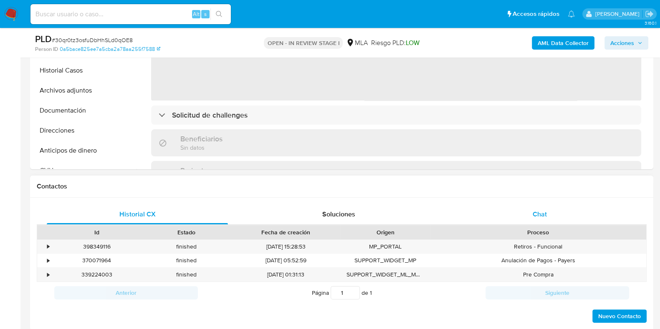
click at [543, 212] on span "Chat" at bounding box center [540, 215] width 14 height 10
select select "10"
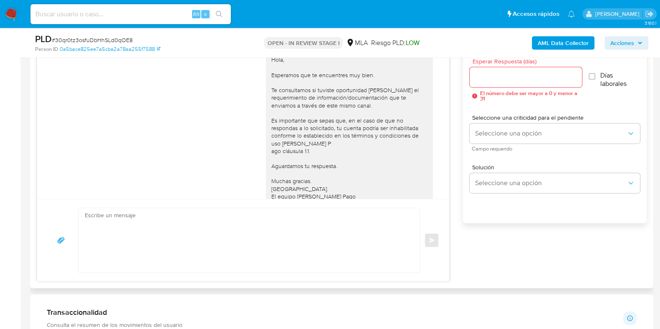
scroll to position [494, 0]
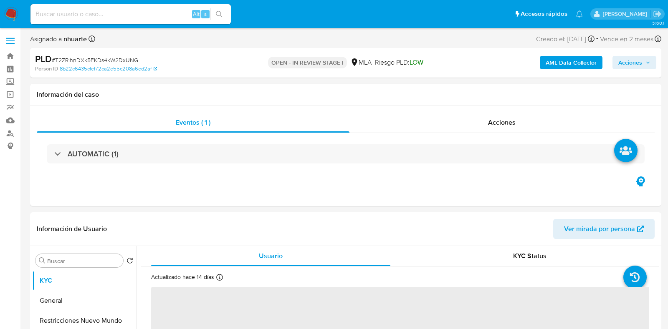
select select "10"
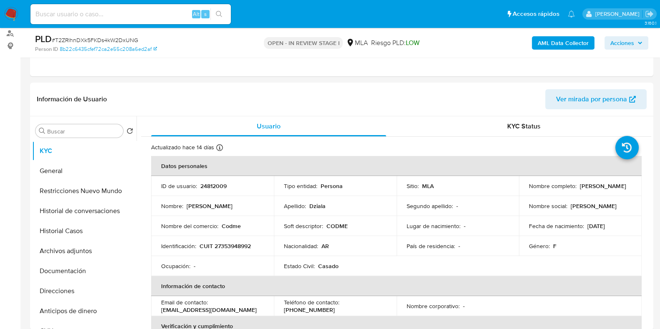
scroll to position [261, 0]
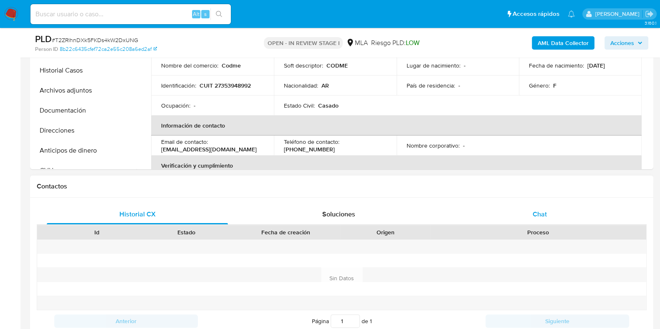
click at [544, 212] on span "Chat" at bounding box center [540, 215] width 14 height 10
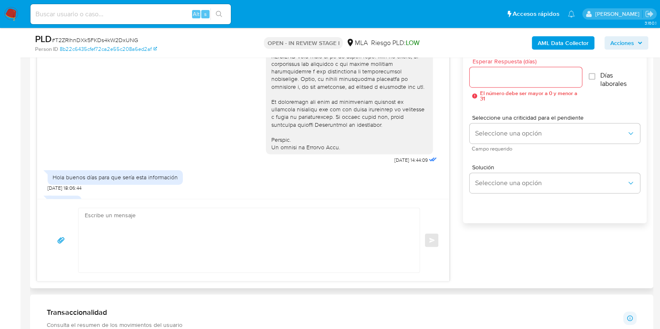
scroll to position [436, 0]
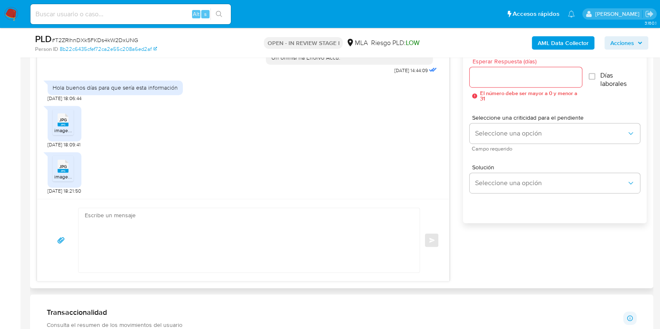
click at [63, 121] on span "JPG" at bounding box center [63, 119] width 8 height 5
click at [64, 167] on span "JPG" at bounding box center [63, 166] width 8 height 5
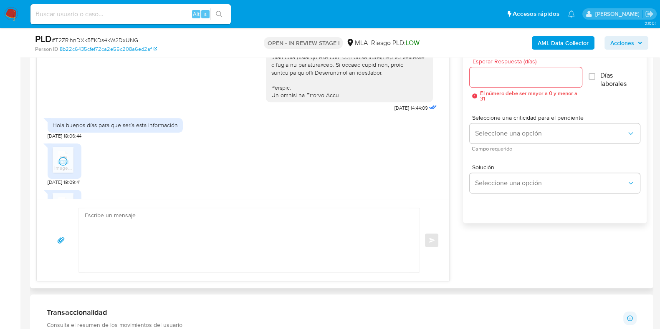
click at [219, 251] on textarea at bounding box center [247, 240] width 324 height 64
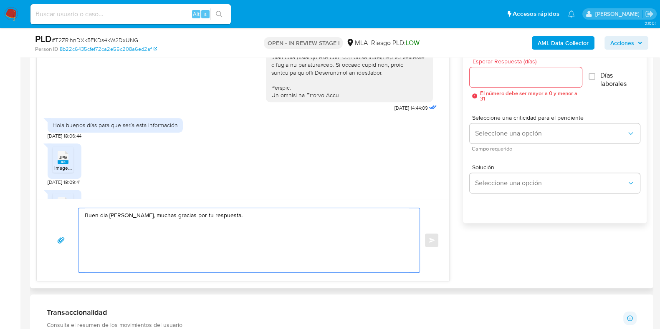
paste textarea "Esto es necesario para cumplir con las regulaciones emitidas por la Unidad de I…"
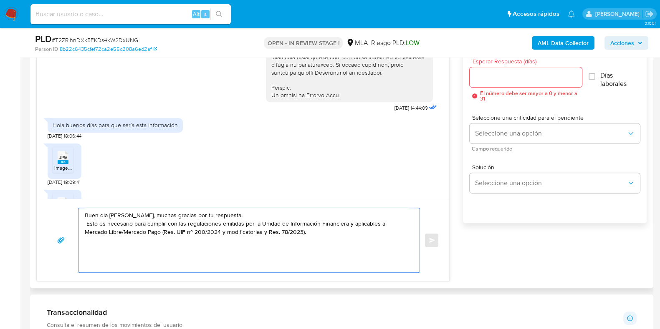
click at [84, 221] on div "Buen dia Tamara, muchas gracias por tu respuesta. Esto es necesario para cumpli…" at bounding box center [246, 240] width 337 height 64
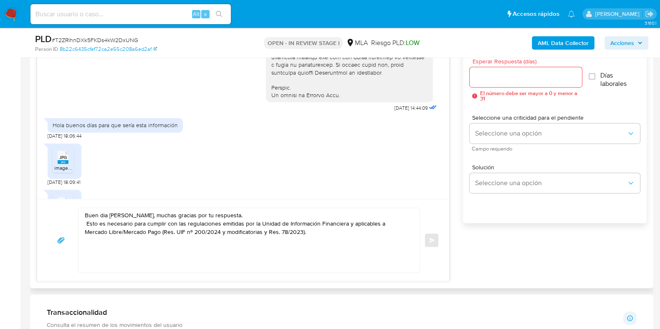
click at [88, 225] on textarea "Buen dia Tamara, muchas gracias por tu respuesta. Esto es necesario para cumpli…" at bounding box center [247, 240] width 324 height 64
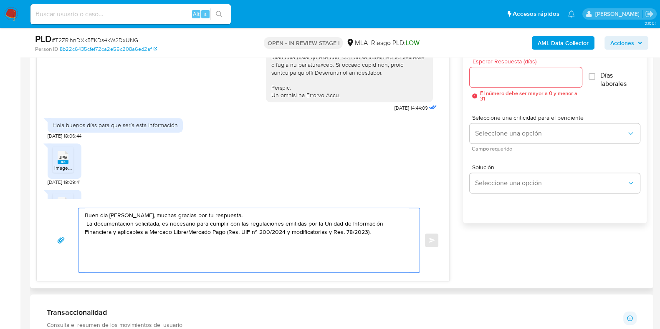
drag, startPoint x: 193, startPoint y: 220, endPoint x: 204, endPoint y: 250, distance: 32.7
click at [193, 220] on textarea "Buen dia Tamara, muchas gracias por tu respuesta. La documentacion solicitada, …" at bounding box center [247, 240] width 324 height 64
click at [344, 230] on textarea "Buen dia Tamara, muchas gracias por tu respuesta. La documentacion solicitada, …" at bounding box center [247, 240] width 324 height 64
click at [191, 253] on textarea "Buen día Tamara, muchas gracias por tu respuesta. La documentación solicitada, …" at bounding box center [247, 240] width 324 height 64
click at [182, 250] on textarea "Buen día Tamara, muchas gracias por tu respuesta. La documentación solicitada, …" at bounding box center [247, 240] width 324 height 64
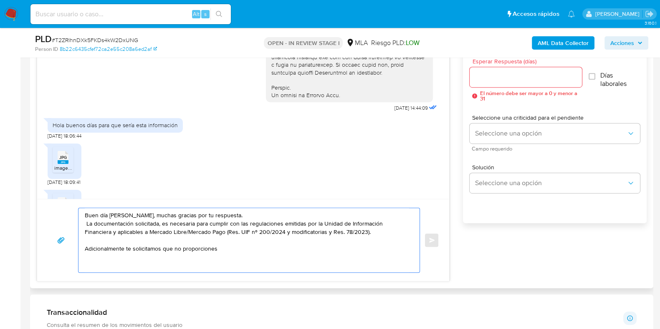
paste textarea "el vínculo con las siguientes contrapartes con las que operaste, el motivo de l…"
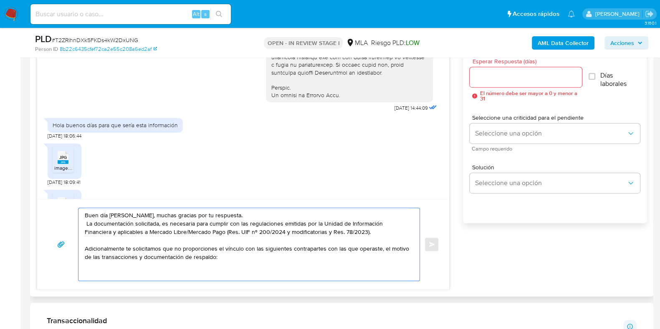
click at [261, 249] on textarea "Buen día Tamara, muchas gracias por tu respuesta. La documentación solicitada, …" at bounding box center [247, 244] width 324 height 73
click at [104, 270] on textarea "Buen día Tamara, muchas gracias por tu respuesta. La documentación solicitada, …" at bounding box center [247, 244] width 324 height 73
paste textarea "20176666332 name: FEDERICO BELLONI || alias:"
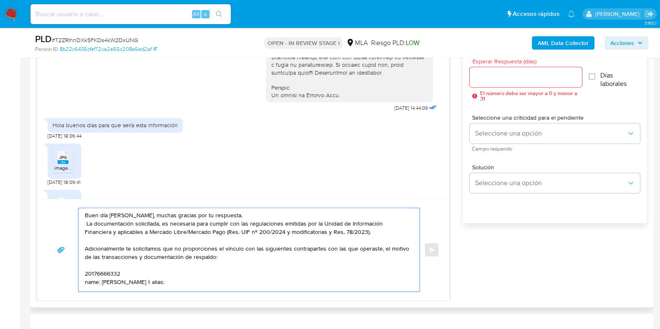
scroll to position [3, 0]
paste textarea "27046382329 Delfina Grassi"
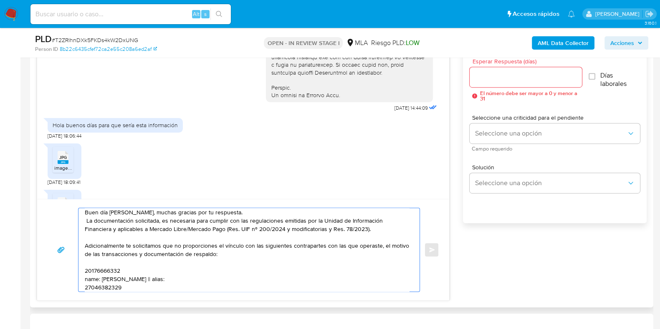
click at [134, 268] on textarea "Buen día Tamara, muchas gracias por tu respuesta. La documentación solicitada, …" at bounding box center [247, 249] width 324 height 83
click at [131, 276] on textarea "Buen día Tamara, muchas gracias por tu respuesta. La documentación solicitada, …" at bounding box center [247, 249] width 324 height 83
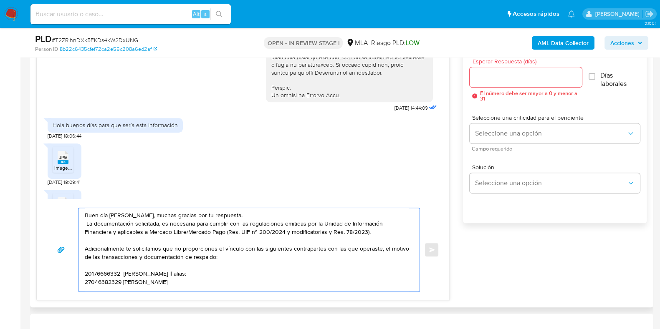
click at [119, 288] on textarea "Buen día Tamara, muchas gracias por tu respuesta. La documentación solicitada, …" at bounding box center [247, 249] width 324 height 83
paste textarea "27403033826 name: MACARENA EMILIA DOS SANTO || alias:"
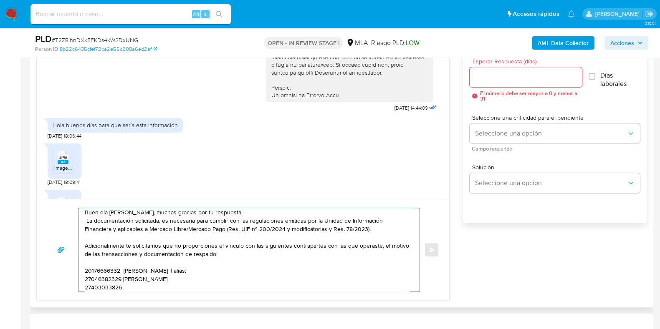
scroll to position [20, 0]
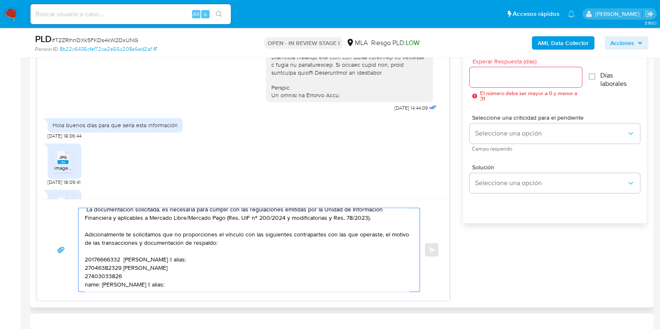
click at [150, 267] on textarea "Buen día Tamara, muchas gracias por tu respuesta. La documentación solicitada, …" at bounding box center [247, 249] width 324 height 83
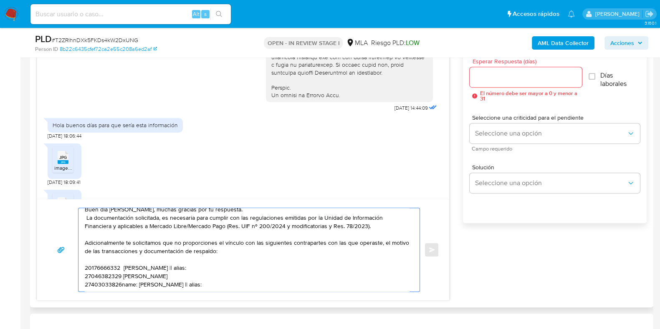
scroll to position [14, 0]
drag, startPoint x: 230, startPoint y: 276, endPoint x: 210, endPoint y: 276, distance: 20.0
click at [210, 276] on textarea "Buen día Tamara, muchas gracias por tu respuesta. La documentación solicitada, …" at bounding box center [247, 249] width 324 height 83
type textarea "Buen día Tamara, muchas gracias por tu respuesta. La documentación solicitada, …"
click at [66, 160] on span "JPG" at bounding box center [63, 157] width 8 height 5
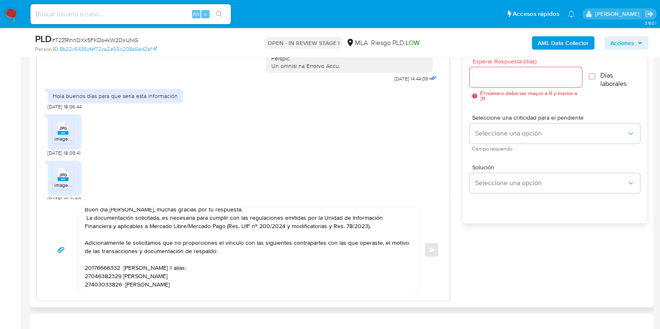
scroll to position [436, 0]
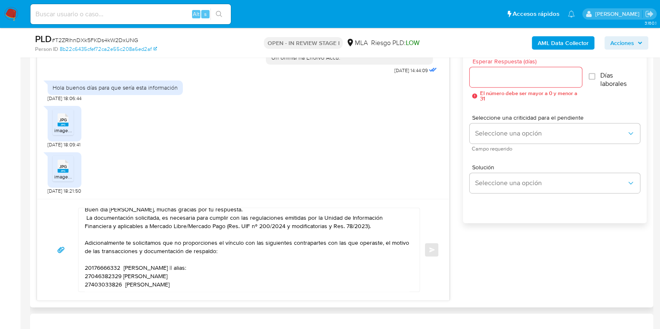
click at [61, 167] on span "JPG" at bounding box center [63, 166] width 8 height 5
drag, startPoint x: 85, startPoint y: 266, endPoint x: 212, endPoint y: 272, distance: 127.4
click at [212, 272] on textarea "Buen día Tamara, muchas gracias por tu respuesta. La documentación solicitada, …" at bounding box center [247, 249] width 324 height 83
click at [246, 272] on textarea "Buen día Tamara, muchas gracias por tu respuesta. La documentación solicitada, …" at bounding box center [247, 249] width 324 height 83
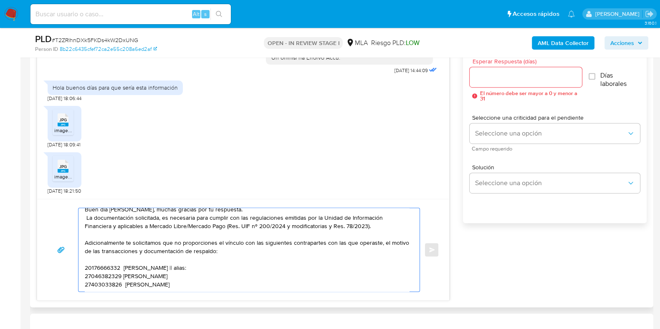
drag, startPoint x: 85, startPoint y: 216, endPoint x: 231, endPoint y: 296, distance: 167.0
click at [231, 296] on div "Buen día Tamara, muchas gracias por tu respuesta. La documentación solicitada, …" at bounding box center [243, 249] width 412 height 101
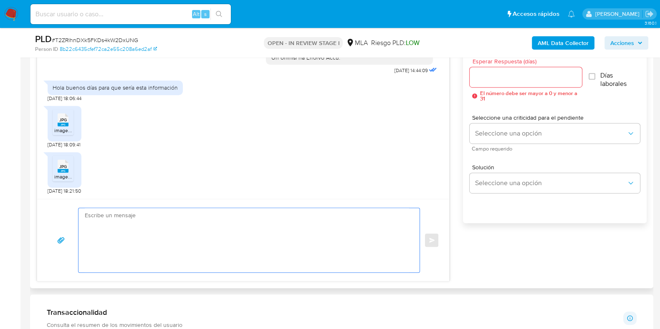
scroll to position [0, 0]
click at [169, 227] on textarea at bounding box center [247, 240] width 324 height 64
paste textarea "Hola, ¡Muchas gracias por tu respuesta! Confirmamos la recepción de la document…"
paste textarea "Queremos asegurarte que la información y documentación que nos proporciones no …"
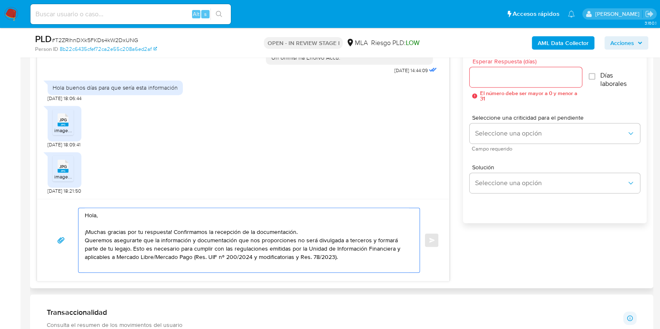
click at [328, 259] on textarea "Hola, ¡Muchas gracias por tu respuesta! Confirmamos la recepción de la document…" at bounding box center [247, 240] width 324 height 64
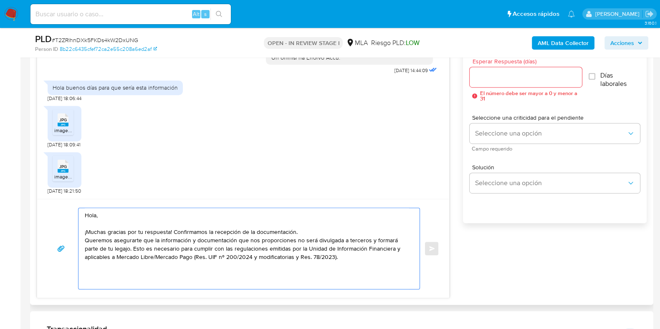
paste textarea "Te informamos que estaremos analizando la misma y en caso de necesitar informac…"
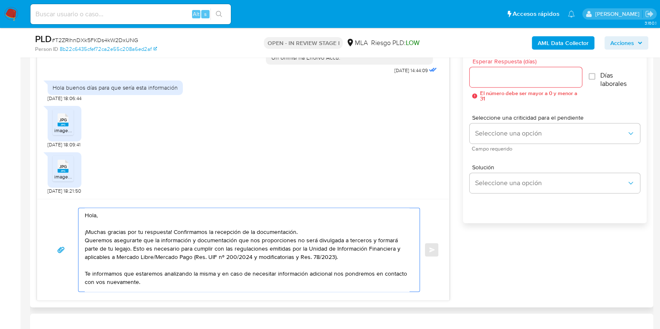
scroll to position [20, 0]
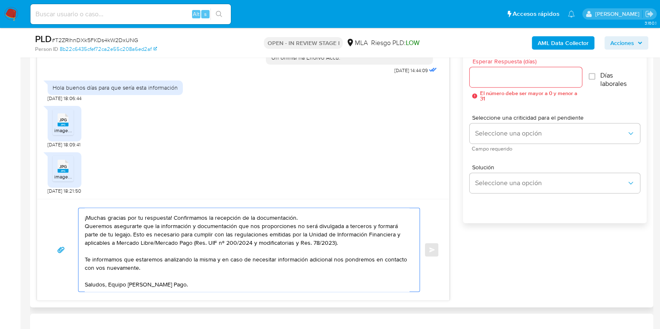
type textarea "Hola, ¡Muchas gracias por tu respuesta! Confirmamos la recepción de la document…"
click at [518, 81] on input "Esperar Respuesta (días)" at bounding box center [526, 77] width 112 height 11
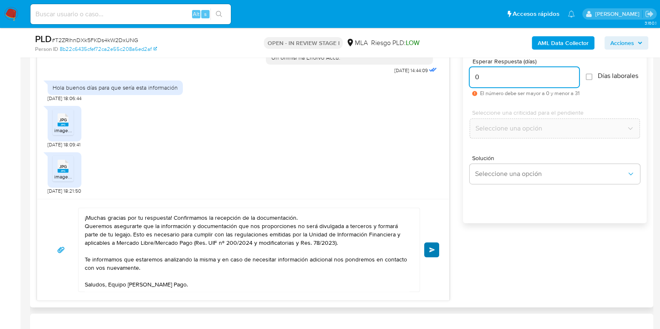
type input "0"
click at [433, 249] on span "Enviar" at bounding box center [432, 250] width 6 height 5
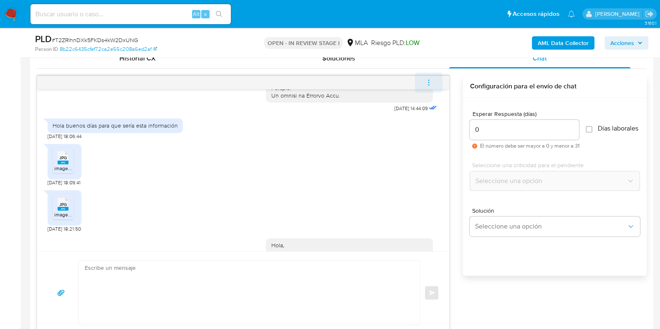
scroll to position [589, 0]
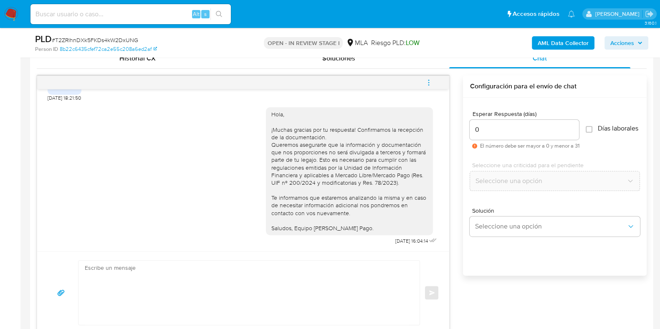
click at [429, 82] on icon "menu-action" at bounding box center [428, 82] width 1 height 1
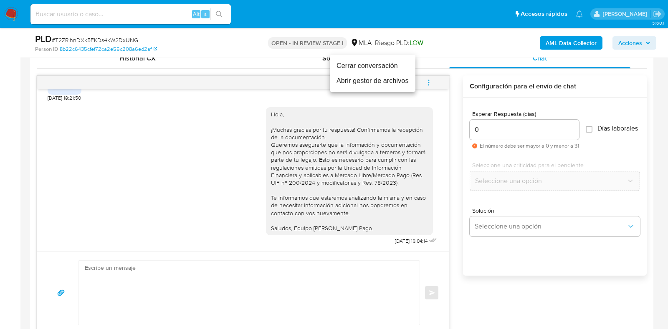
click at [390, 68] on li "Cerrar conversación" at bounding box center [373, 65] width 86 height 15
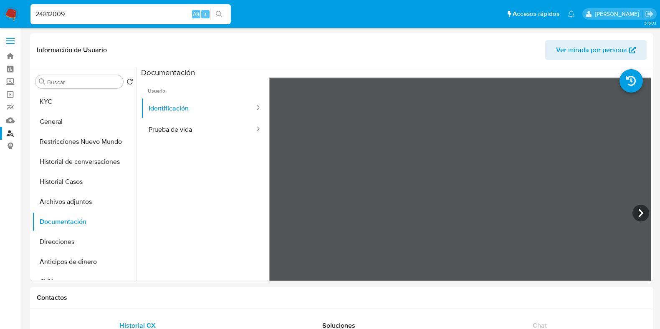
select select "10"
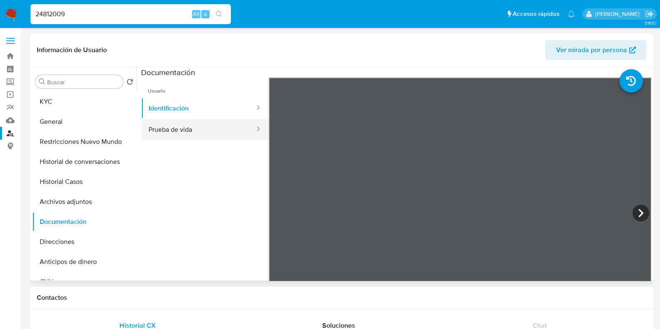
click at [193, 132] on button "Prueba de vida" at bounding box center [198, 129] width 114 height 21
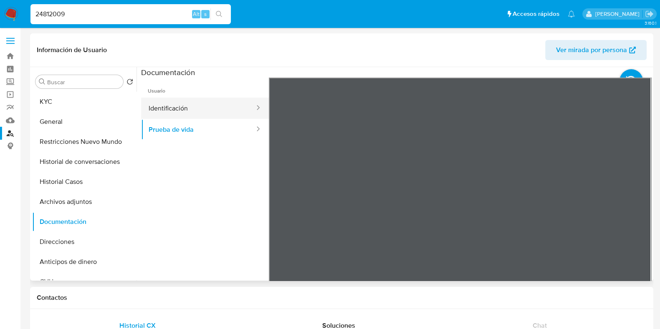
click at [210, 110] on button "Identificación" at bounding box center [198, 108] width 114 height 21
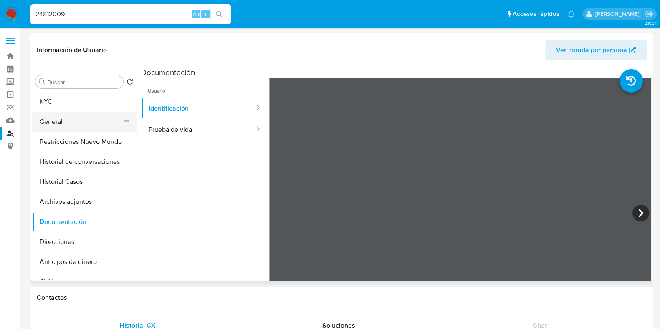
click at [63, 119] on button "General" at bounding box center [81, 122] width 98 height 20
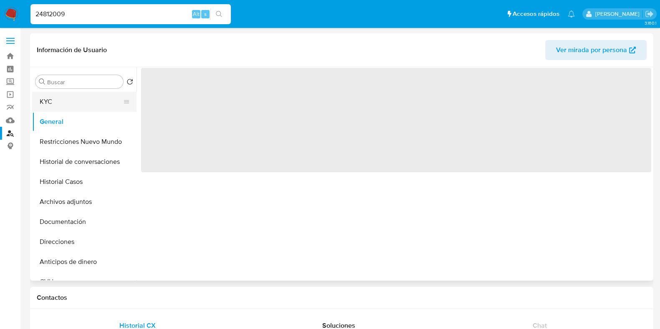
click at [79, 98] on button "KYC" at bounding box center [81, 102] width 98 height 20
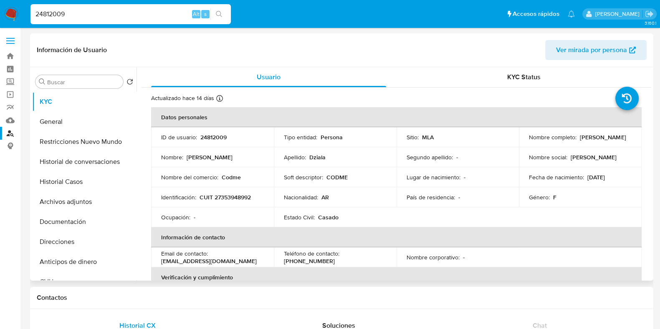
click at [213, 136] on p "24812009" at bounding box center [213, 138] width 26 height 8
copy p "24812009"
click at [243, 194] on p "CUIT 27353948992" at bounding box center [225, 198] width 51 height 8
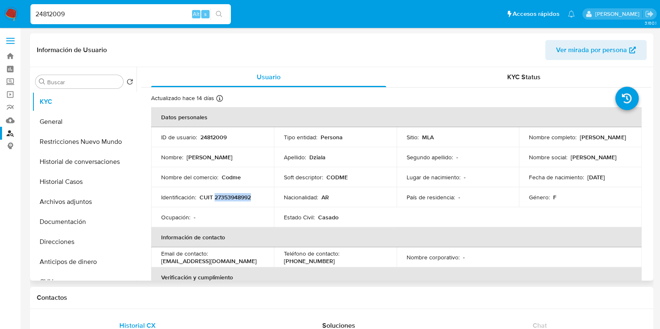
copy p "27353948992"
click at [213, 138] on p "24812009" at bounding box center [213, 138] width 26 height 8
click at [213, 137] on p "24812009" at bounding box center [213, 138] width 26 height 8
copy p "24812009"
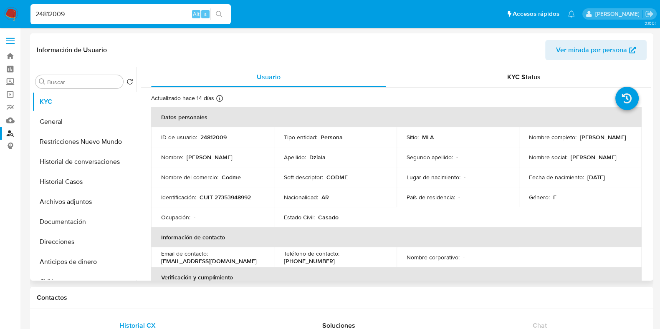
click at [226, 194] on p "CUIT 27353948992" at bounding box center [225, 198] width 51 height 8
copy p "27353948992"
click at [49, 247] on button "Direcciones" at bounding box center [81, 242] width 98 height 20
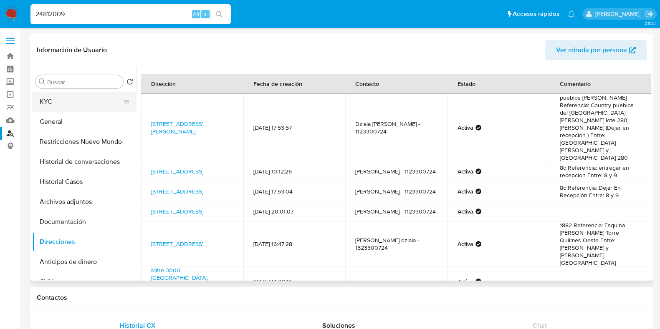
click at [94, 109] on button "KYC" at bounding box center [81, 102] width 98 height 20
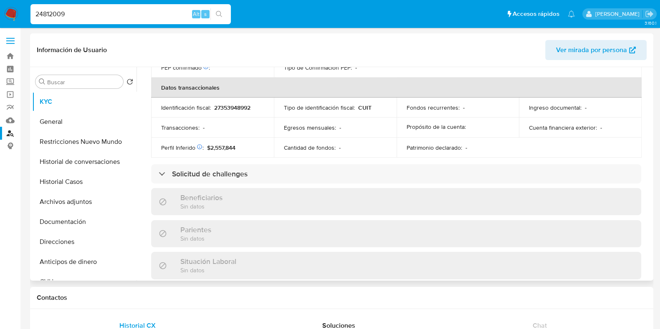
scroll to position [447, 0]
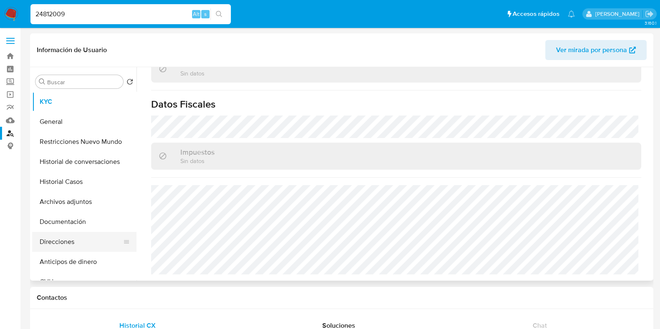
drag, startPoint x: 78, startPoint y: 245, endPoint x: 99, endPoint y: 237, distance: 21.9
click at [78, 245] on button "Direcciones" at bounding box center [81, 242] width 98 height 20
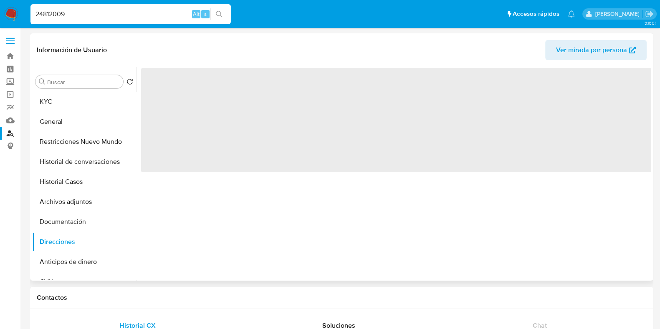
scroll to position [0, 0]
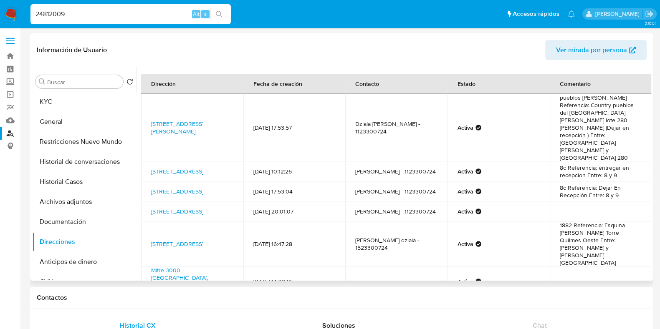
drag, startPoint x: 148, startPoint y: 111, endPoint x: 238, endPoint y: 122, distance: 90.4
click at [238, 122] on td "[STREET_ADDRESS][PERSON_NAME]" at bounding box center [192, 128] width 102 height 68
copy link "[STREET_ADDRESS][PERSON_NAME]"
drag, startPoint x: 78, startPoint y: 222, endPoint x: 104, endPoint y: 181, distance: 48.8
click at [78, 222] on button "Documentación" at bounding box center [84, 222] width 104 height 20
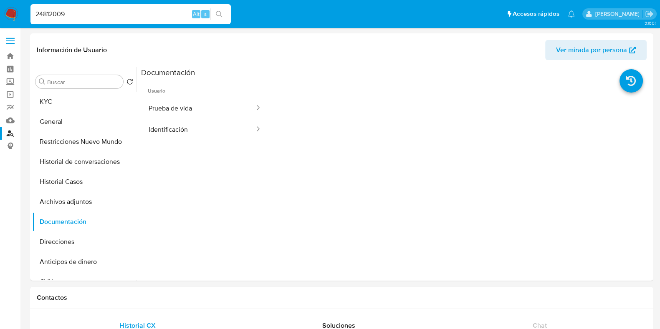
click at [177, 103] on button "Prueba de vida" at bounding box center [198, 108] width 114 height 21
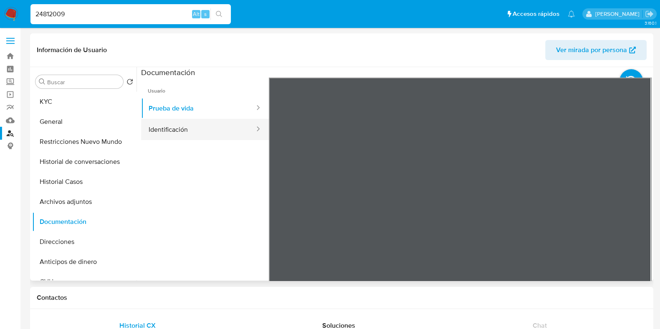
click at [201, 130] on button "Identificación" at bounding box center [198, 129] width 114 height 21
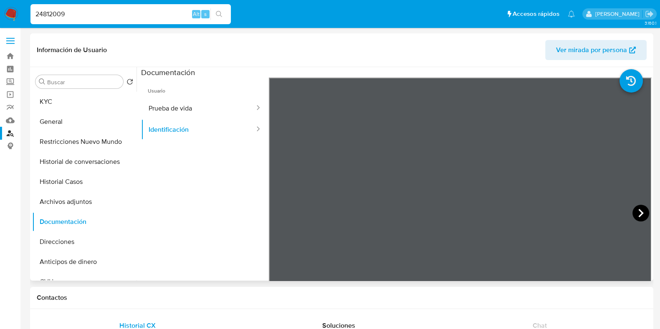
click at [635, 212] on icon at bounding box center [640, 213] width 17 height 17
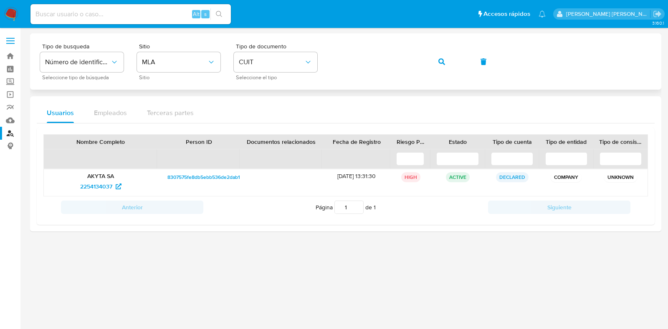
click at [321, 63] on div "Tipo de busqueda Número de identificación Seleccione tipo de búsqueda Sitio MLA…" at bounding box center [345, 61] width 611 height 36
click at [440, 57] on span "button" at bounding box center [441, 62] width 7 height 18
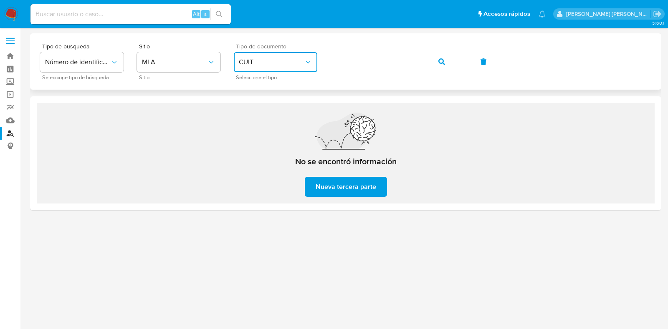
click at [267, 62] on span "CUIT" at bounding box center [271, 62] width 65 height 8
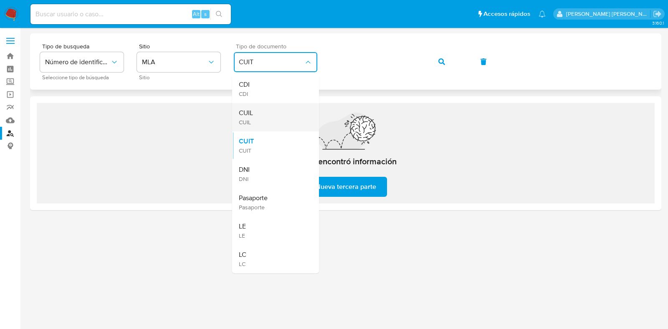
click at [257, 116] on div "CUIL CUIL" at bounding box center [273, 117] width 68 height 28
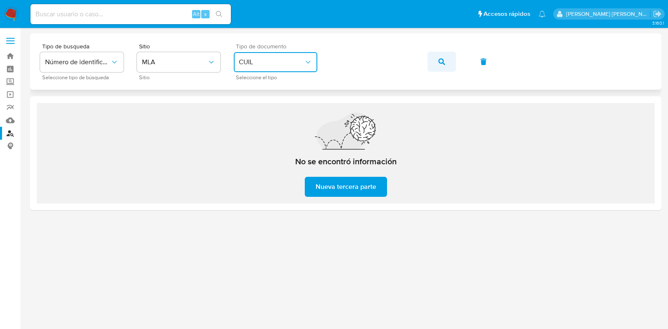
click at [442, 58] on icon "button" at bounding box center [441, 61] width 7 height 7
click at [440, 63] on icon "button" at bounding box center [441, 61] width 7 height 7
click at [437, 61] on button "button" at bounding box center [441, 62] width 28 height 20
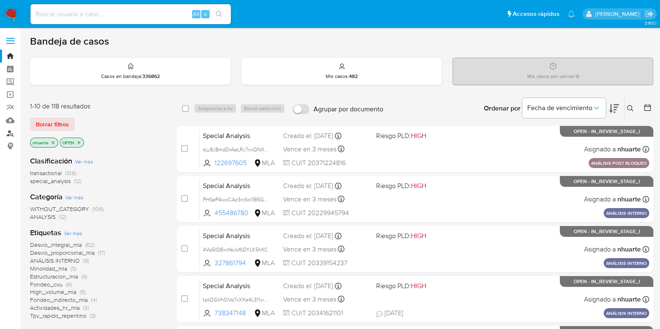
click at [7, 132] on link "Buscador de personas" at bounding box center [49, 133] width 99 height 13
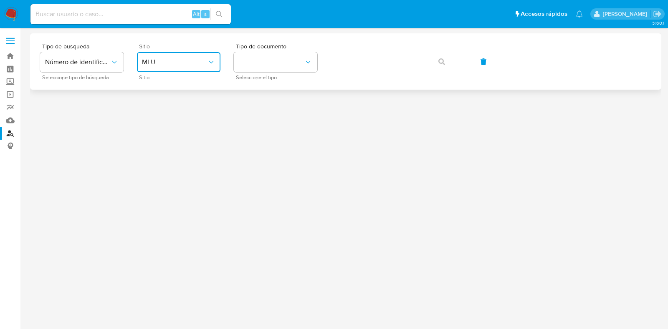
click at [166, 68] on button "MLU" at bounding box center [178, 62] width 83 height 20
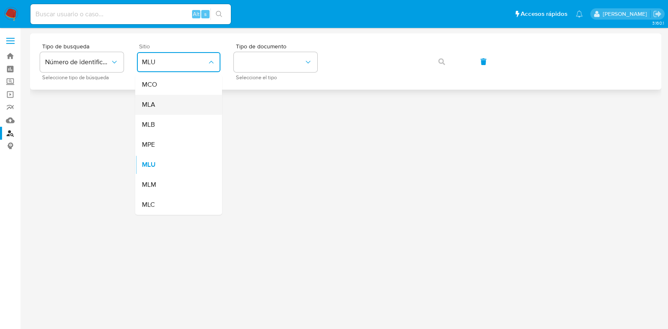
click at [163, 101] on div "MLA" at bounding box center [176, 105] width 68 height 20
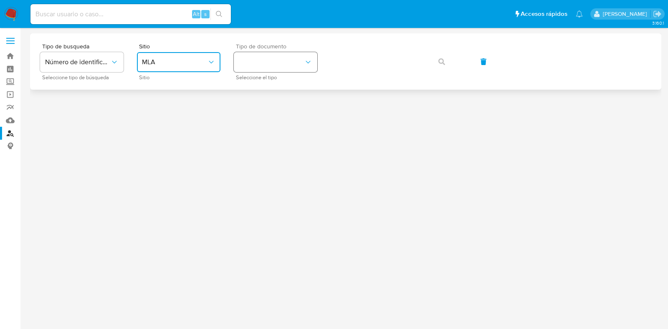
click at [289, 65] on button "identificationType" at bounding box center [275, 62] width 83 height 20
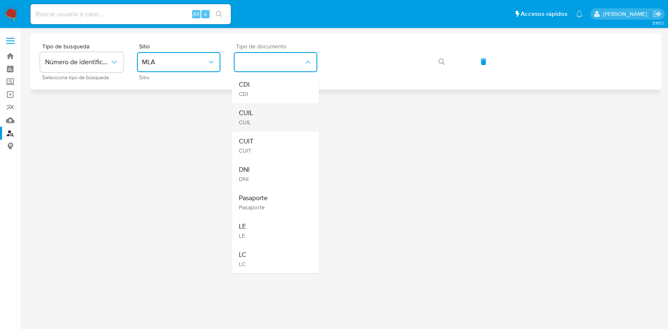
click at [287, 113] on div "CUIL CUIL" at bounding box center [273, 117] width 68 height 28
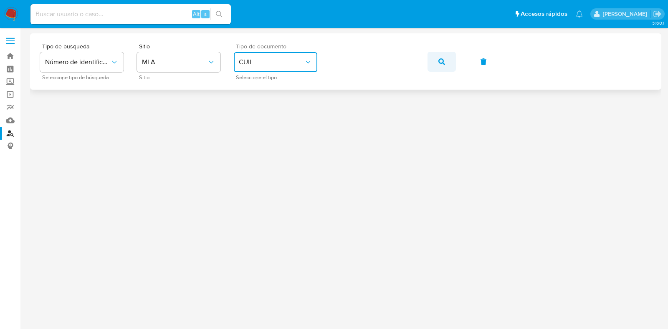
click at [449, 58] on button "button" at bounding box center [441, 62] width 28 height 20
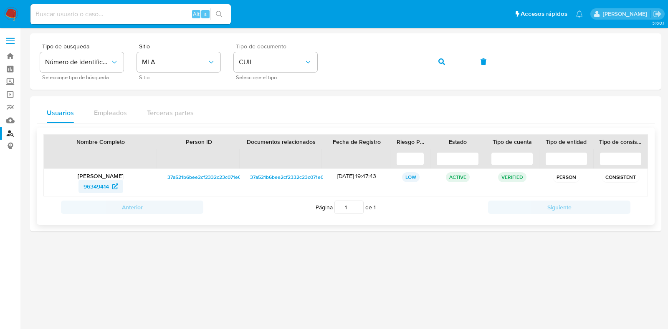
click at [112, 185] on span "96349414" at bounding box center [100, 186] width 35 height 13
click at [120, 13] on input at bounding box center [130, 14] width 200 height 11
paste input "LE0otIpFdOvZHFdJayS1oAzm"
type input "LE0otIpFdOvZHFdJayS1oAzm"
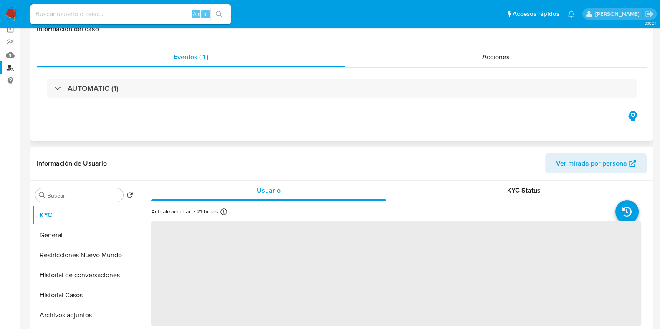
scroll to position [208, 0]
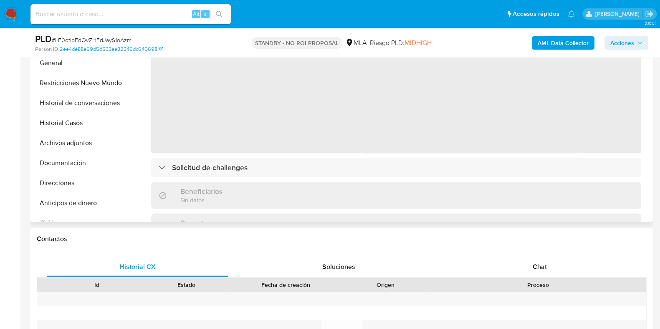
select select "10"
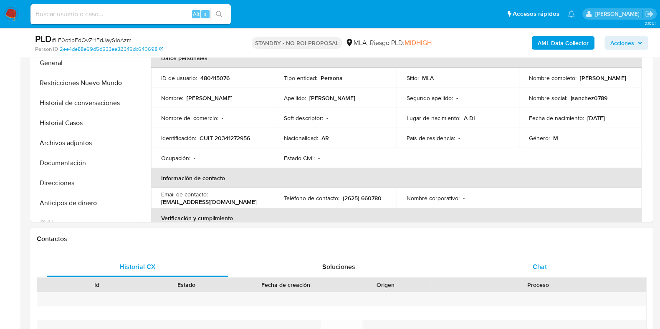
click at [543, 270] on span "Chat" at bounding box center [540, 267] width 14 height 10
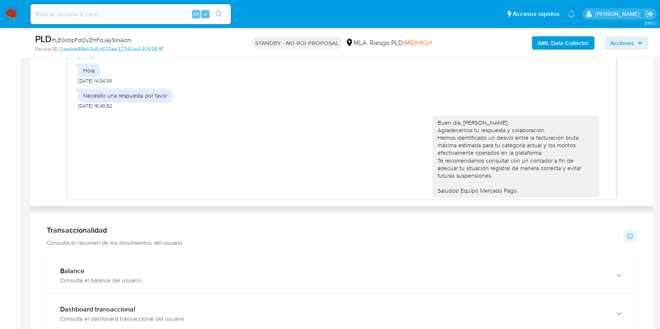
scroll to position [851, 0]
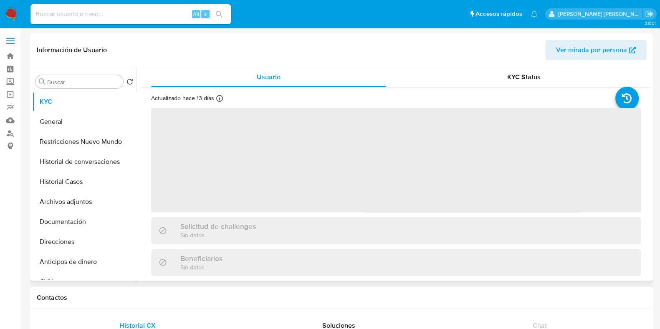
select select "10"
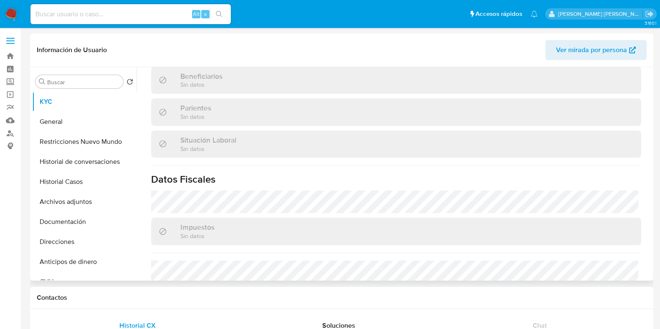
scroll to position [455, 0]
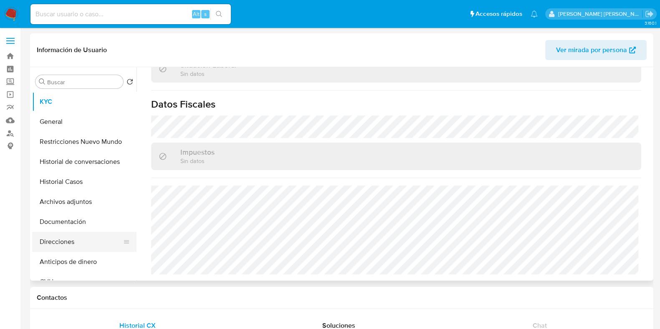
click at [63, 244] on button "Direcciones" at bounding box center [81, 242] width 98 height 20
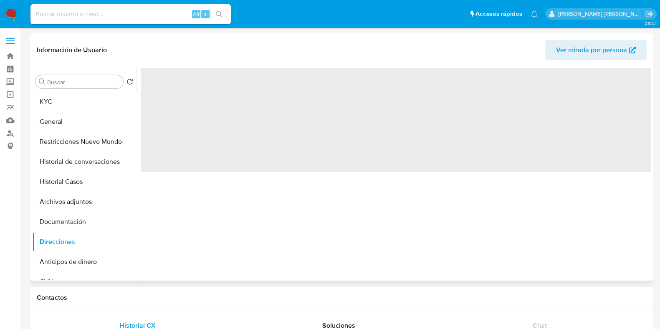
scroll to position [0, 0]
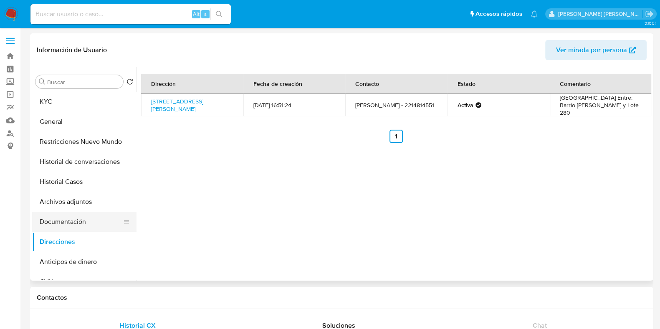
click at [58, 221] on button "Documentación" at bounding box center [81, 222] width 98 height 20
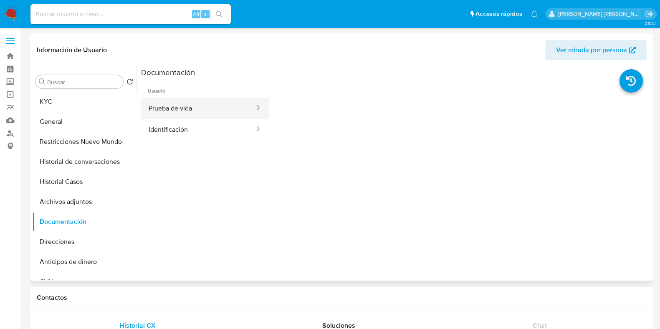
click at [189, 114] on button "Prueba de vida" at bounding box center [198, 108] width 114 height 21
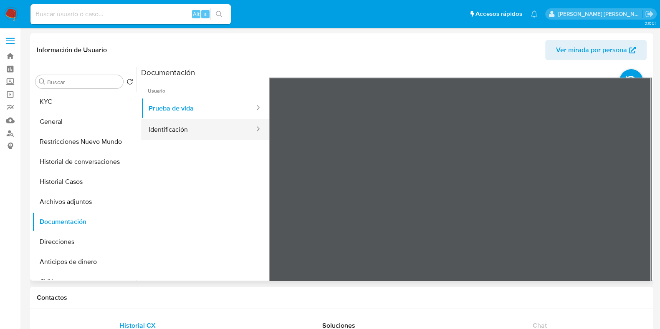
click at [168, 134] on button "Identificación" at bounding box center [198, 129] width 114 height 21
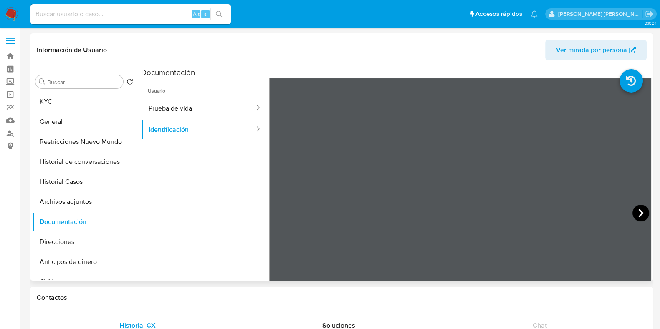
click at [639, 212] on icon at bounding box center [640, 213] width 17 height 17
